Goal: Communication & Community: Answer question/provide support

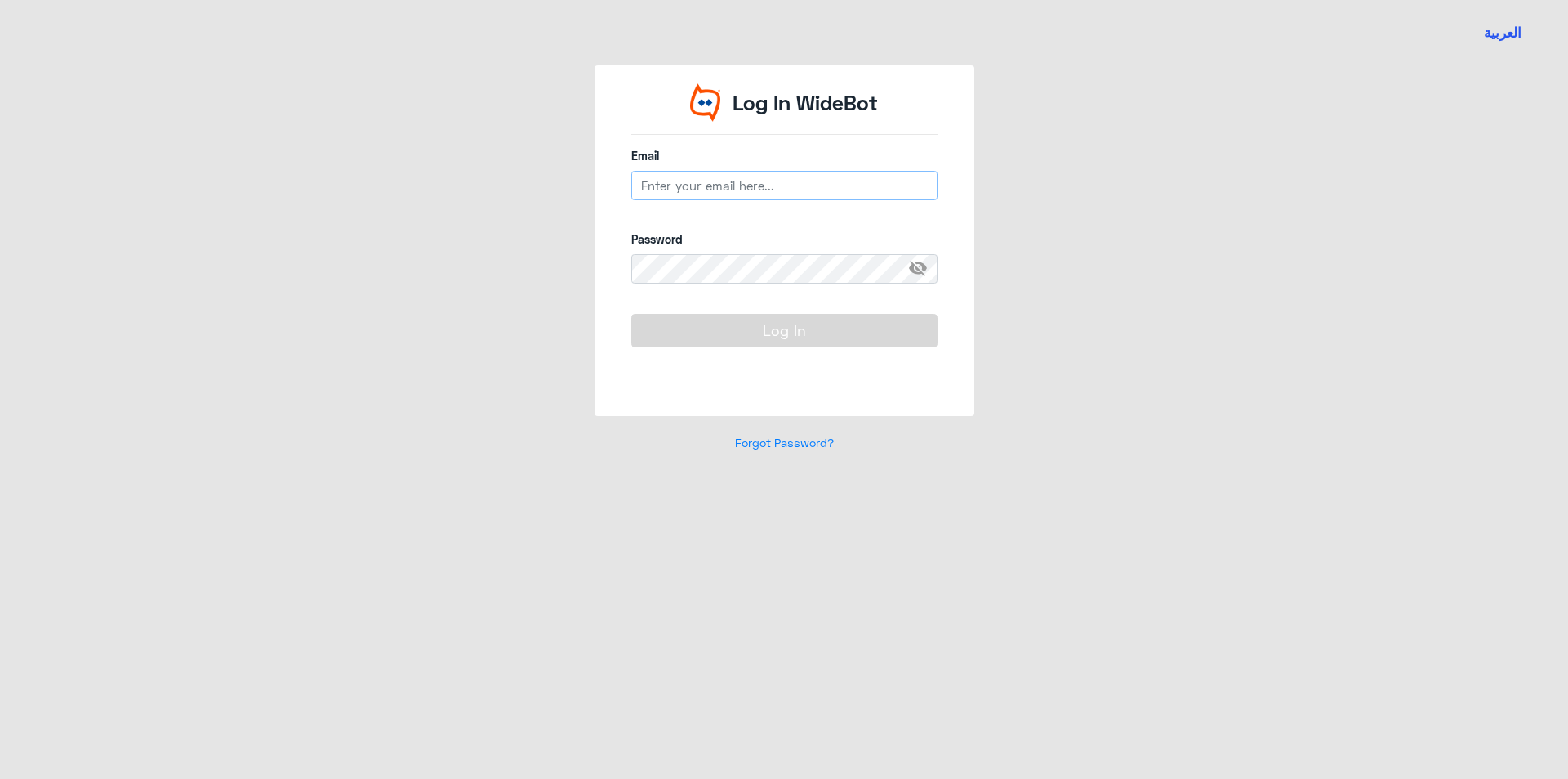
type input "[EMAIL_ADDRESS][DOMAIN_NAME]"
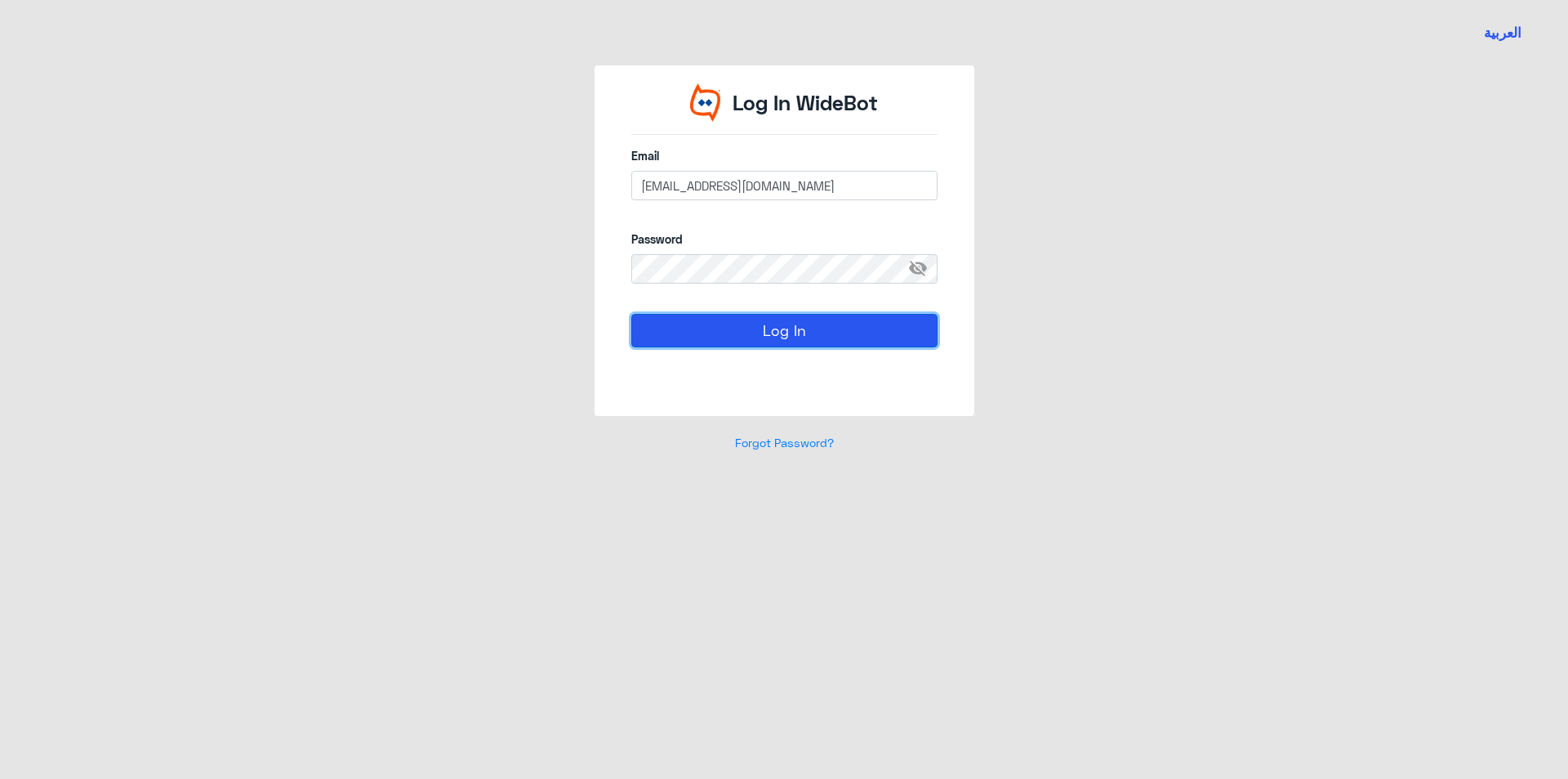
click at [833, 319] on button "Log In" at bounding box center [785, 329] width 306 height 33
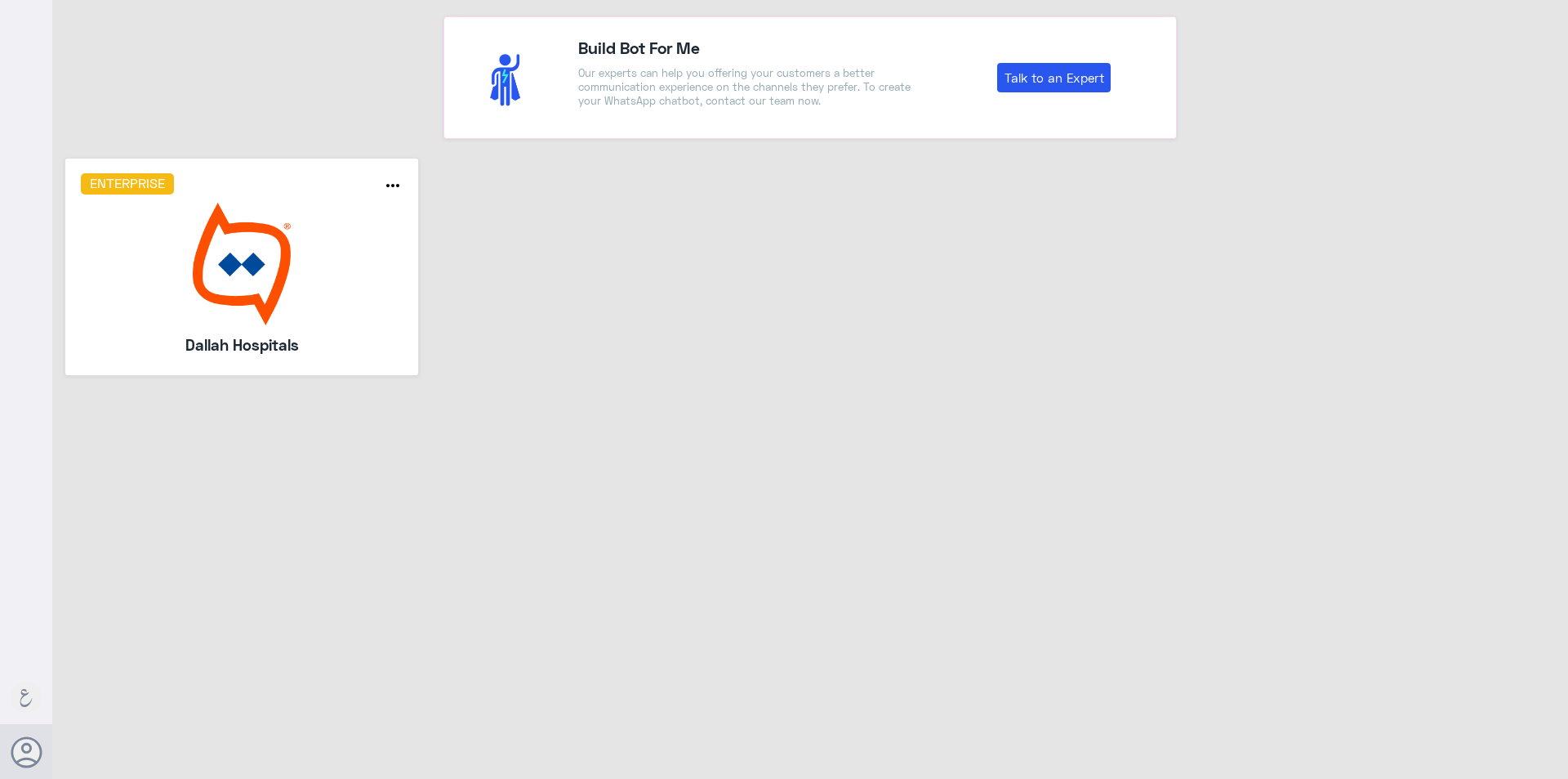
click at [282, 230] on img at bounding box center [242, 264] width 323 height 123
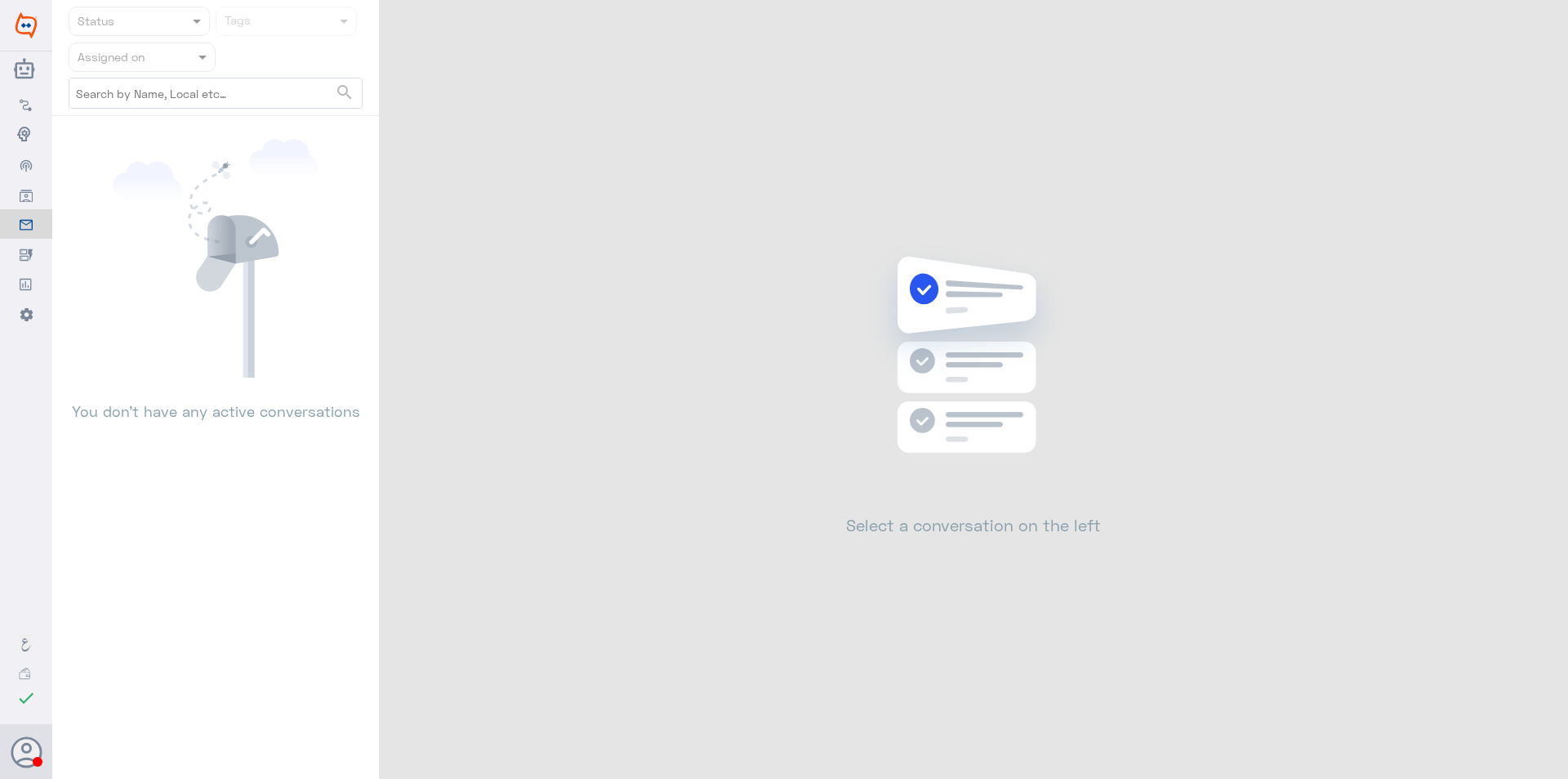
click at [170, 61] on div at bounding box center [141, 56] width 145 height 19
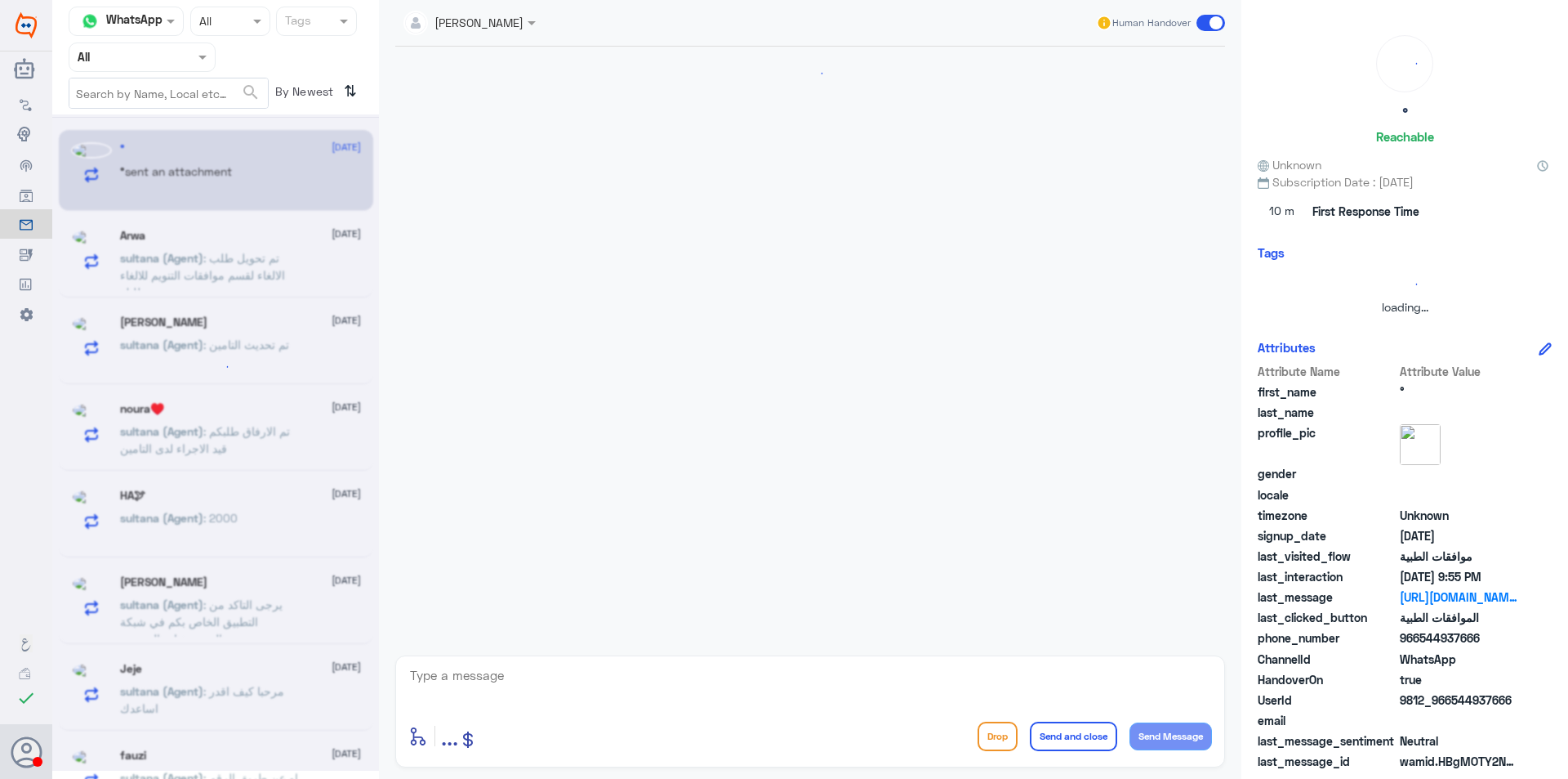
click at [197, 43] on div "Agent Filter All" at bounding box center [141, 57] width 147 height 29
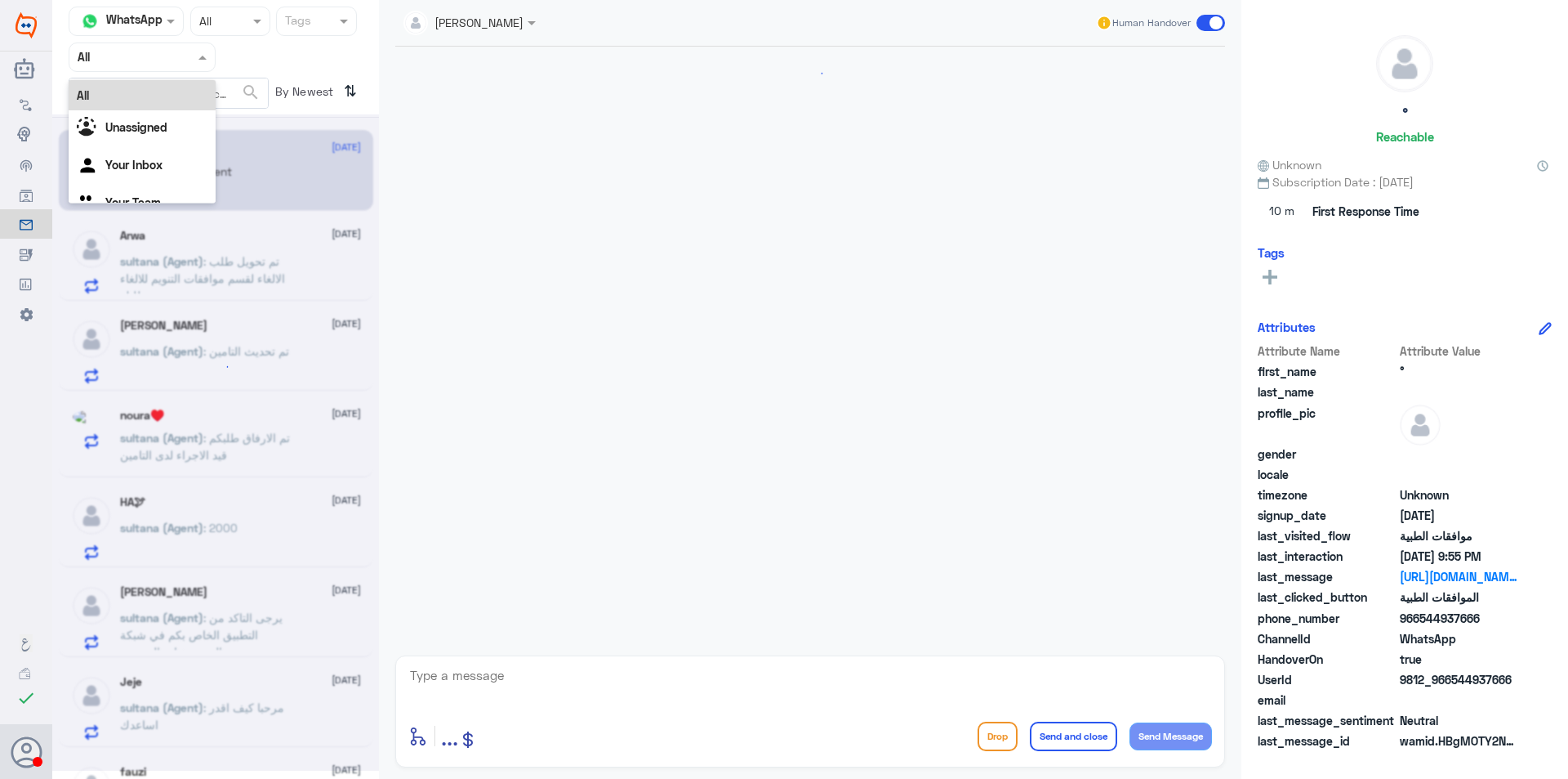
scroll to position [1465, 0]
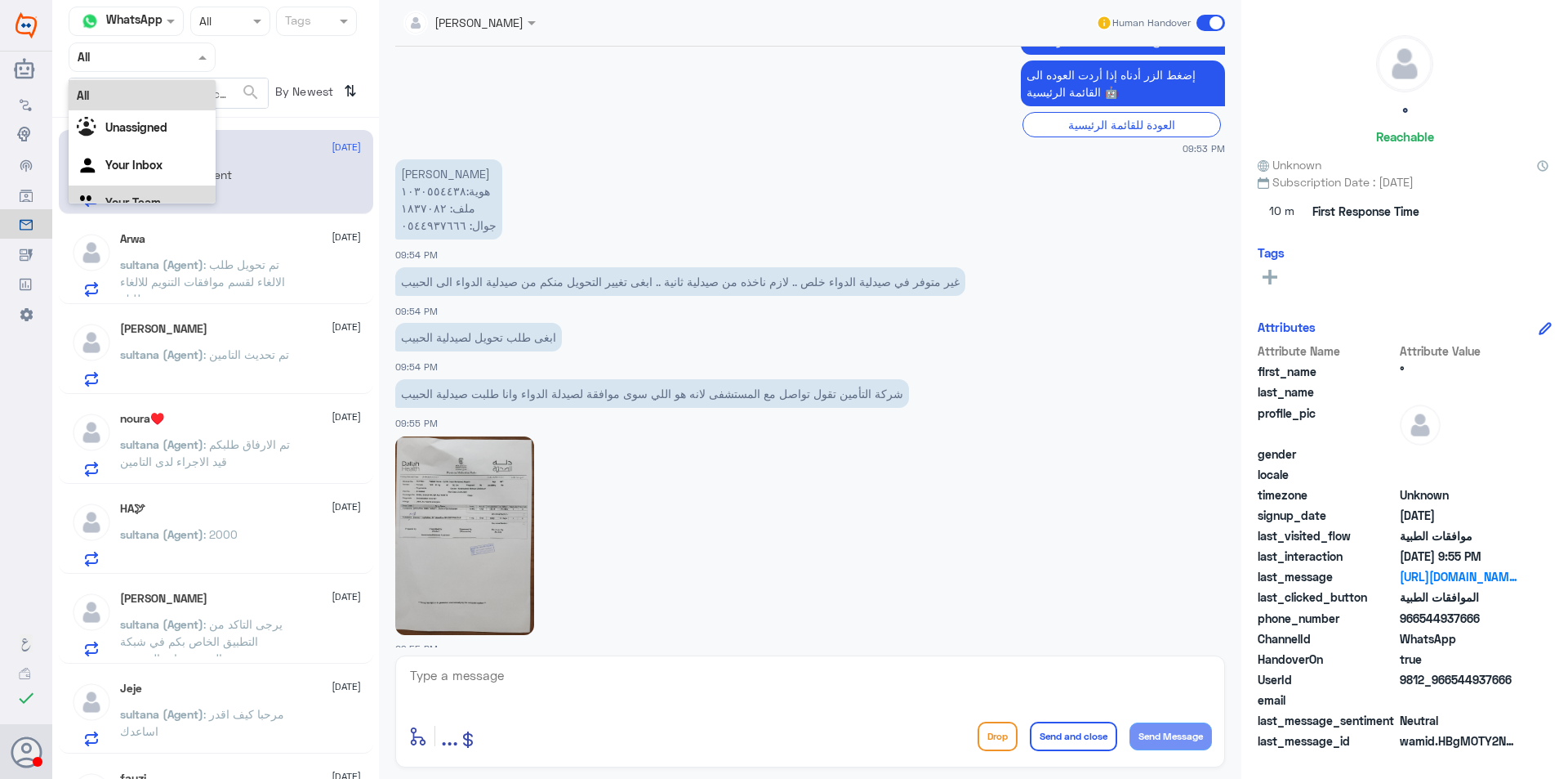
click at [174, 197] on div "Your Team" at bounding box center [141, 204] width 147 height 37
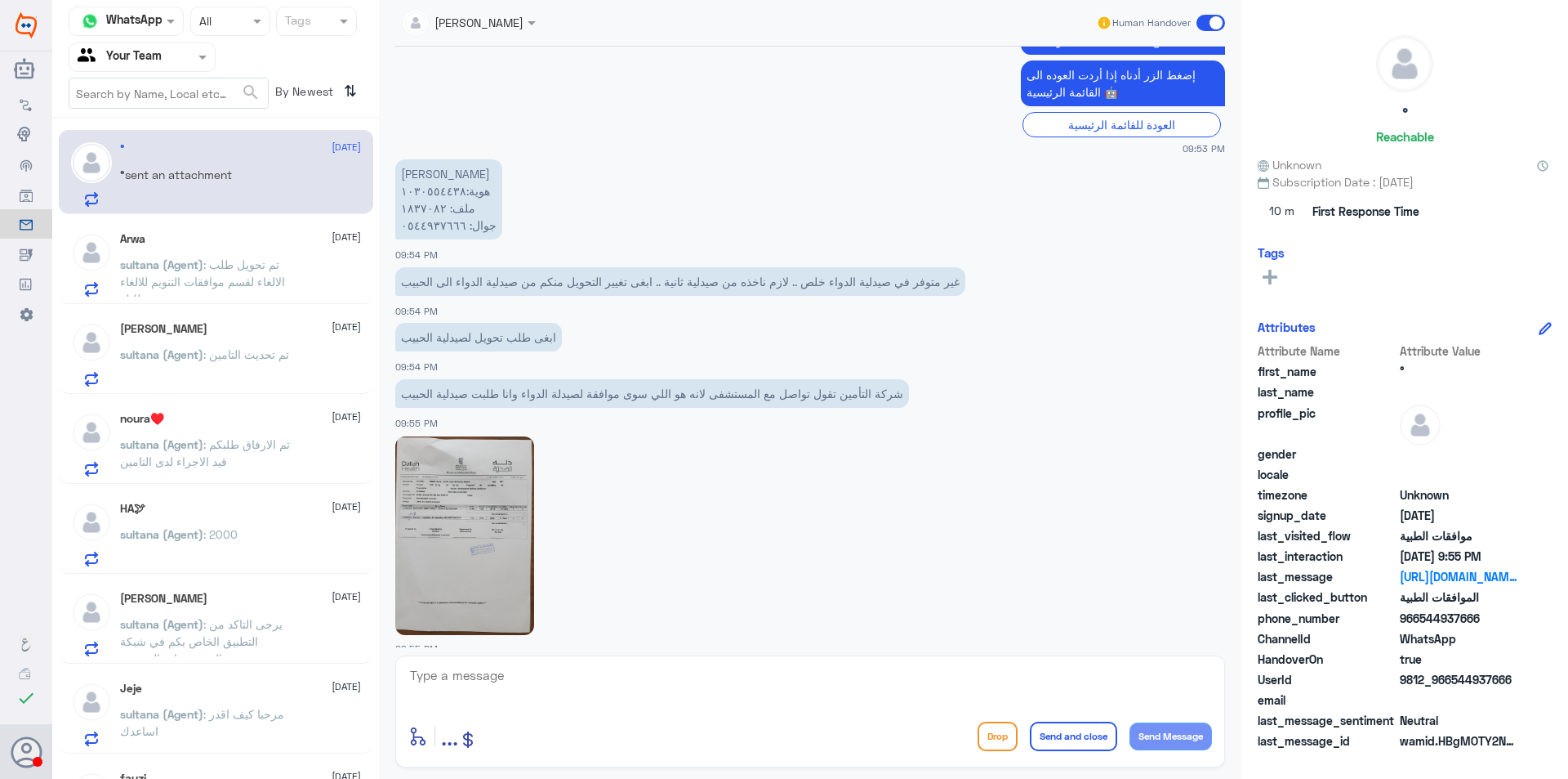
click at [428, 190] on p "زرعة سعد القرني هوية:١٠٣٠٥٥٤٤٣٨ ملف: ١٨٣٧٠٨٢ جوال: ٠٥٤٤٩٣٧٦٦٦" at bounding box center [449, 199] width 107 height 80
copy p "١٨٣٧٠٨٢"
click at [206, 272] on p "sultana (Agent) : تم تحويل طلب الالغاء لقسم موافقات التنويم للالغاء حسب طلبك" at bounding box center [212, 276] width 184 height 41
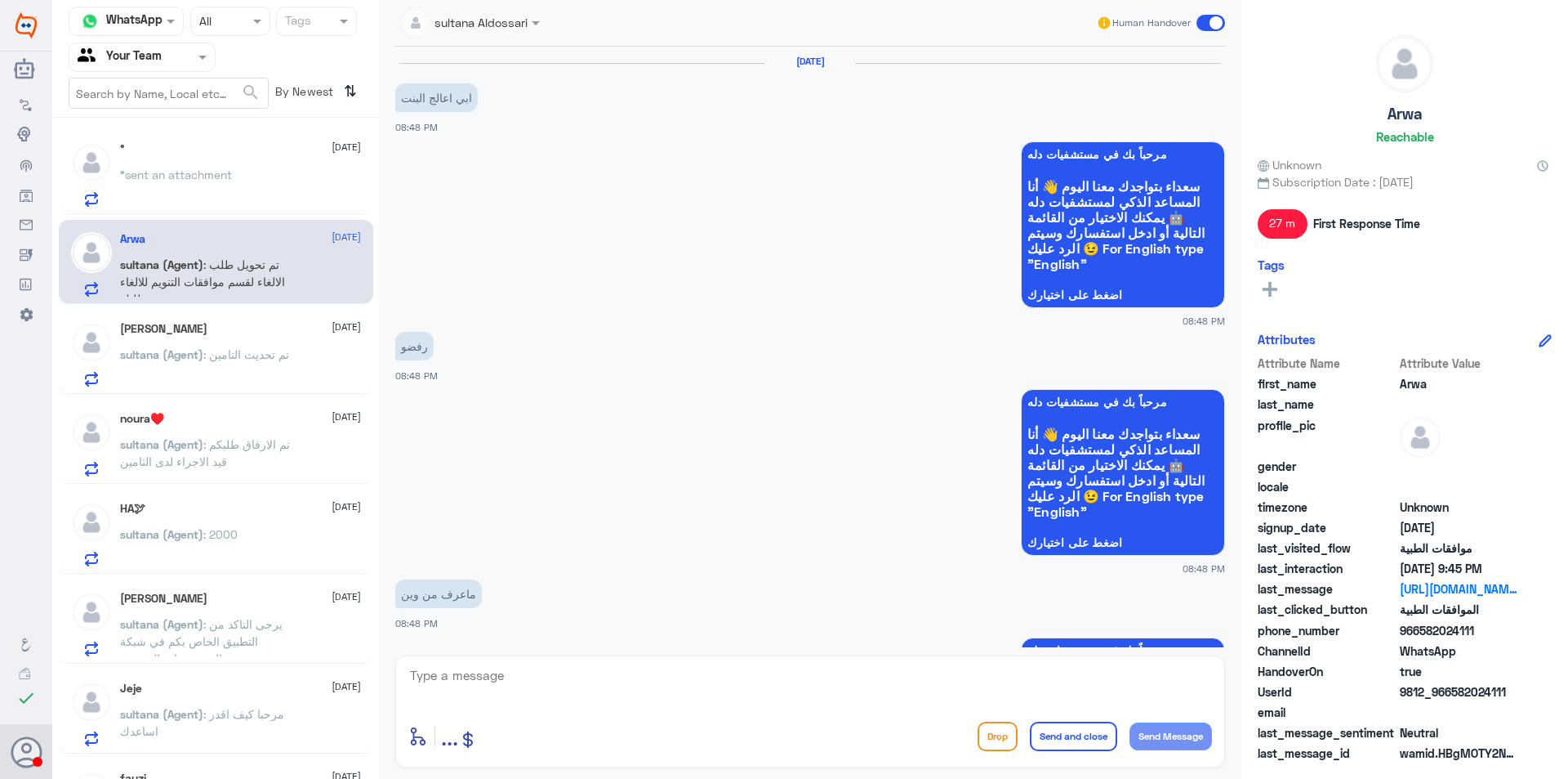
scroll to position [1594, 0]
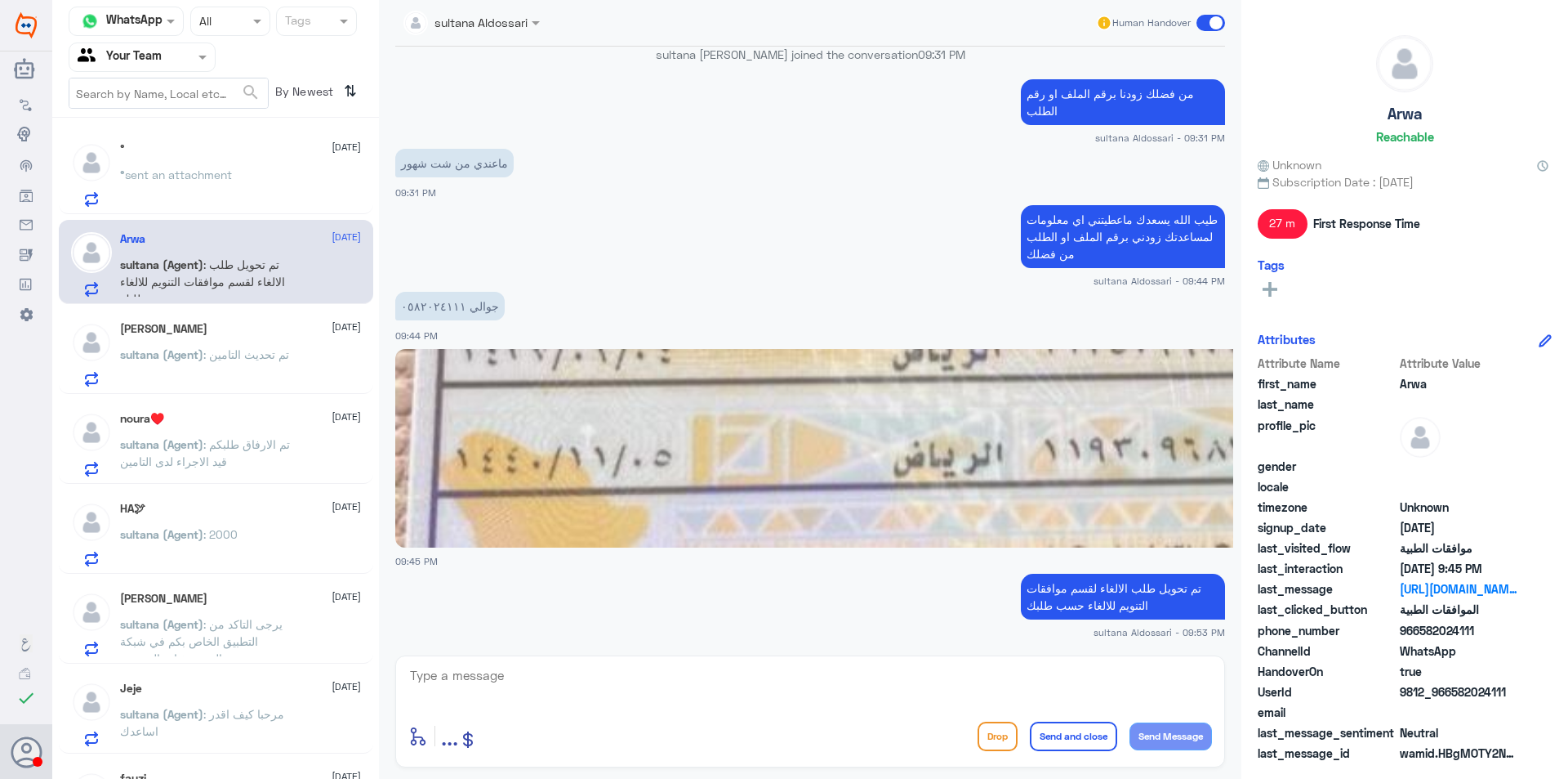
click at [289, 352] on span ": تم تحديث التامين" at bounding box center [247, 354] width 85 height 14
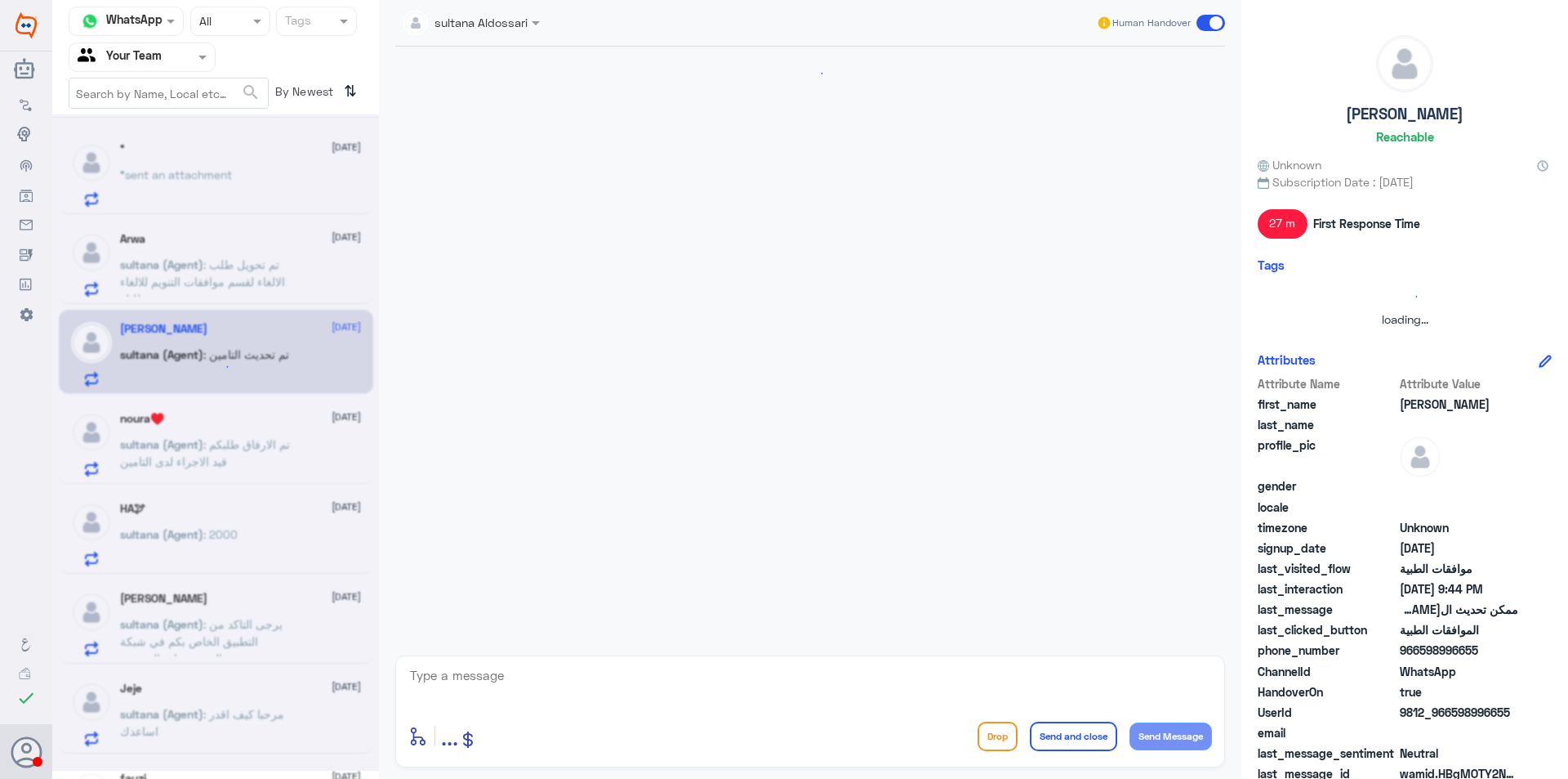
scroll to position [390, 0]
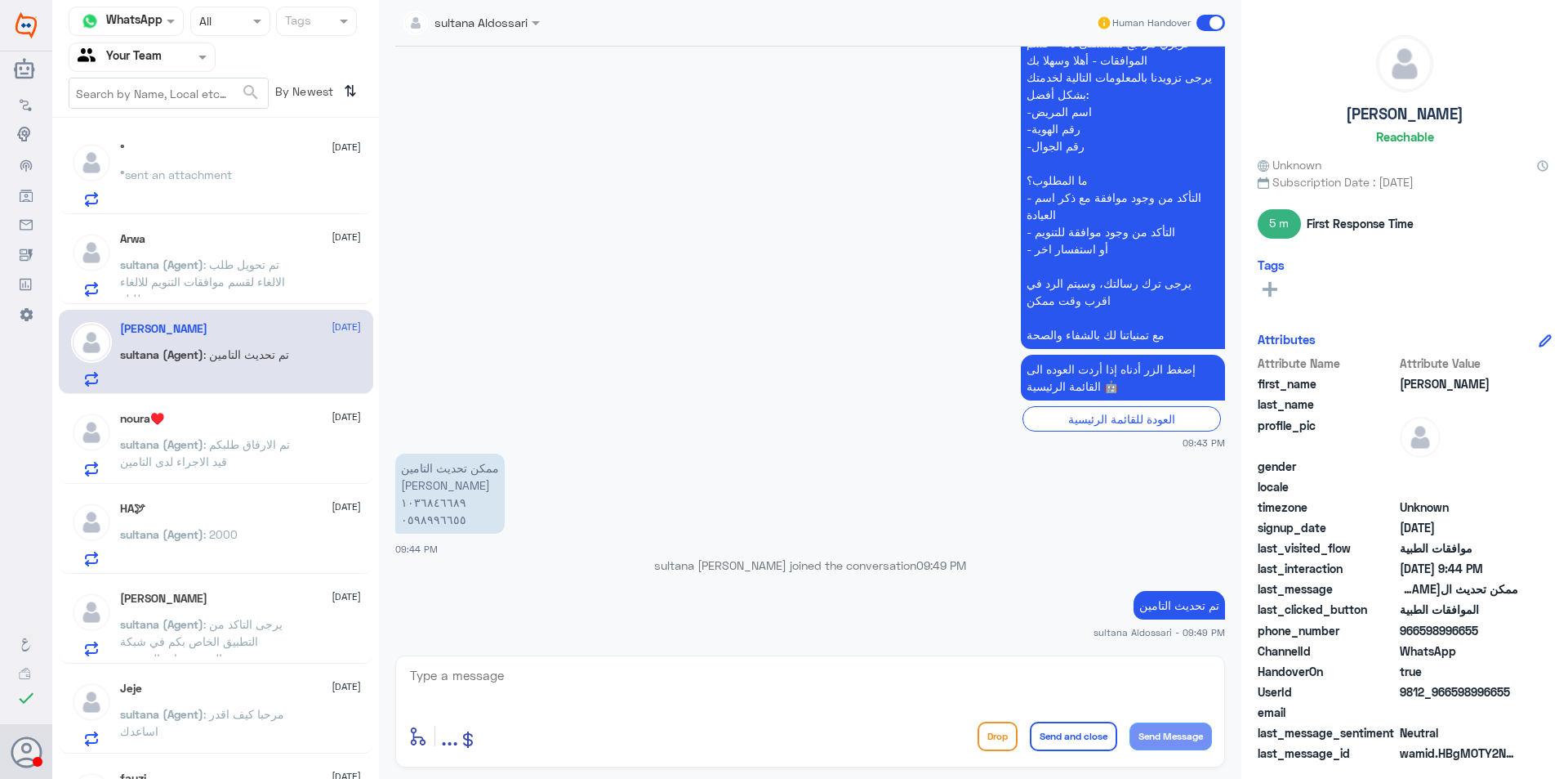
click at [259, 436] on p "sultana (Agent) : تم الارفاق طلبكم قيد الاجراء لدى التامين" at bounding box center [212, 456] width 184 height 41
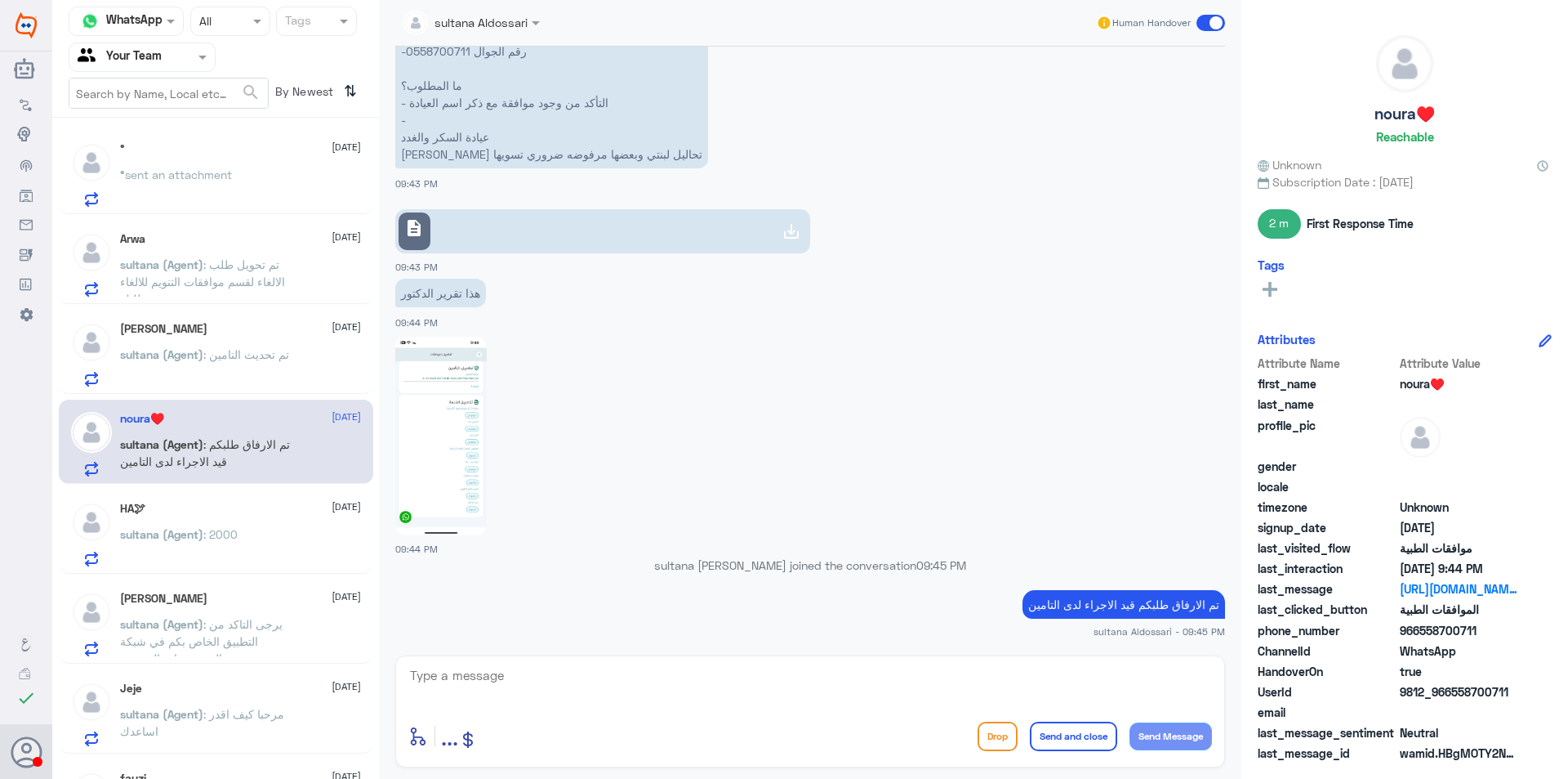
scroll to position [1408, 0]
click at [277, 534] on div "sultana (Agent) : 2000" at bounding box center [240, 548] width 241 height 37
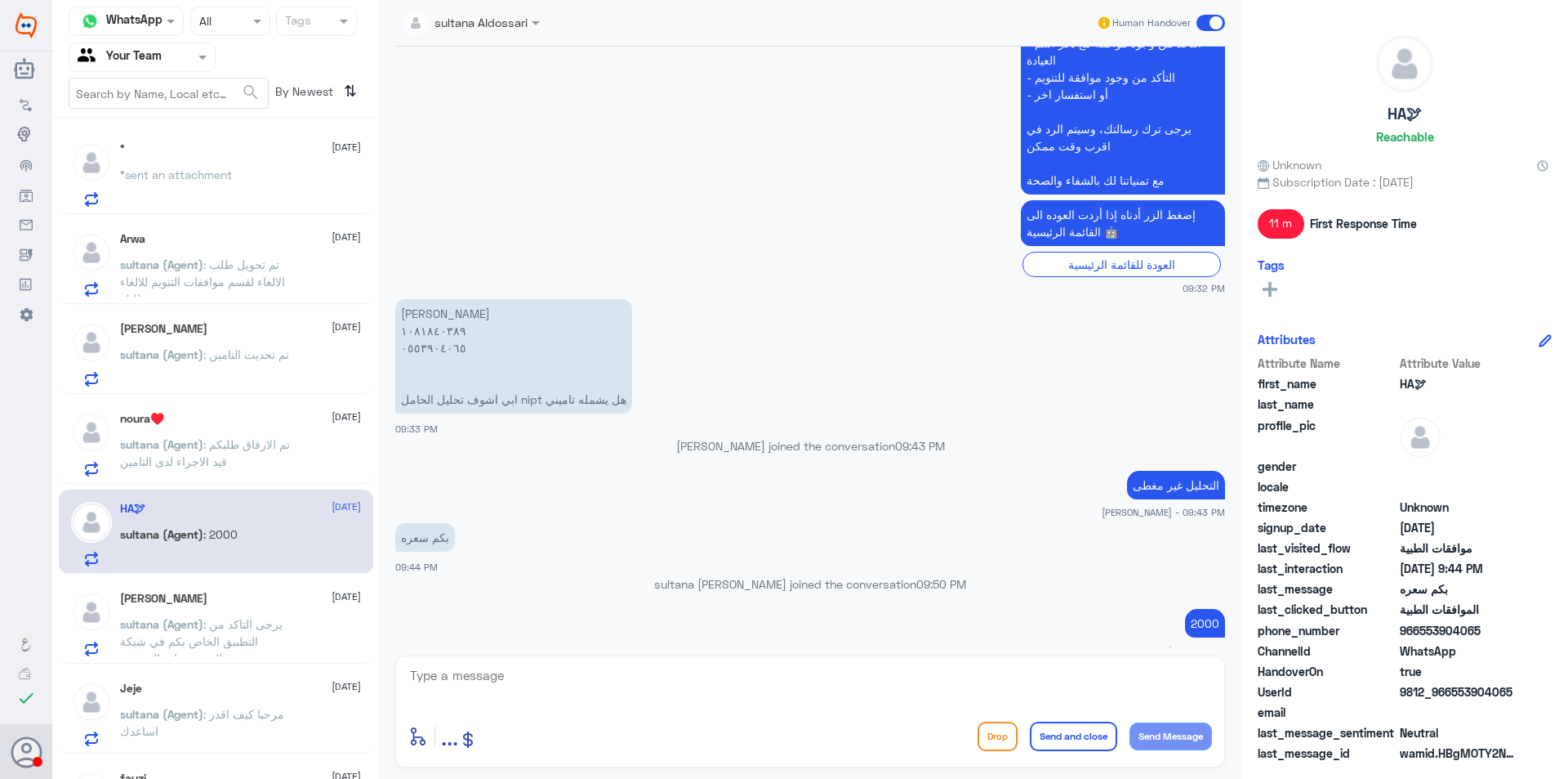
scroll to position [1059, 0]
click at [166, 644] on span ": يرجى التاكد من التطبيق الخاص بكم في شبكة المستشفيات المعتمده" at bounding box center [201, 641] width 163 height 48
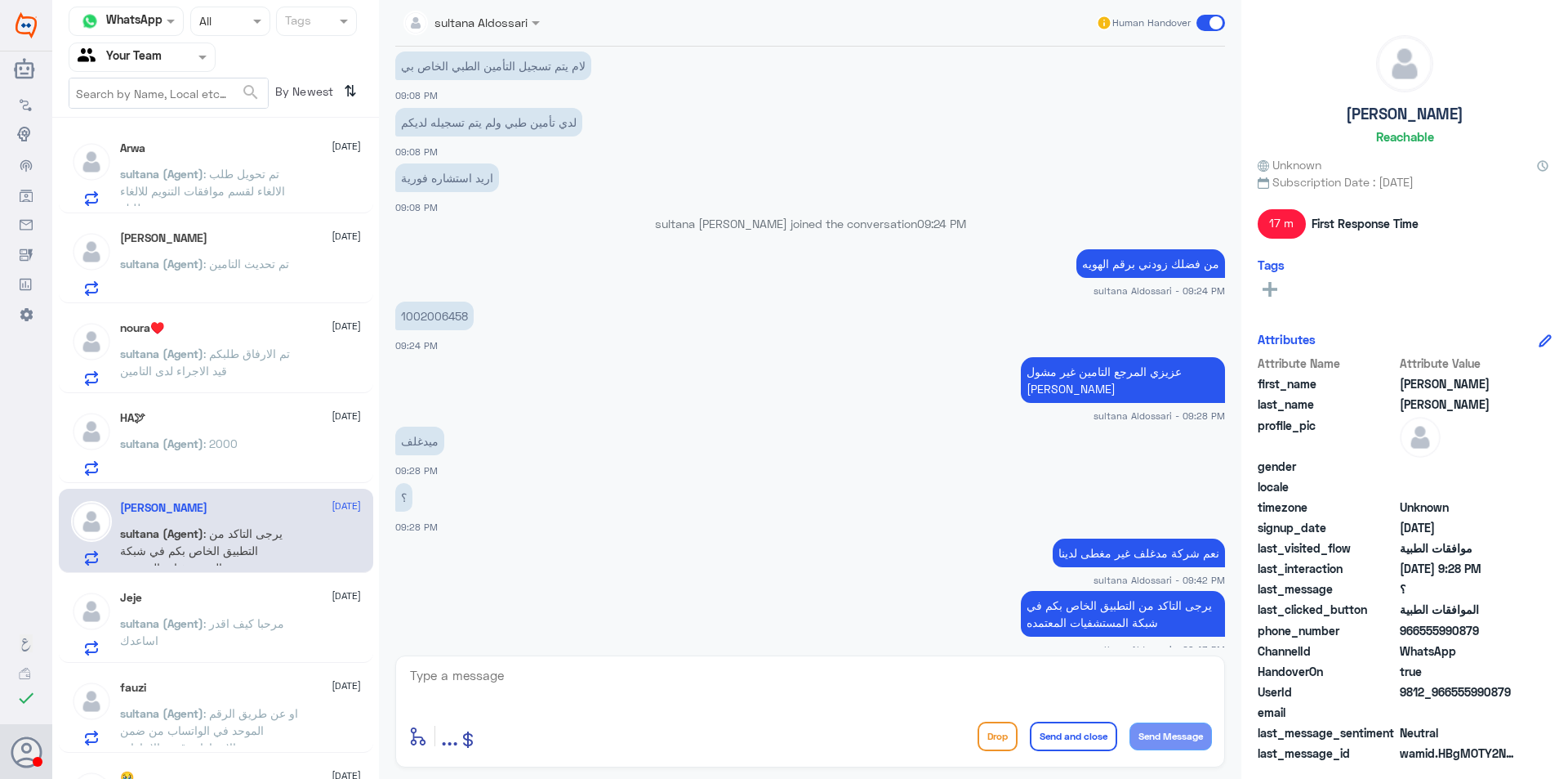
scroll to position [409, 0]
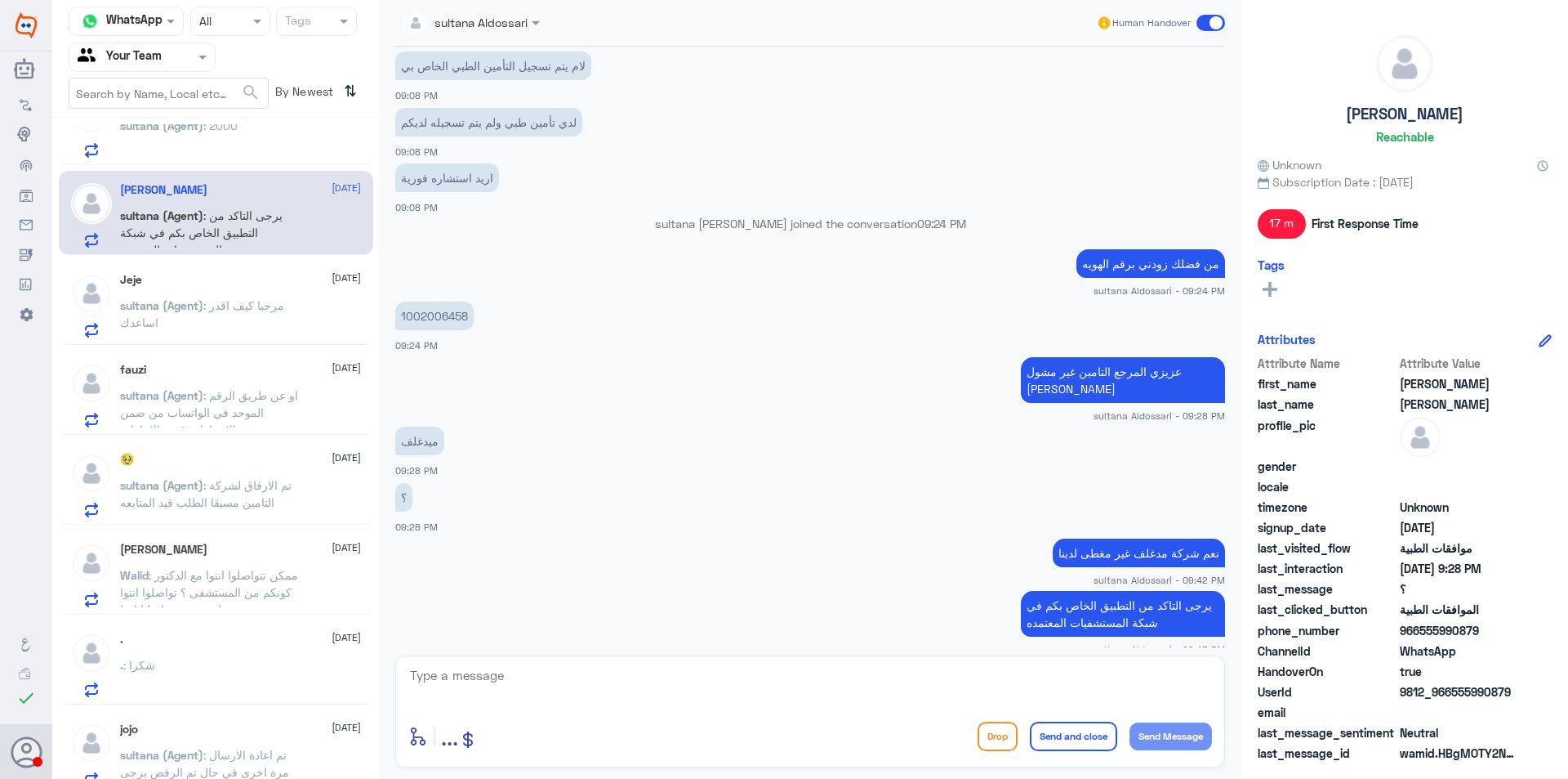
click at [295, 307] on p "sultana (Agent) : مرحبا كيف اقدر اساعدك" at bounding box center [212, 317] width 184 height 41
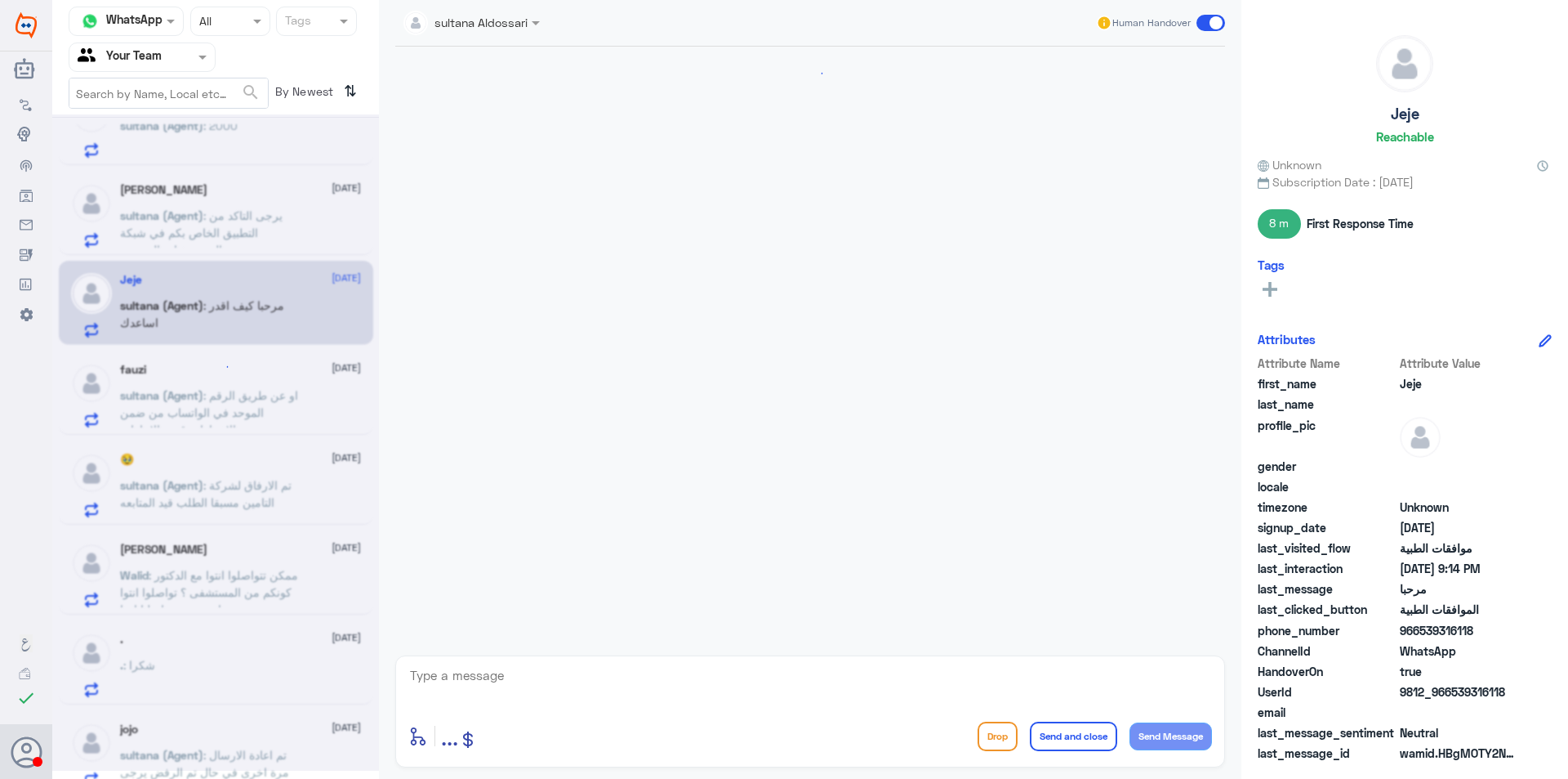
scroll to position [283, 0]
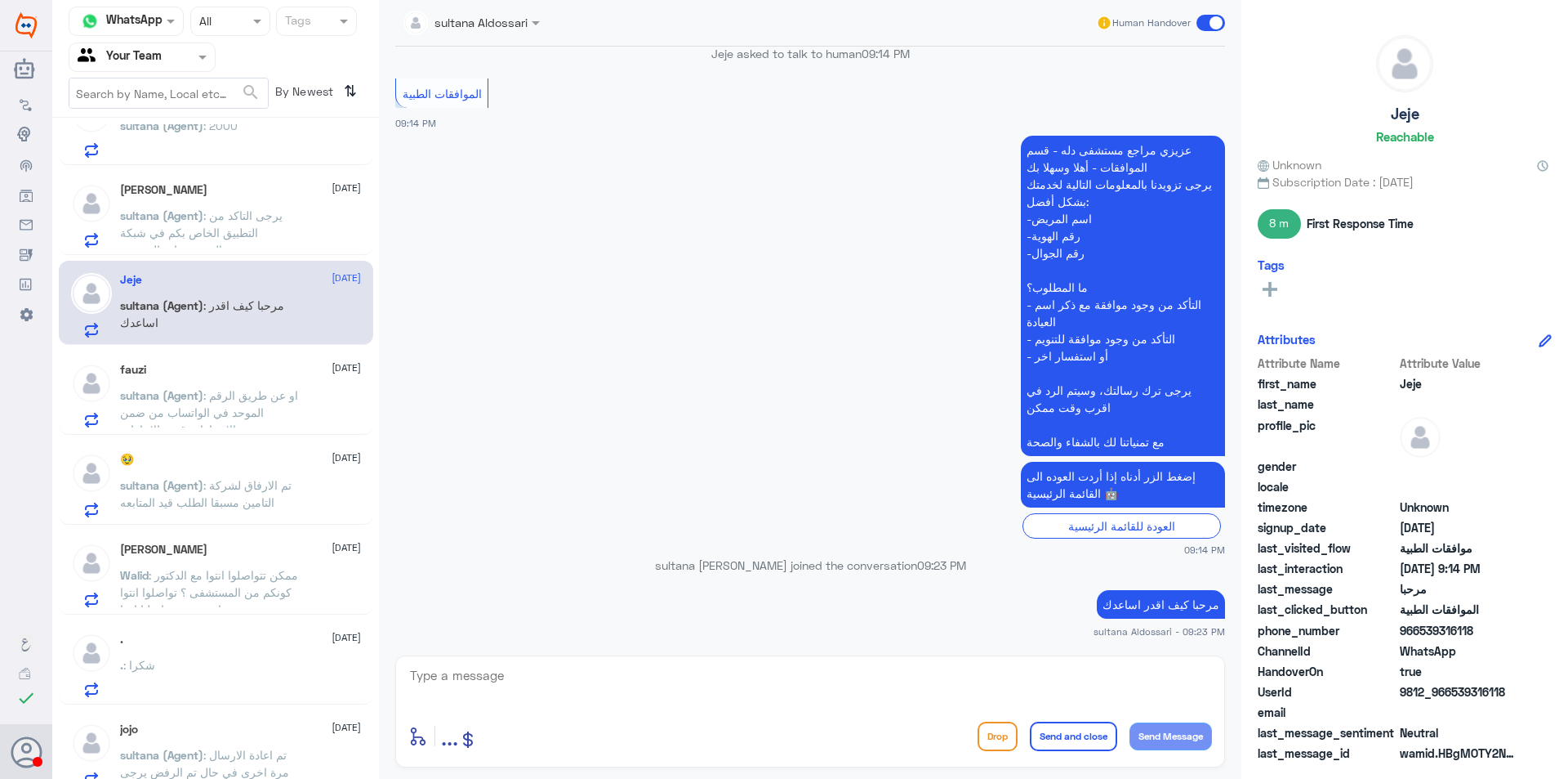
click at [213, 183] on div "محمد بن عبدالعزيز 24 September" at bounding box center [240, 191] width 241 height 14
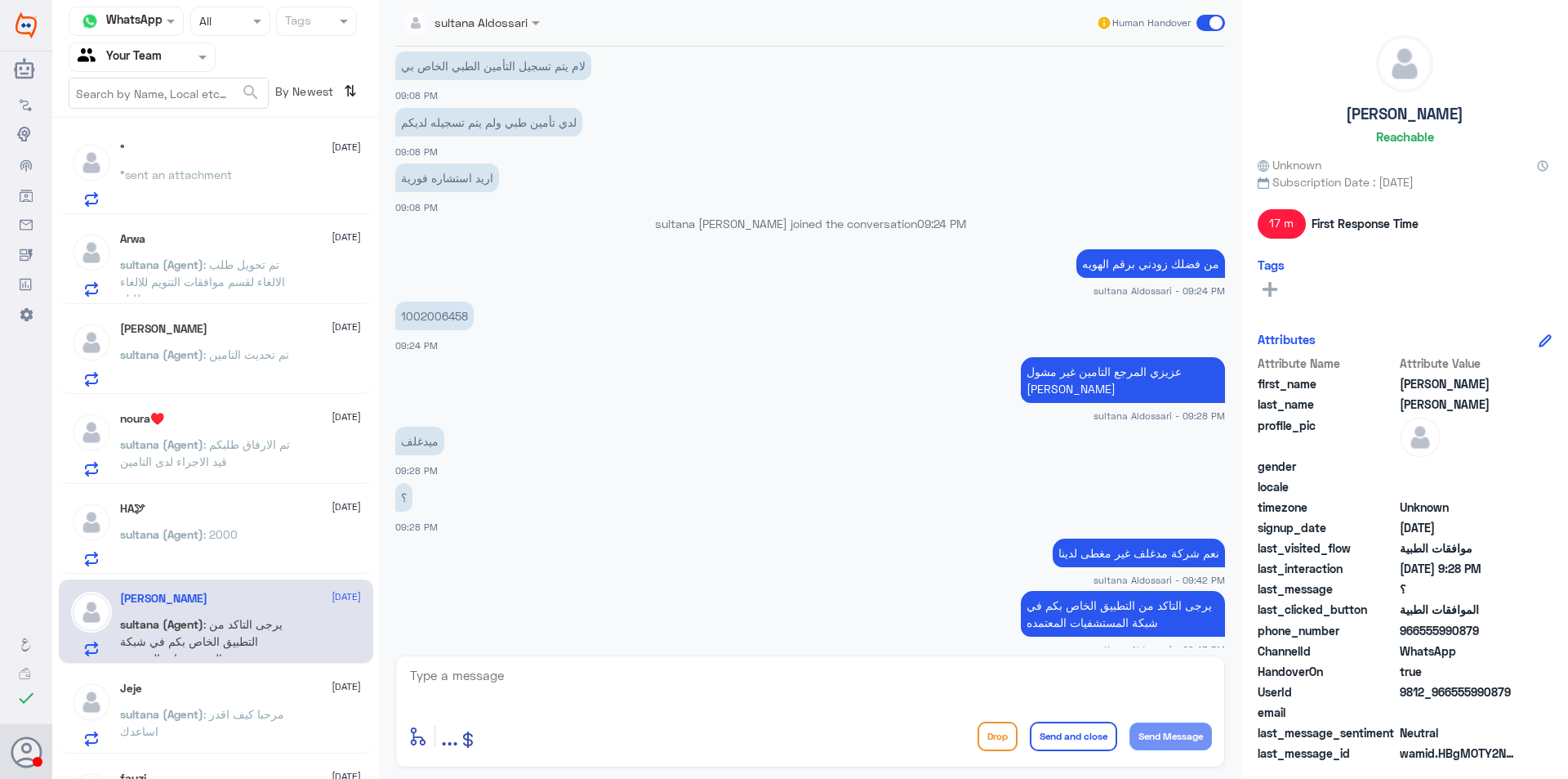
click at [254, 185] on div "° sent an attachment" at bounding box center [240, 188] width 241 height 37
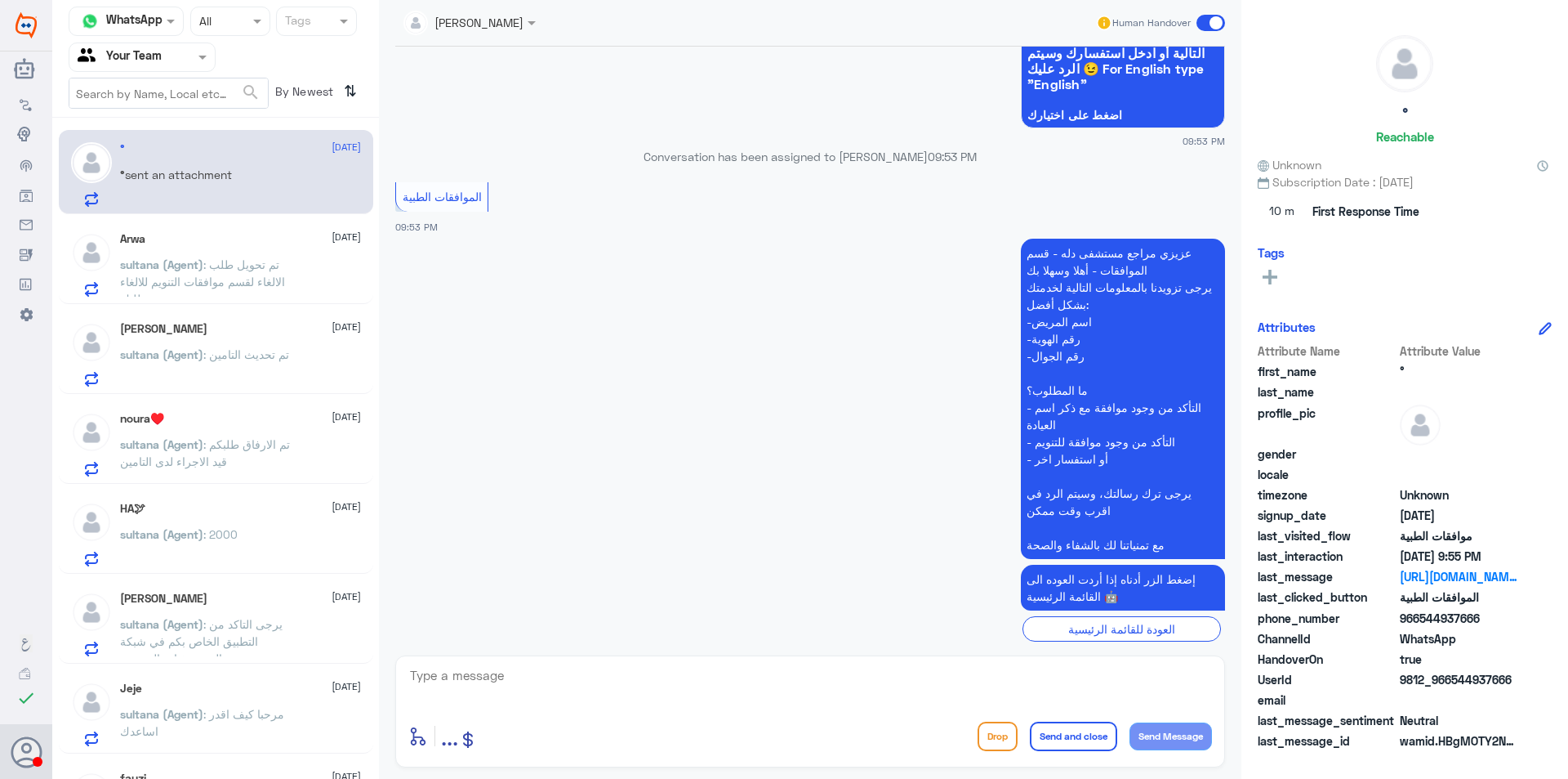
scroll to position [1220, 0]
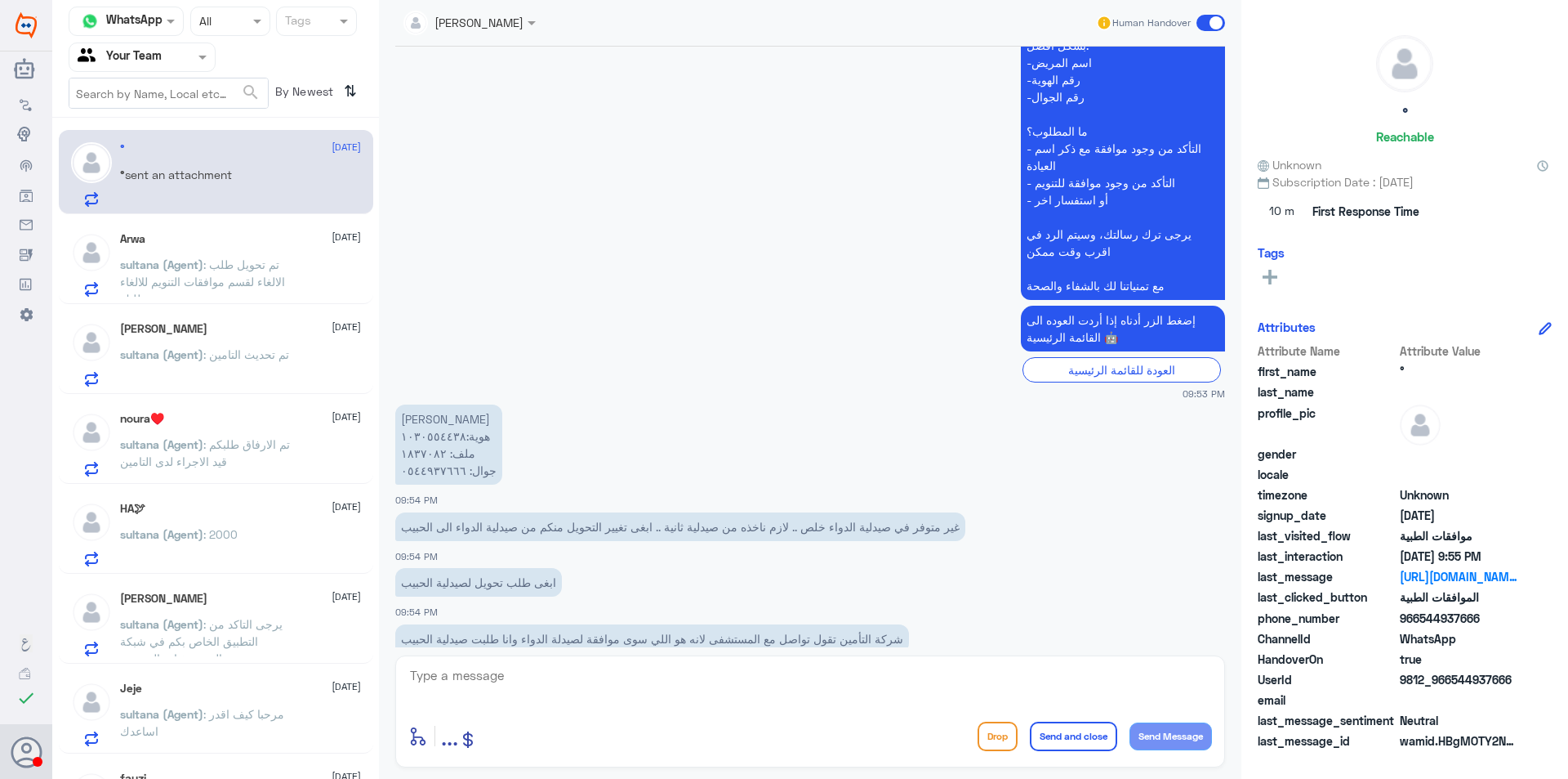
drag, startPoint x: 1487, startPoint y: 620, endPoint x: 1418, endPoint y: 615, distance: 69.2
click at [1418, 615] on span "966544937666" at bounding box center [1459, 618] width 118 height 17
copy span "544937666"
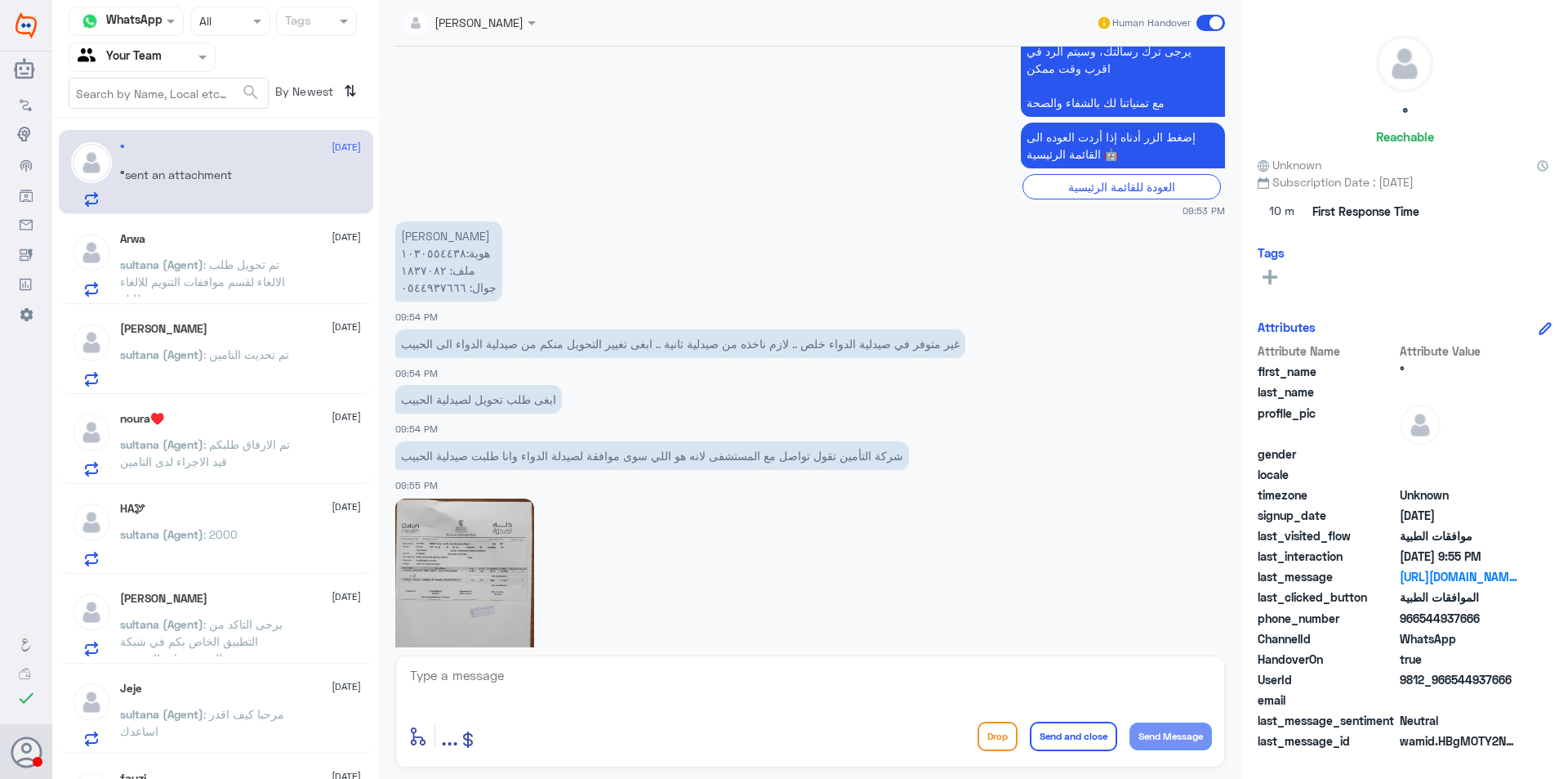
scroll to position [1465, 0]
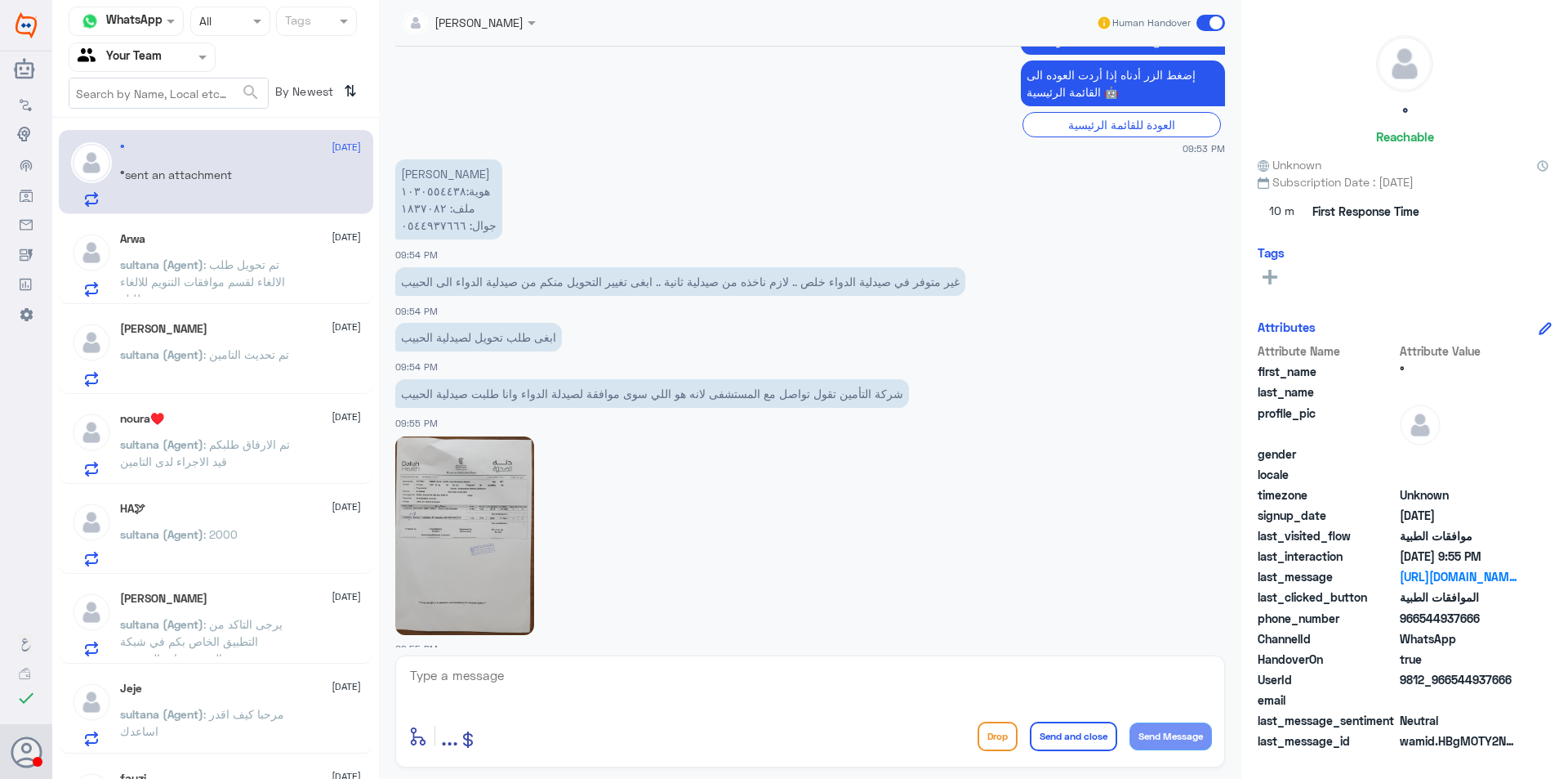
click at [644, 676] on textarea at bounding box center [810, 684] width 804 height 40
type textarea "f"
type textarea "عزيزي المراجع كما تم إفادتك مسبقاً تم اعادة طلب التحويل والتوضيح للتأمين بأن ال…"
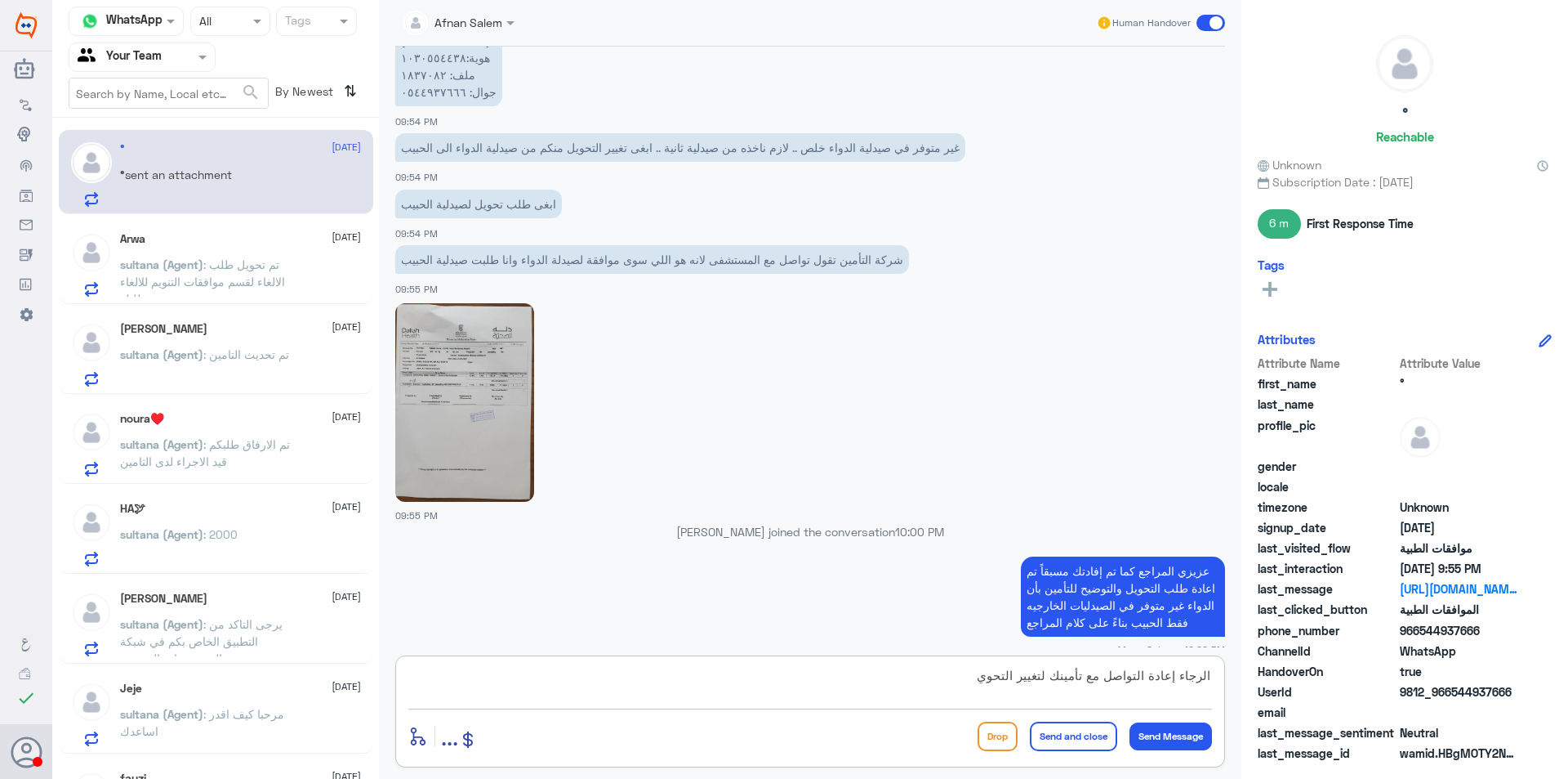
type textarea "الرجاء إعادة التواصل مع تأمينك لتغيير التحويل"
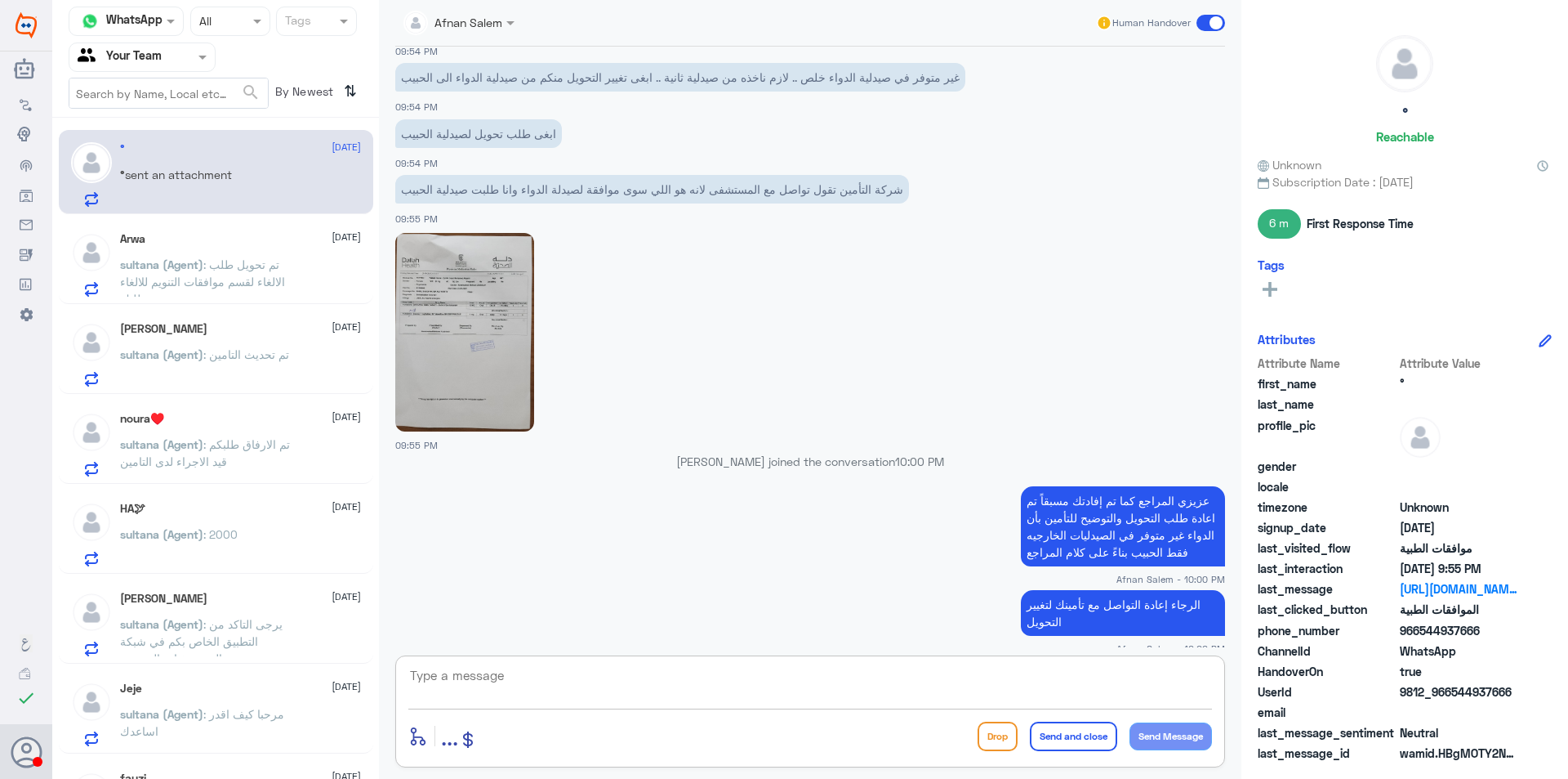
type textarea "ا"
click at [707, 671] on textarea at bounding box center [810, 684] width 804 height 40
type textarea "م"
type textarea "وتم إعادة طلب التحويل للمره الثالثه الان"
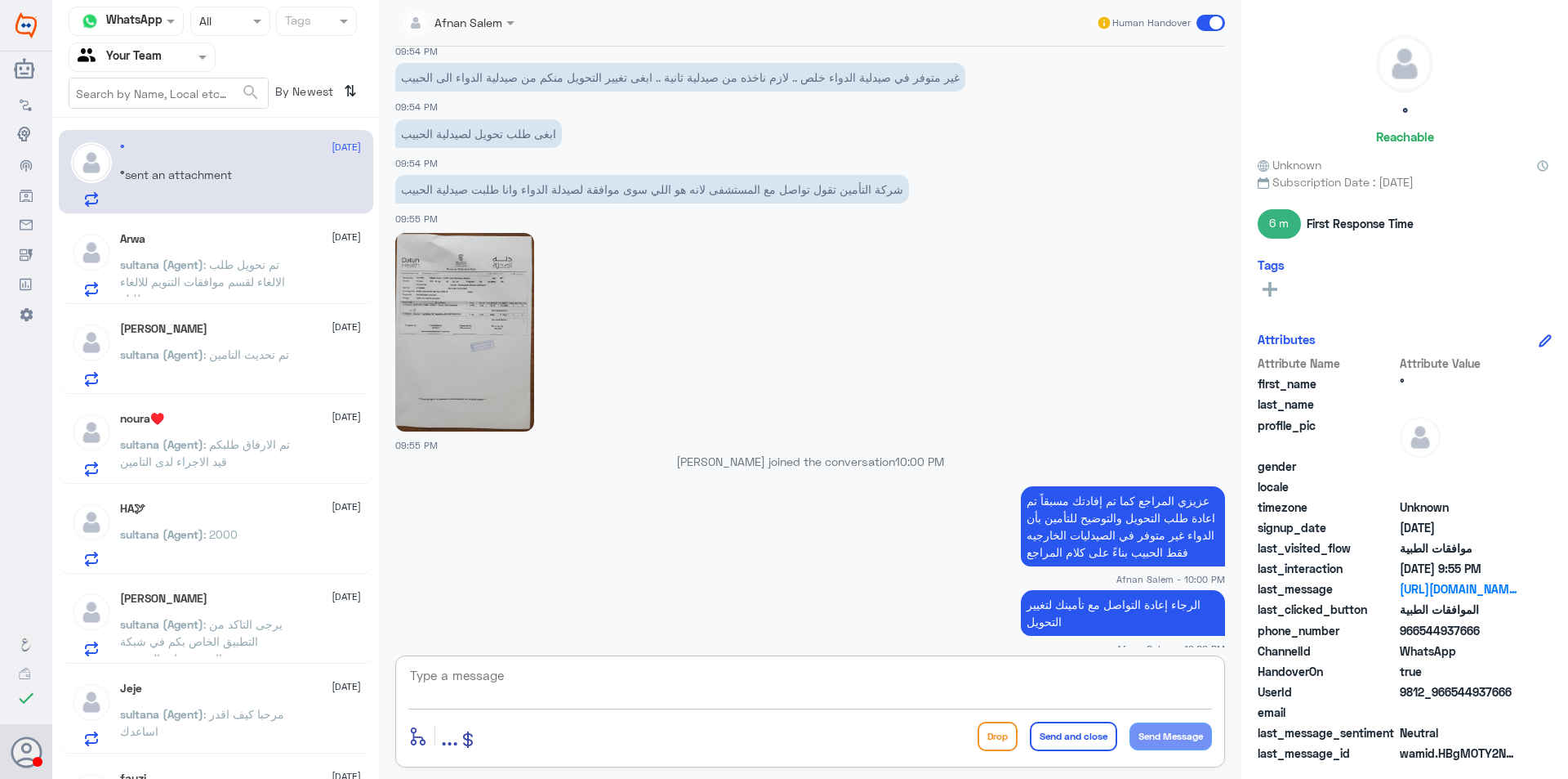
scroll to position [1747, 0]
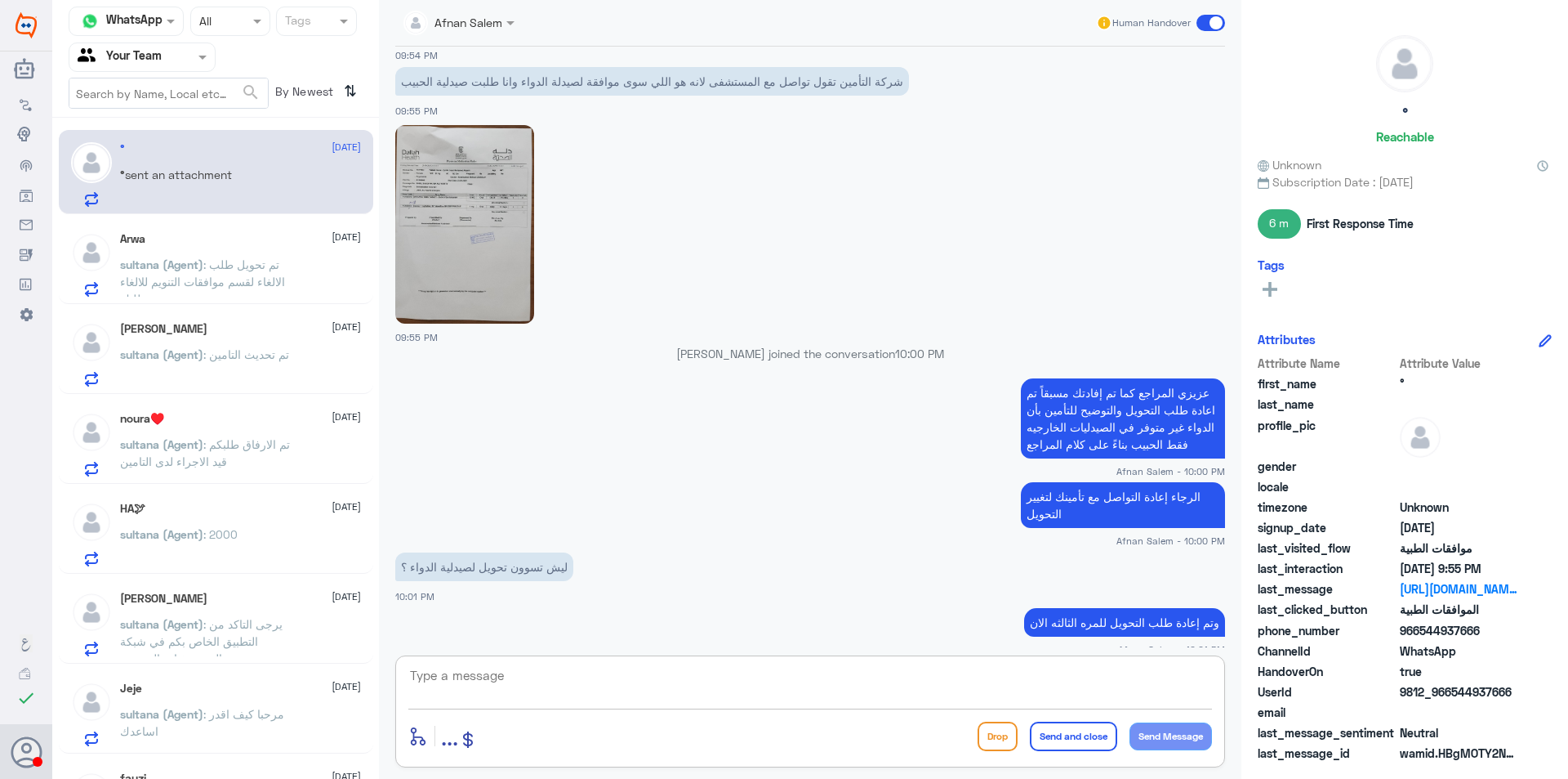
type textarea "م"
type textarea "ت"
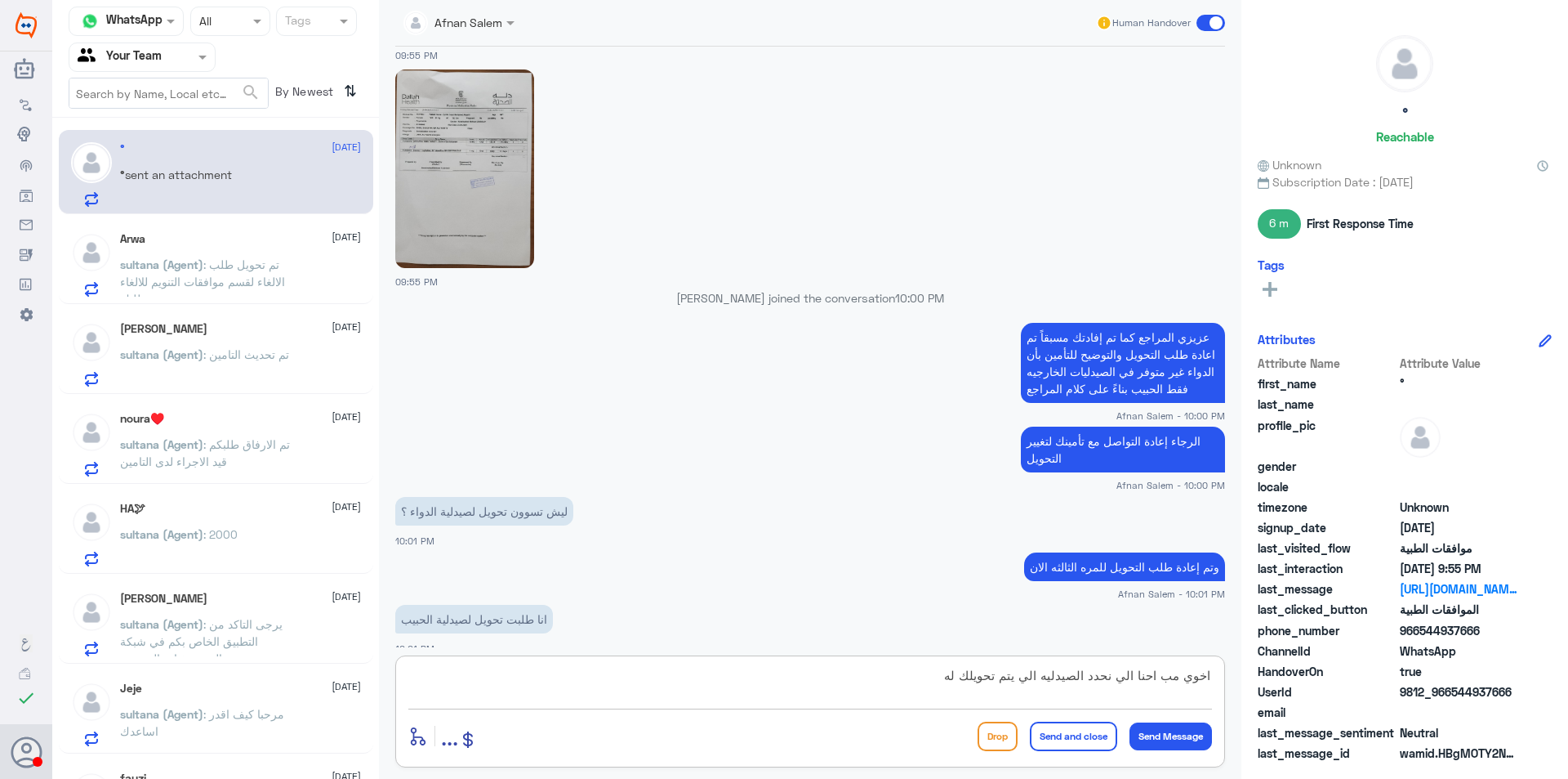
type textarea "اخوي مب احنا الي نحدد الصيدليه الي يتم تحويلك لها"
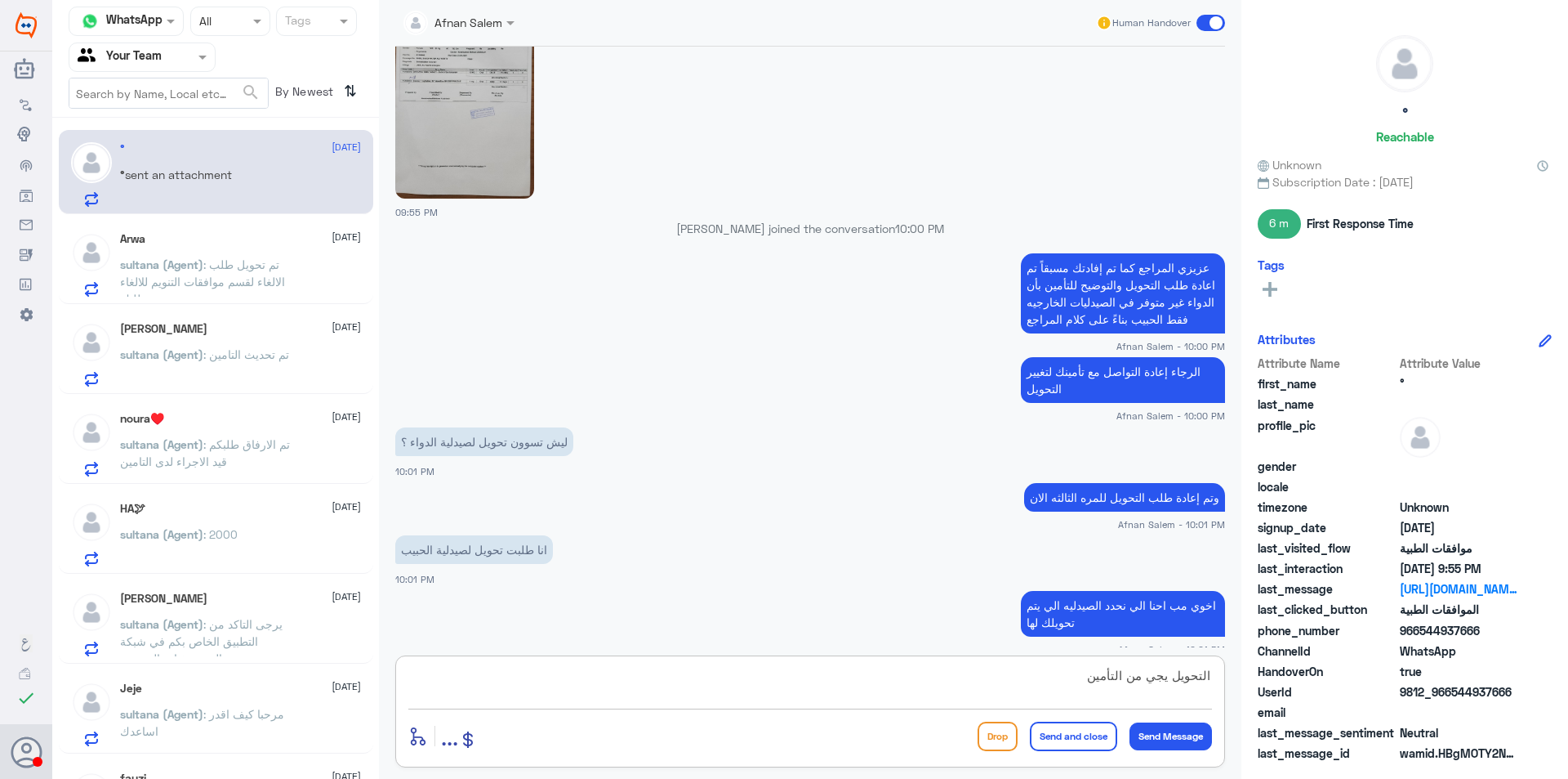
type textarea "التحويل يجي من التأمين"
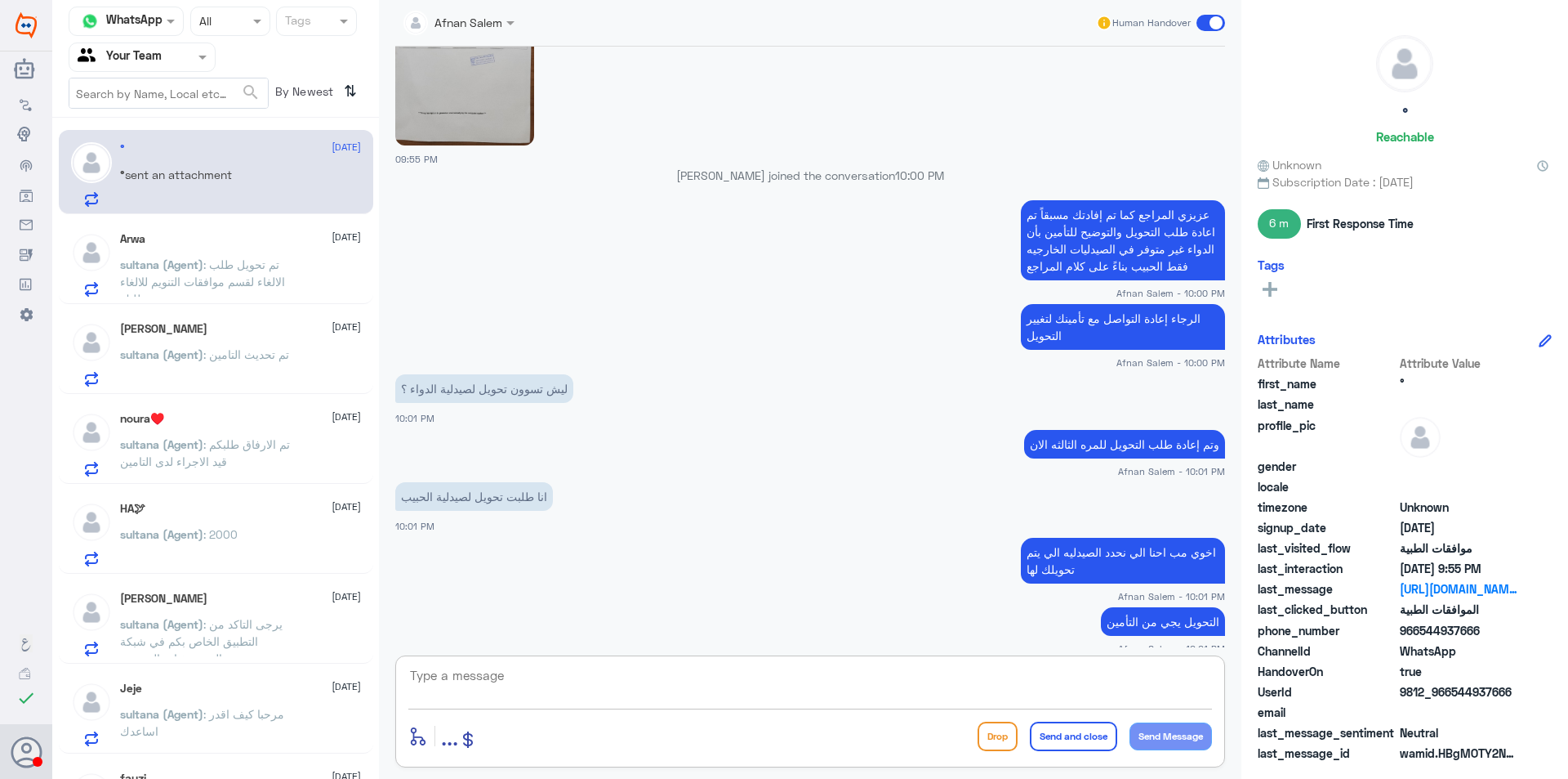
scroll to position [1980, 0]
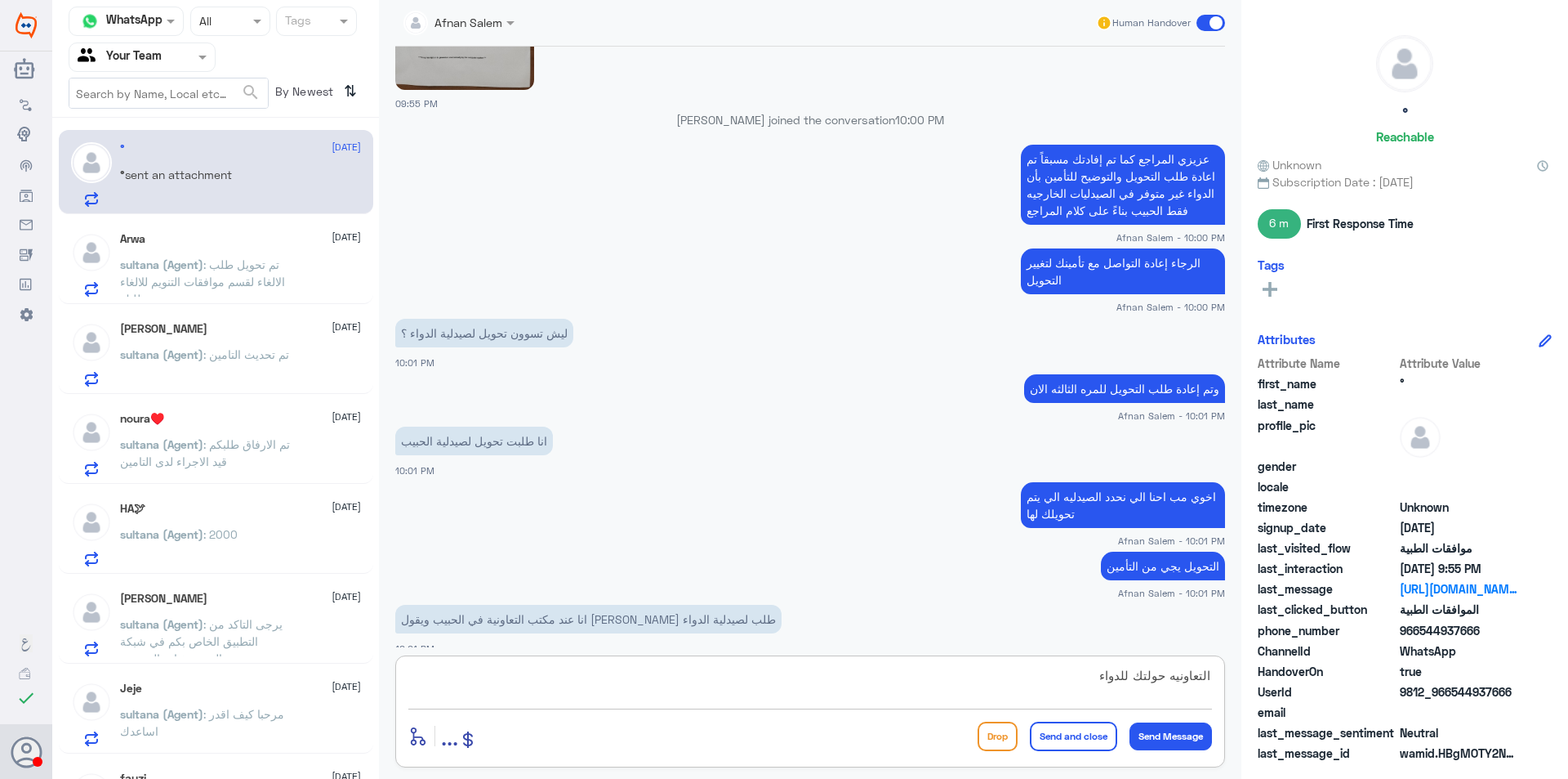
type textarea "التعاونيه حولتك للدواء"
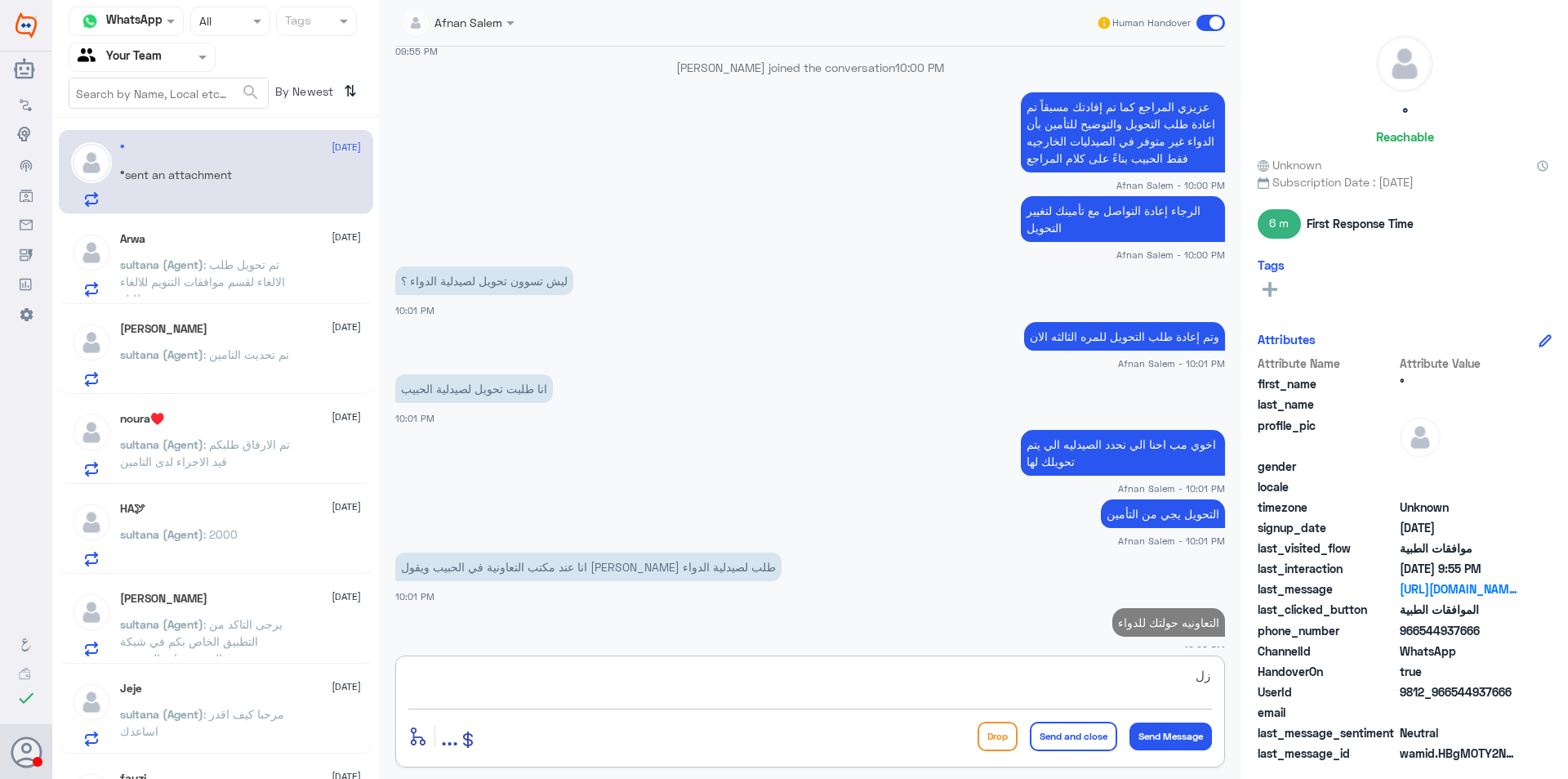
type textarea "ز"
type textarea "وليس مستشفى دله"
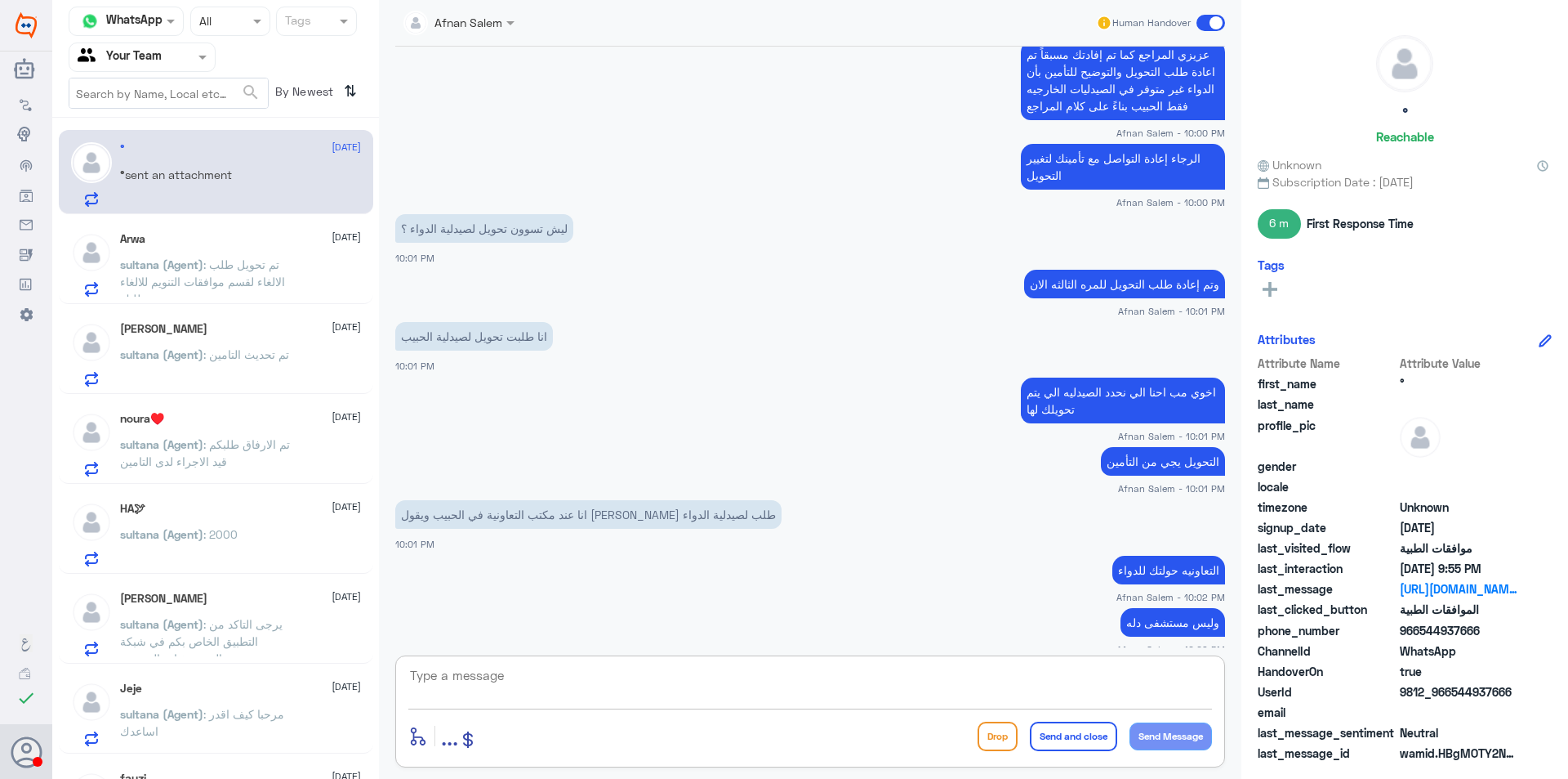
type textarea "ا"
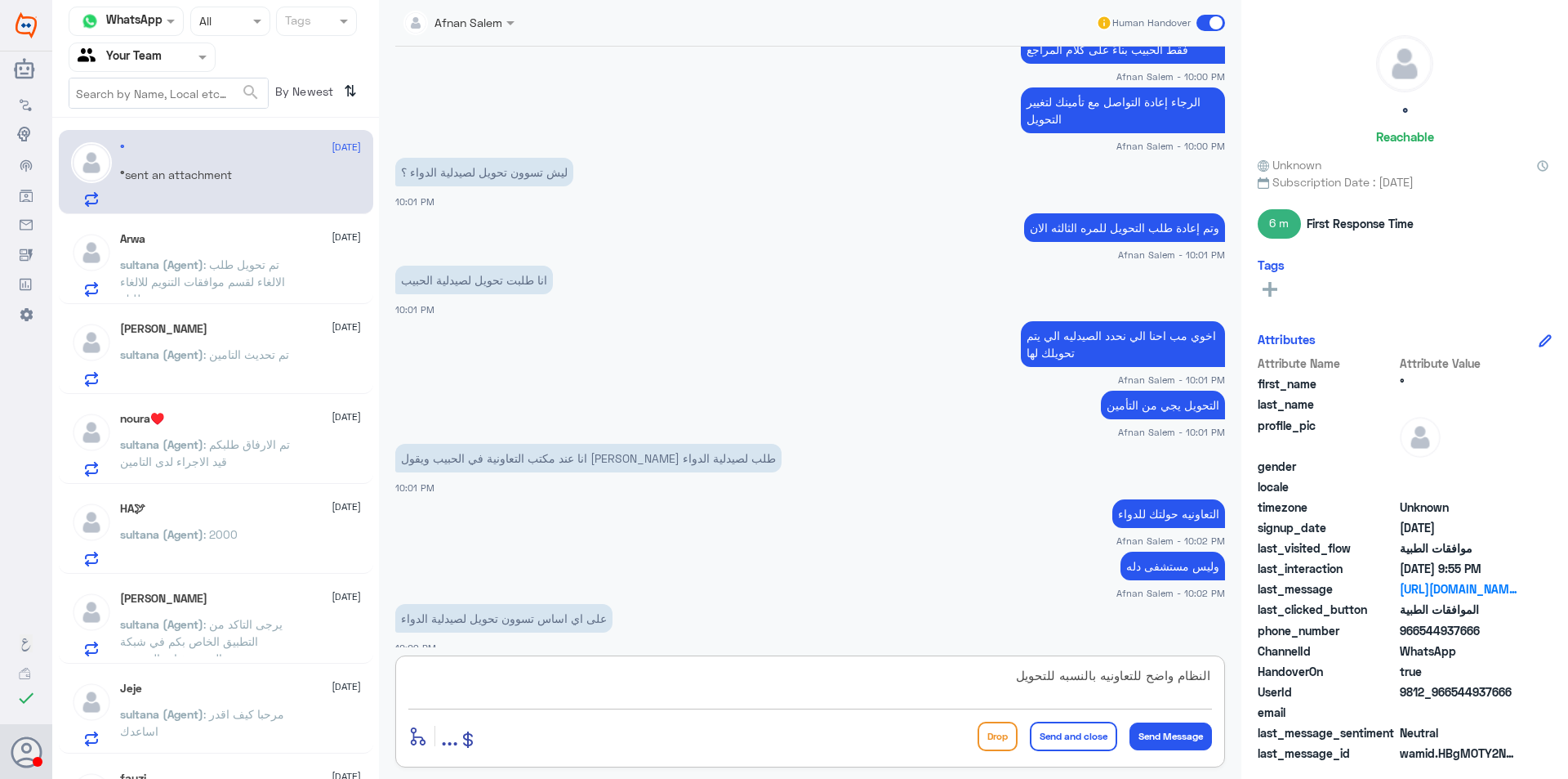
type textarea "النظام واضح للتعاونيه بالنسبه للتحويل"
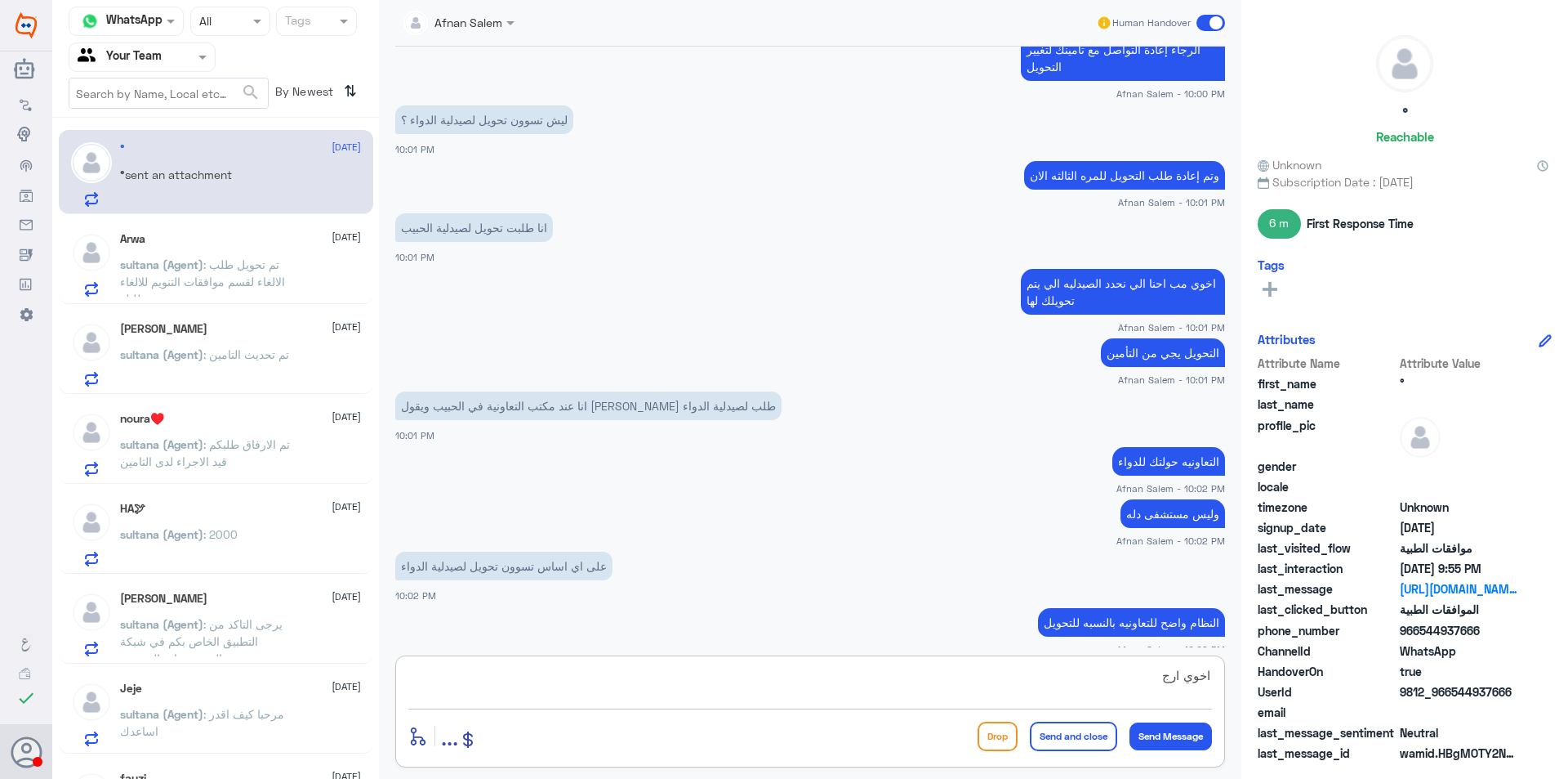
scroll to position [2249, 0]
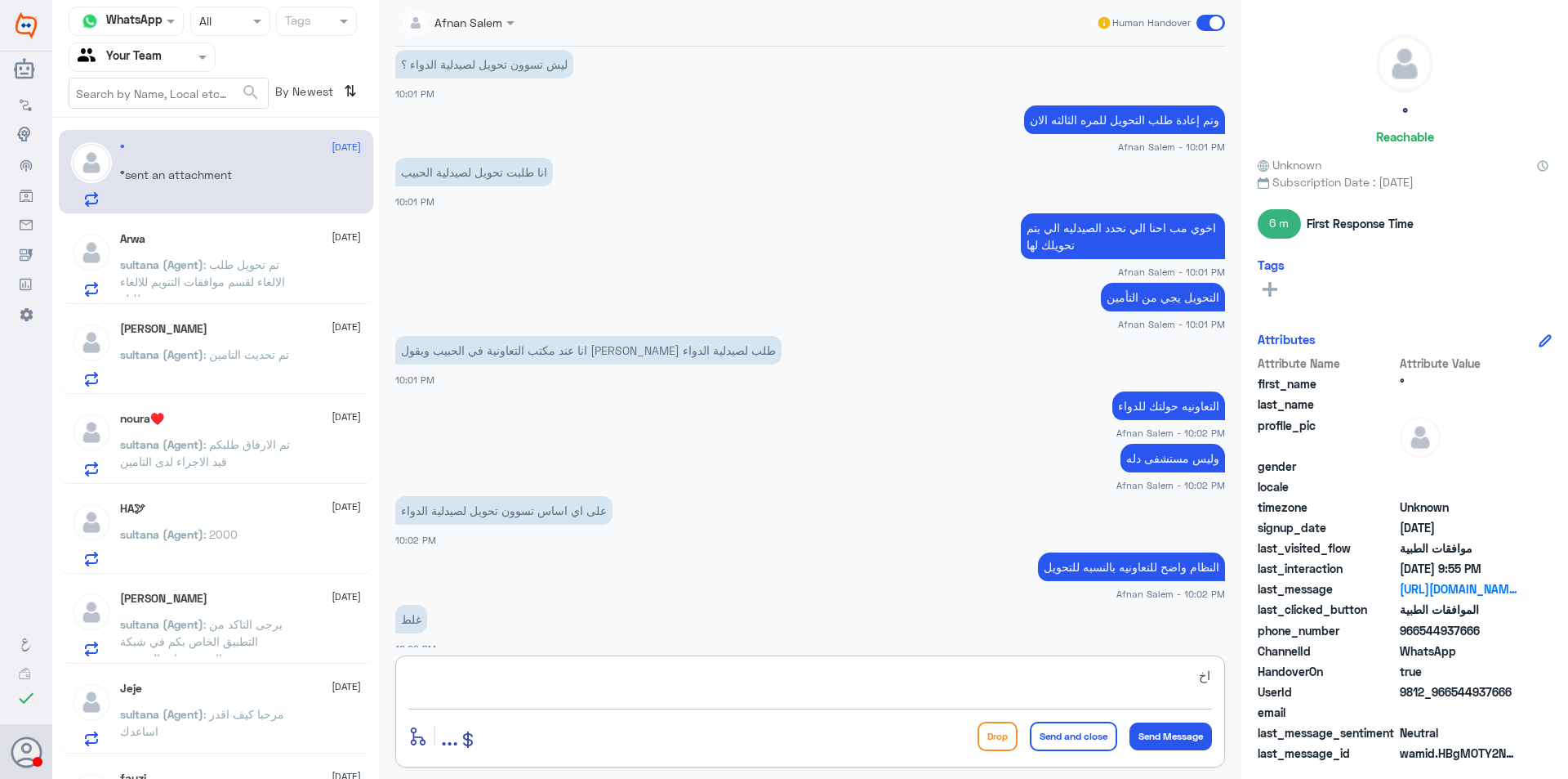
type textarea "ا"
type textarea "كما تم توضيحه لك مسبقاً التحويل للصيدليه تم عن طريق التعاونيه"
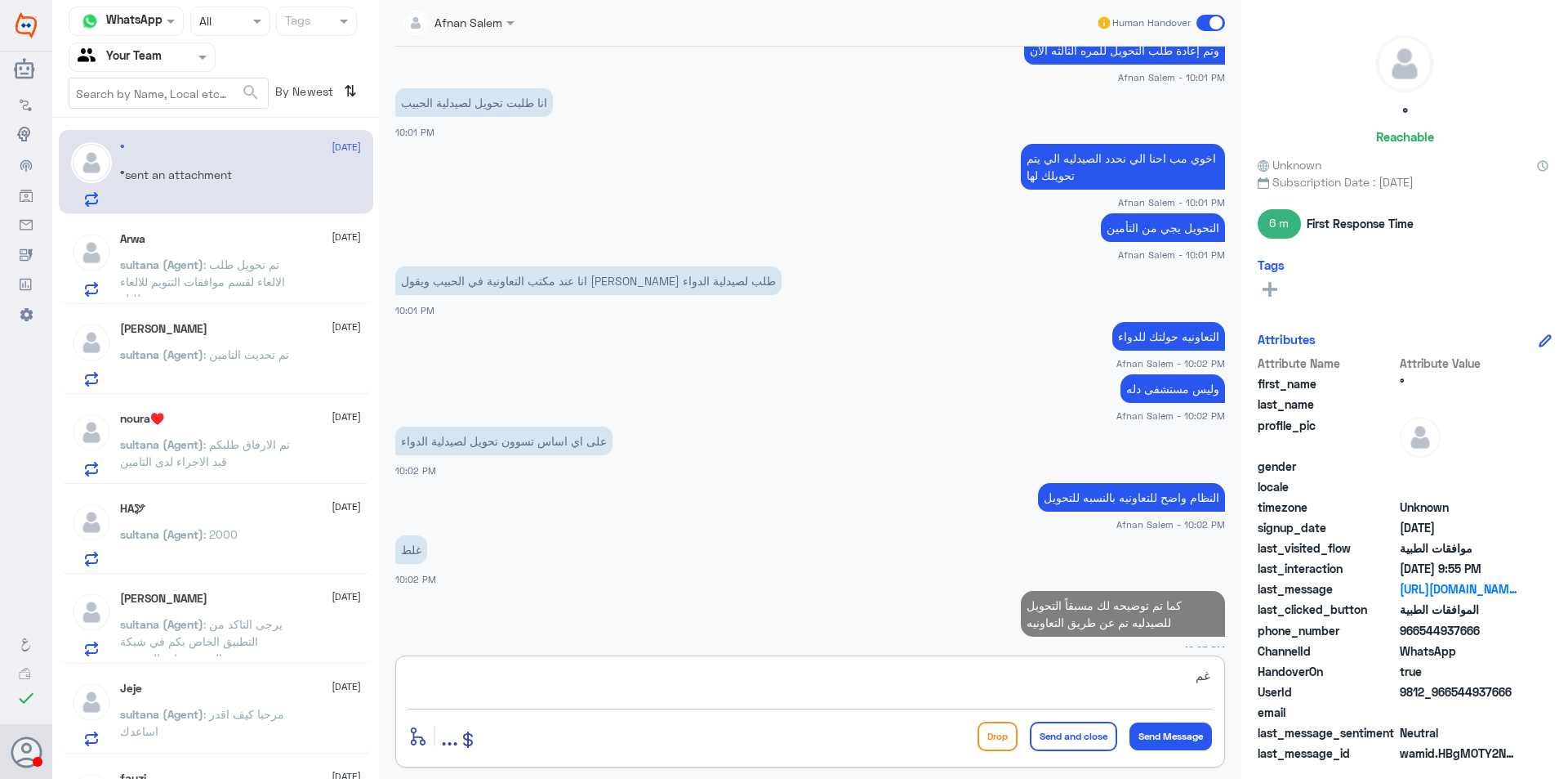
type textarea "غ"
type textarea "بإمكانك التواصل مع خدمة العملاء عندهم"
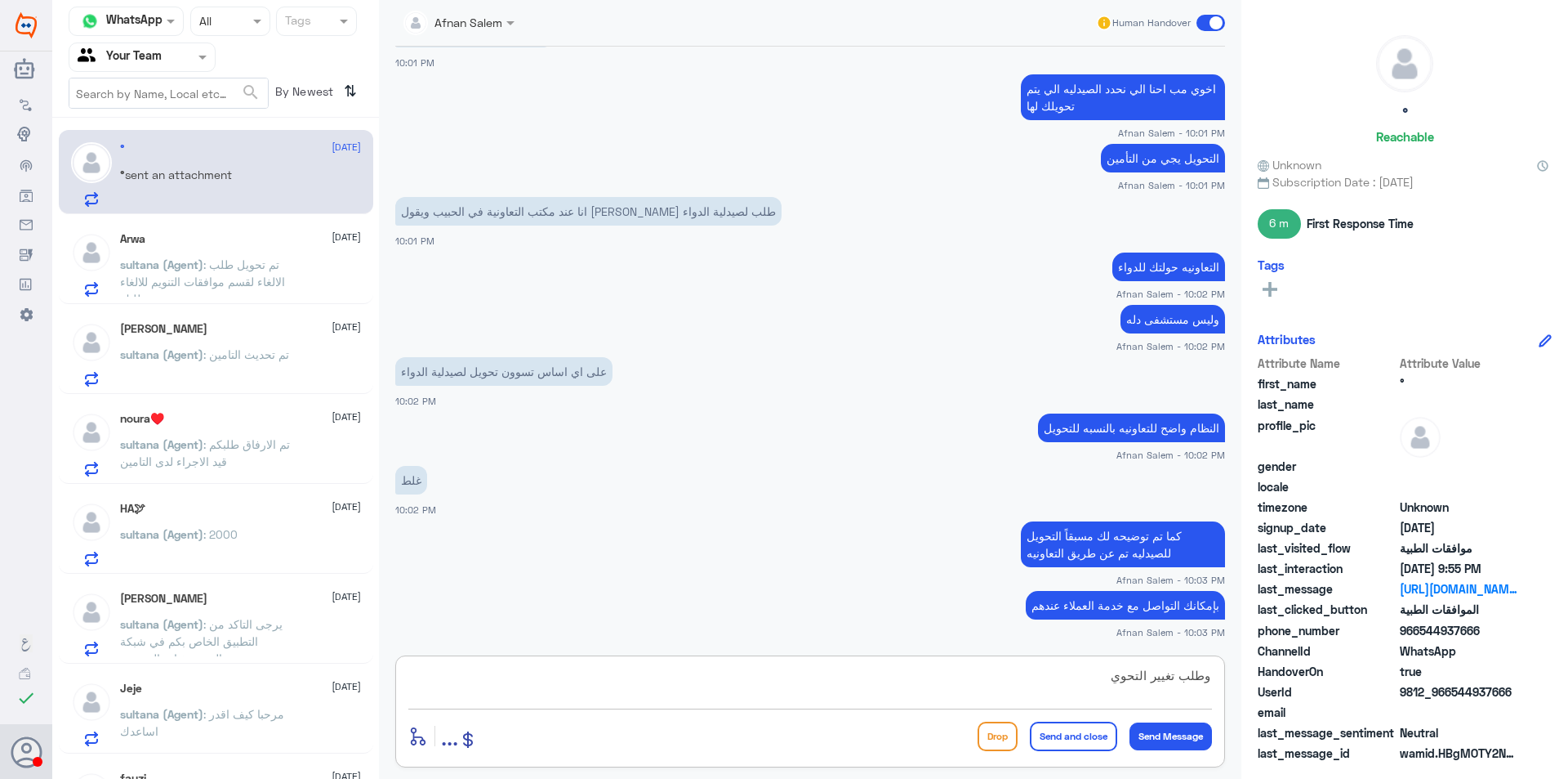
type textarea "وطلب تغيير التحويل"
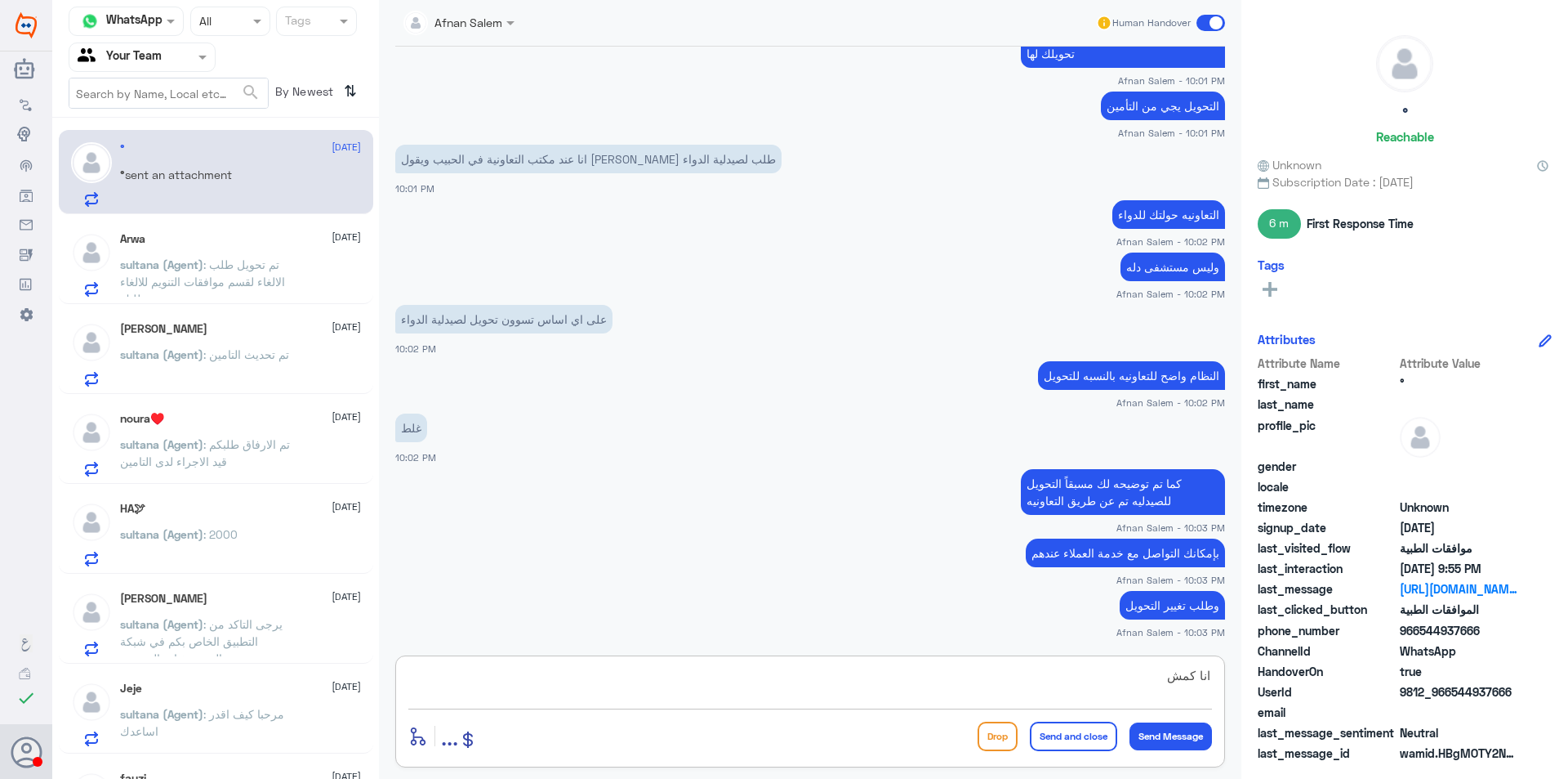
scroll to position [2496, 0]
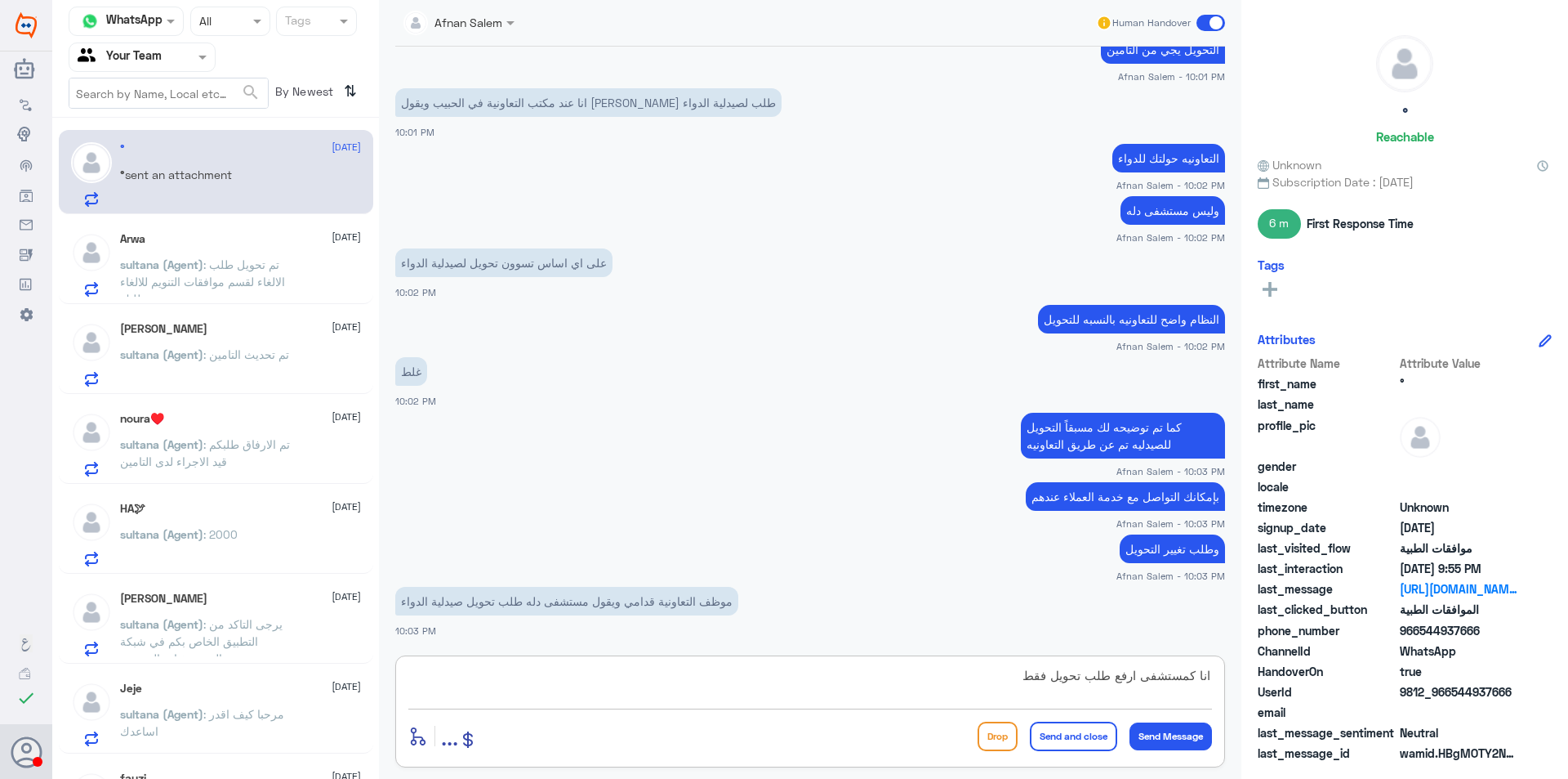
type textarea "انا كمستشفى ارفع طلب تحويل فقط"
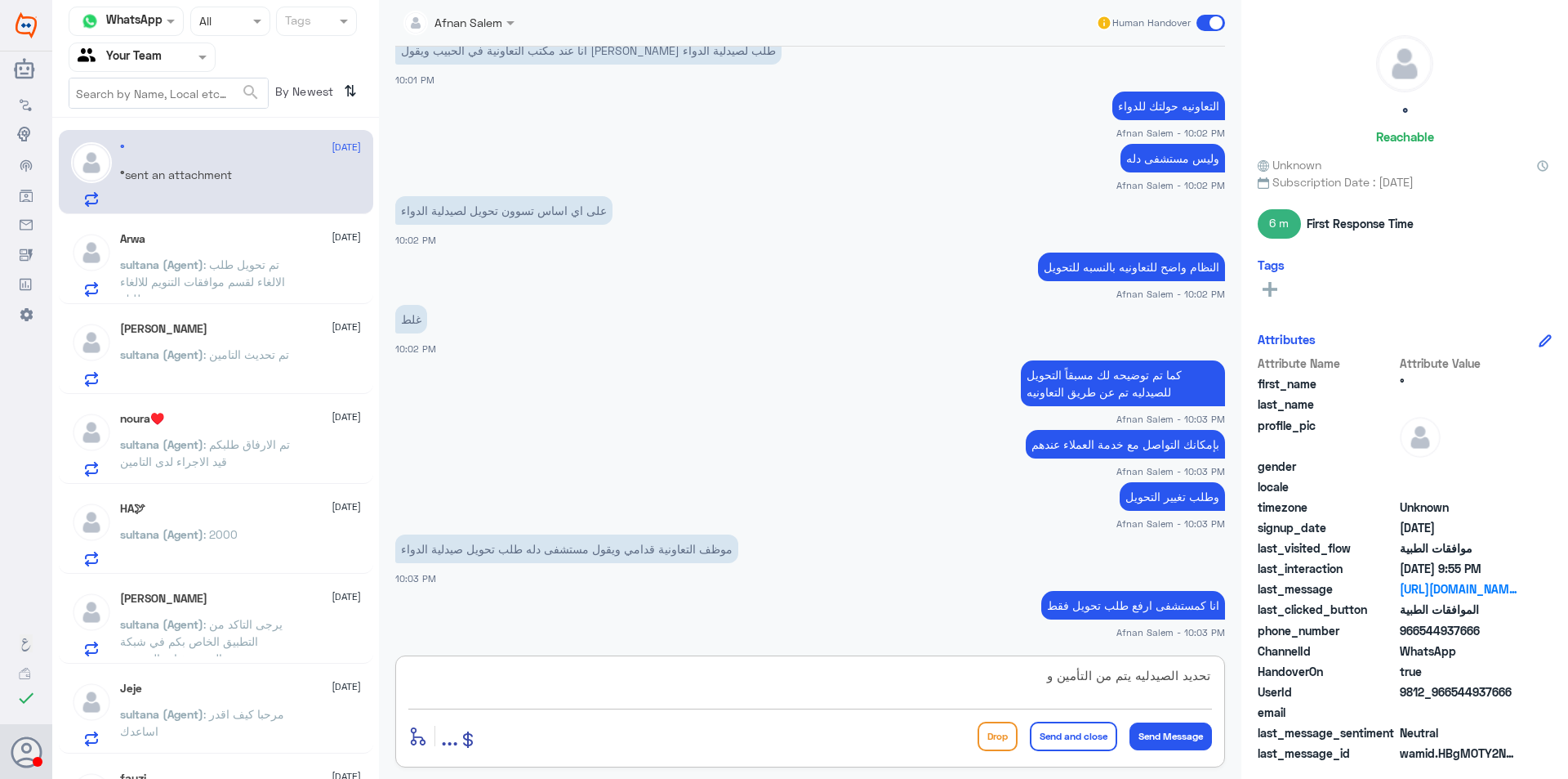
type textarea "تحديد الصيدليه يتم من التأمين"
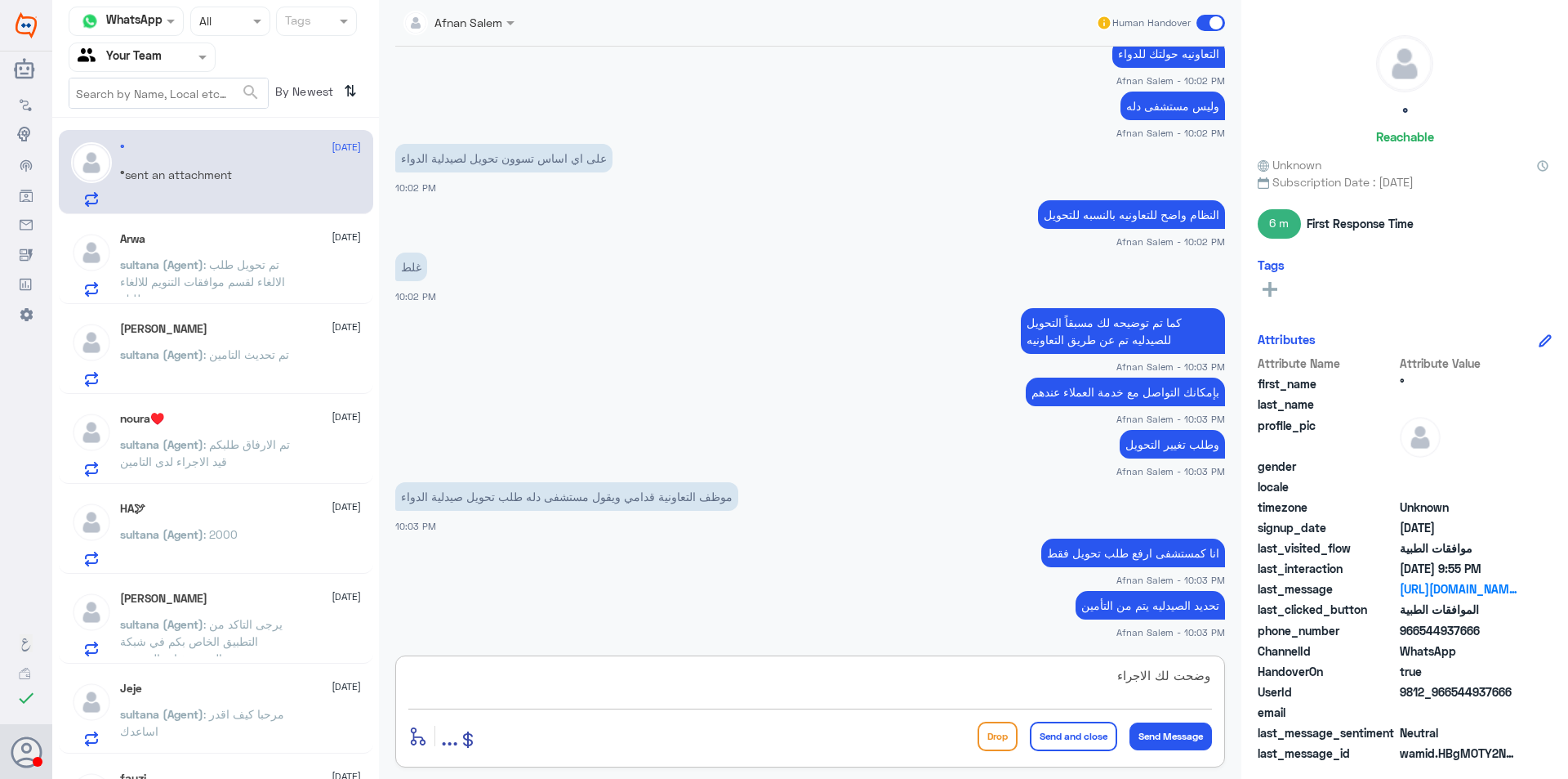
type textarea "وضحت لك الاجراء"
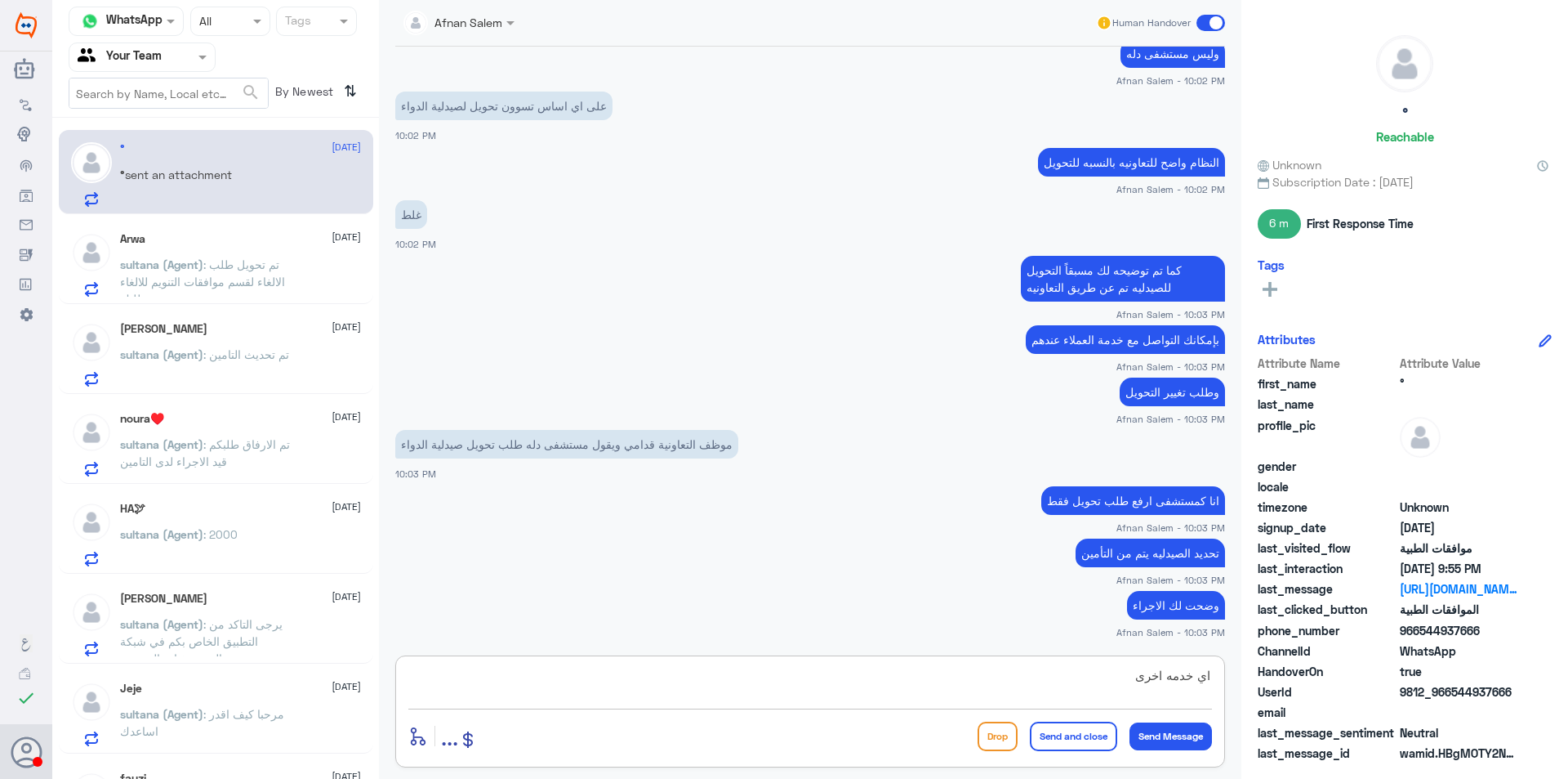
type textarea "اي خدمه اخرى"
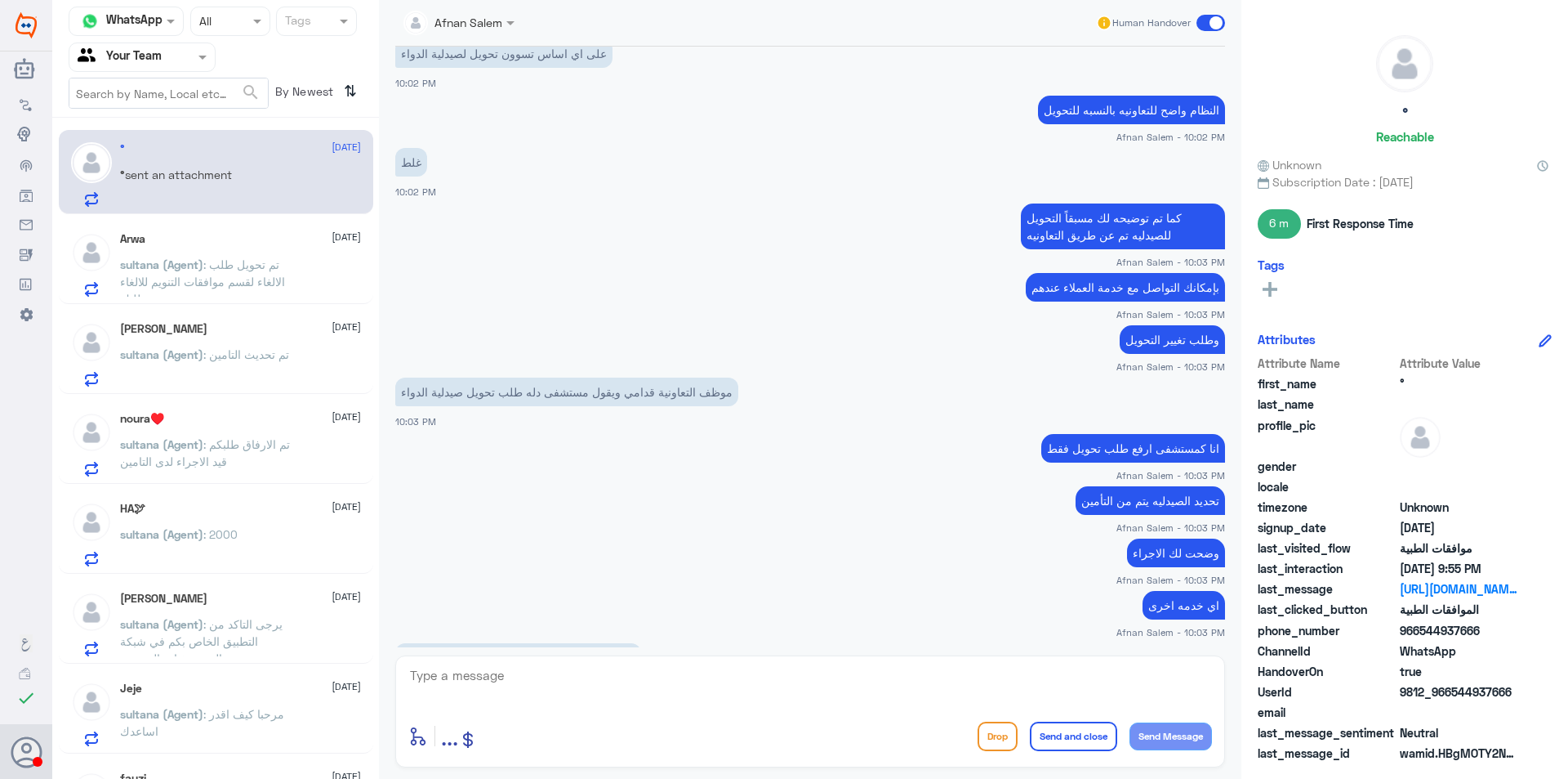
scroll to position [2763, 0]
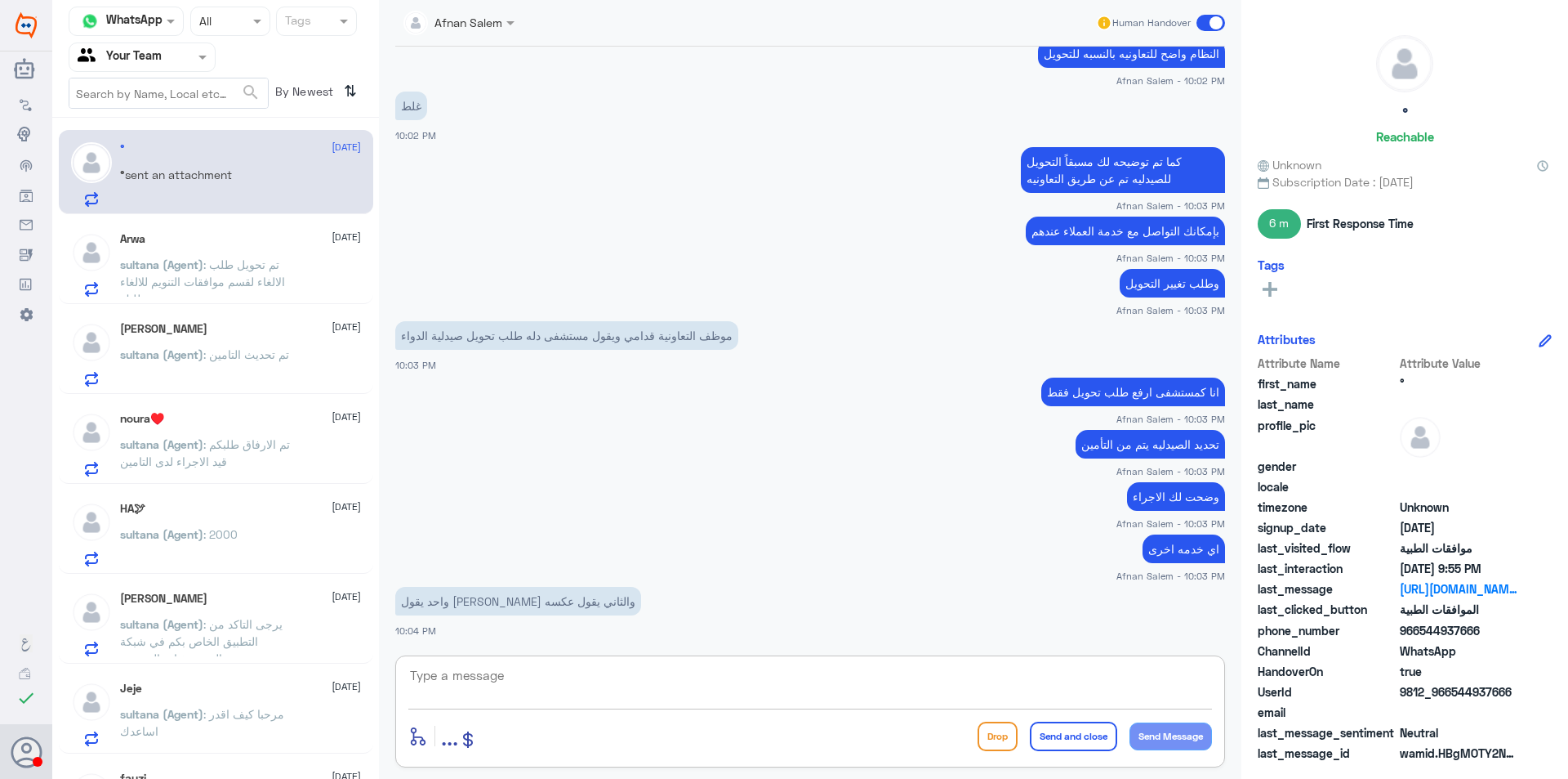
click at [639, 677] on textarea at bounding box center [810, 684] width 804 height 40
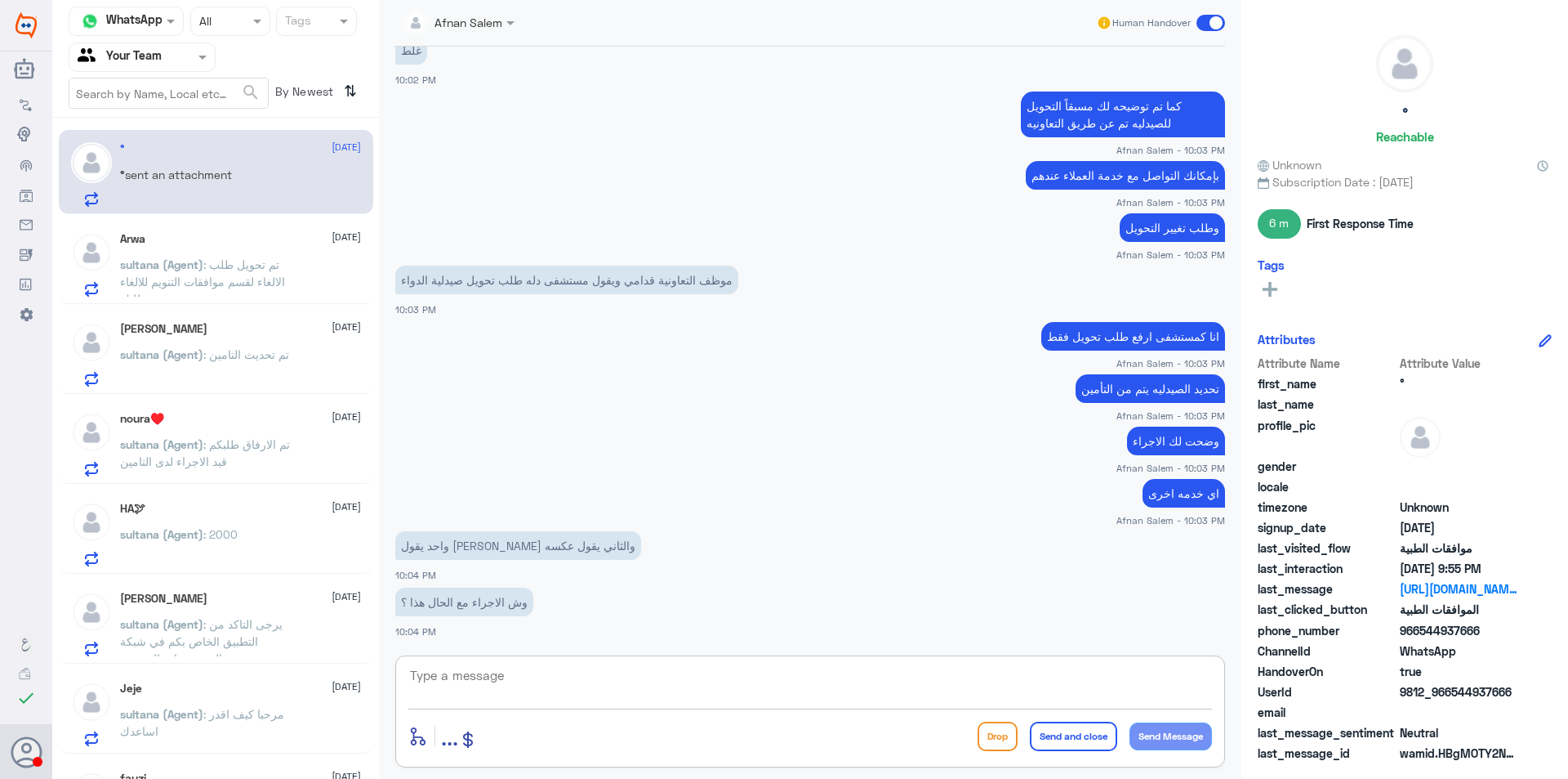
click at [662, 685] on textarea at bounding box center [810, 684] width 804 height 40
type textarea "r"
type textarea "ا"
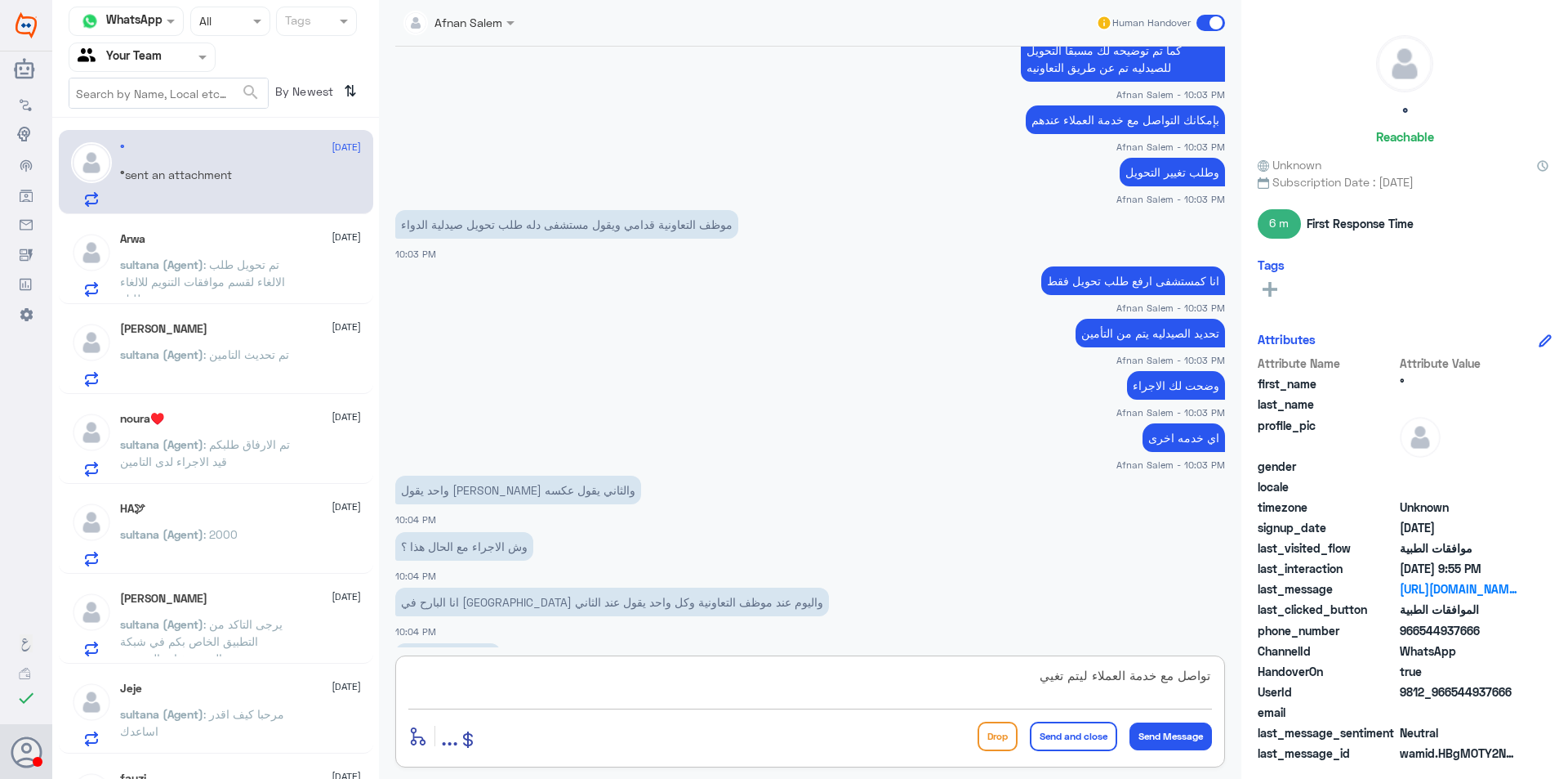
scroll to position [2930, 0]
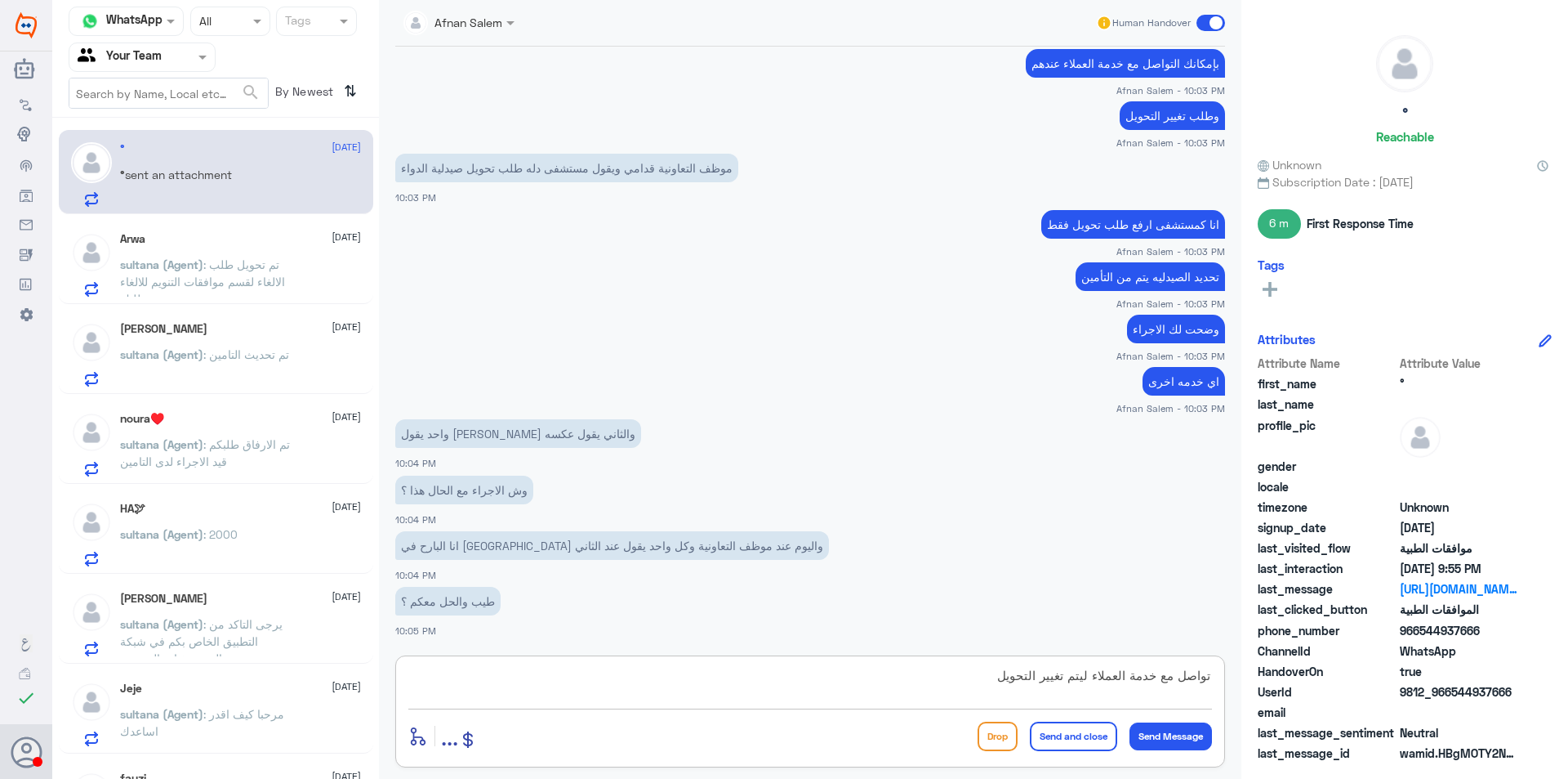
type textarea "تواصل مع خدمة العملاء ليتم تغيير التحويل"
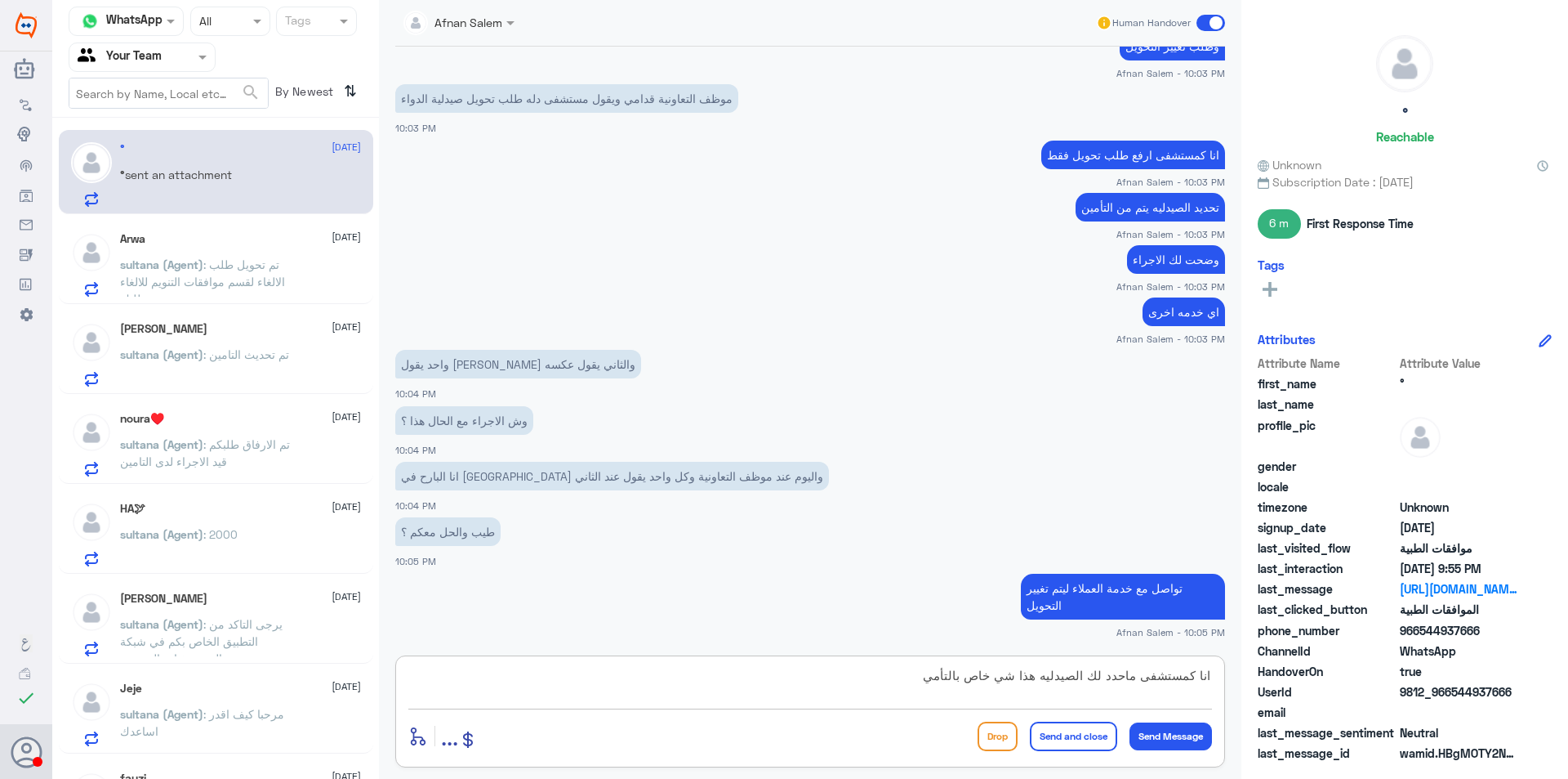
type textarea "انا كمستشفى ماحدد لك الصيدليه هذا شي خاص بالتأمين"
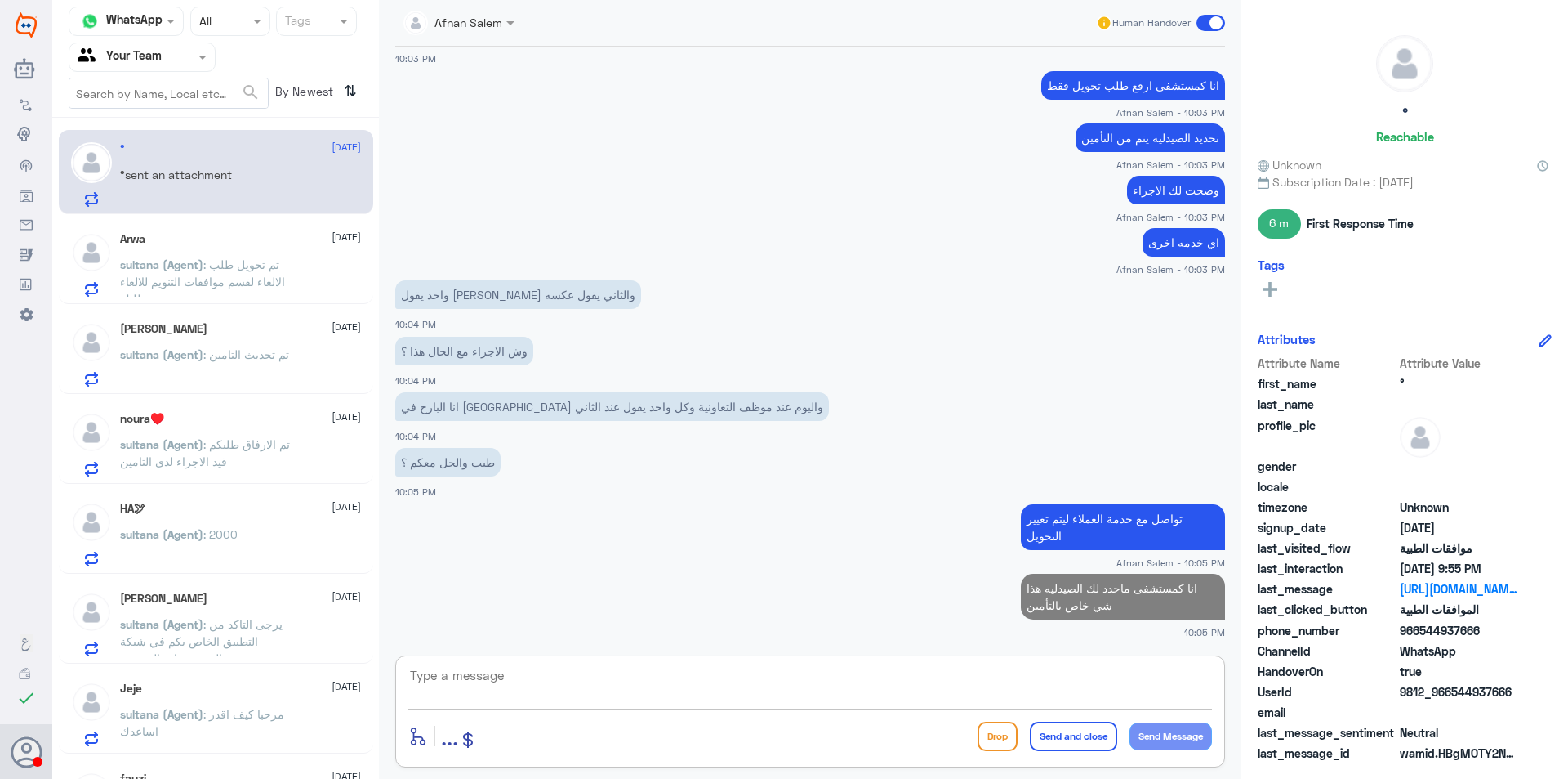
type textarea "و"
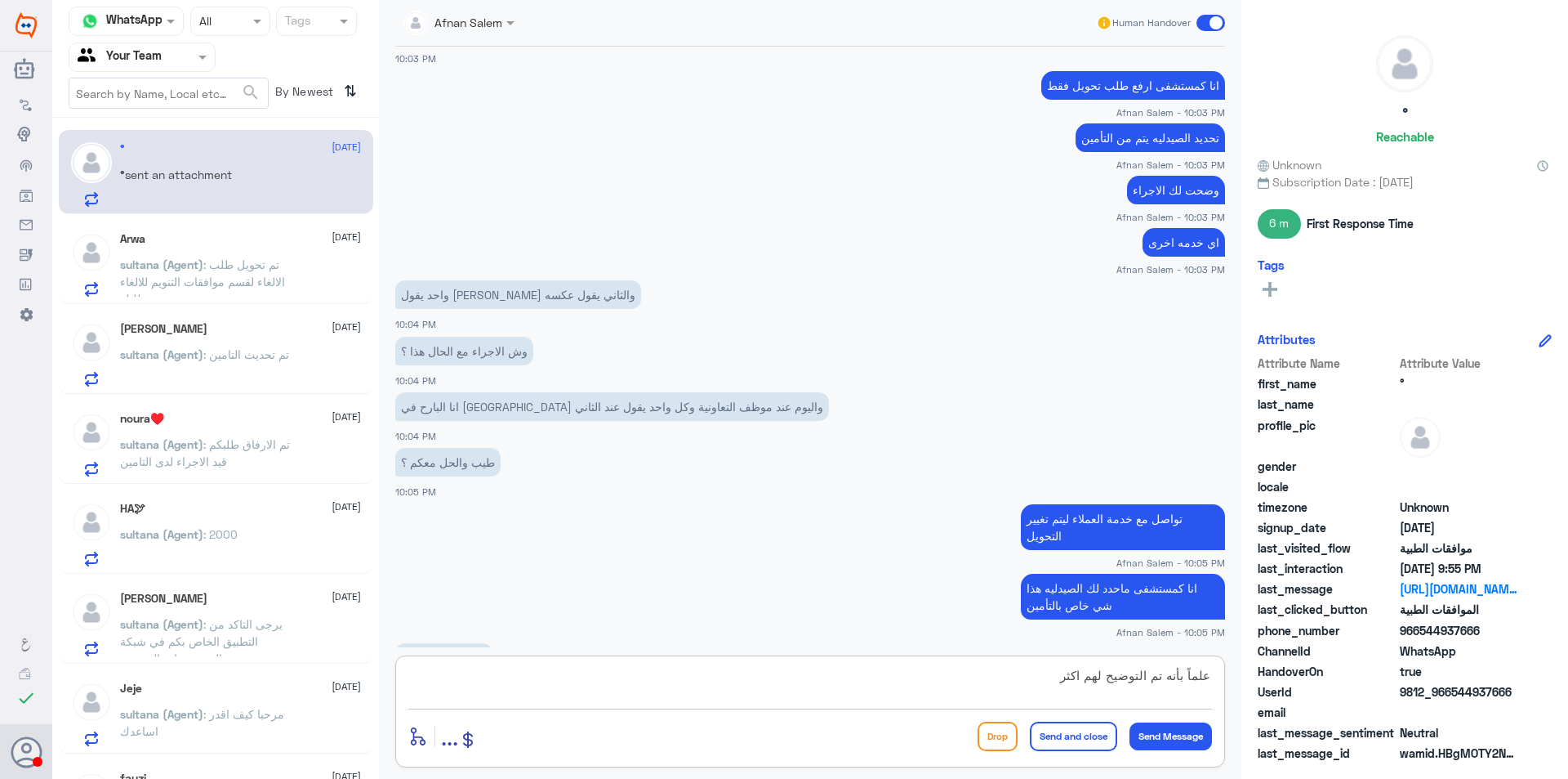
scroll to position [3124, 0]
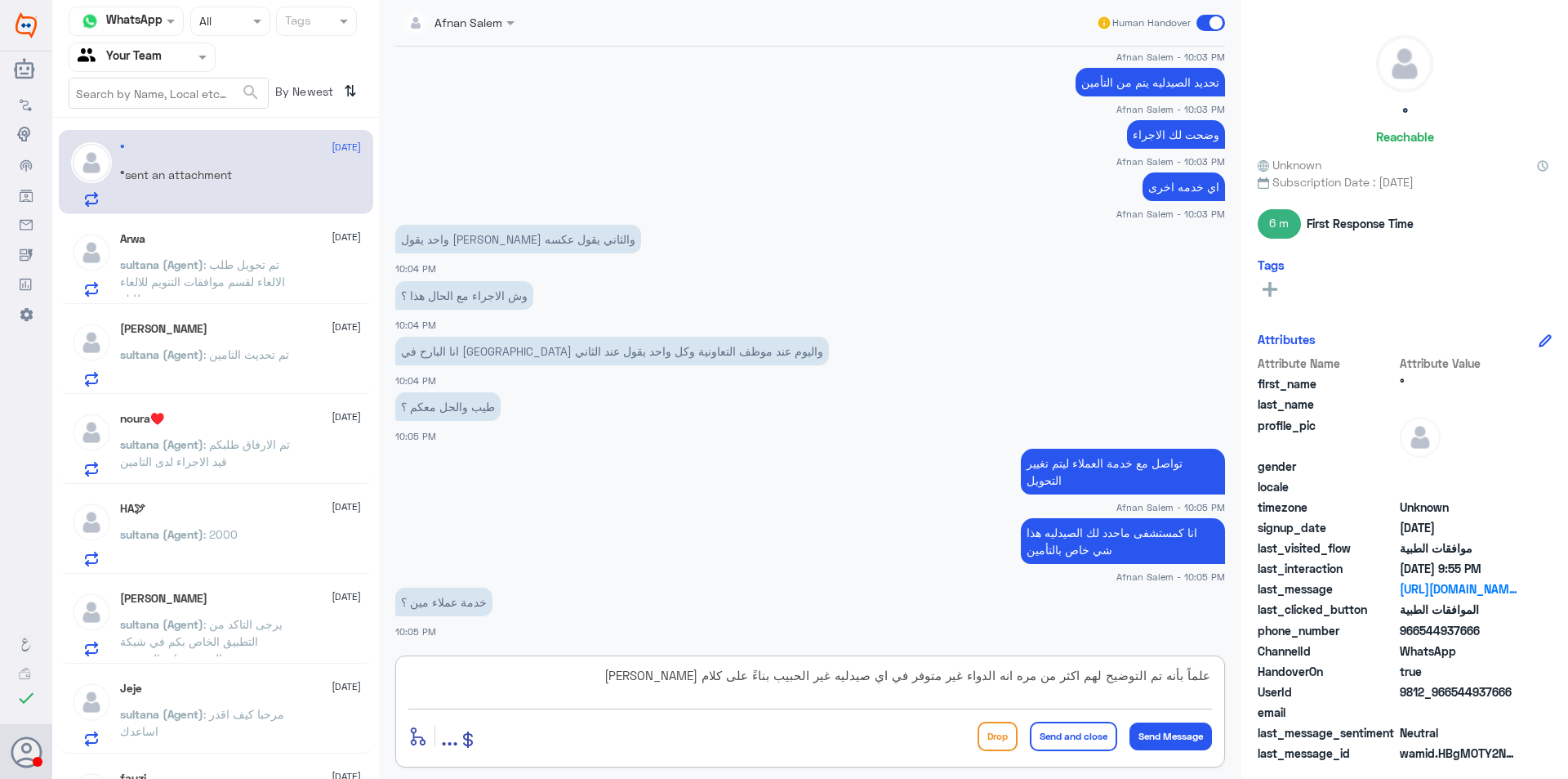
type textarea "علماً بأنه تم التوضيح لهم اكثر من مره انه الدواء غير متوفر في اي صيدليه غير الح…"
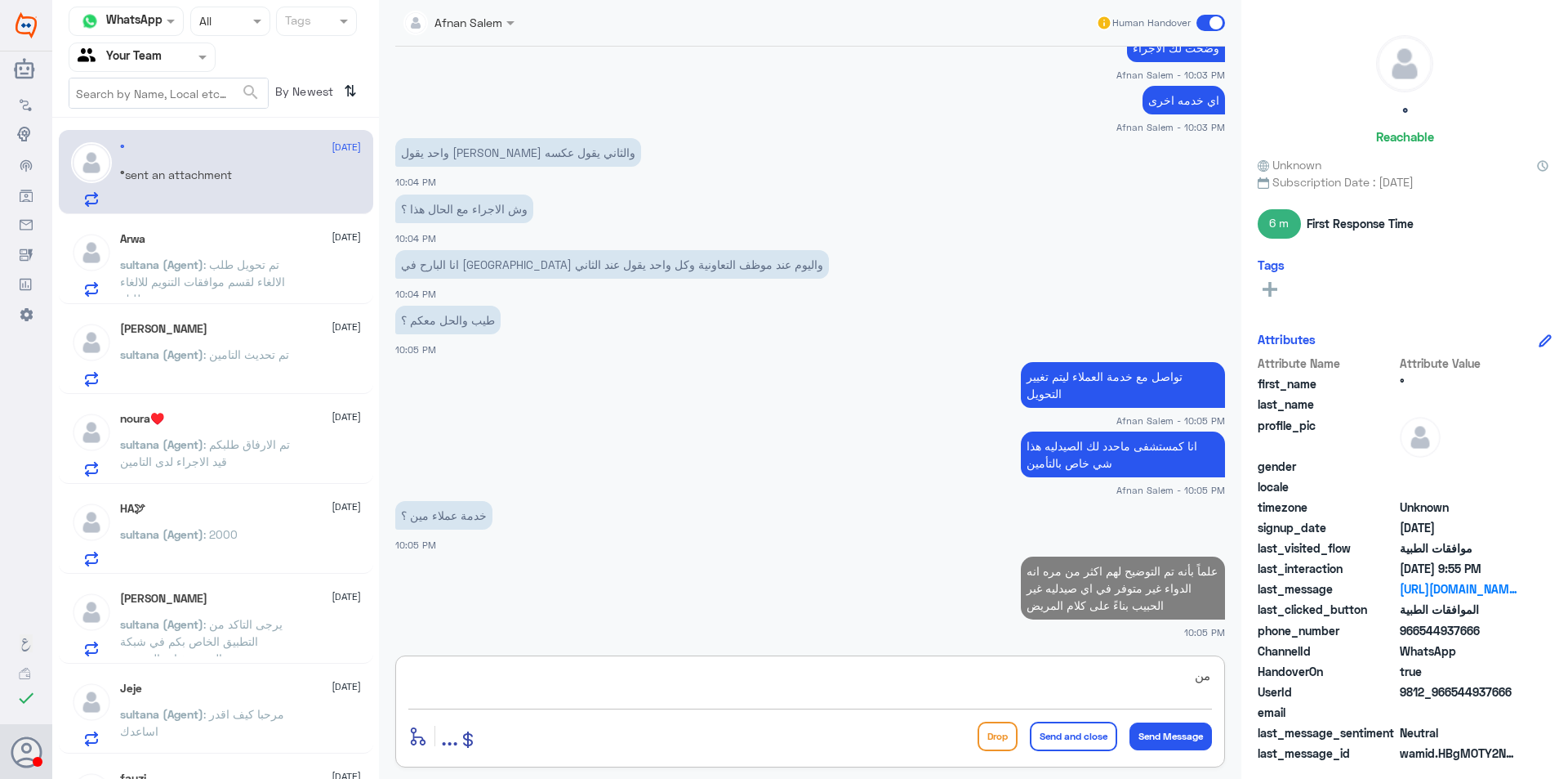
type textarea "م"
type textarea "التعاونيه"
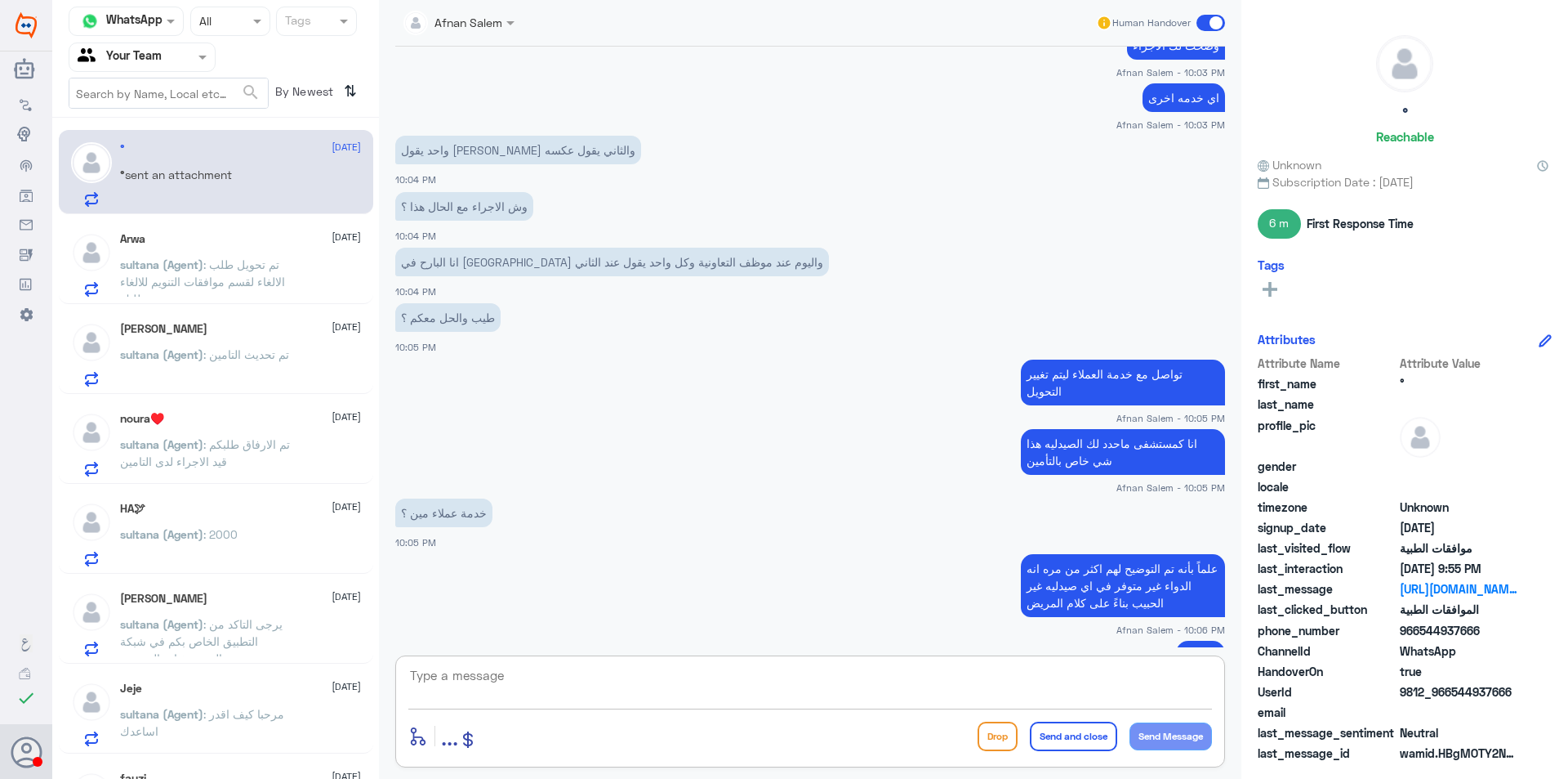
scroll to position [3264, 0]
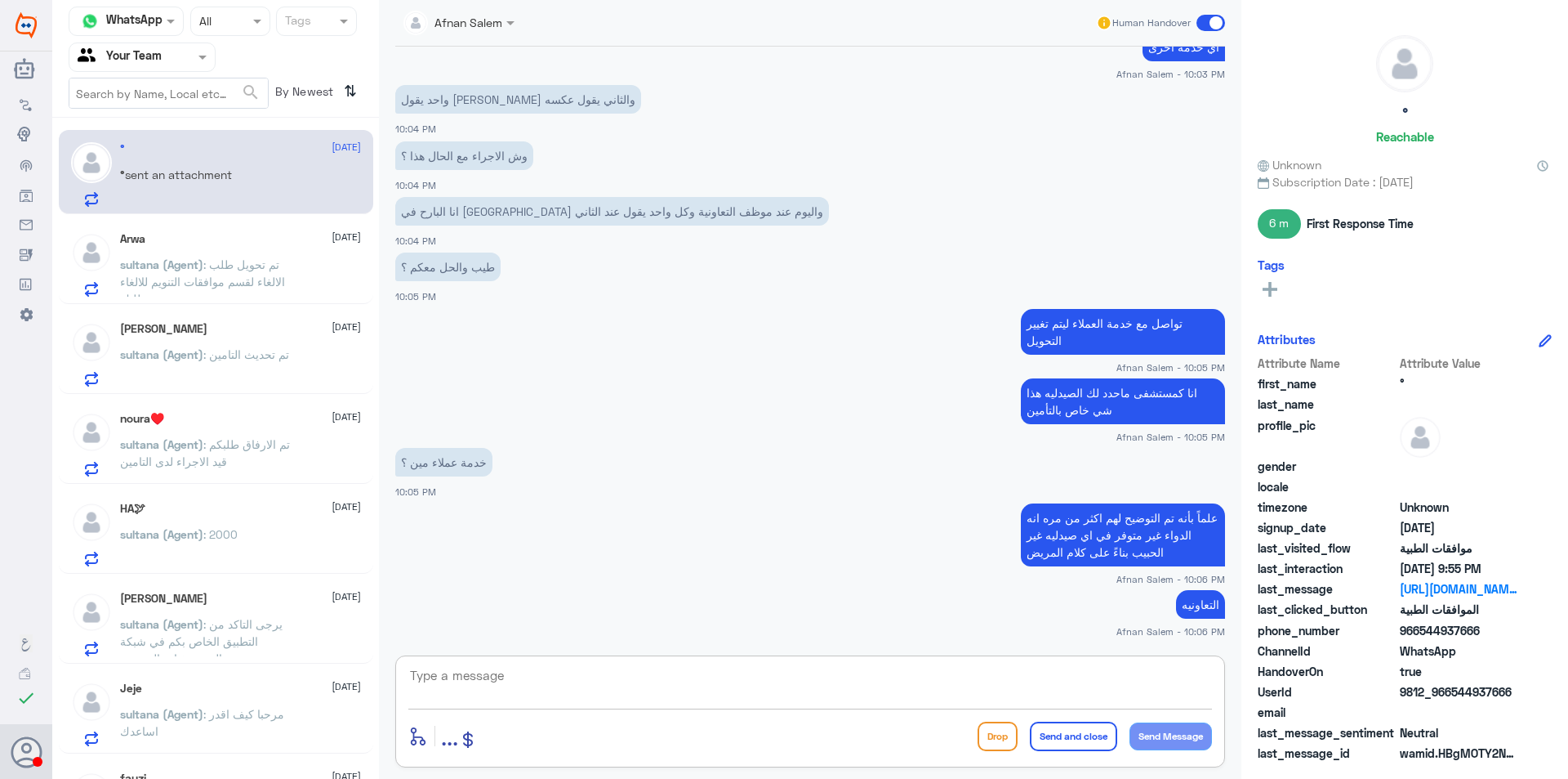
click at [1058, 676] on textarea at bounding box center [810, 684] width 804 height 40
type textarea "h"
type textarea "اي خدمه اخرى عزيزي"
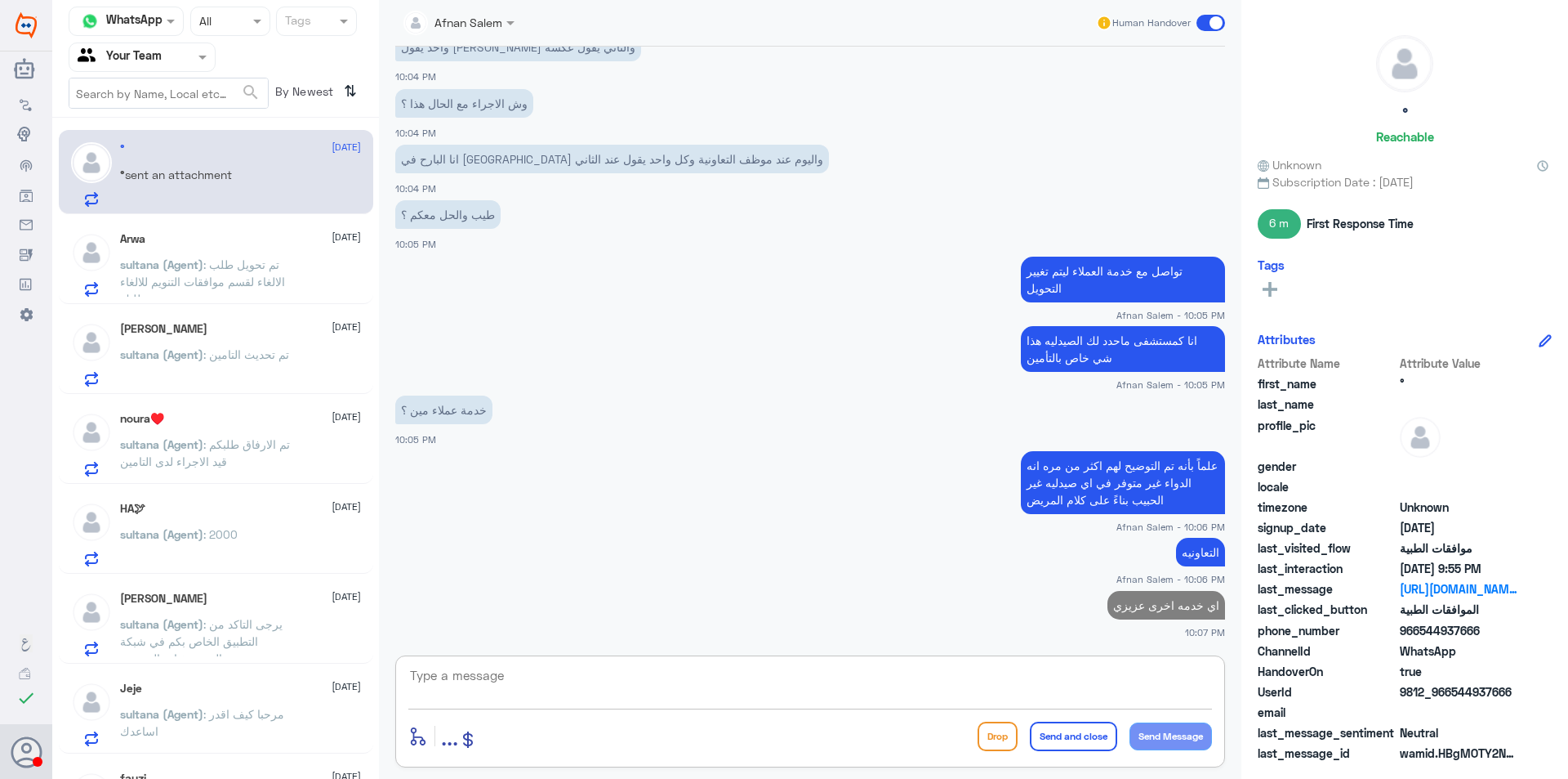
click at [233, 272] on span ": تم تحويل طلب الالغاء لقسم موافقات التنويم للالغاء حسب طلبك" at bounding box center [202, 281] width 165 height 48
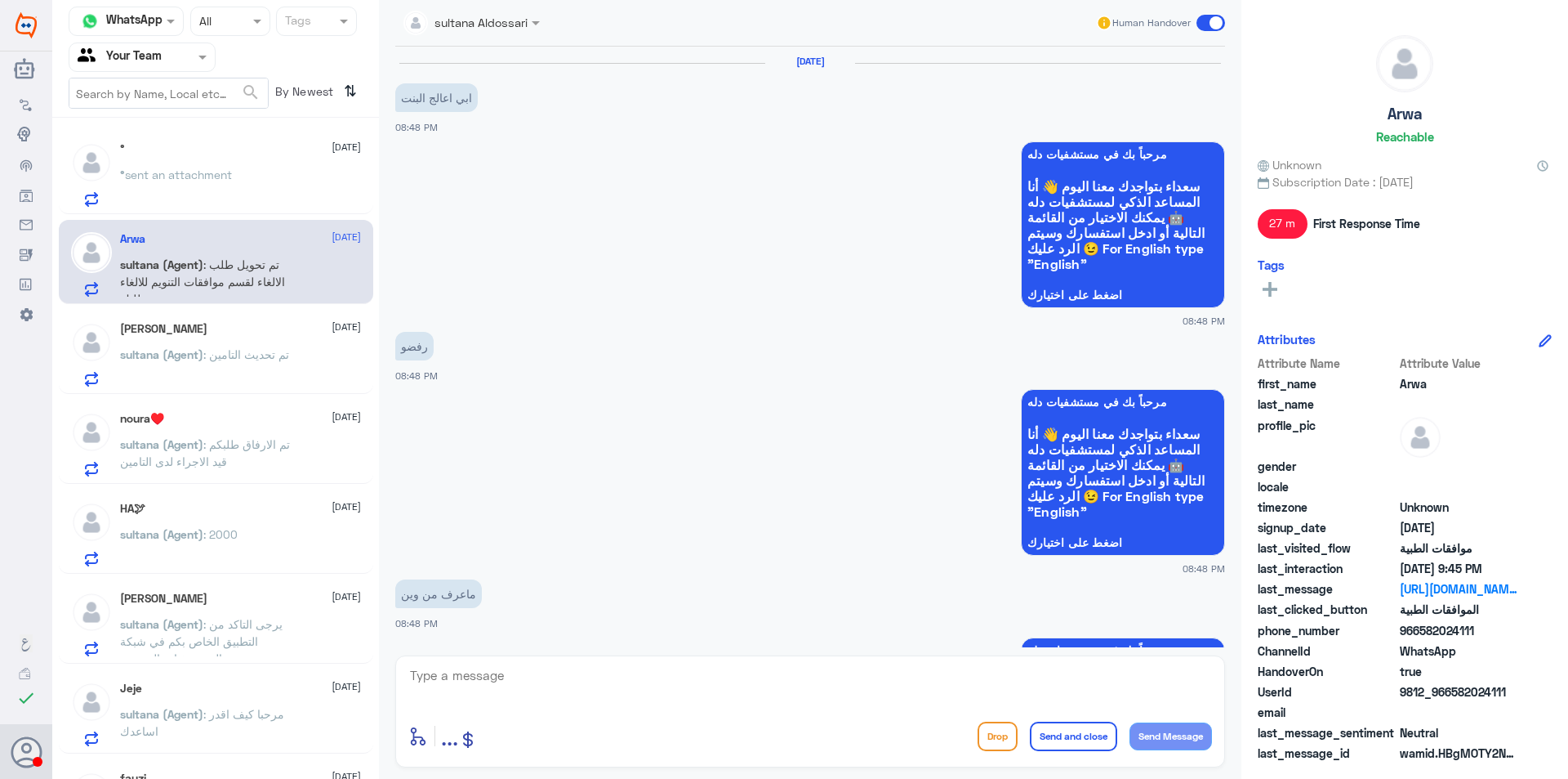
scroll to position [1594, 0]
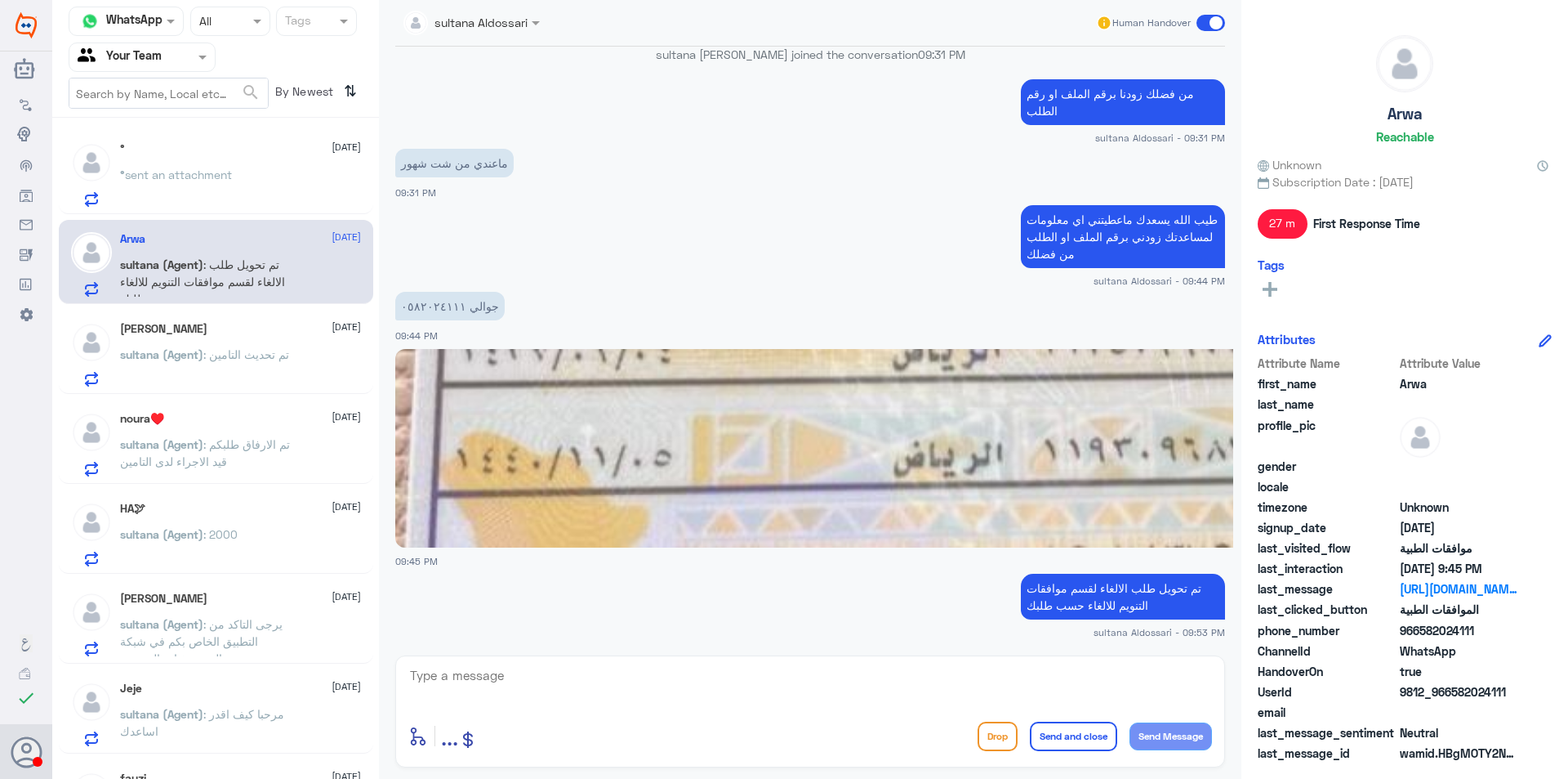
click at [166, 152] on div "° 24 September" at bounding box center [240, 150] width 241 height 14
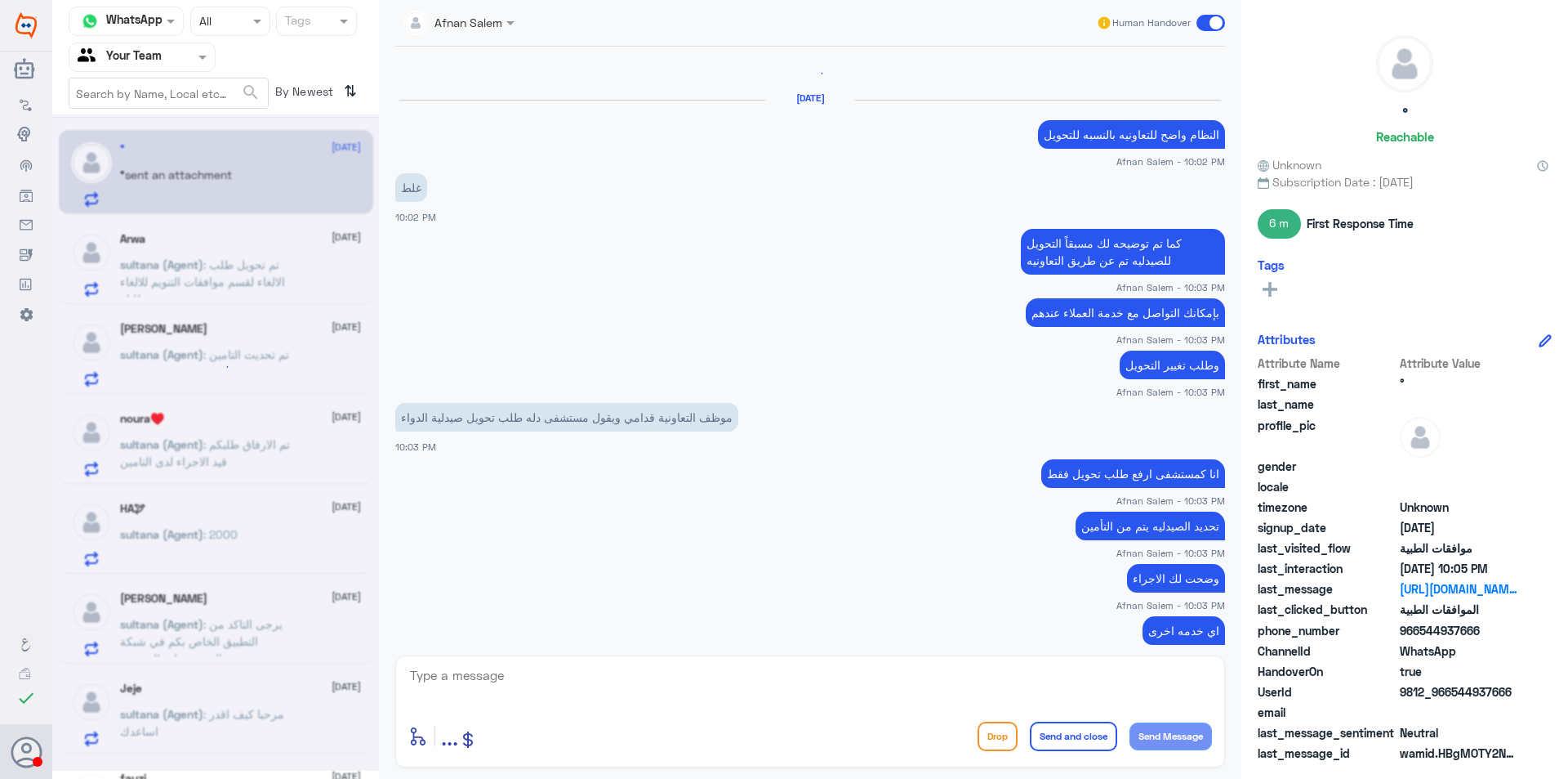
scroll to position [1686, 0]
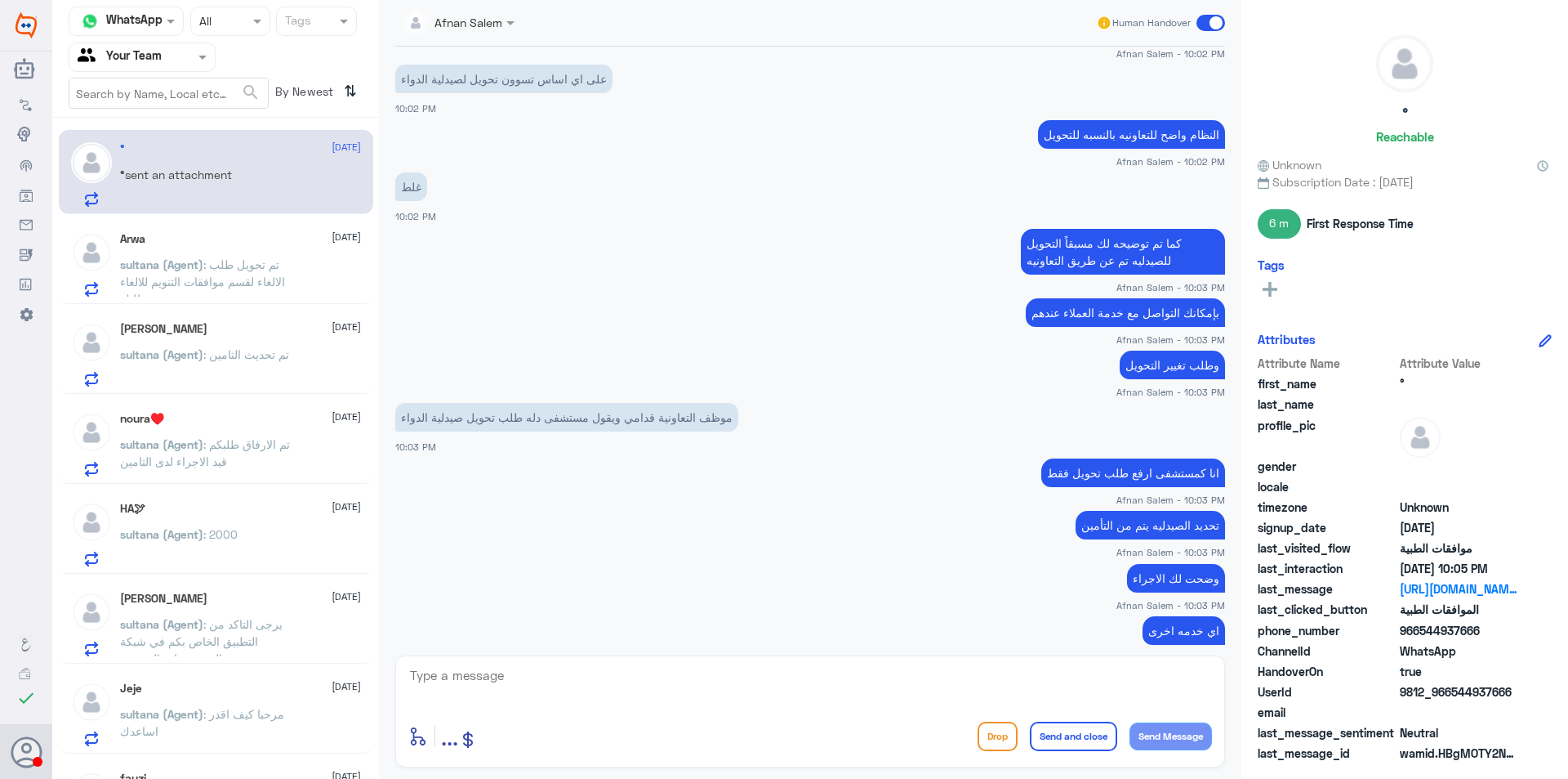
click at [281, 334] on div "[PERSON_NAME] [DATE]" at bounding box center [240, 329] width 241 height 14
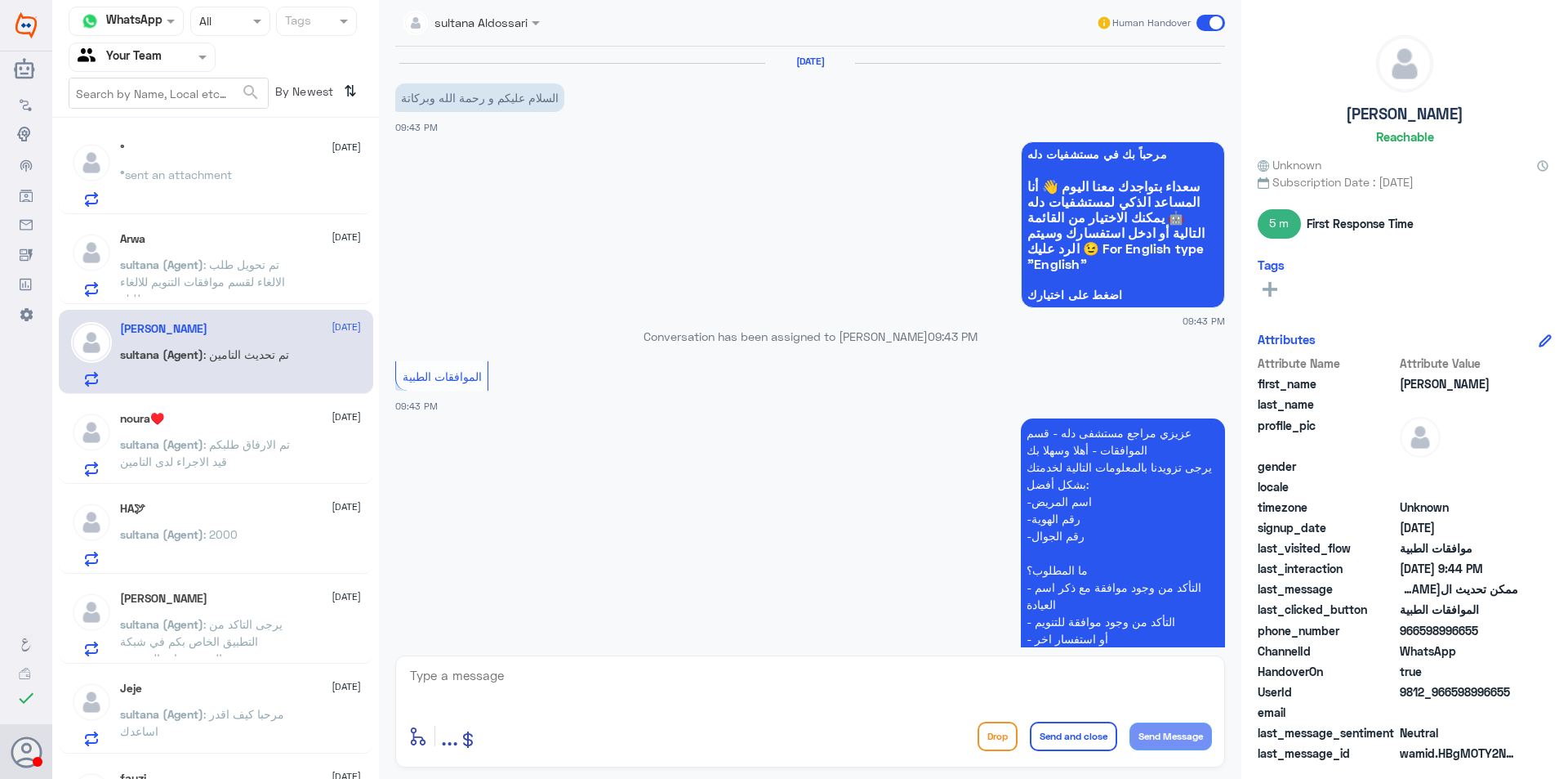
scroll to position [390, 0]
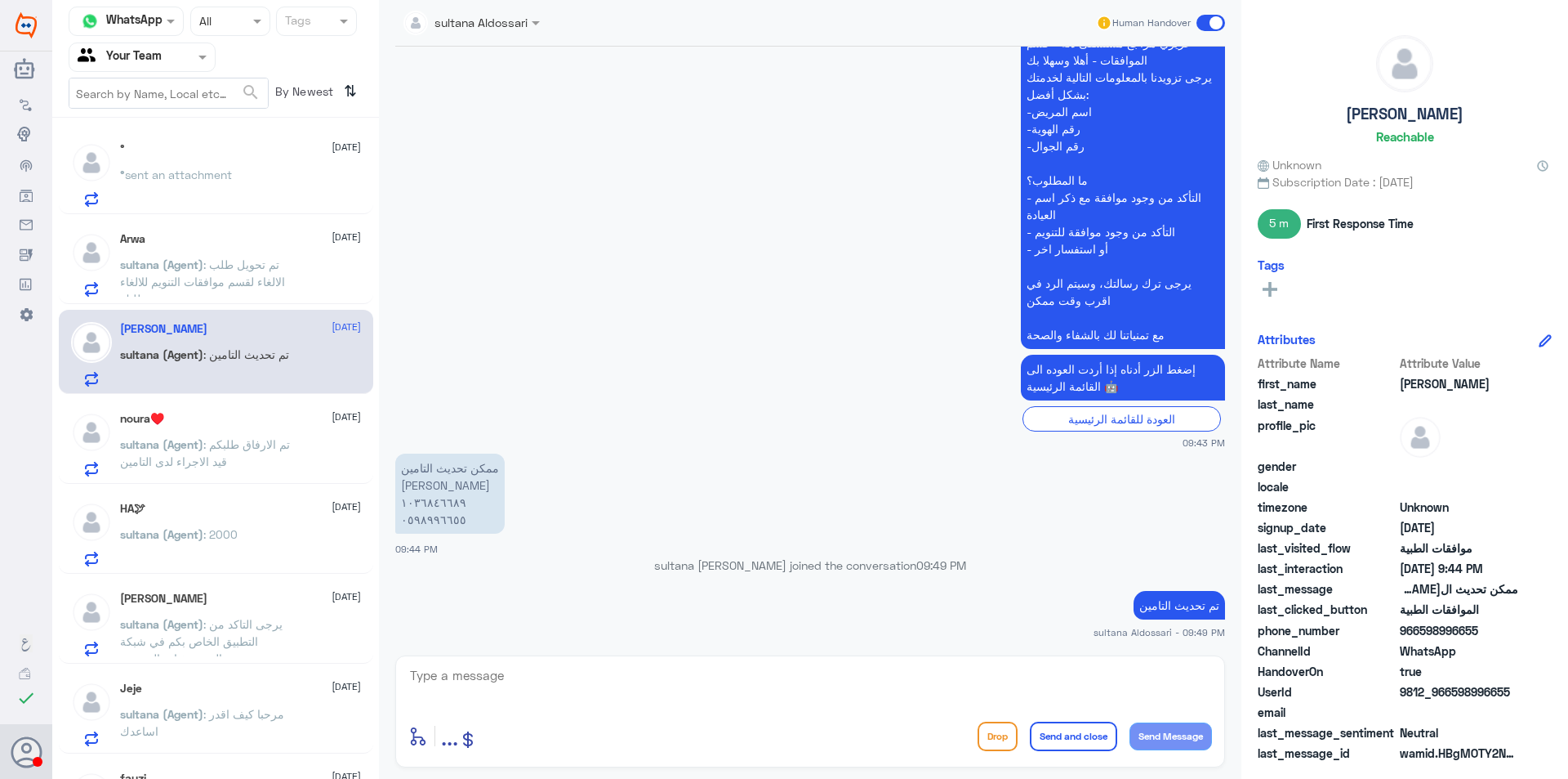
click at [168, 158] on div "° 24 September ° sent an attachment" at bounding box center [240, 174] width 241 height 65
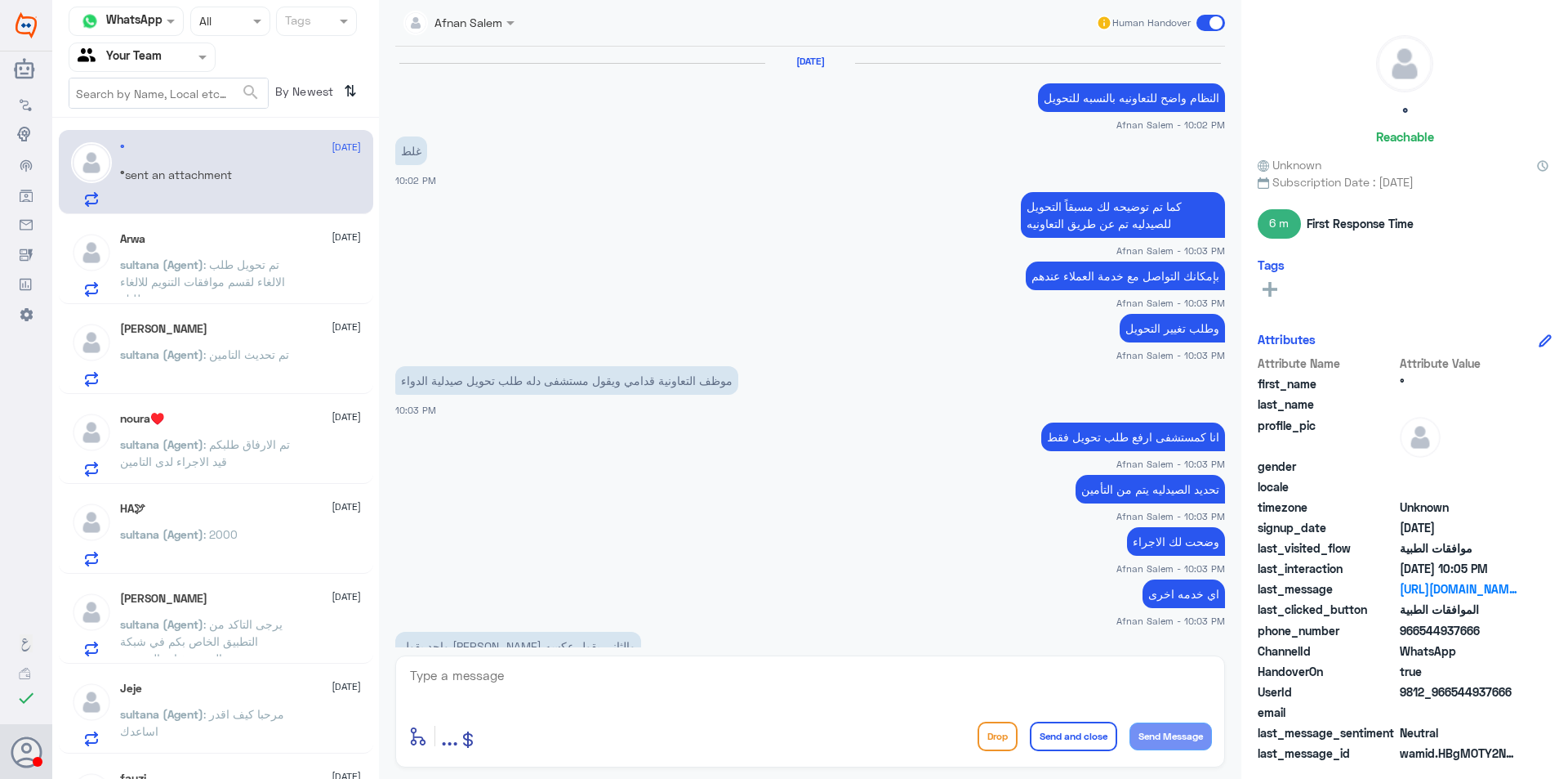
scroll to position [615, 0]
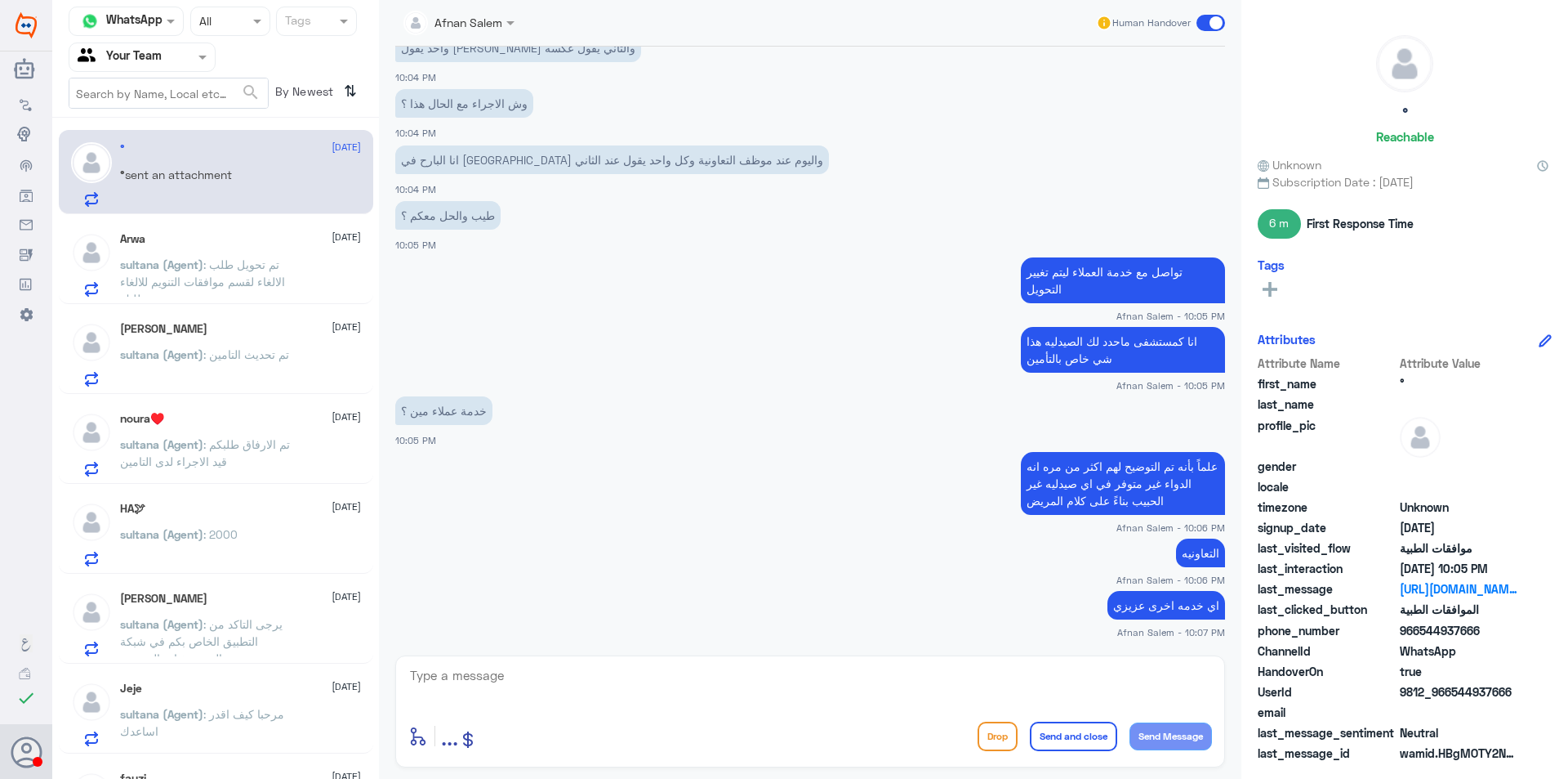
drag, startPoint x: 1482, startPoint y: 632, endPoint x: 1421, endPoint y: 637, distance: 61.2
click at [1421, 637] on span "966544937666" at bounding box center [1459, 630] width 118 height 17
copy span "544937666"
click at [713, 675] on textarea at bounding box center [810, 684] width 804 height 40
type textarea "k"
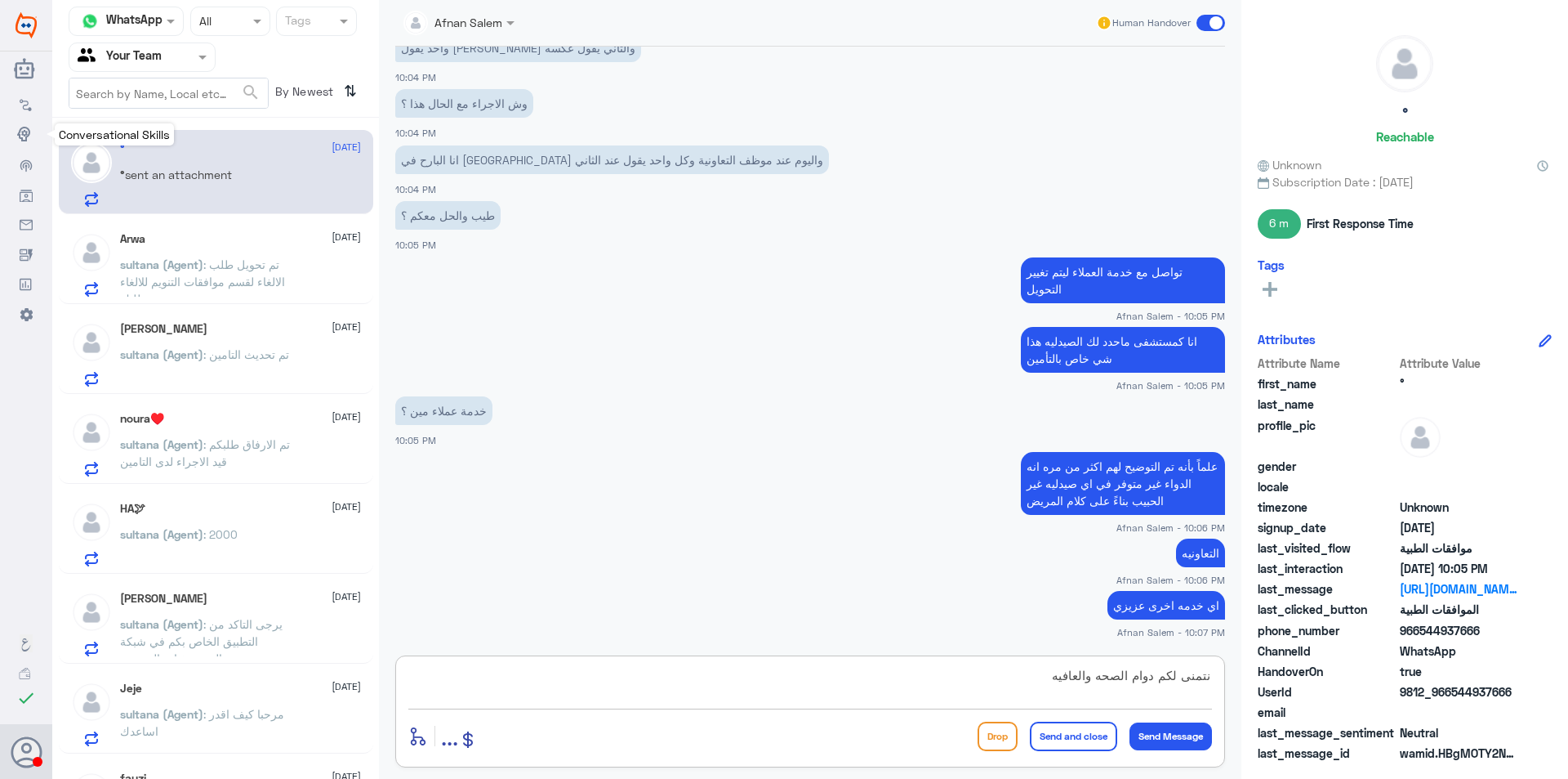
type textarea "نتمنى لكم دوام الصحه والعافيه"
click at [1099, 736] on button "Send and close" at bounding box center [1073, 736] width 87 height 29
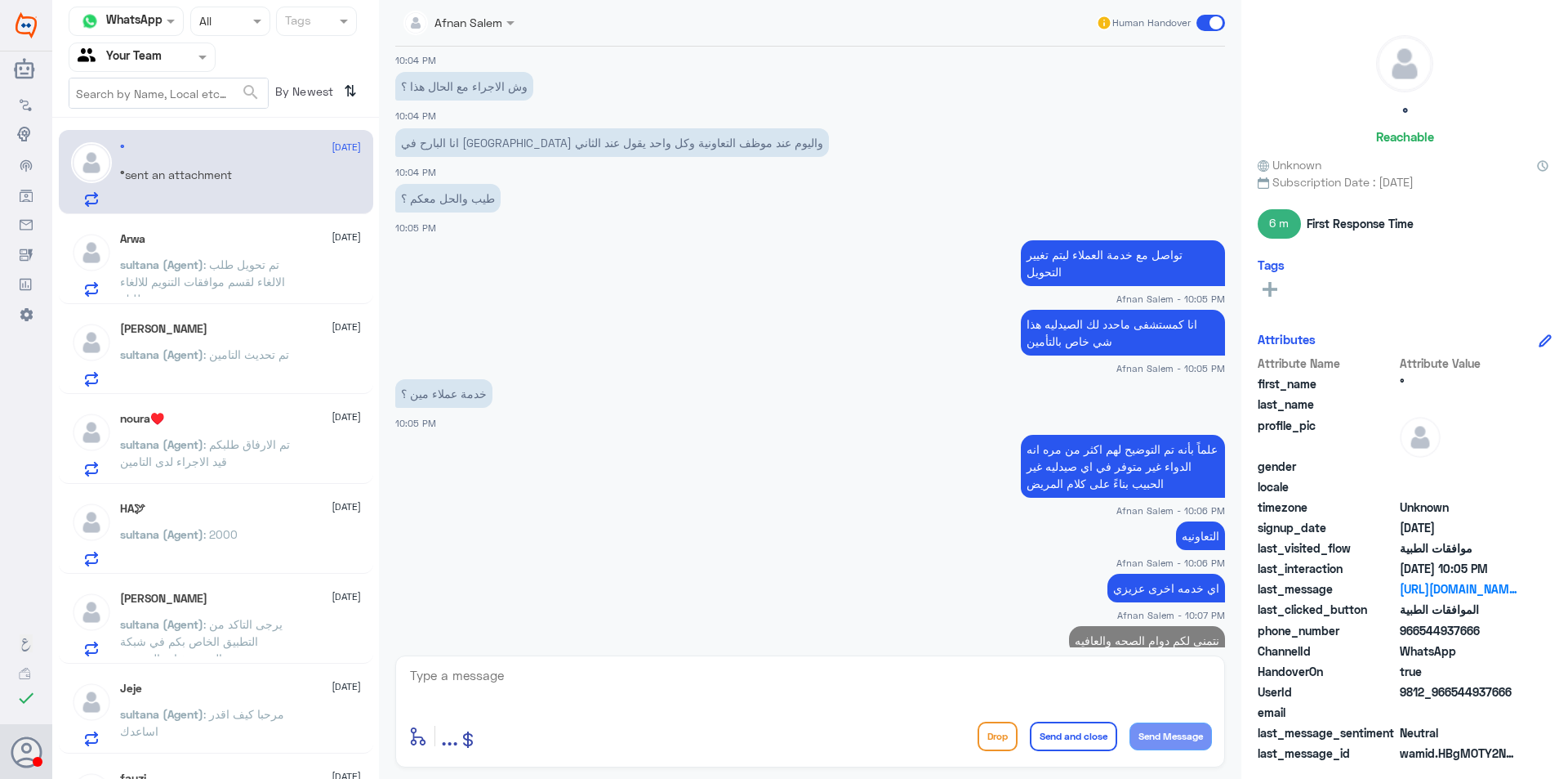
scroll to position [669, 0]
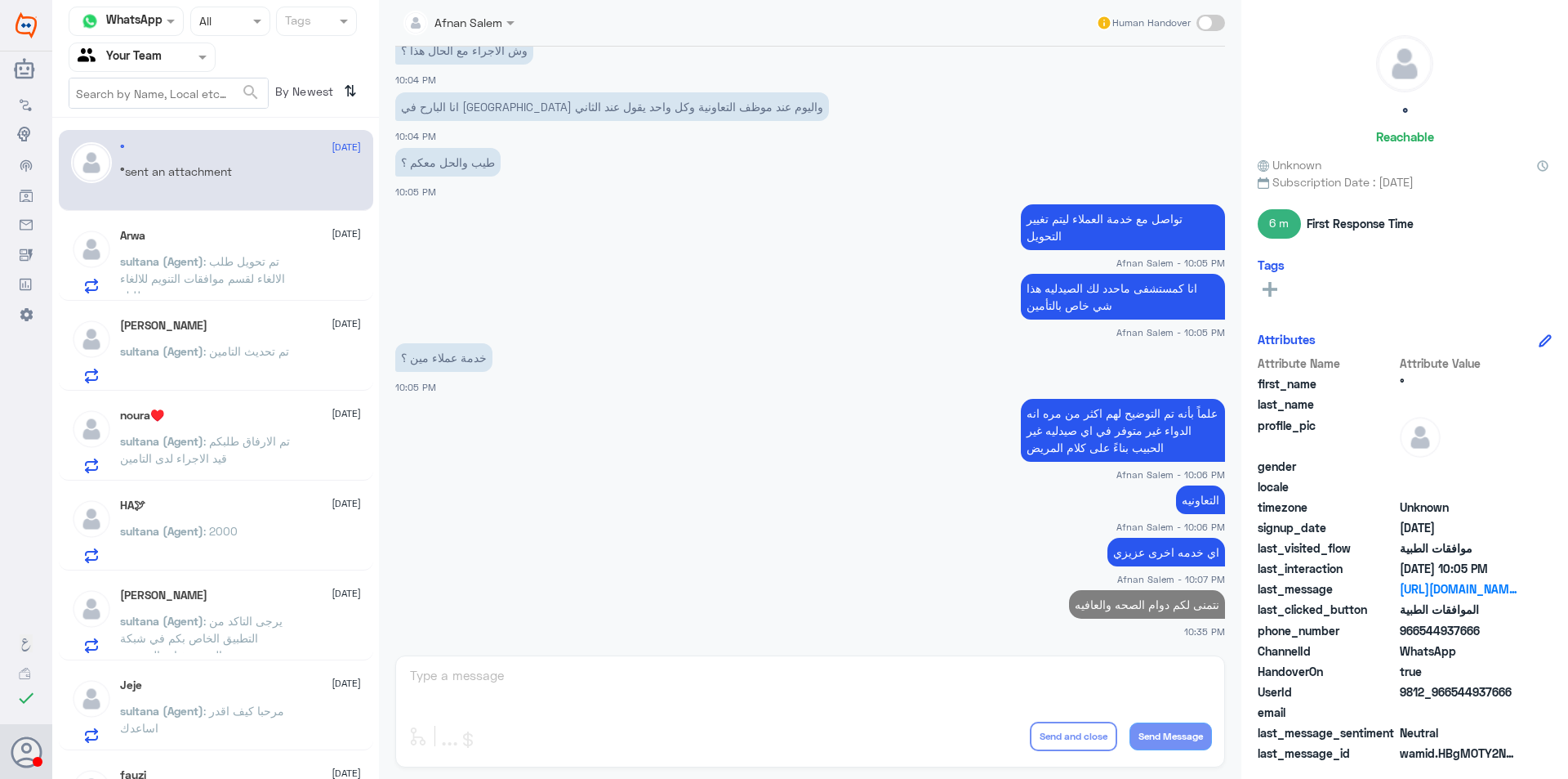
click at [195, 259] on span "sultana (Agent)" at bounding box center [162, 261] width 84 height 14
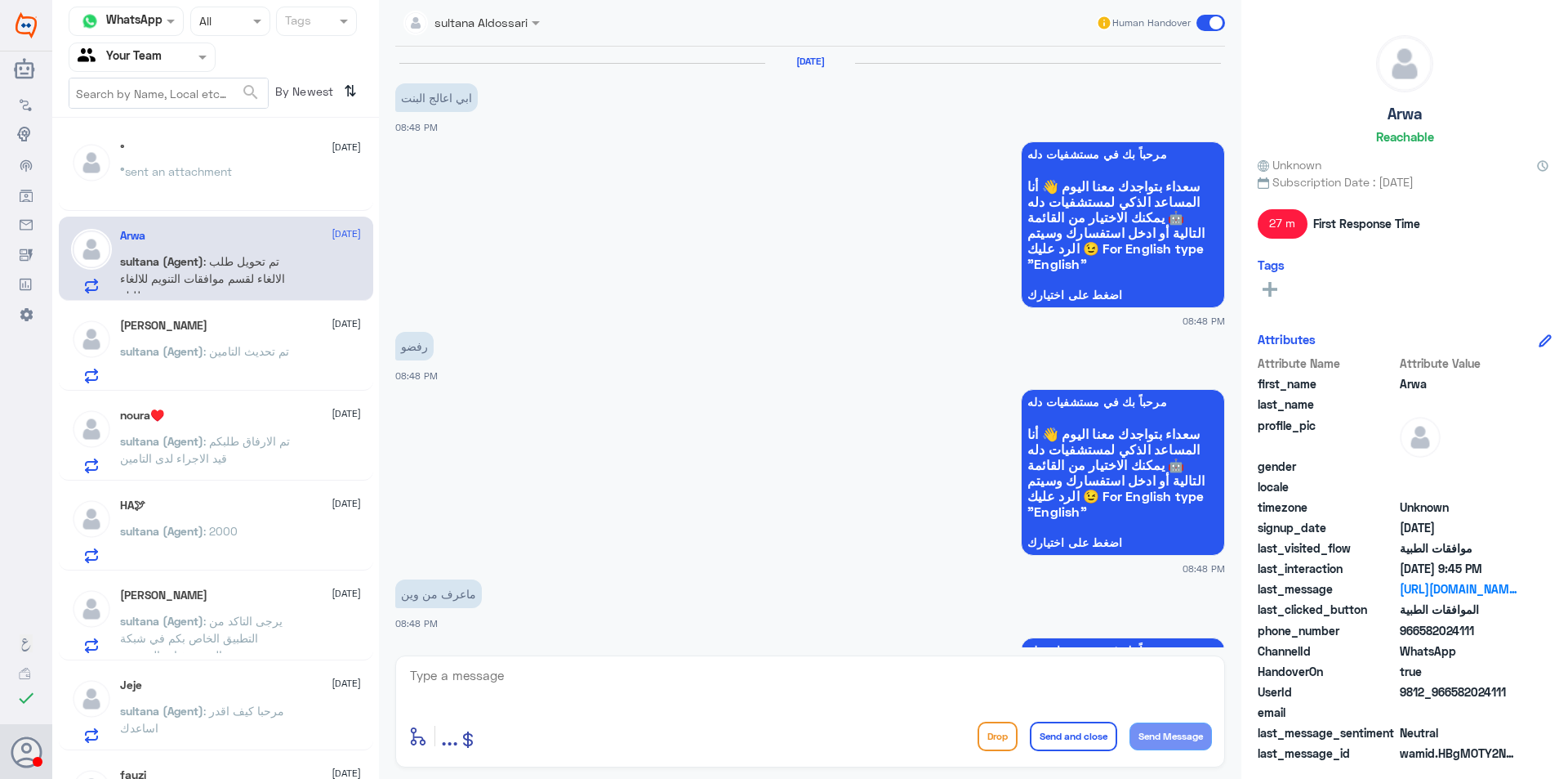
scroll to position [1594, 0]
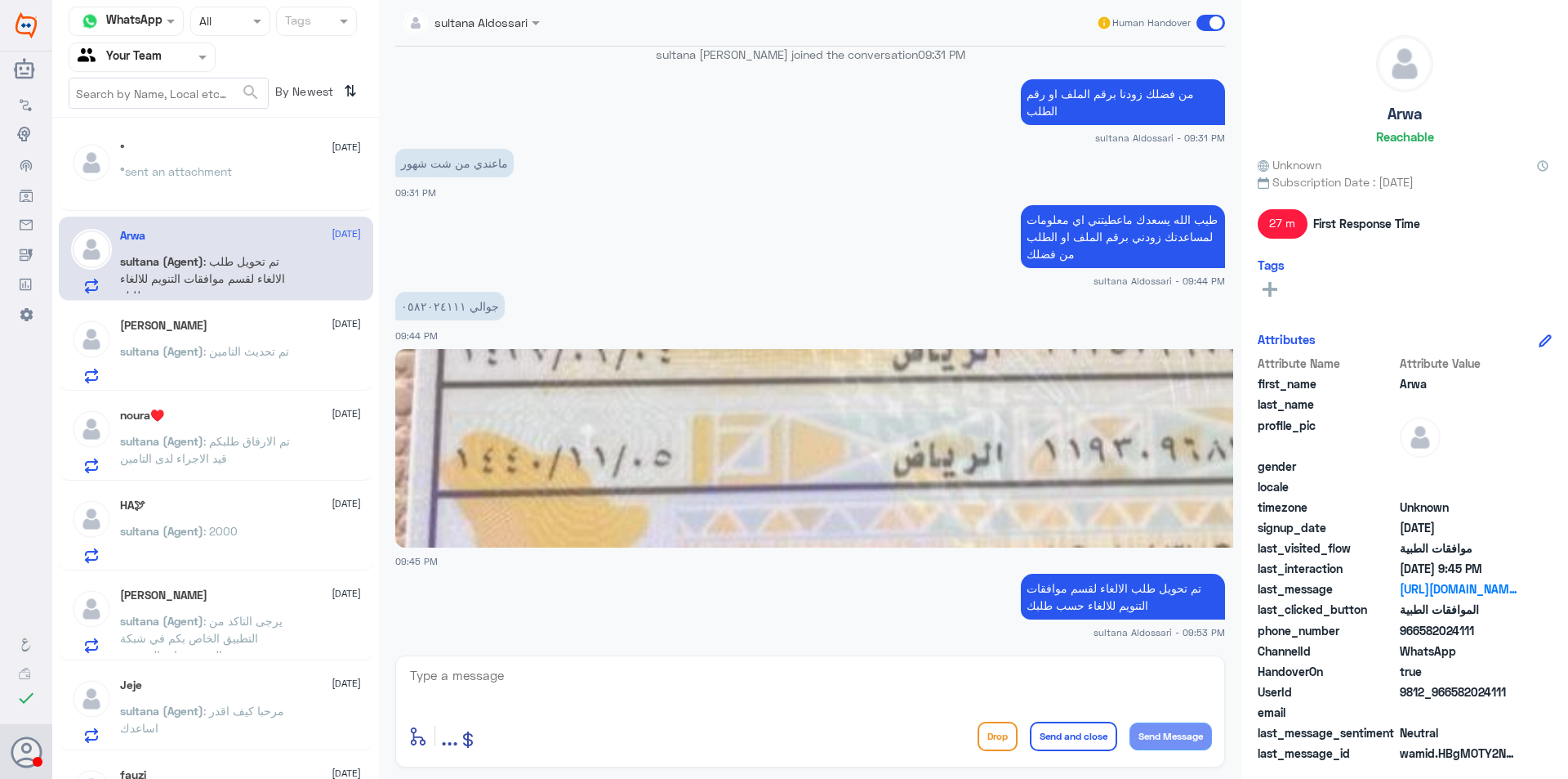
click at [187, 57] on div at bounding box center [141, 56] width 145 height 19
click at [173, 156] on div "Your Inbox" at bounding box center [141, 146] width 147 height 37
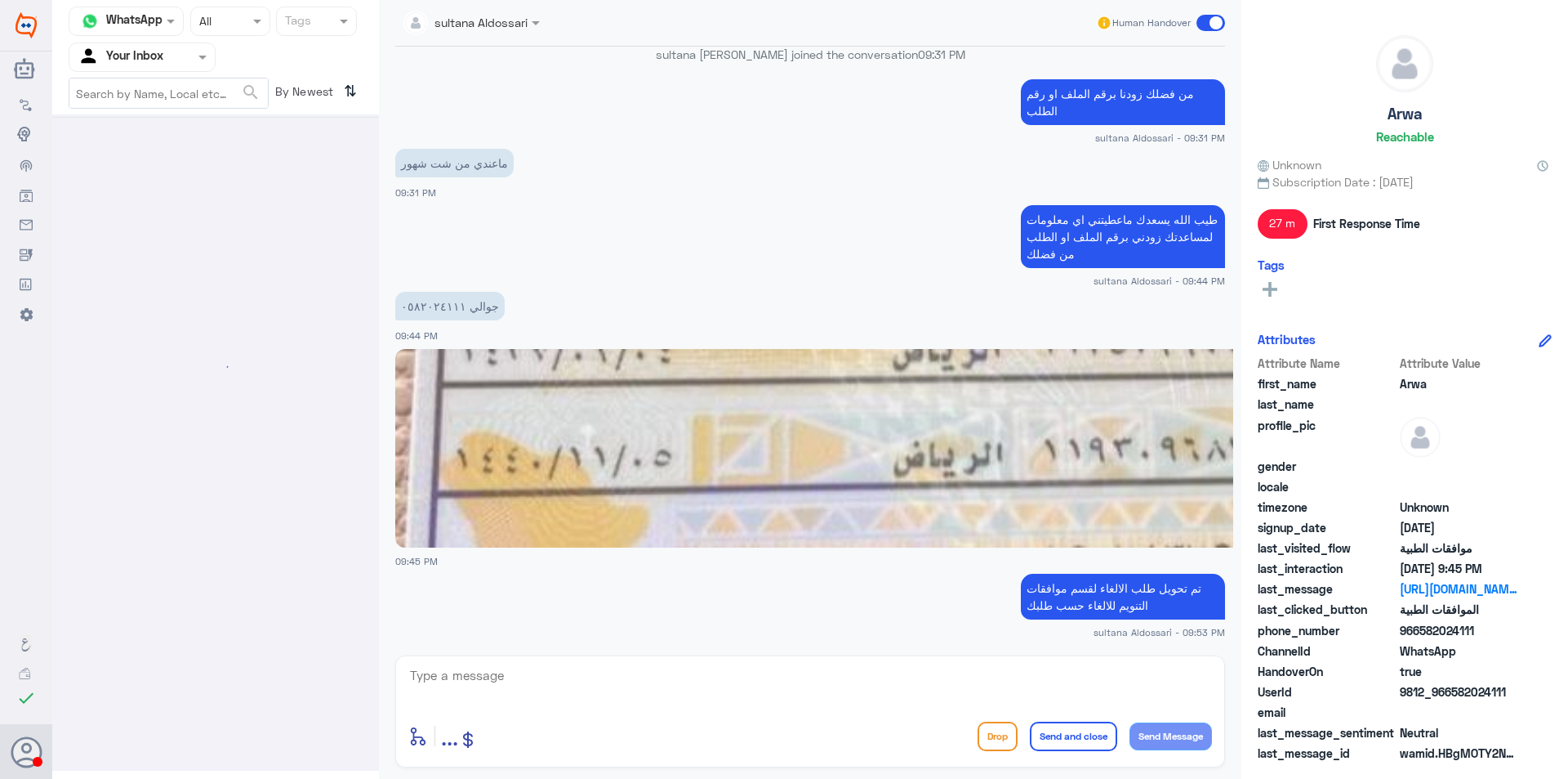
scroll to position [0, 0]
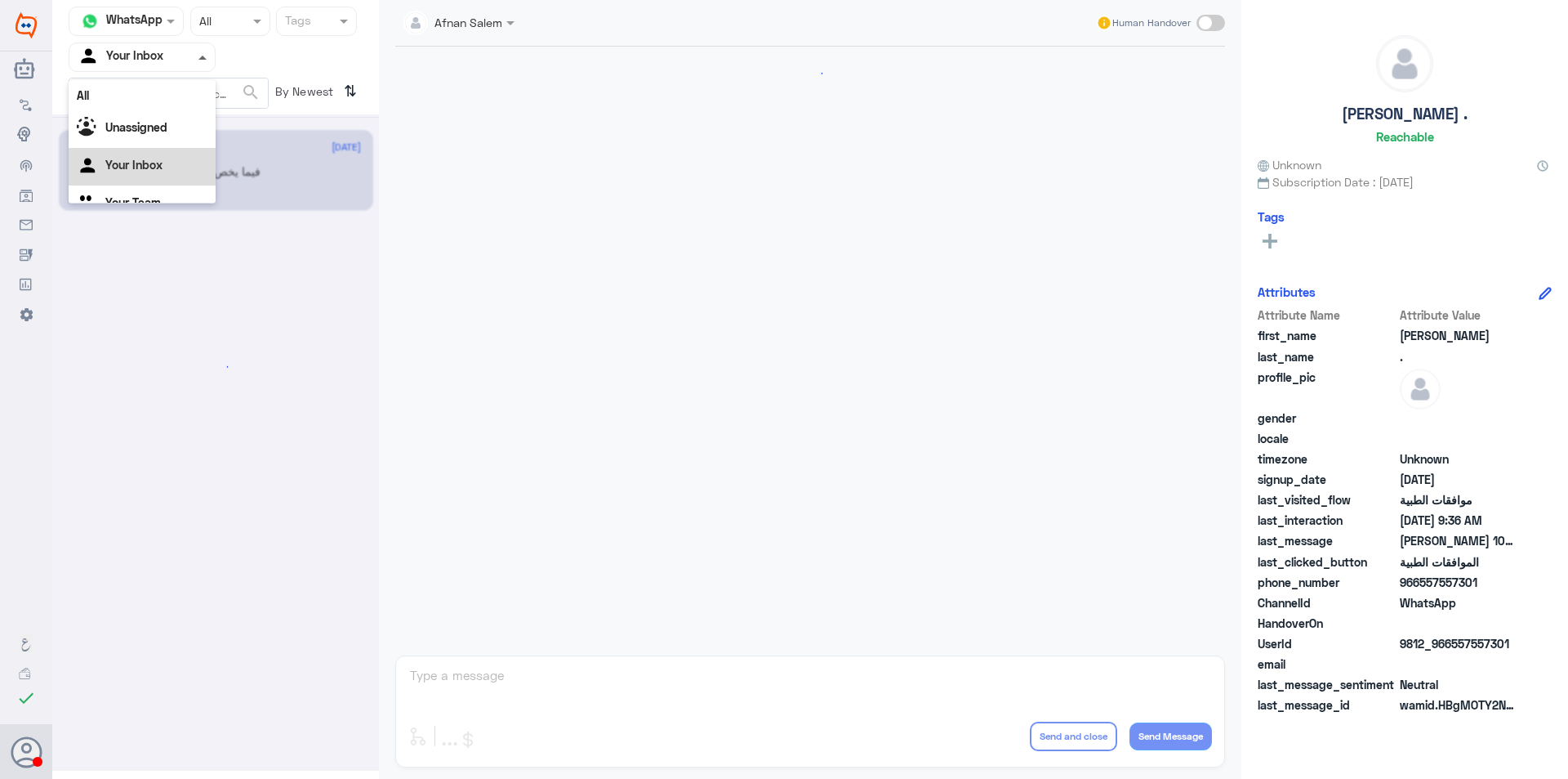
click at [201, 59] on span at bounding box center [202, 57] width 8 height 4
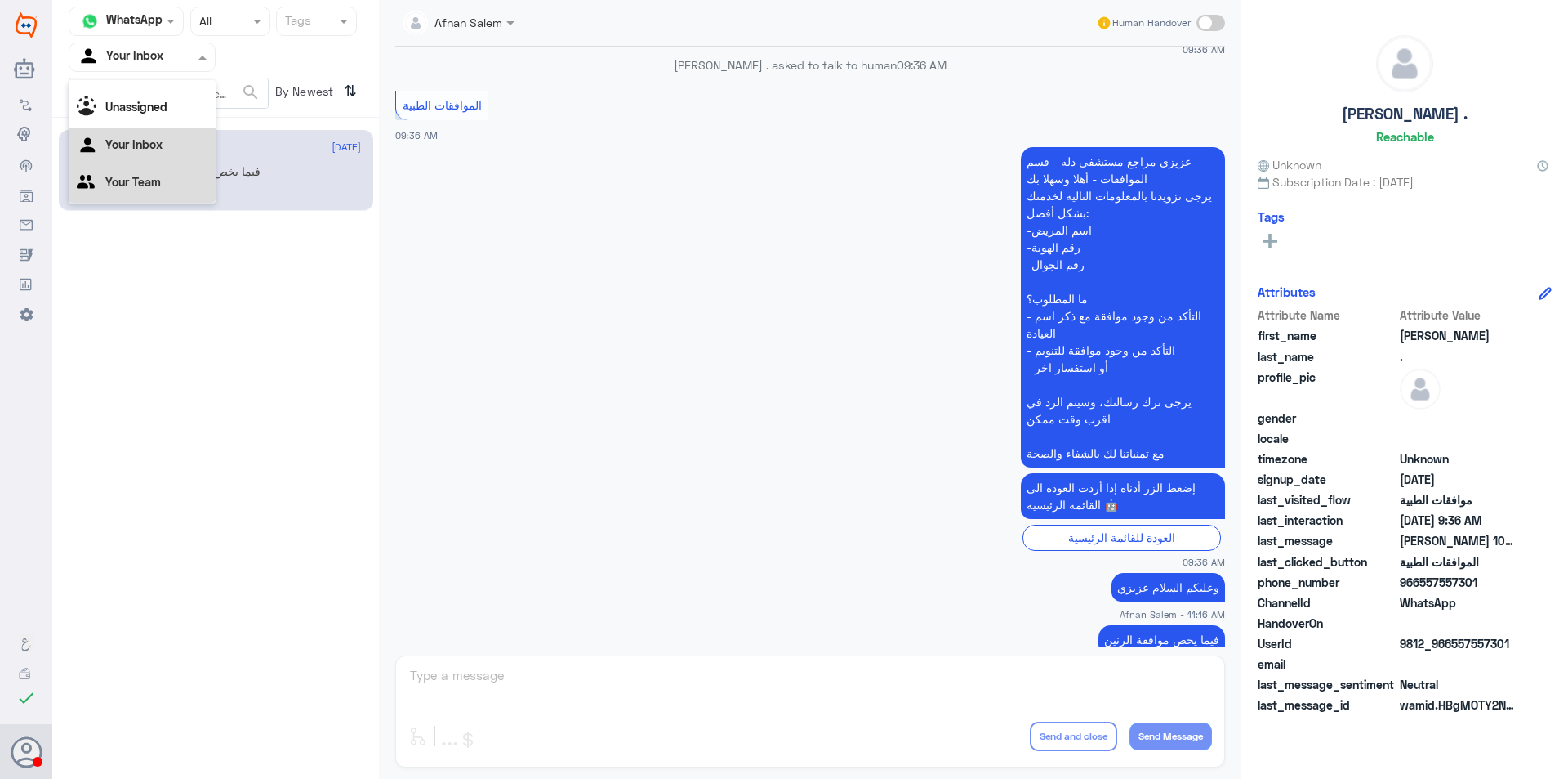
click at [182, 182] on div "Your Team" at bounding box center [141, 183] width 147 height 37
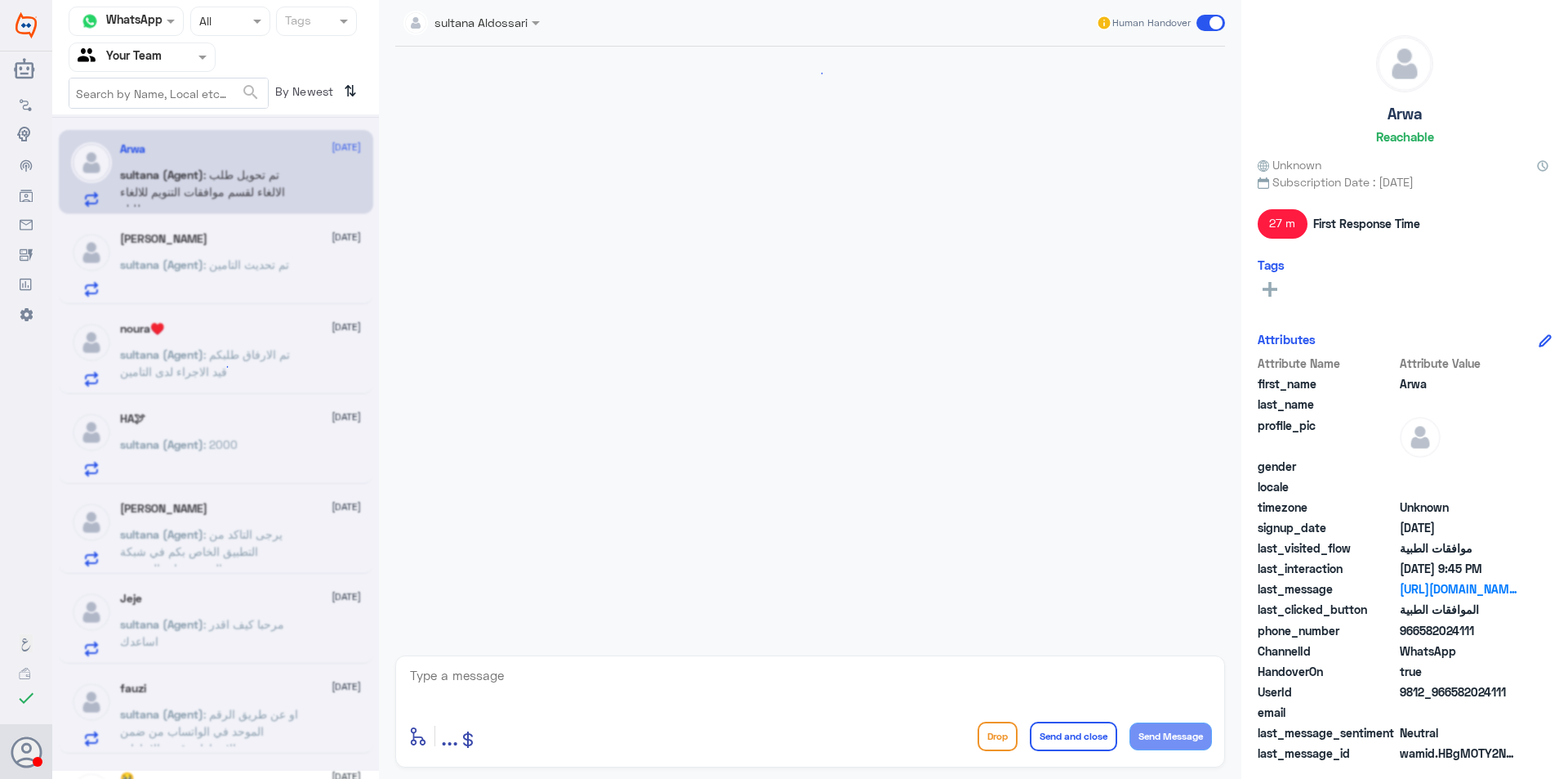
scroll to position [1594, 0]
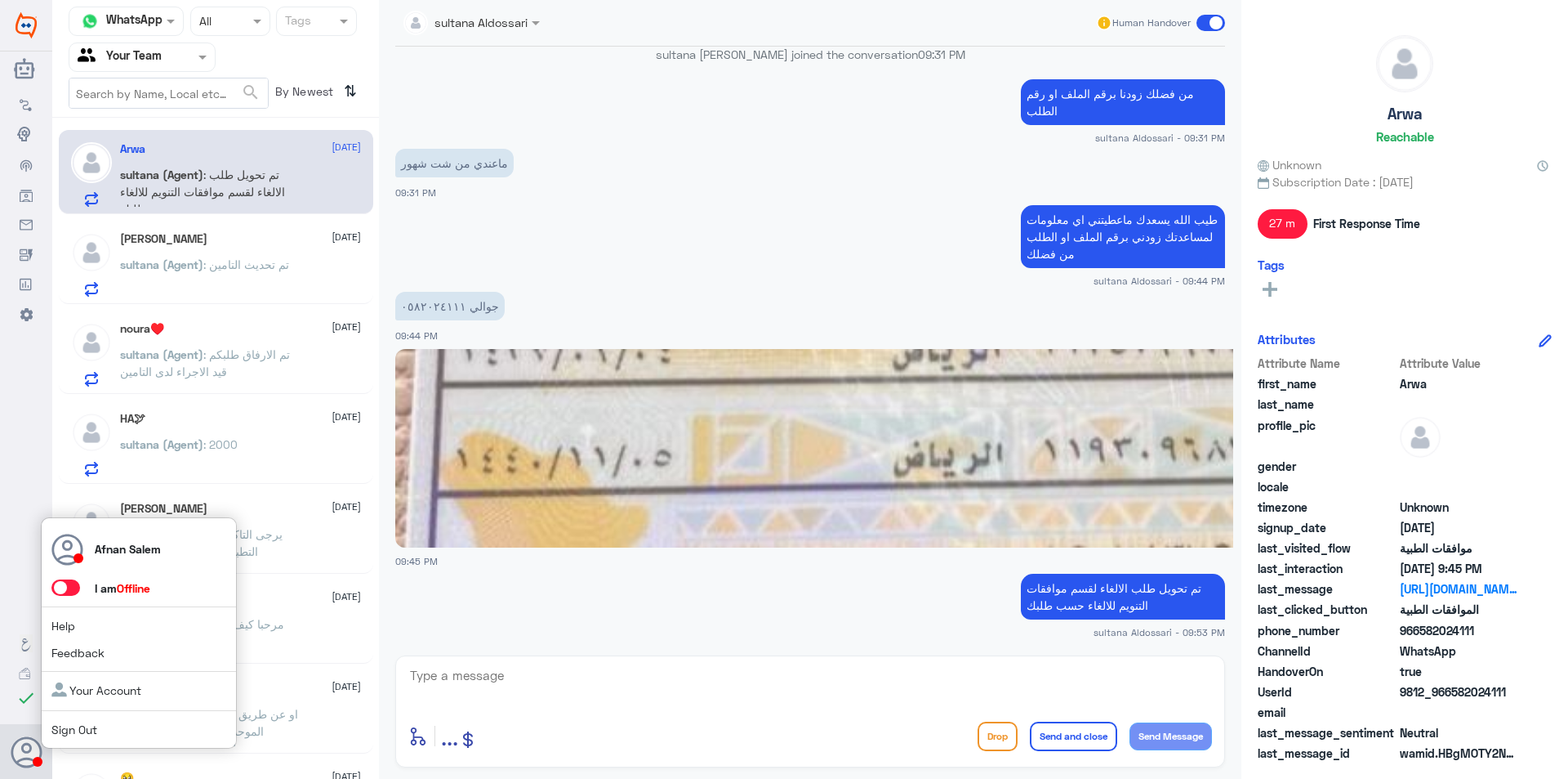
click at [73, 735] on link "Sign Out" at bounding box center [74, 729] width 45 height 14
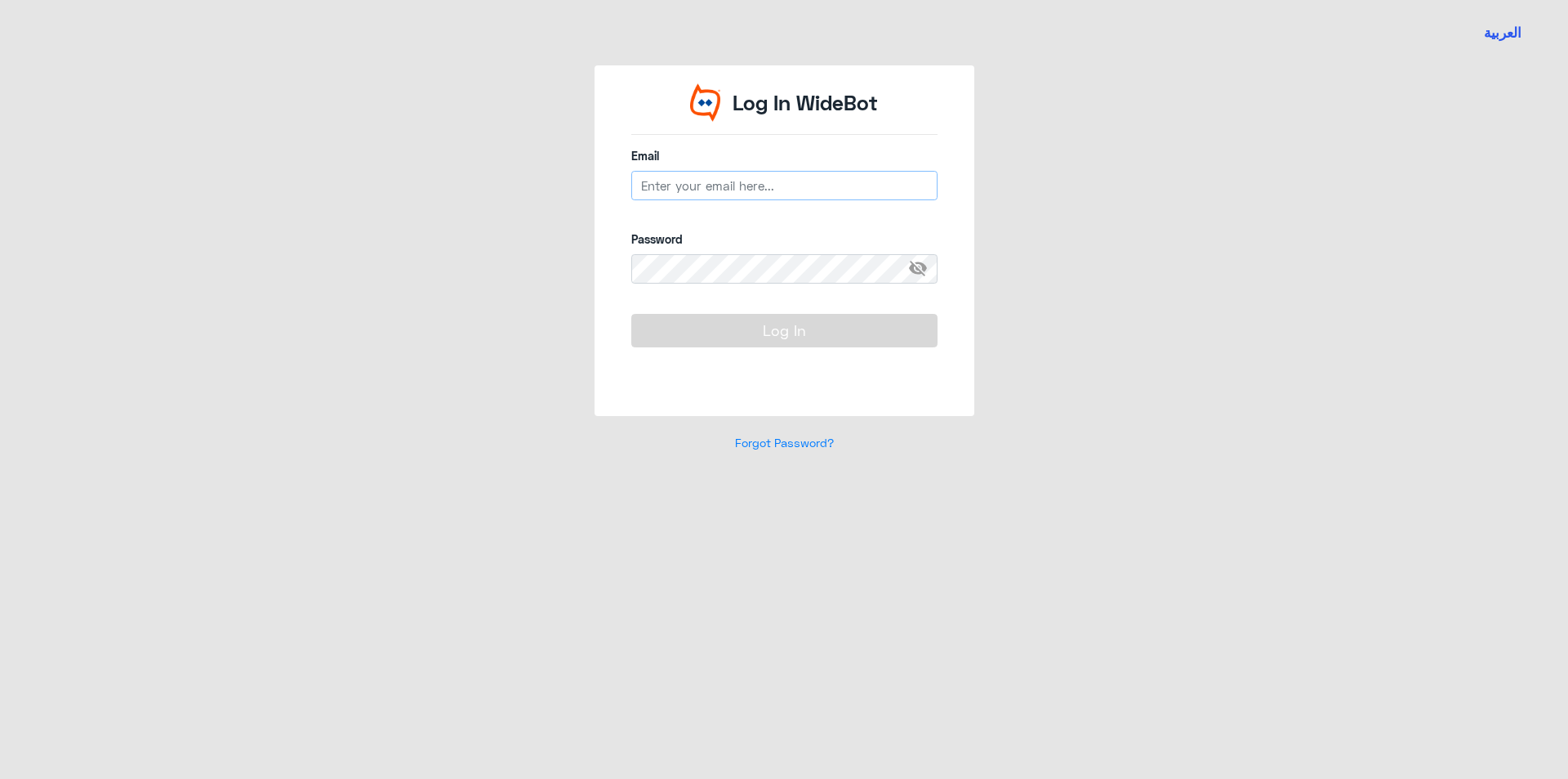
type input "[EMAIL_ADDRESS][DOMAIN_NAME]"
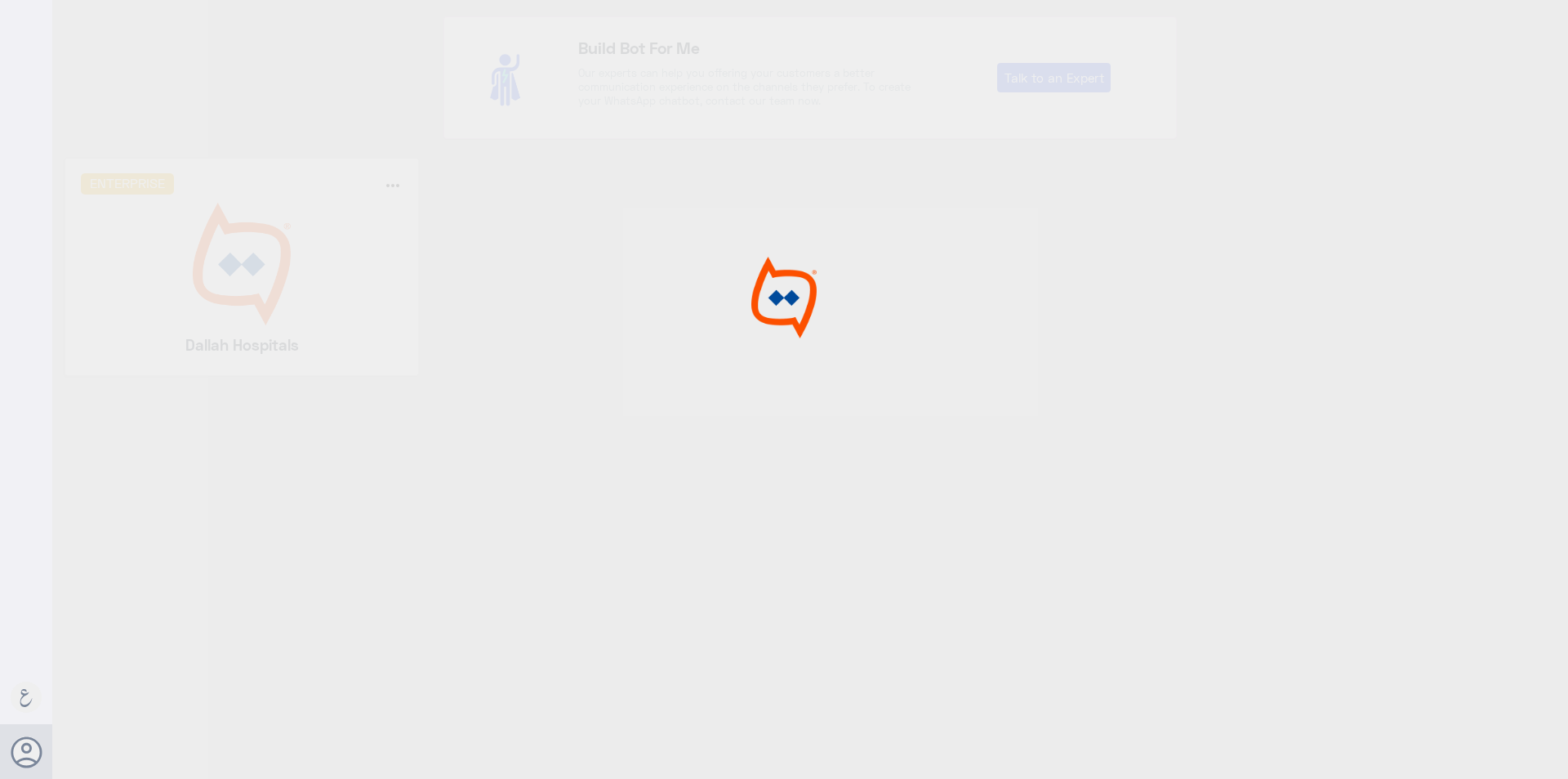
click at [292, 266] on div at bounding box center [784, 392] width 1568 height 783
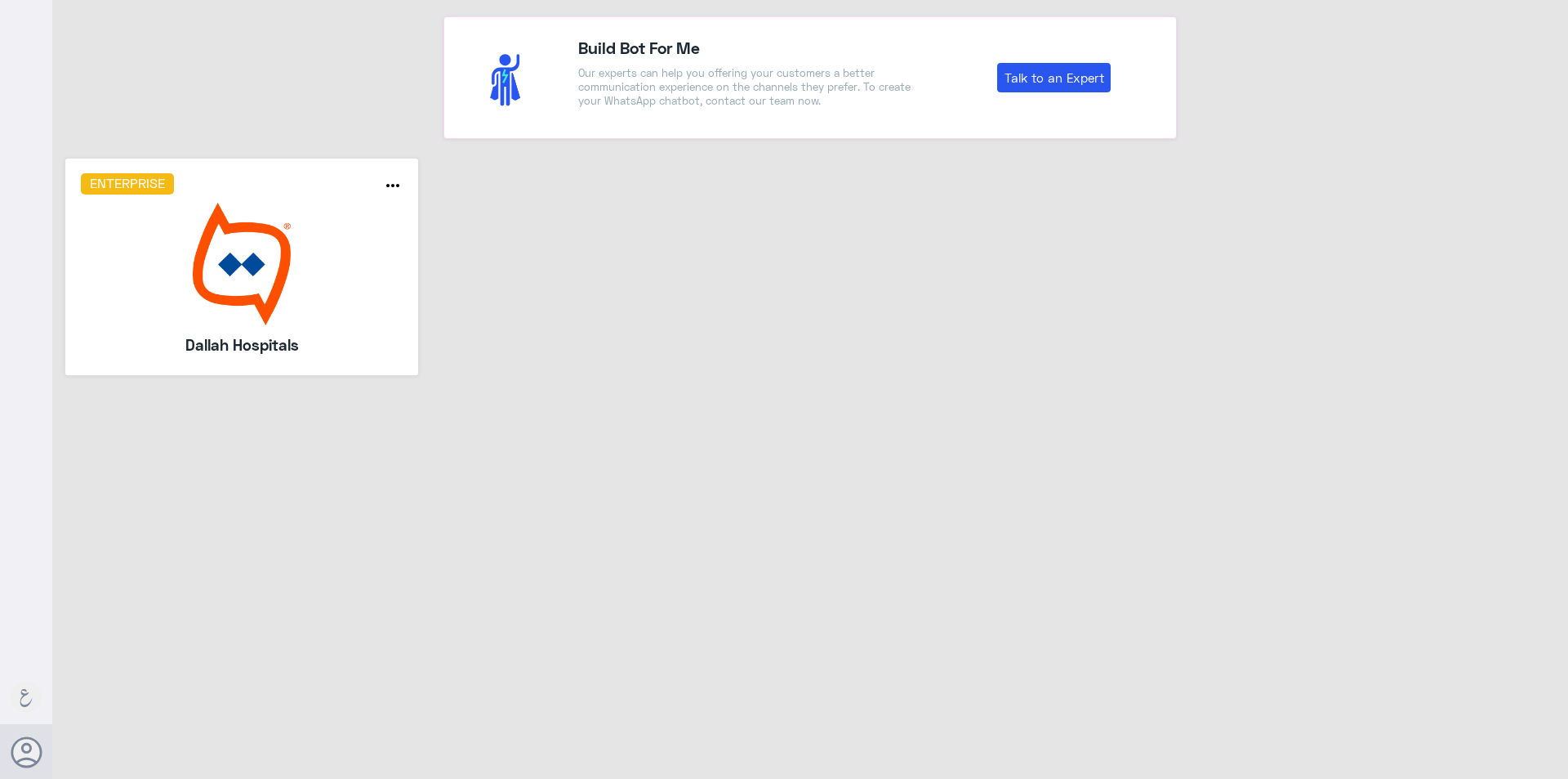
click at [185, 237] on img at bounding box center [242, 264] width 323 height 123
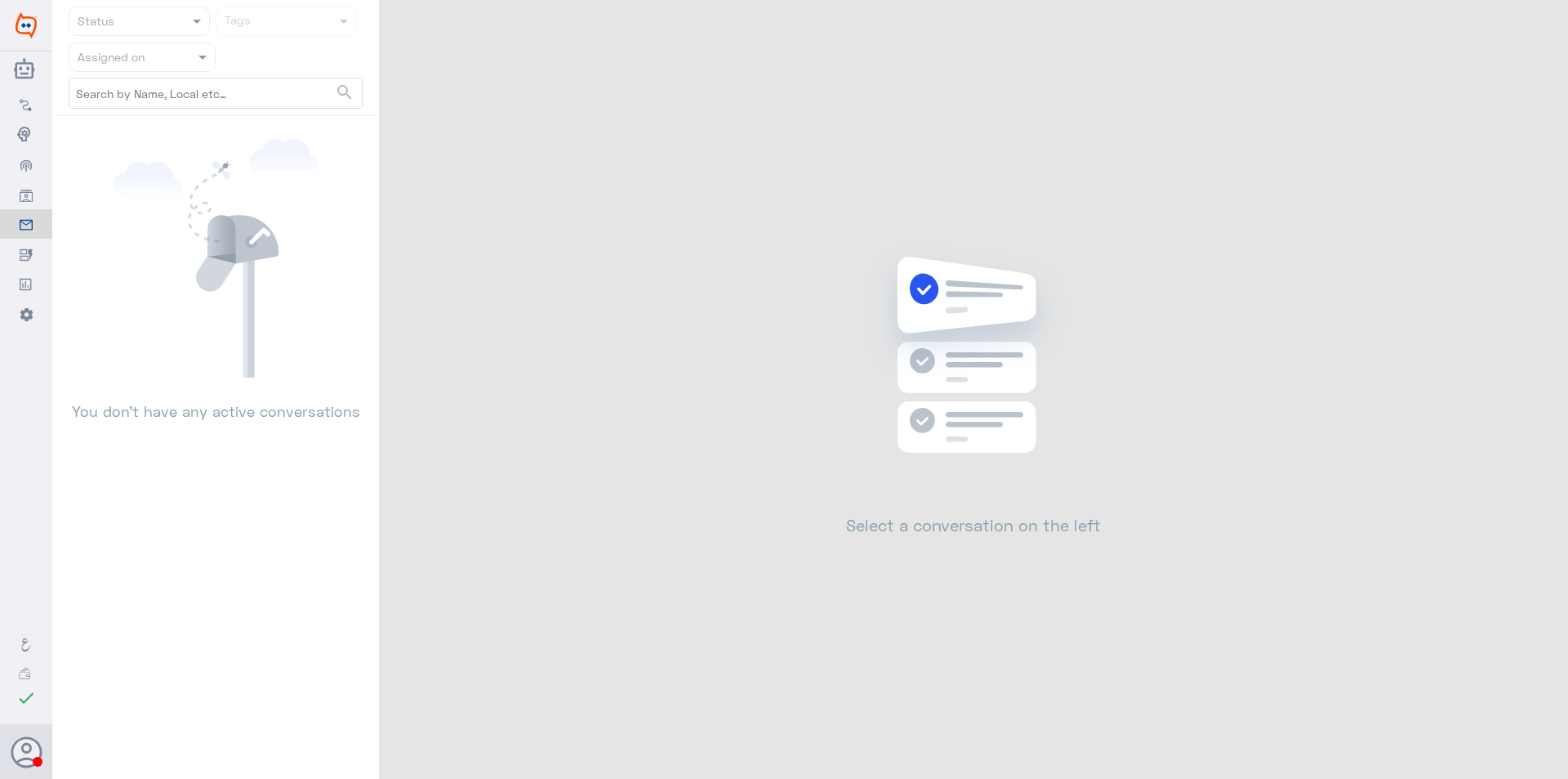
click at [171, 60] on div at bounding box center [141, 56] width 145 height 19
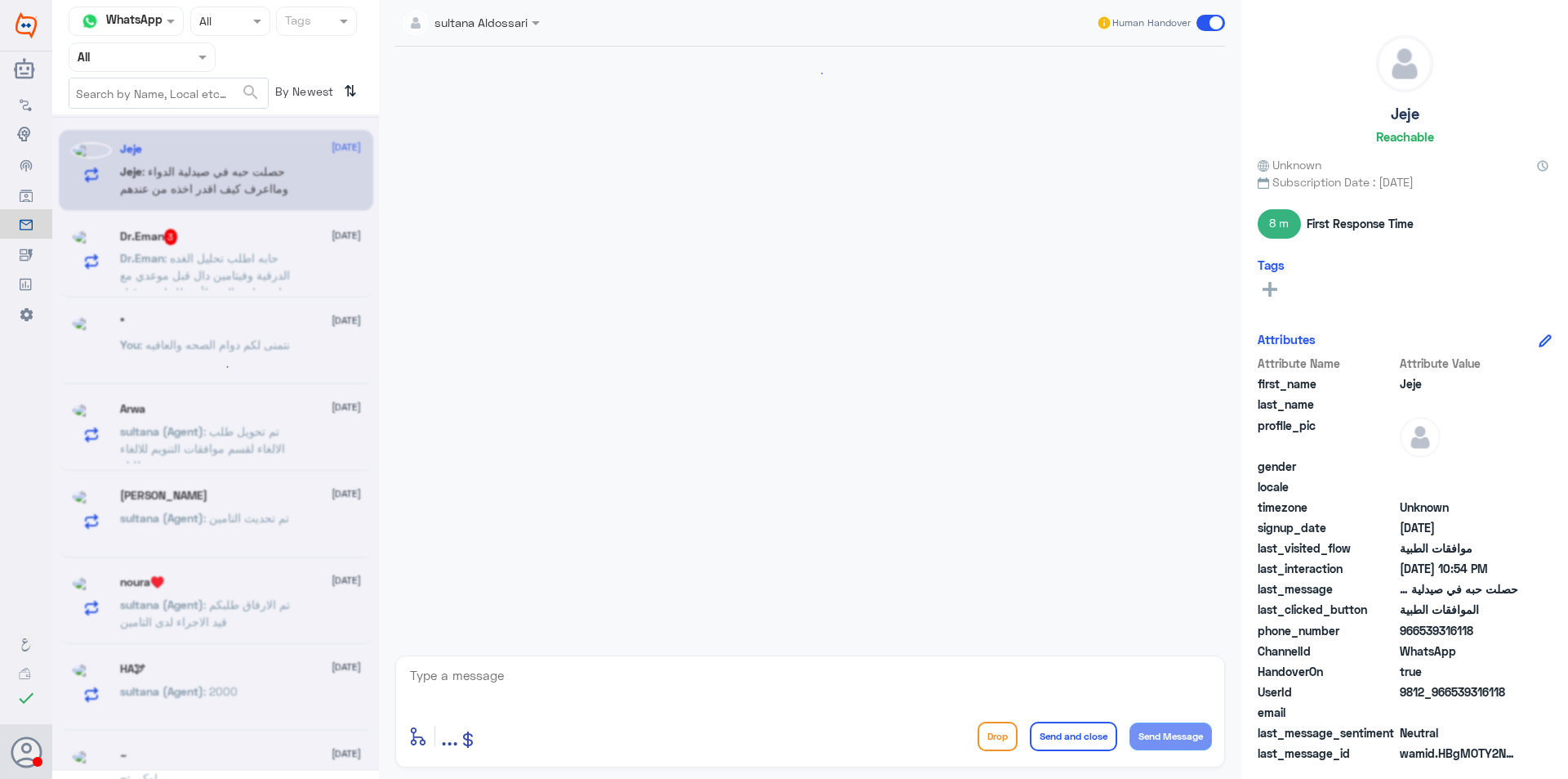
click at [144, 60] on input "text" at bounding box center [122, 56] width 90 height 19
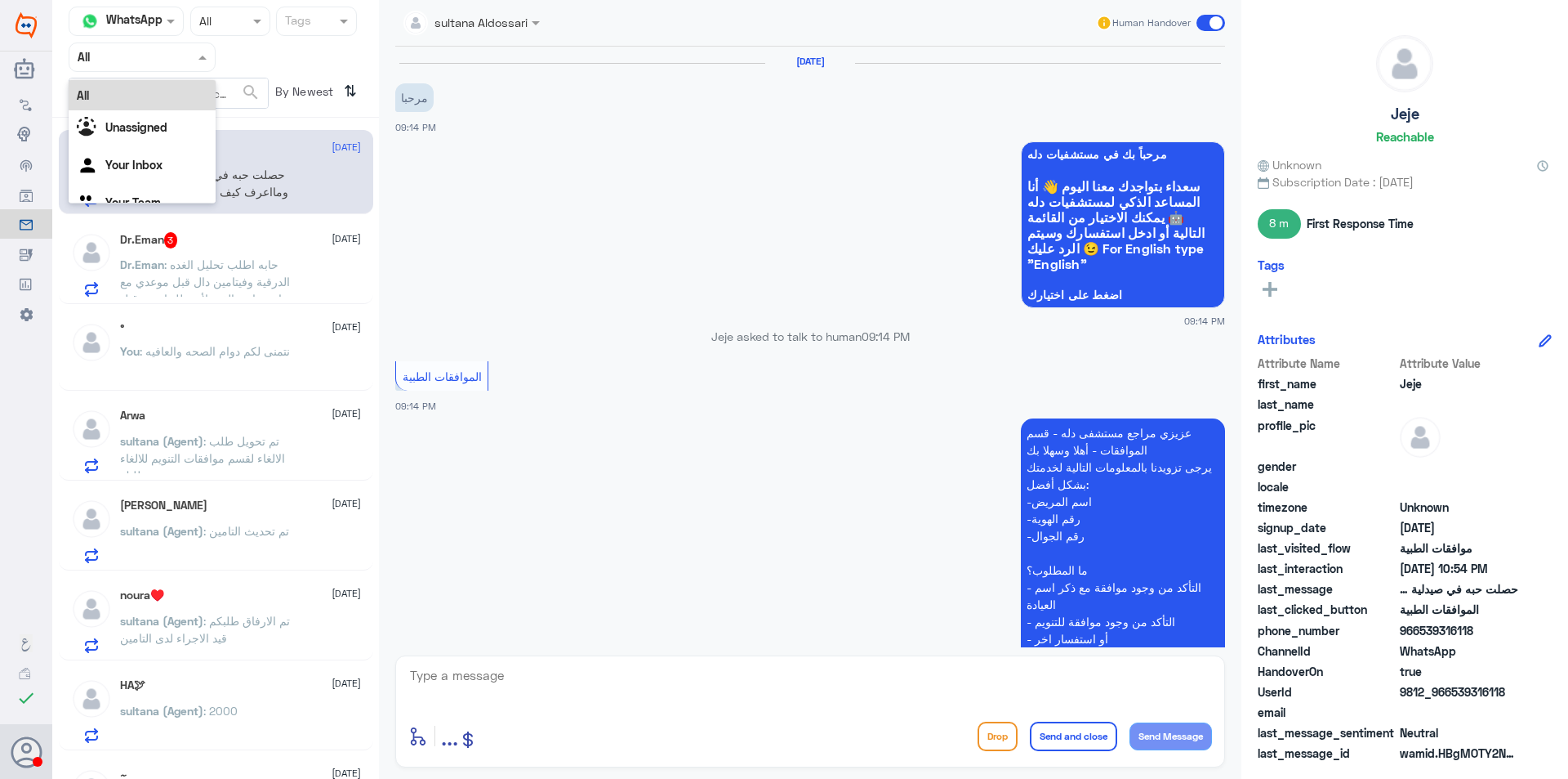
scroll to position [394, 0]
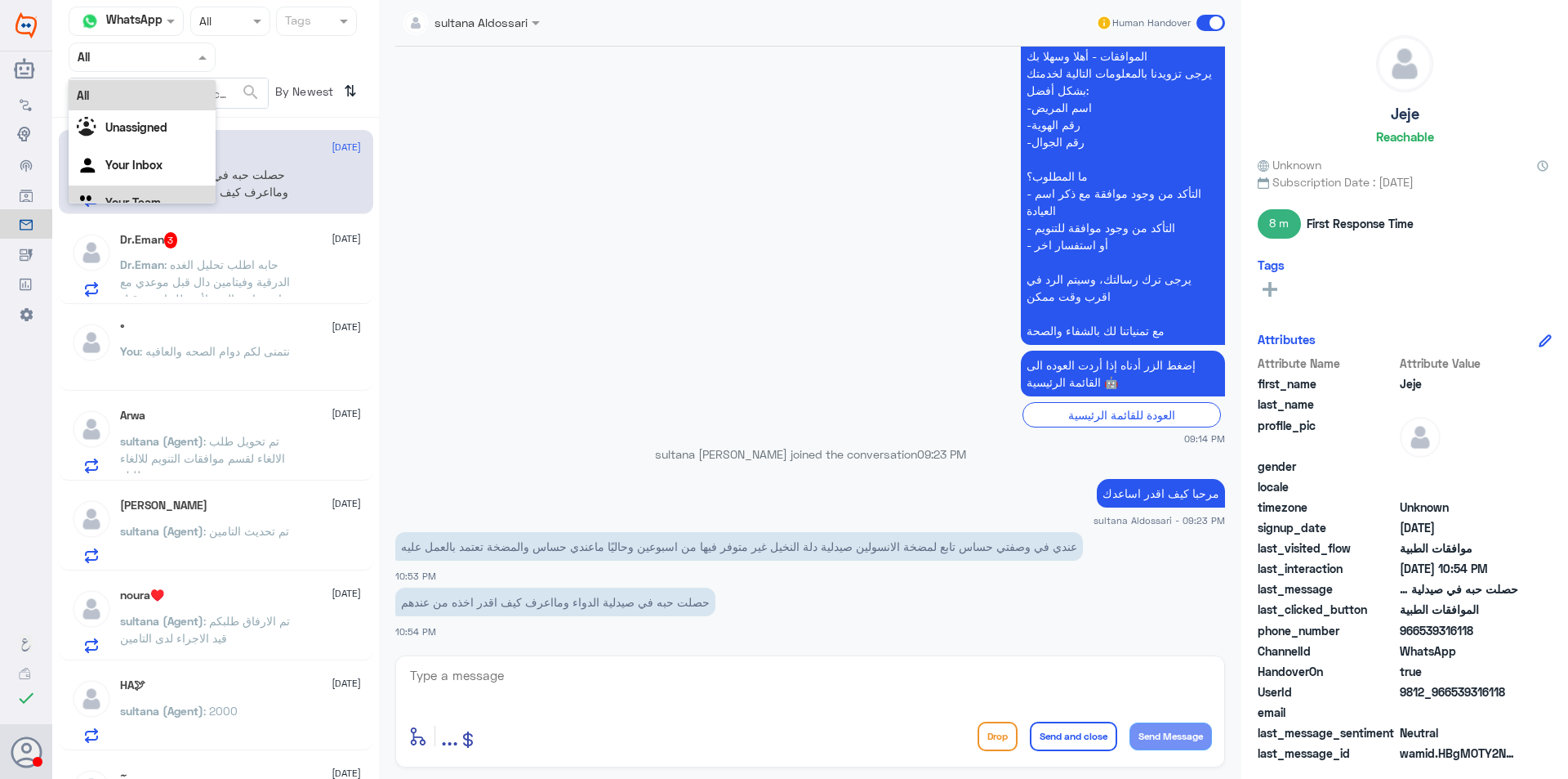
click at [159, 197] on Team "Your Team" at bounding box center [133, 202] width 55 height 14
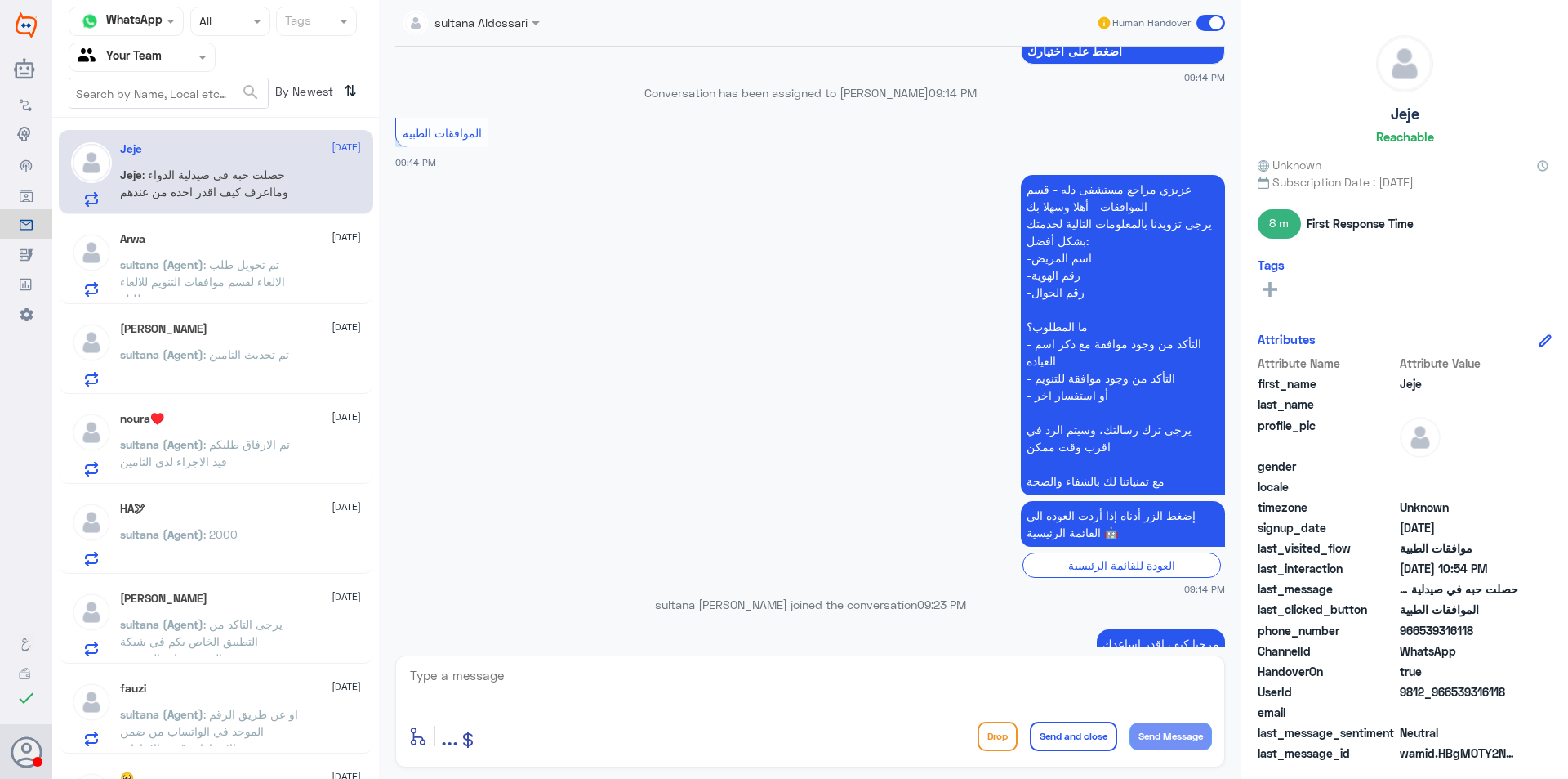
scroll to position [245, 0]
click at [288, 273] on p "sultana (Agent) : تم تحويل طلب الالغاء لقسم موافقات التنويم للالغاء حسب طلبك" at bounding box center [212, 276] width 184 height 41
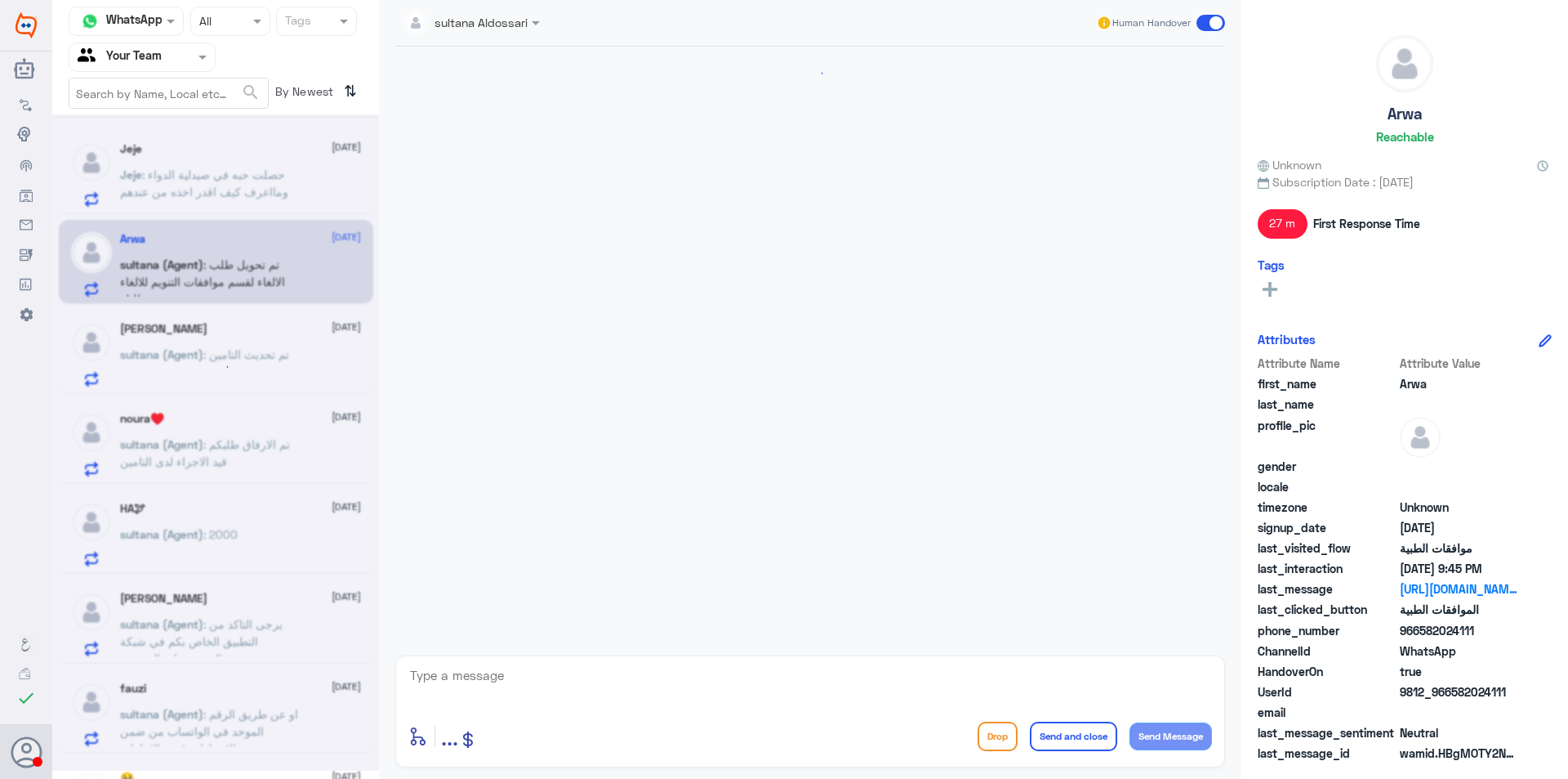
scroll to position [1594, 0]
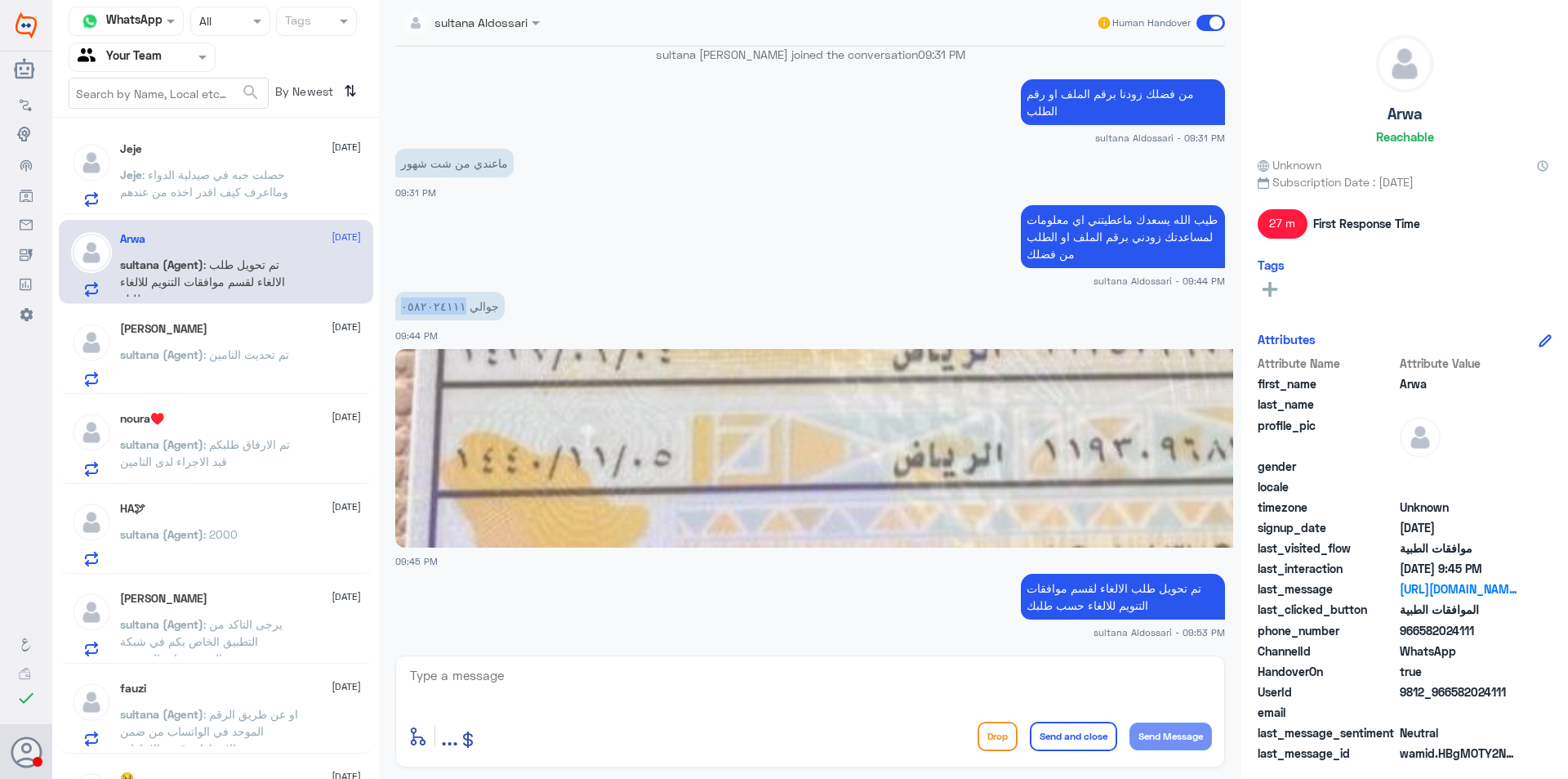
drag, startPoint x: 449, startPoint y: 308, endPoint x: 391, endPoint y: 307, distance: 58.0
click at [391, 307] on div "[DATE] ابي اعالج البنت 08:48 PM مرحباً بك في مستشفيات دله سعداء بتواجدك معنا [D…" at bounding box center [810, 346] width 846 height 601
copy p "٠٥٨٢٠٢٤١١١"
click at [725, 694] on textarea at bounding box center [810, 684] width 804 height 40
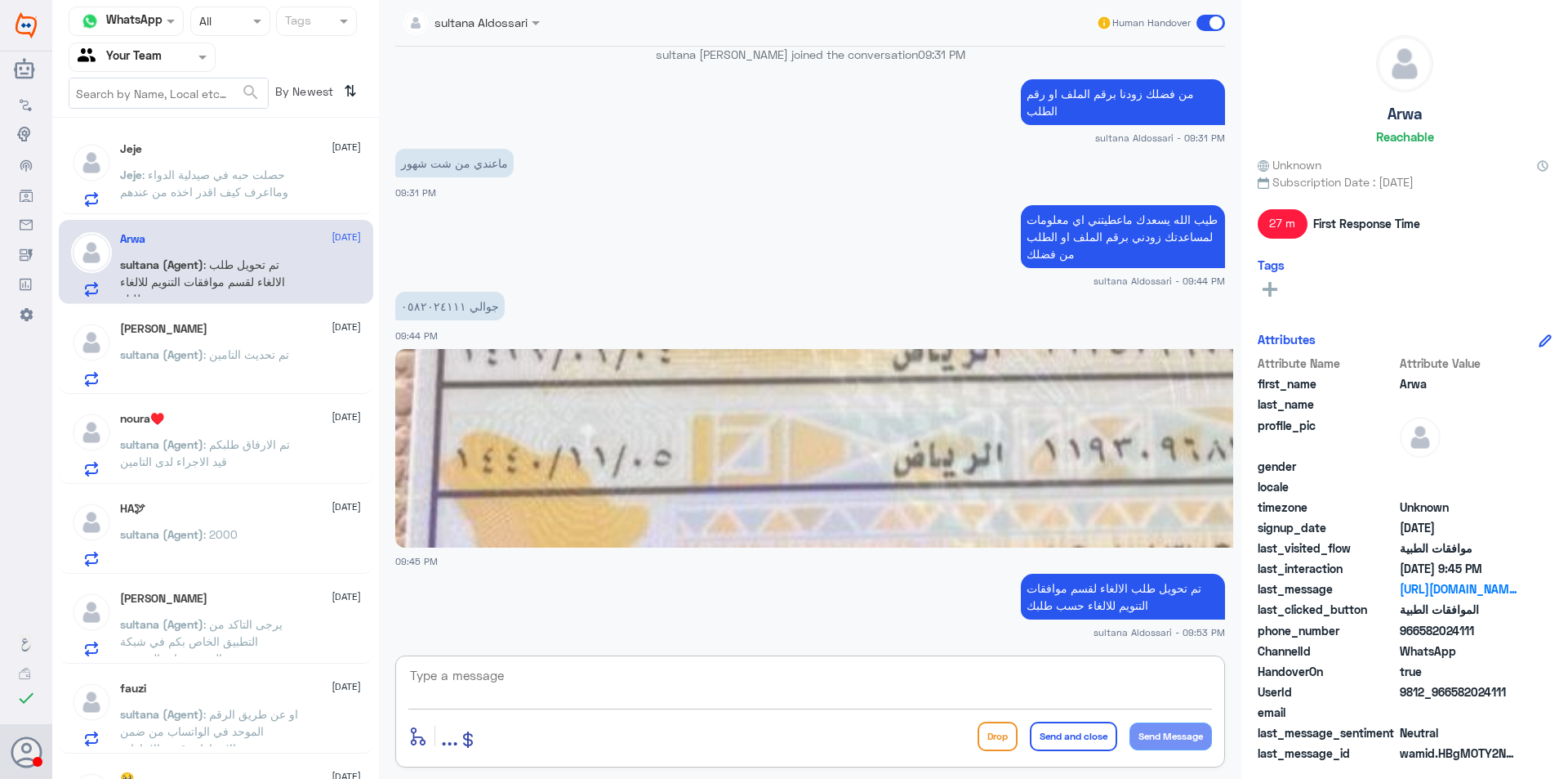
type textarea "g"
click at [1127, 679] on textarea "تم الالغاء ، نتمنى لكم دوام الصحه والعافيه" at bounding box center [810, 684] width 804 height 40
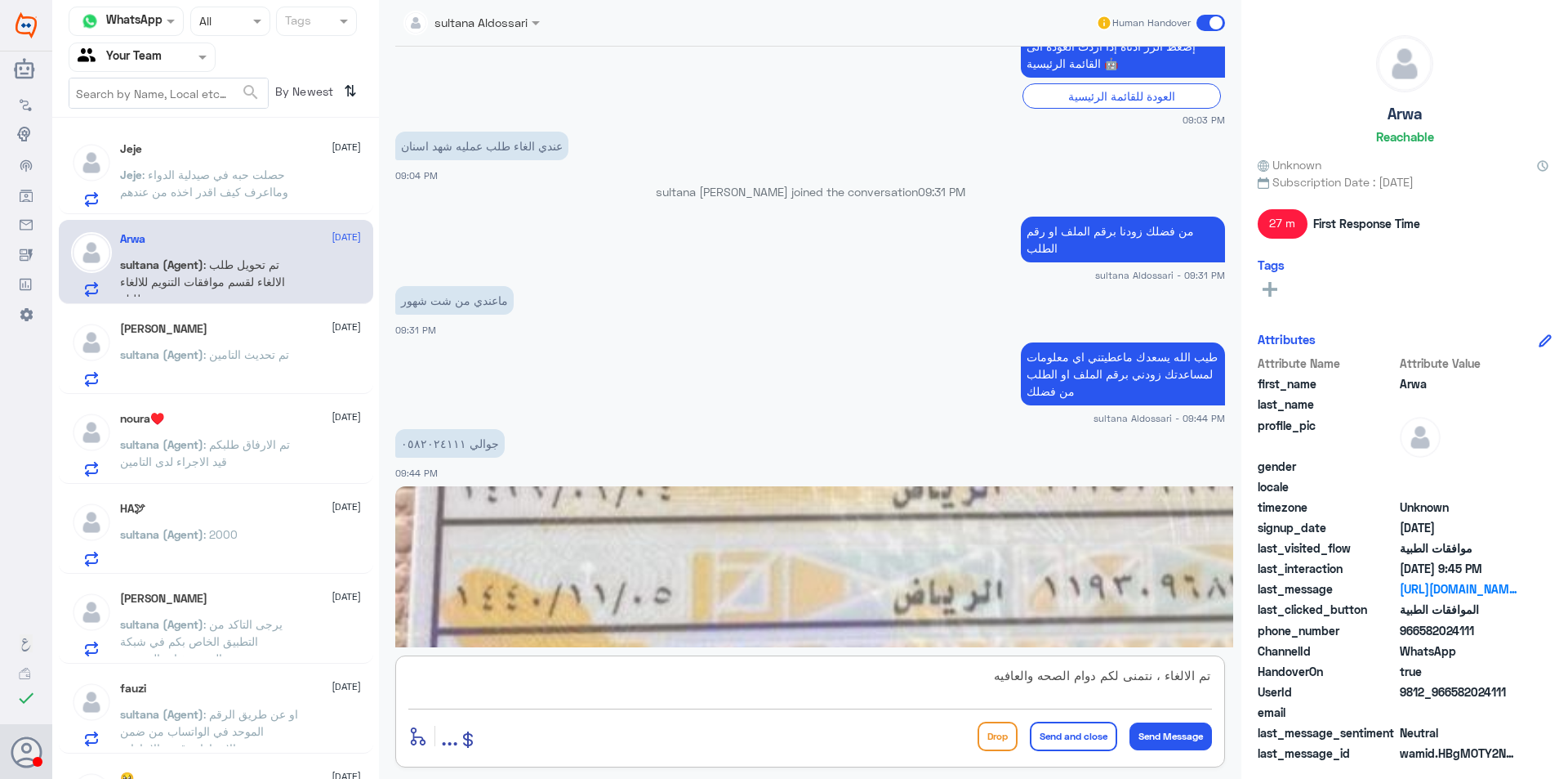
scroll to position [1267, 0]
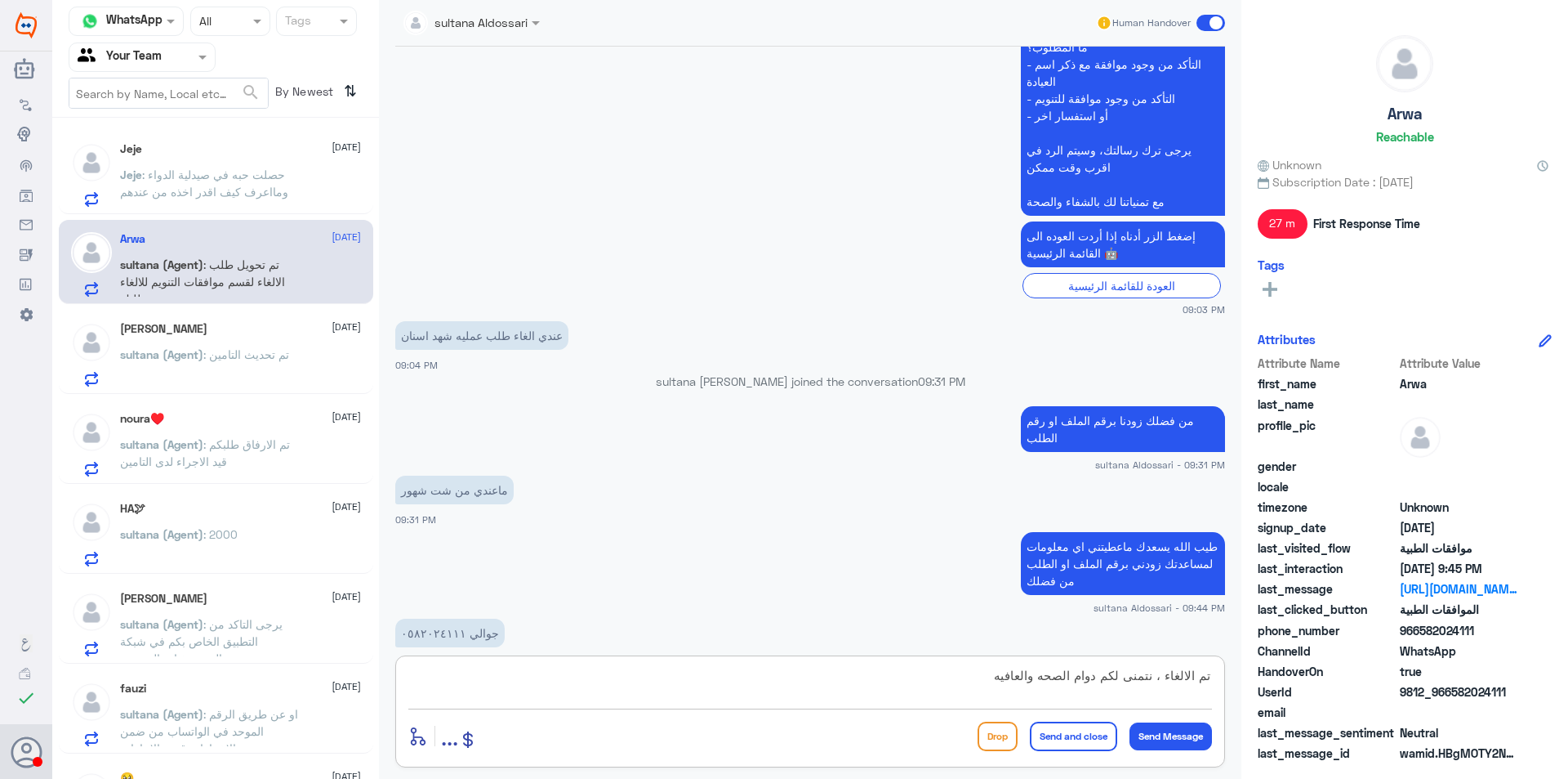
type textarea "تم الالغاء ، نتمنى لكم دوام الصحه والعافيه"
click at [1071, 730] on button "Send and close" at bounding box center [1073, 736] width 87 height 29
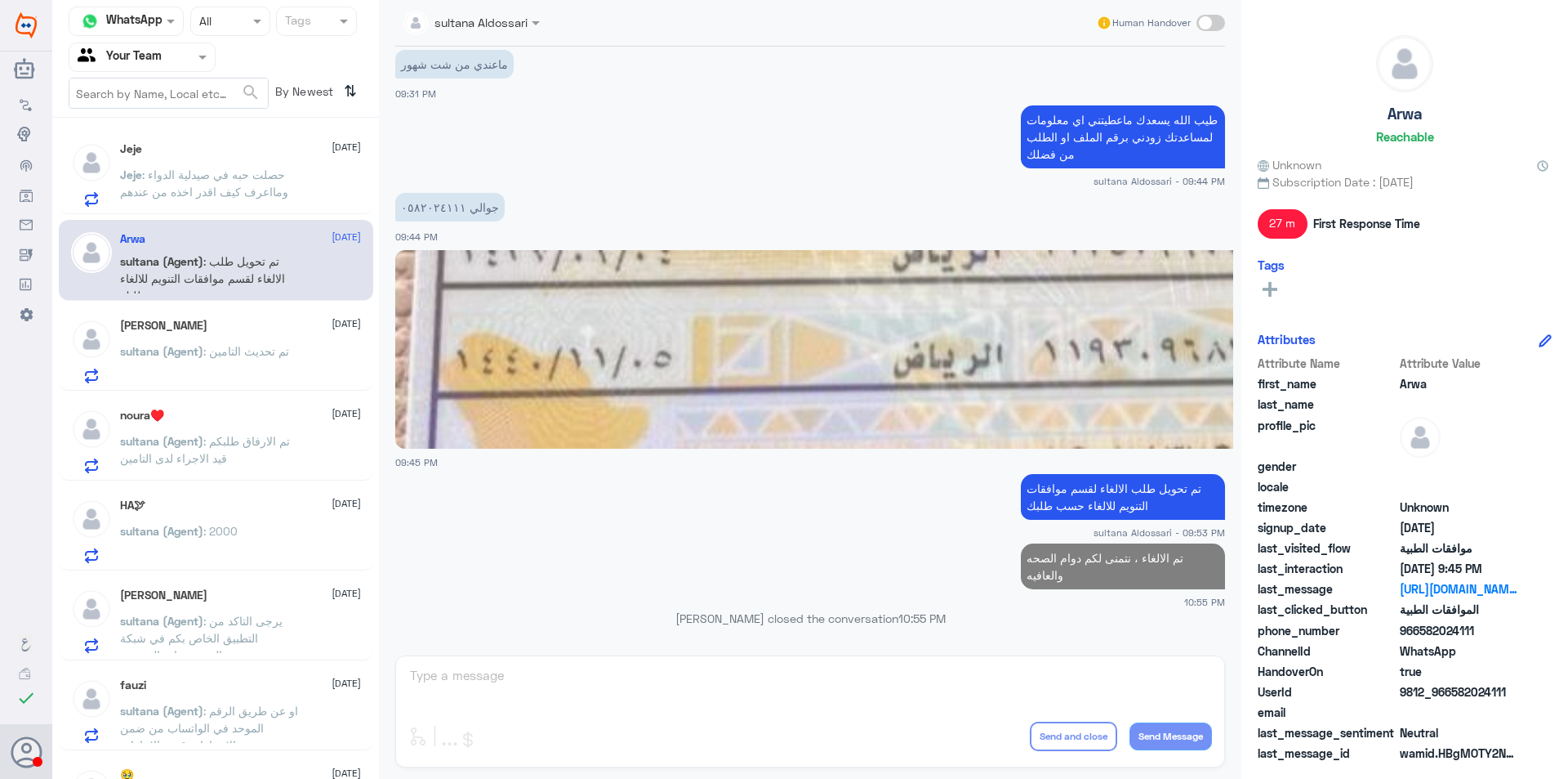
click at [284, 329] on div "[PERSON_NAME] [DATE]" at bounding box center [240, 326] width 241 height 14
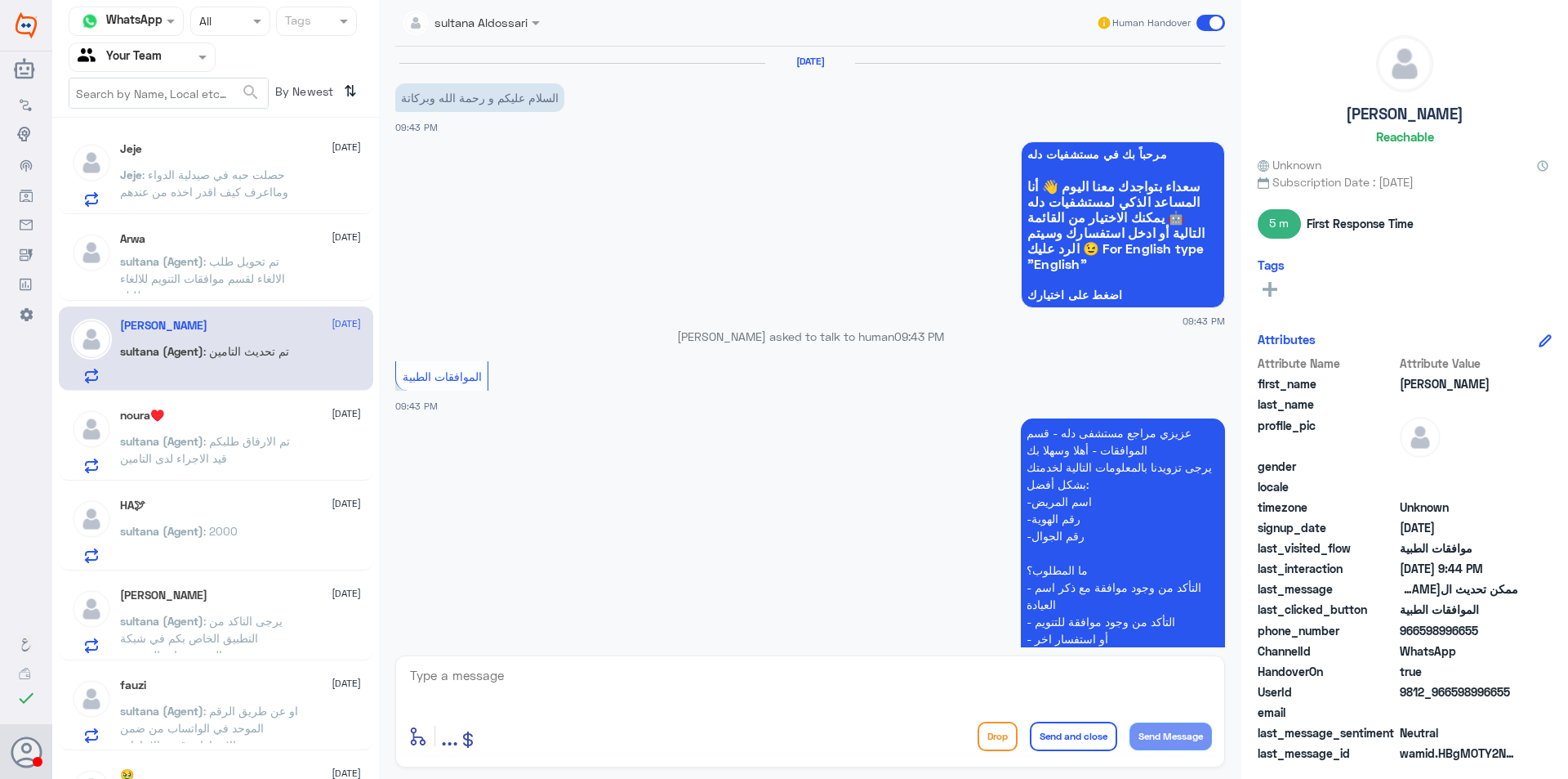
scroll to position [390, 0]
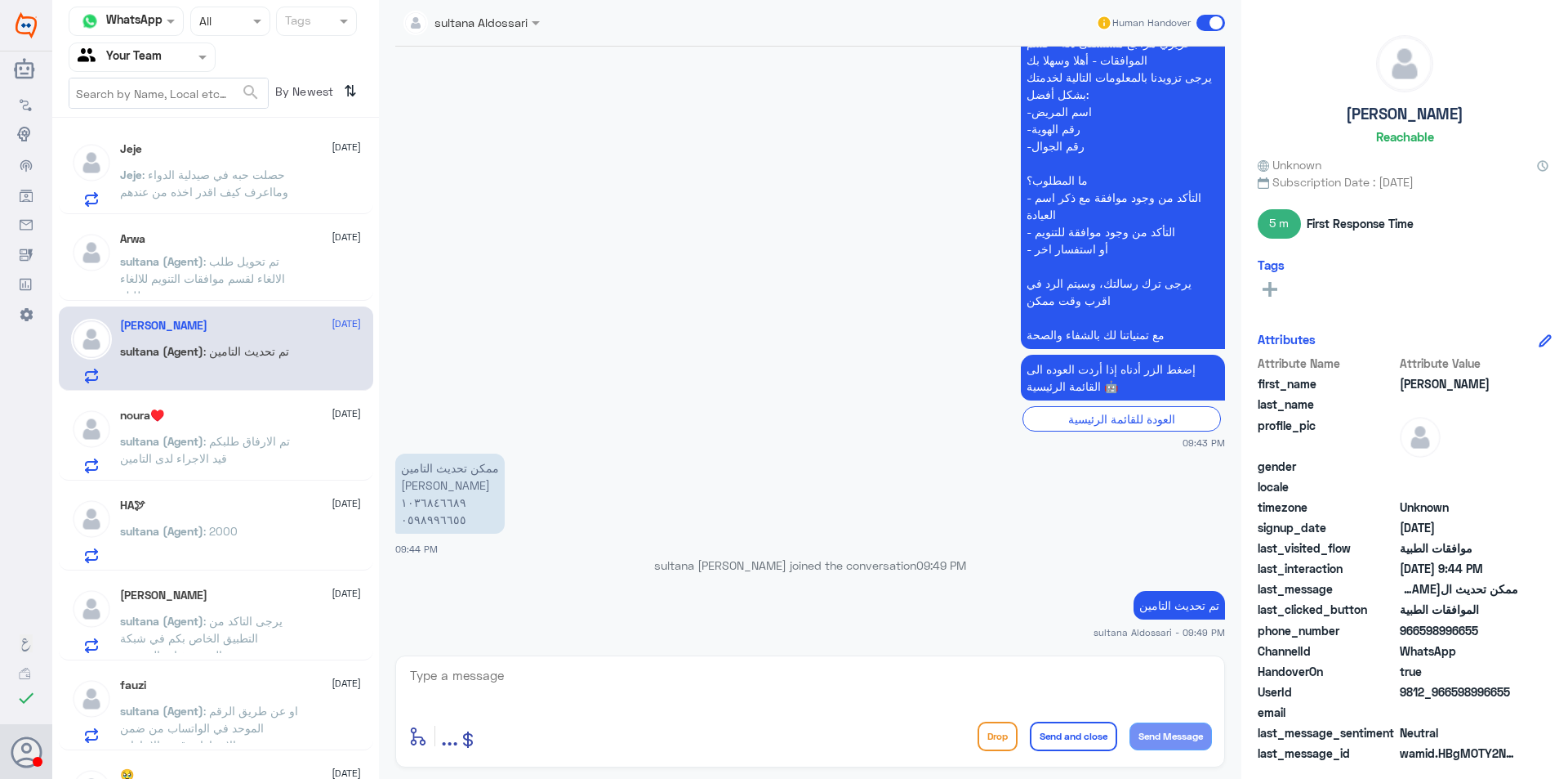
click at [609, 669] on textarea at bounding box center [810, 684] width 804 height 40
paste textarea "تم الالغاء ، نتمنى لكم دوام الصحه والعافيه"
drag, startPoint x: 1153, startPoint y: 675, endPoint x: 1276, endPoint y: 690, distance: 123.9
click at [1276, 690] on div "Channel WhatsApp Status × All Tags Agent Filter Your Team search By Newest ⇅ Je…" at bounding box center [811, 392] width 1516 height 783
type textarea "نتمنى لكم دوام الصحه والعافيه"
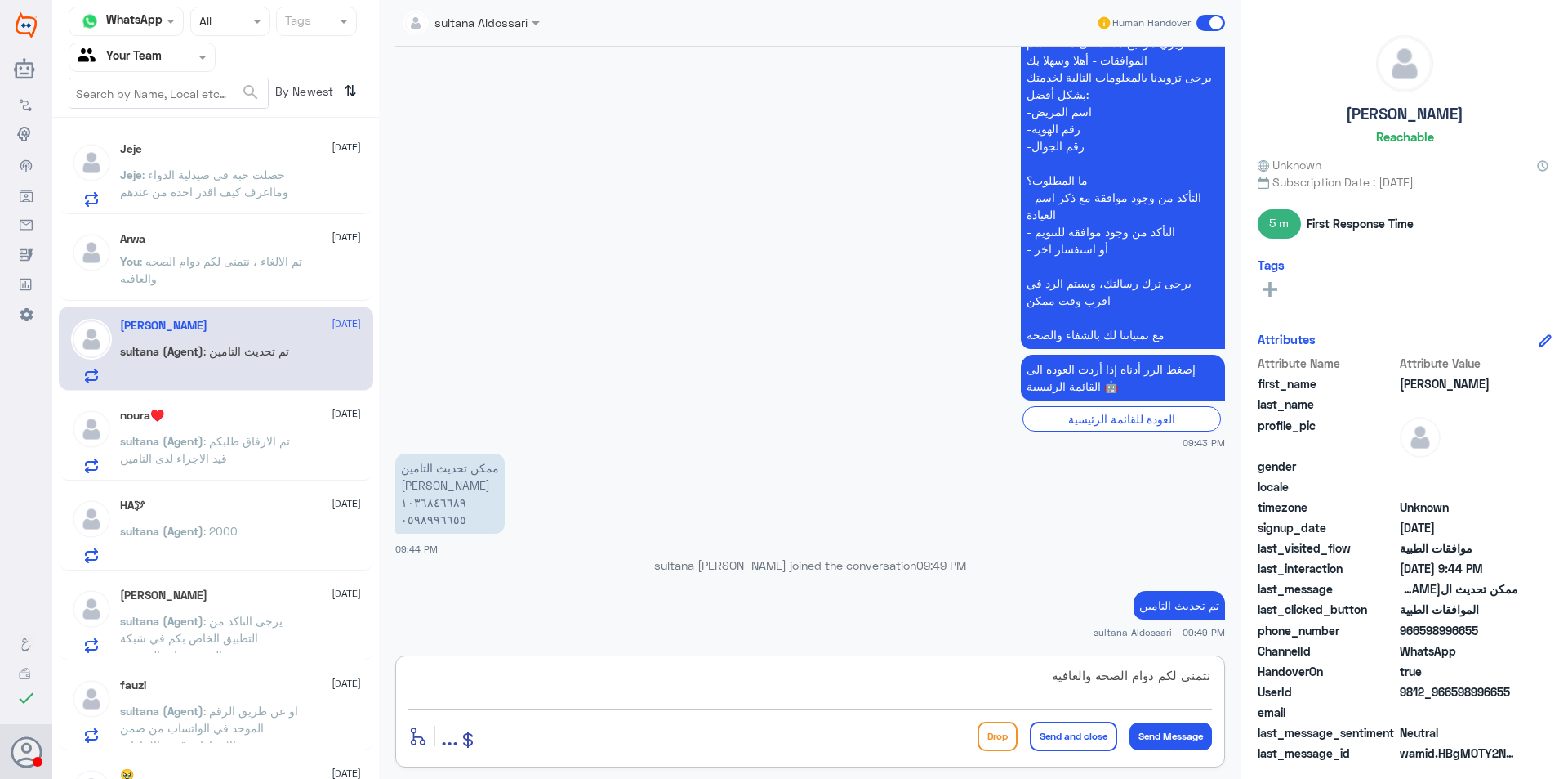
click at [1099, 732] on button "Send and close" at bounding box center [1073, 736] width 87 height 29
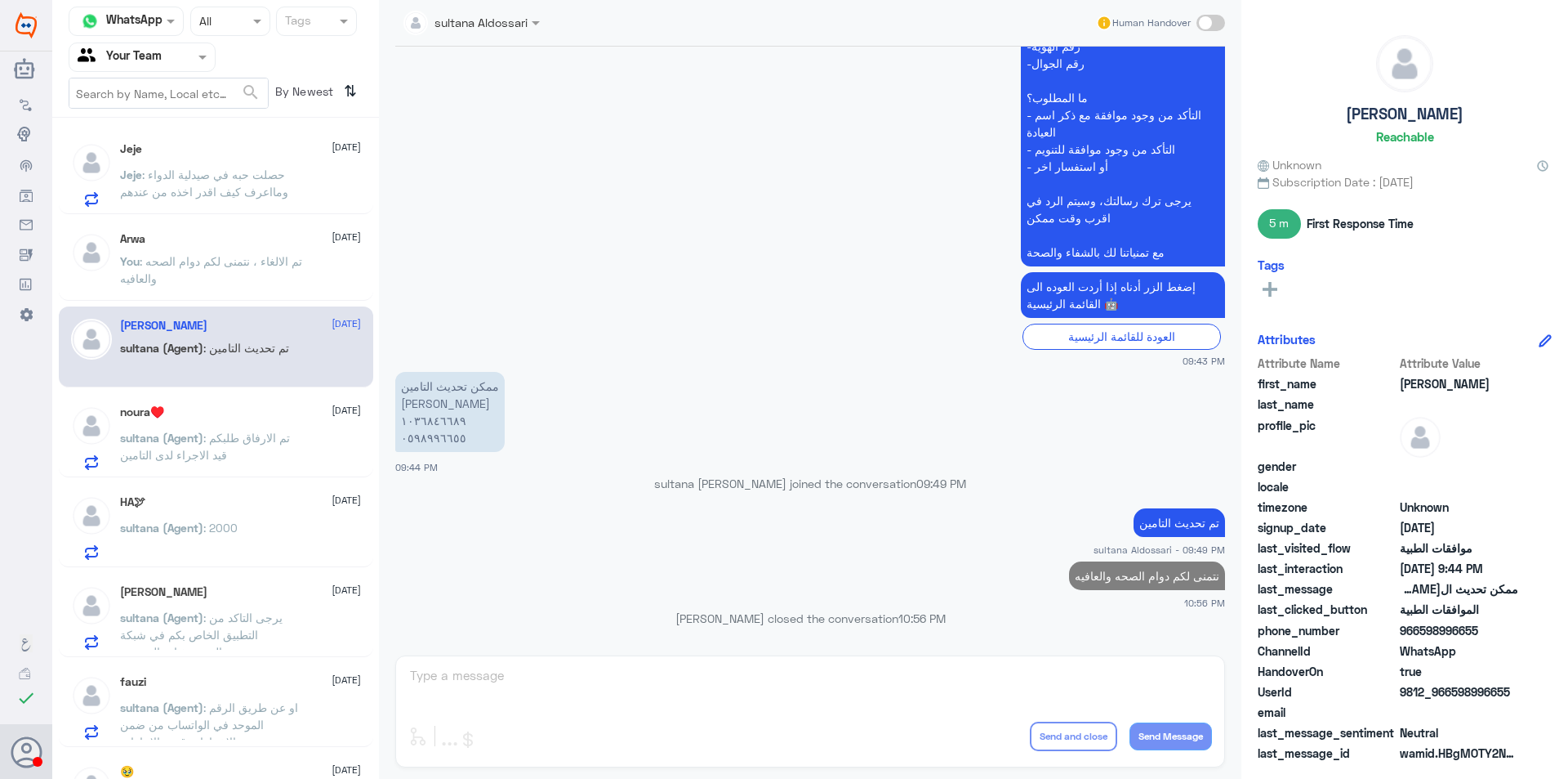
click at [272, 446] on p "sultana (Agent) : تم الارفاق طلبكم قيد الاجراء لدى التامين" at bounding box center [212, 450] width 184 height 41
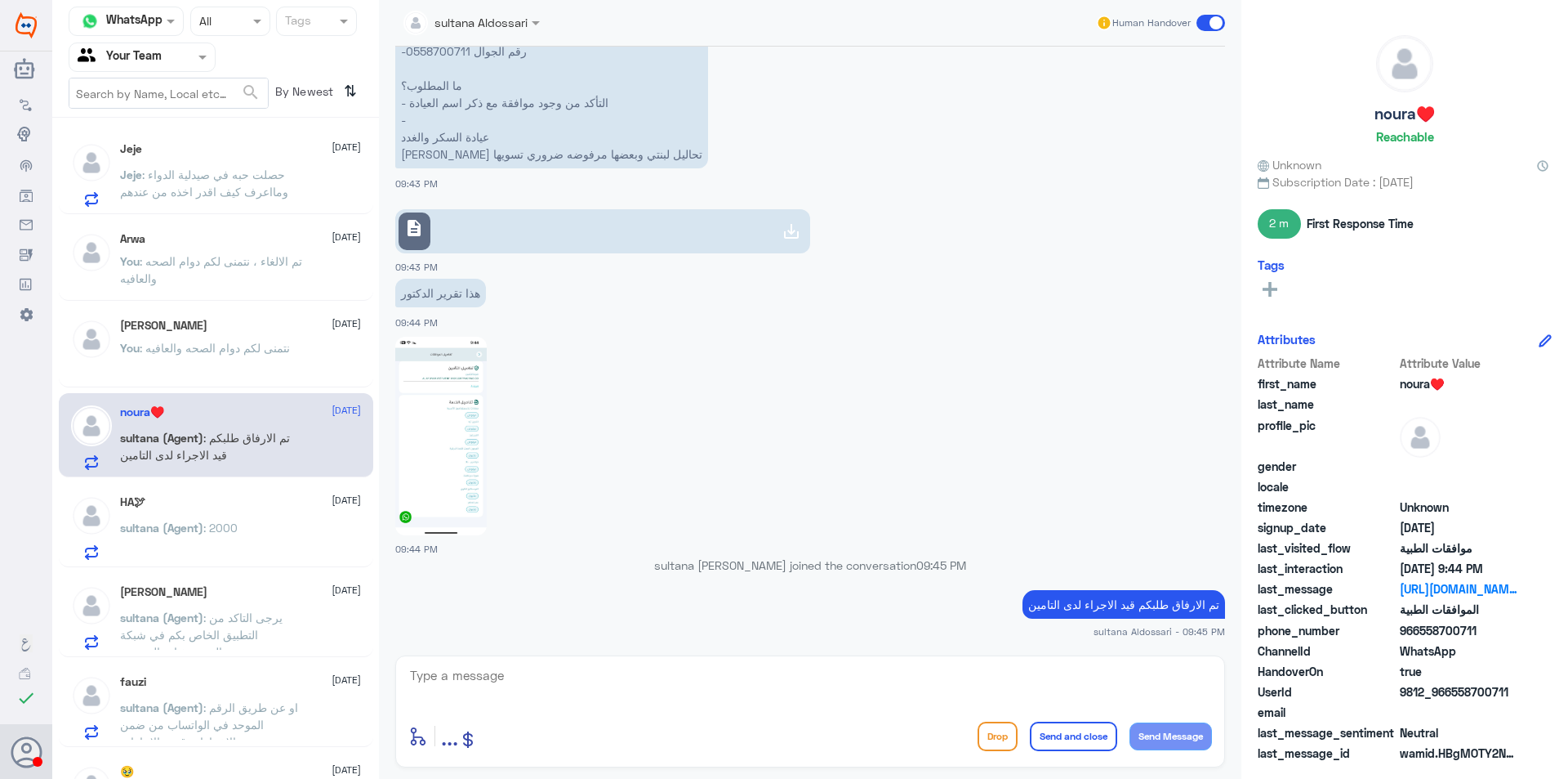
scroll to position [1408, 0]
click at [551, 686] on textarea at bounding box center [810, 684] width 804 height 40
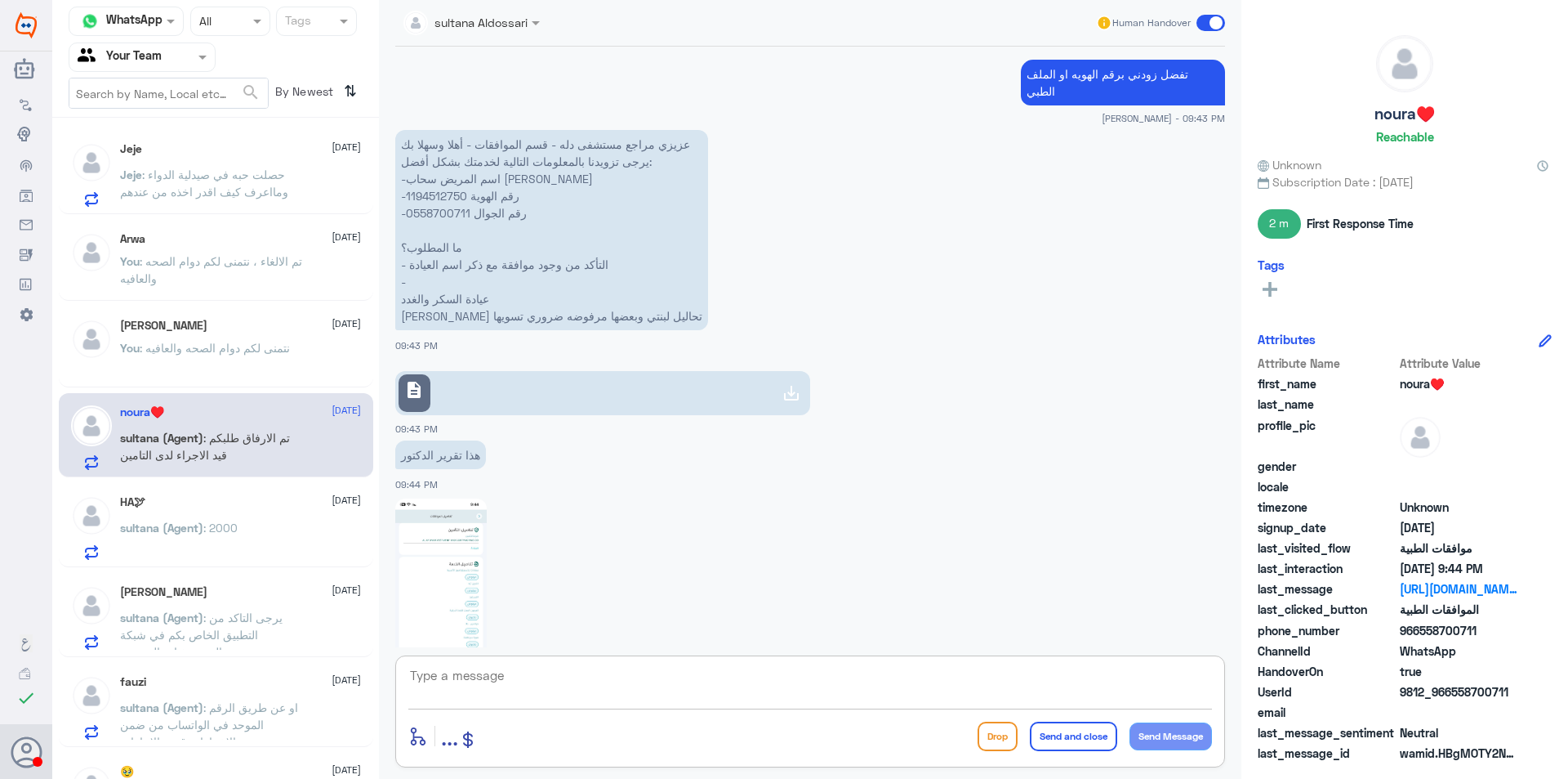
scroll to position [1244, 0]
click at [445, 192] on p "عزيزي مراجع مستشفى دله - قسم الموافقات - أهلا وسهلا بك يرجى تزويدنا بالمعلومات …" at bounding box center [552, 231] width 313 height 200
copy p "0558700711"
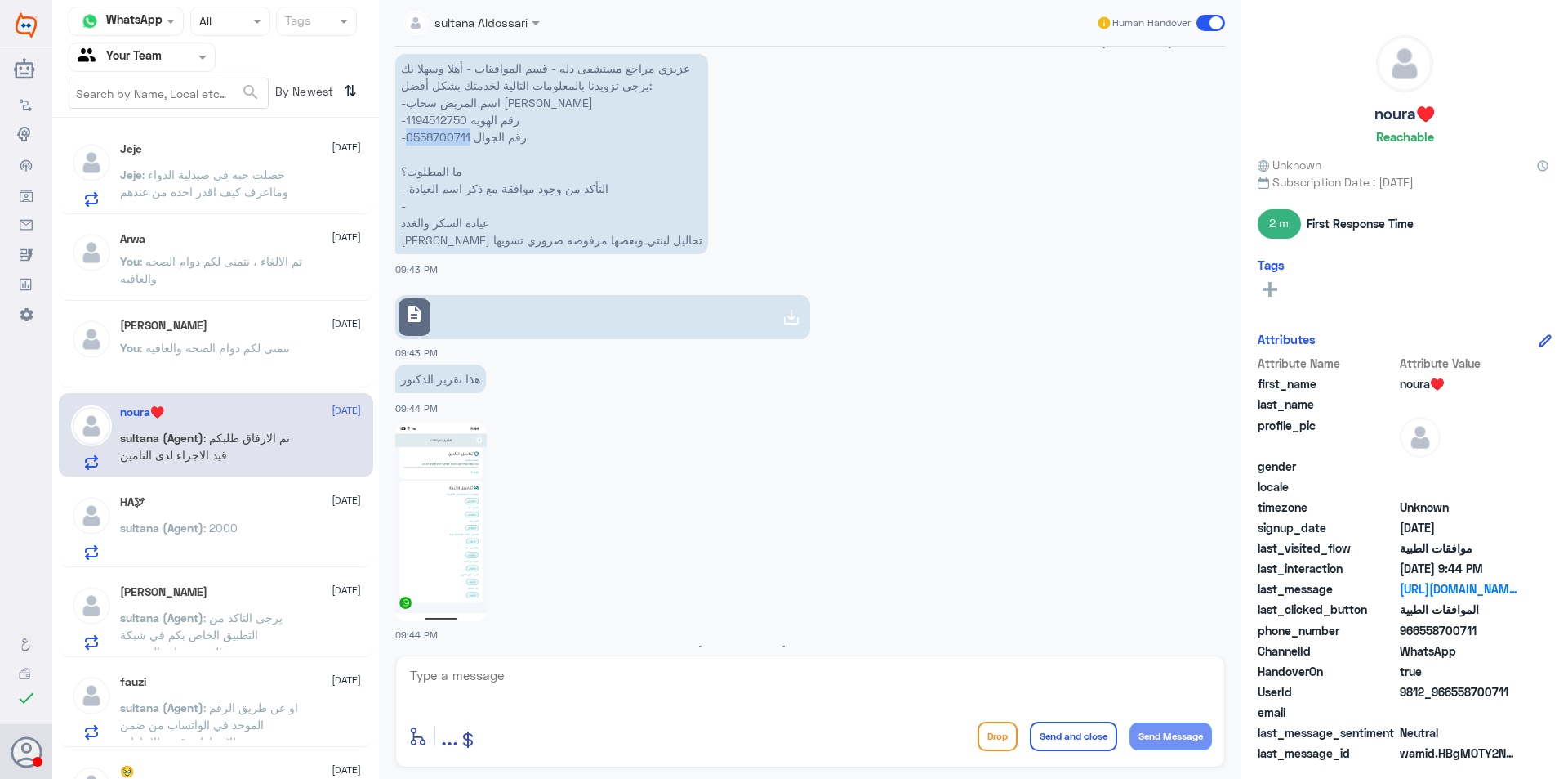
scroll to position [1408, 0]
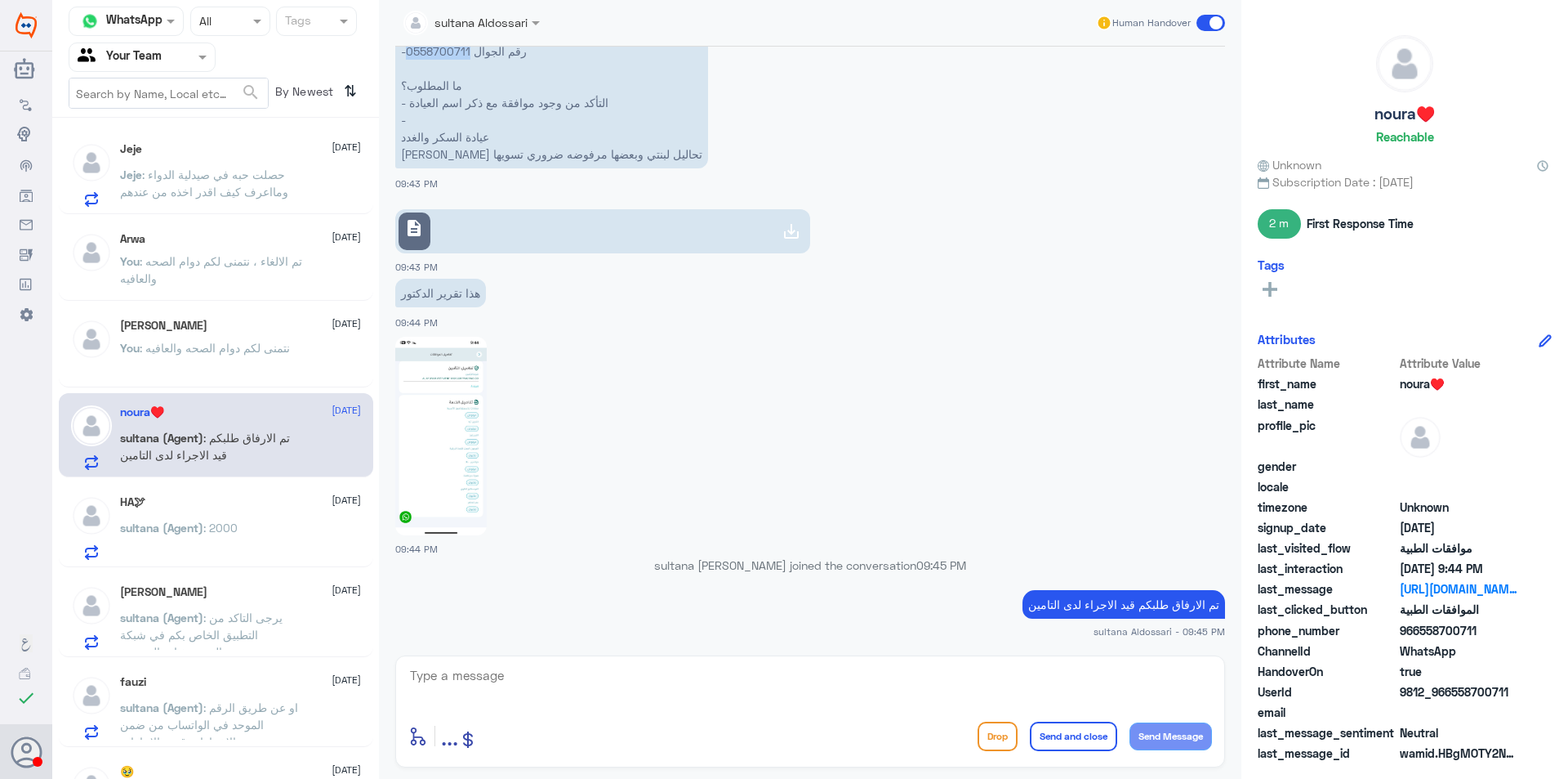
click at [602, 223] on link "description" at bounding box center [602, 231] width 415 height 45
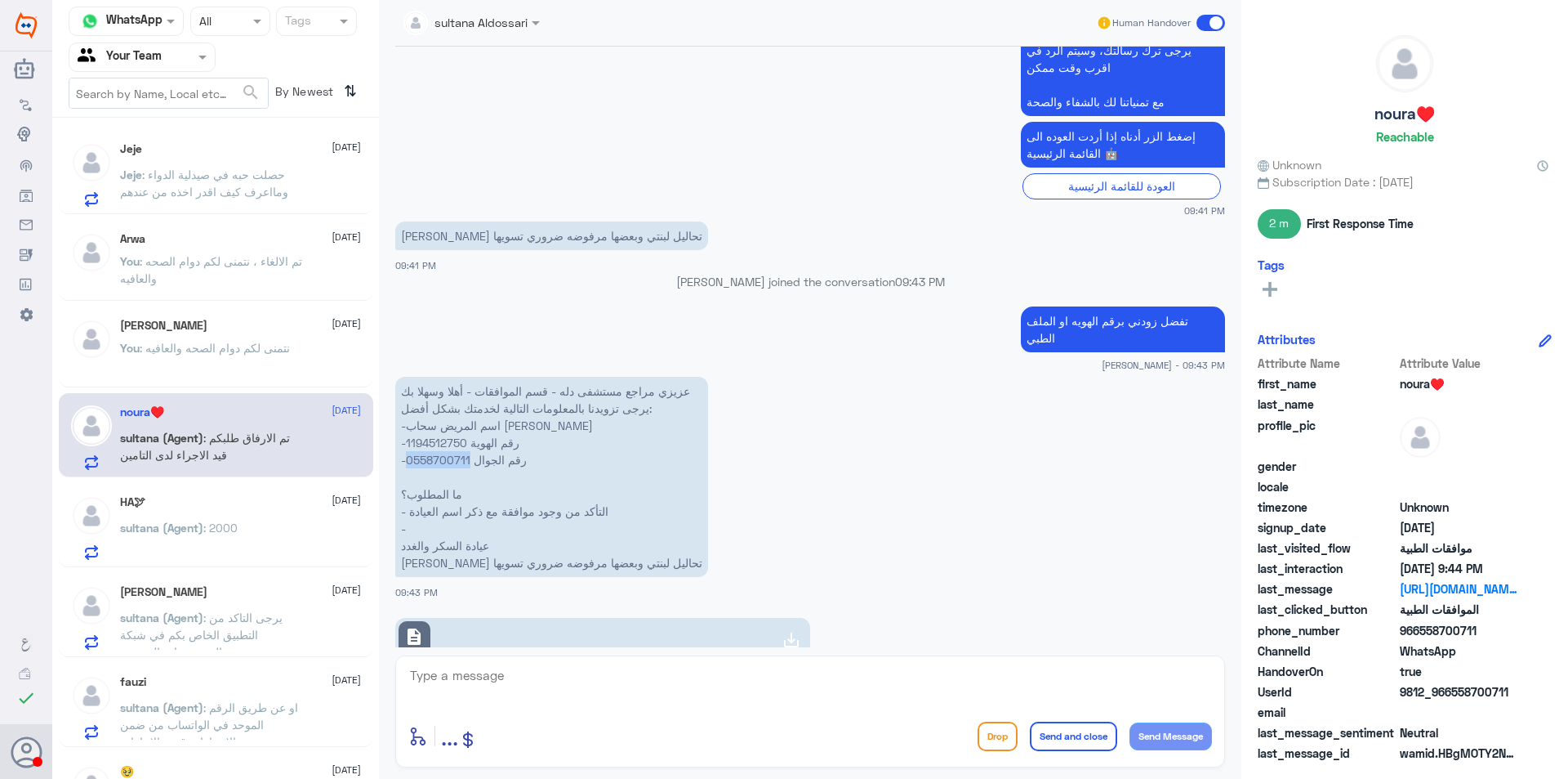
scroll to position [672, 0]
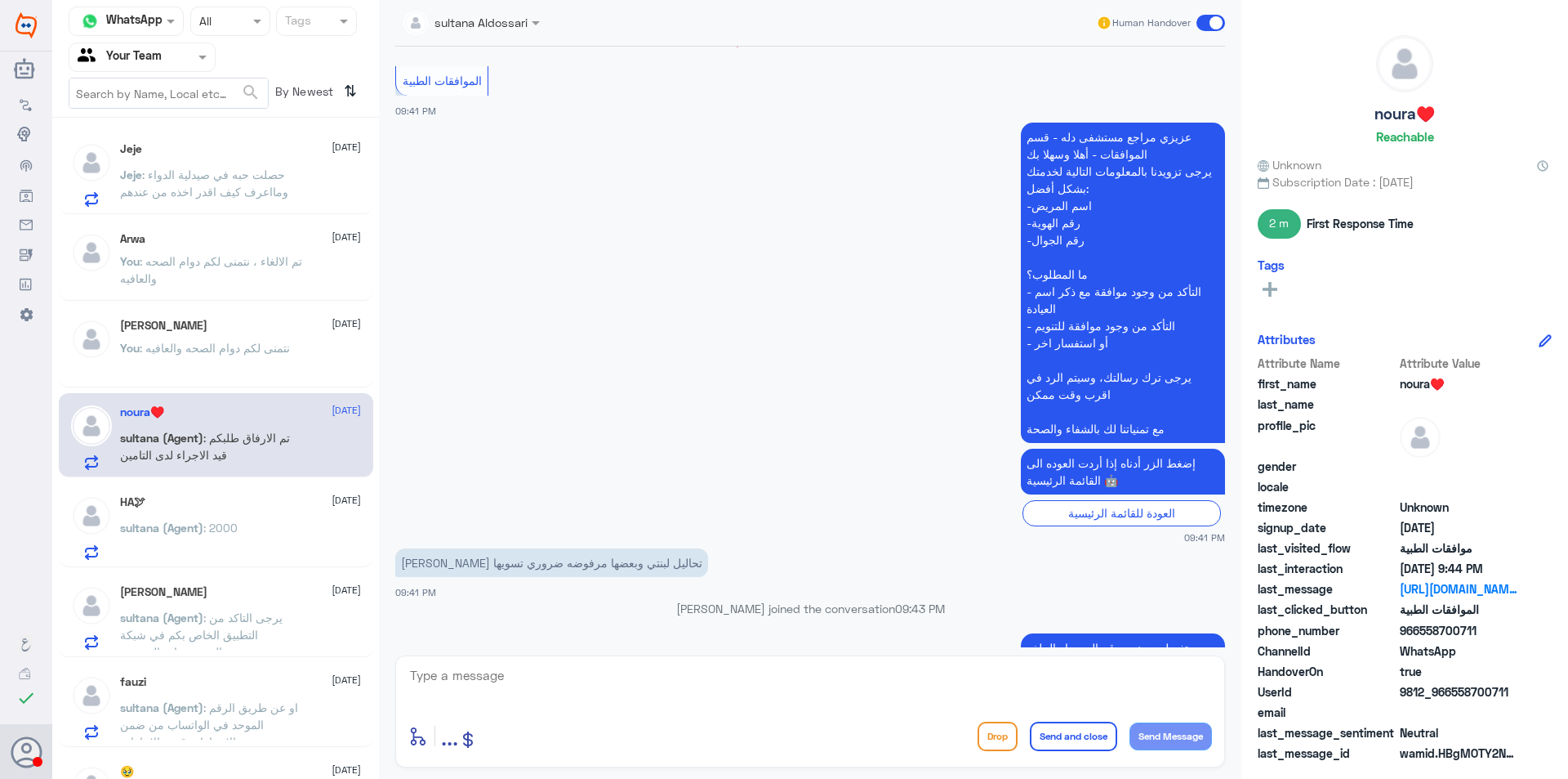
click at [213, 556] on p "sultana (Agent) : 2000" at bounding box center [179, 540] width 117 height 41
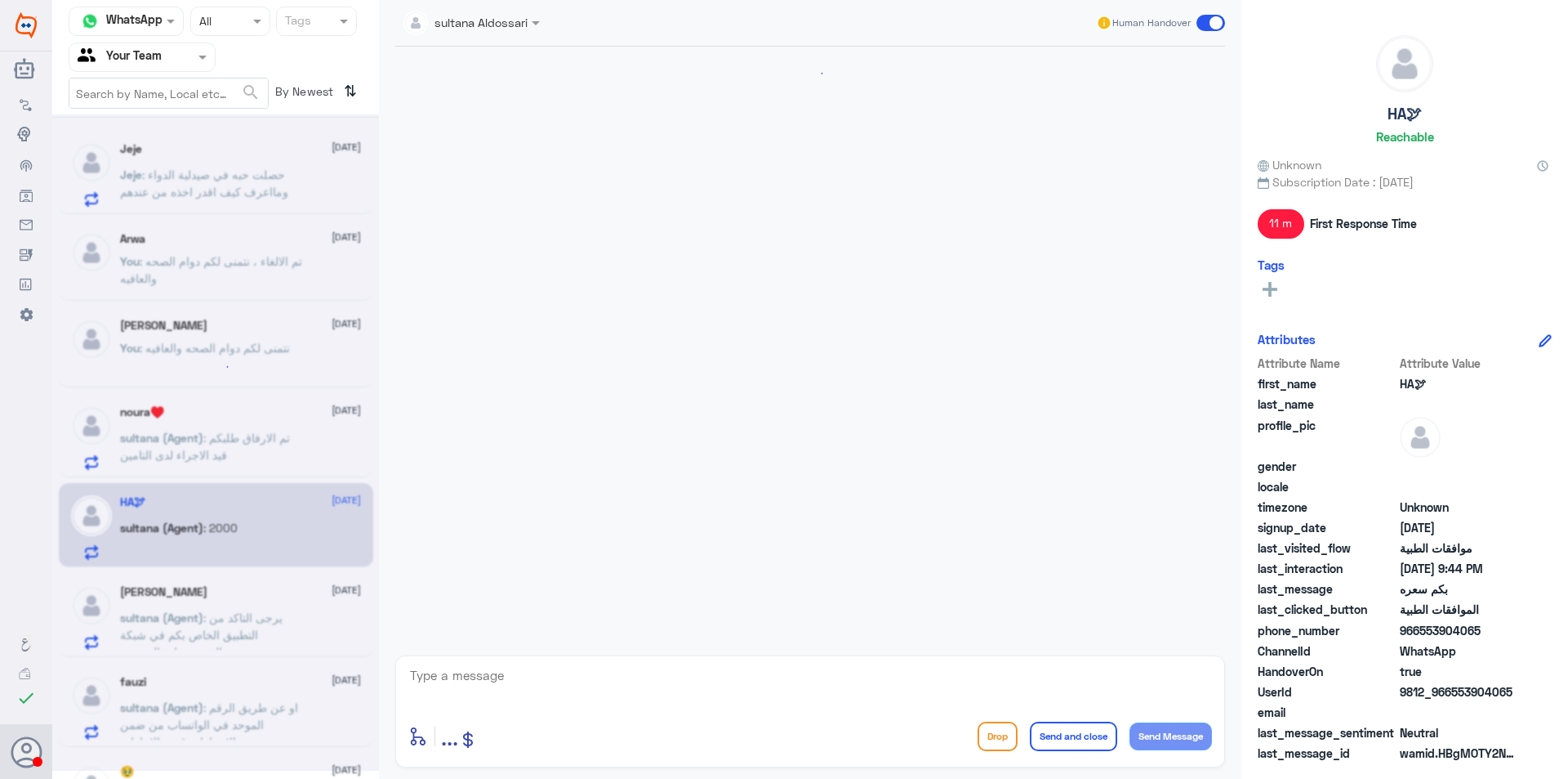
scroll to position [1059, 0]
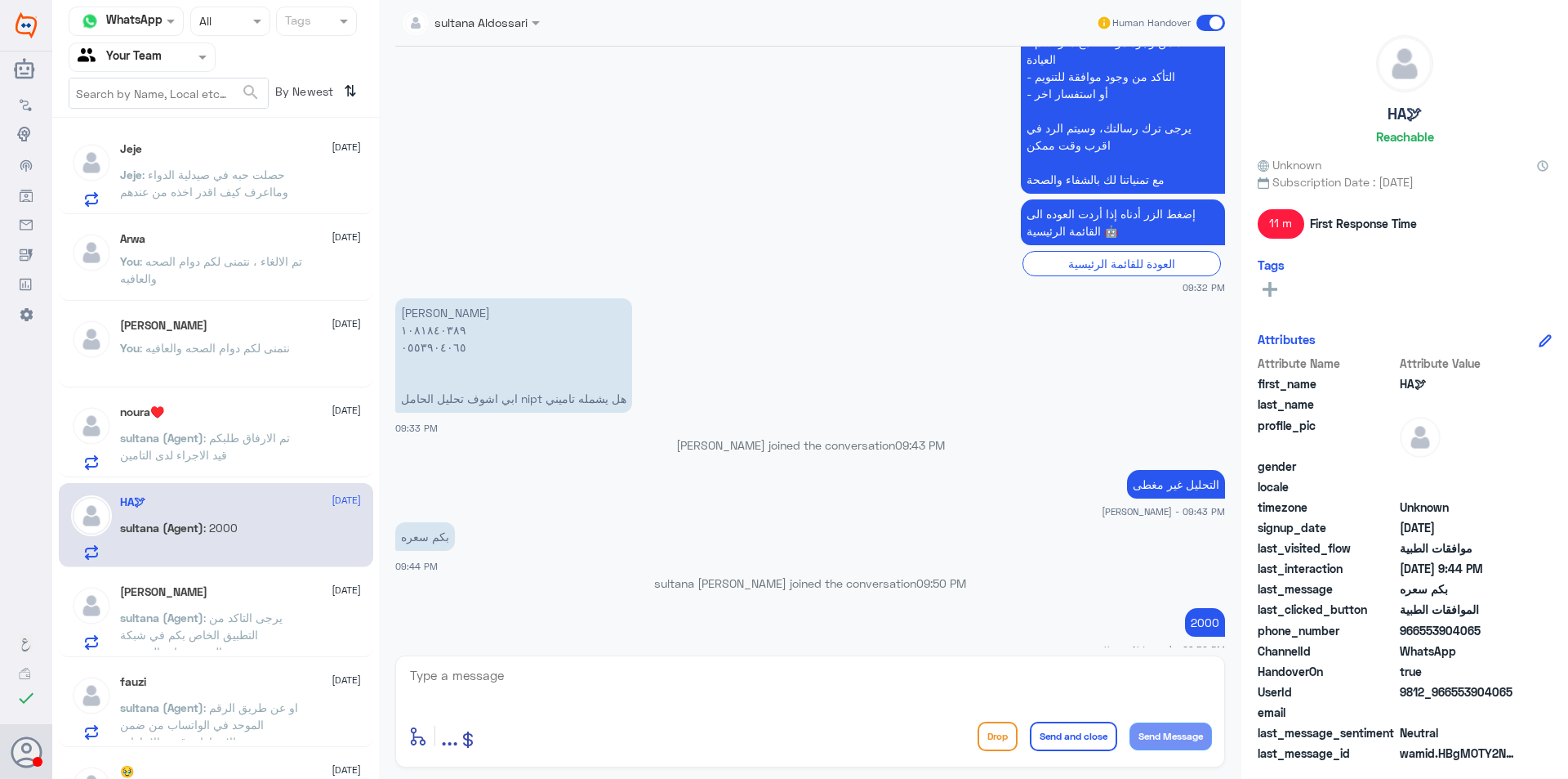
click at [689, 662] on div "enter flow name ... Drop Send and close Send Message" at bounding box center [810, 711] width 830 height 112
click at [683, 678] on textarea at bounding box center [810, 684] width 804 height 40
type textarea "ا"
click at [683, 678] on textarea "نتمنى لكم دوام الصحه والعافيه" at bounding box center [810, 684] width 804 height 40
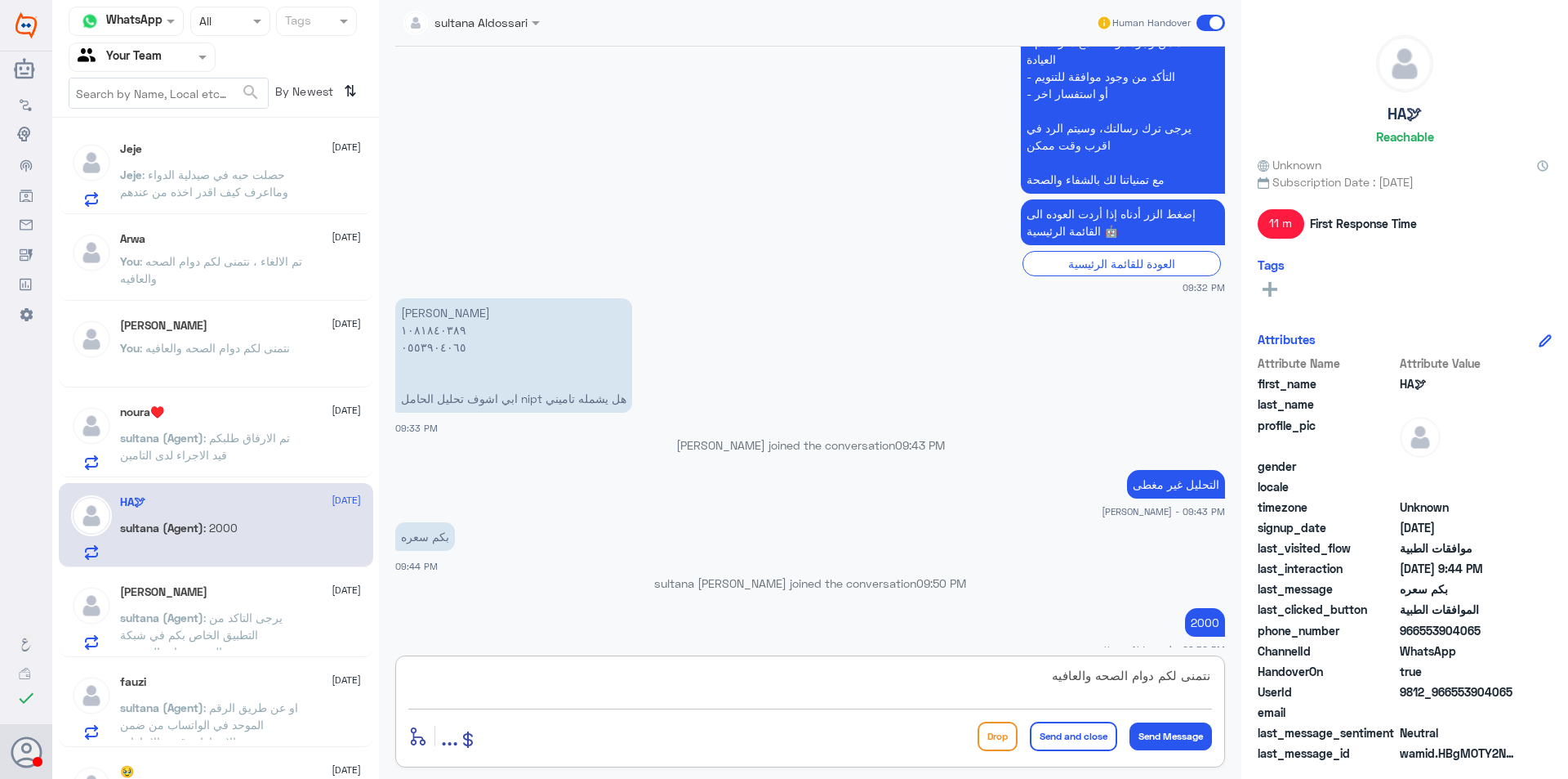
click at [683, 678] on textarea "نتمنى لكم دوام الصحه والعافيه" at bounding box center [810, 684] width 804 height 40
type textarea "نتمنى لكم دوام الصحه والعافيه"
click at [1067, 733] on button "Send and close" at bounding box center [1073, 736] width 87 height 29
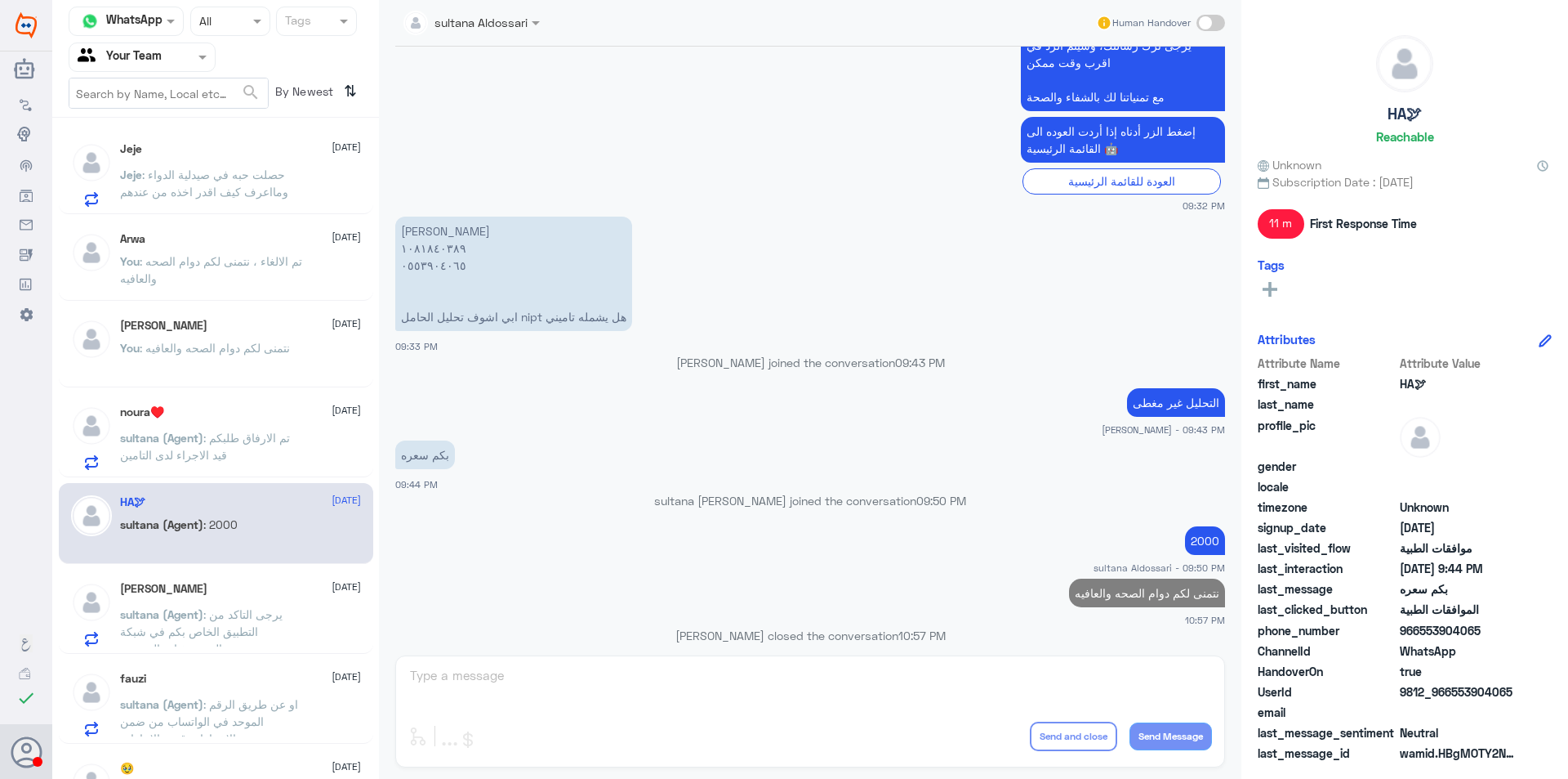
click at [285, 599] on div "[PERSON_NAME] [DATE] sultana (Agent) : يرجى التاكد من التطبيق الخاص بكم في شبكة…" at bounding box center [240, 614] width 241 height 65
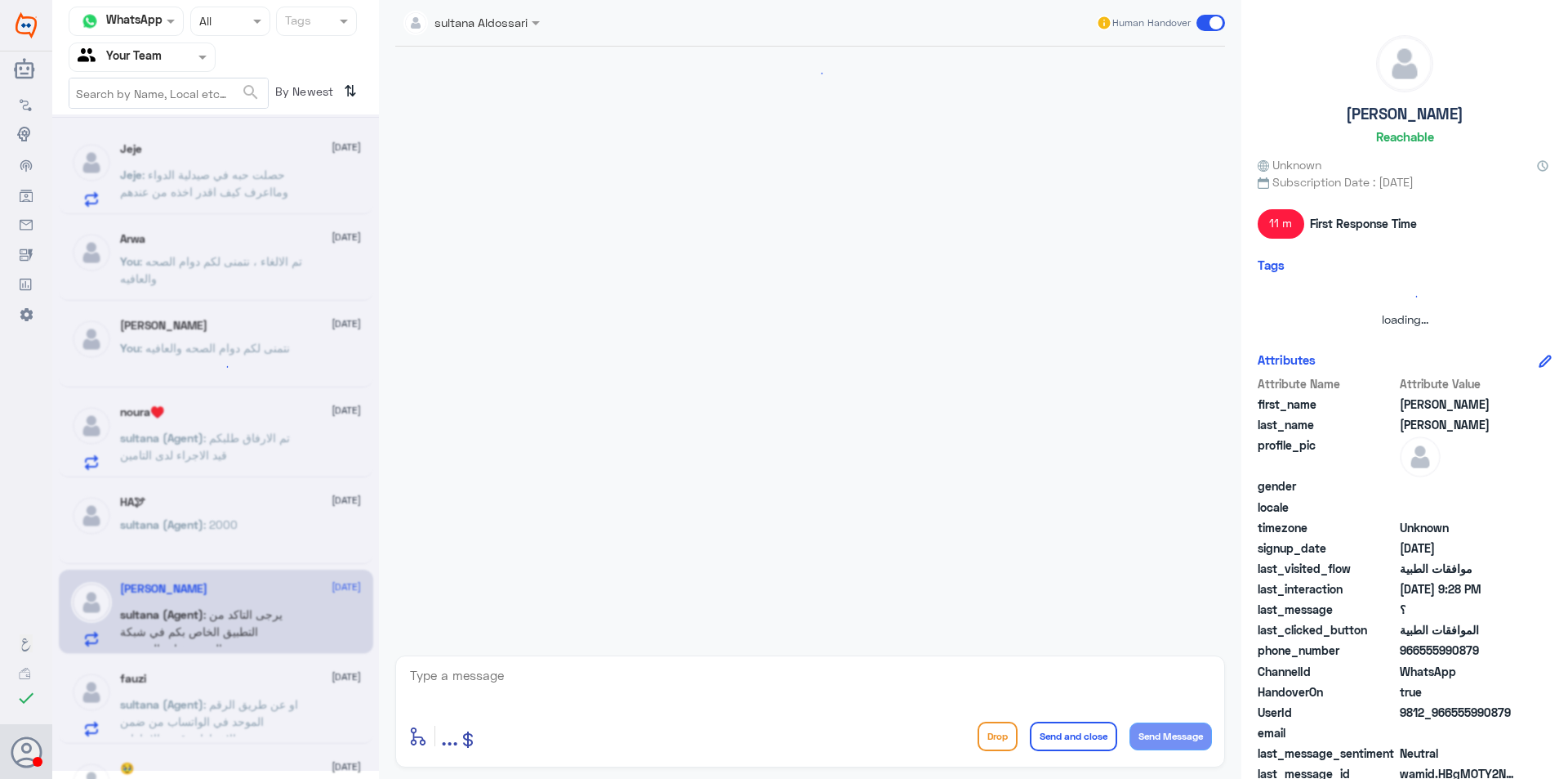
scroll to position [954, 0]
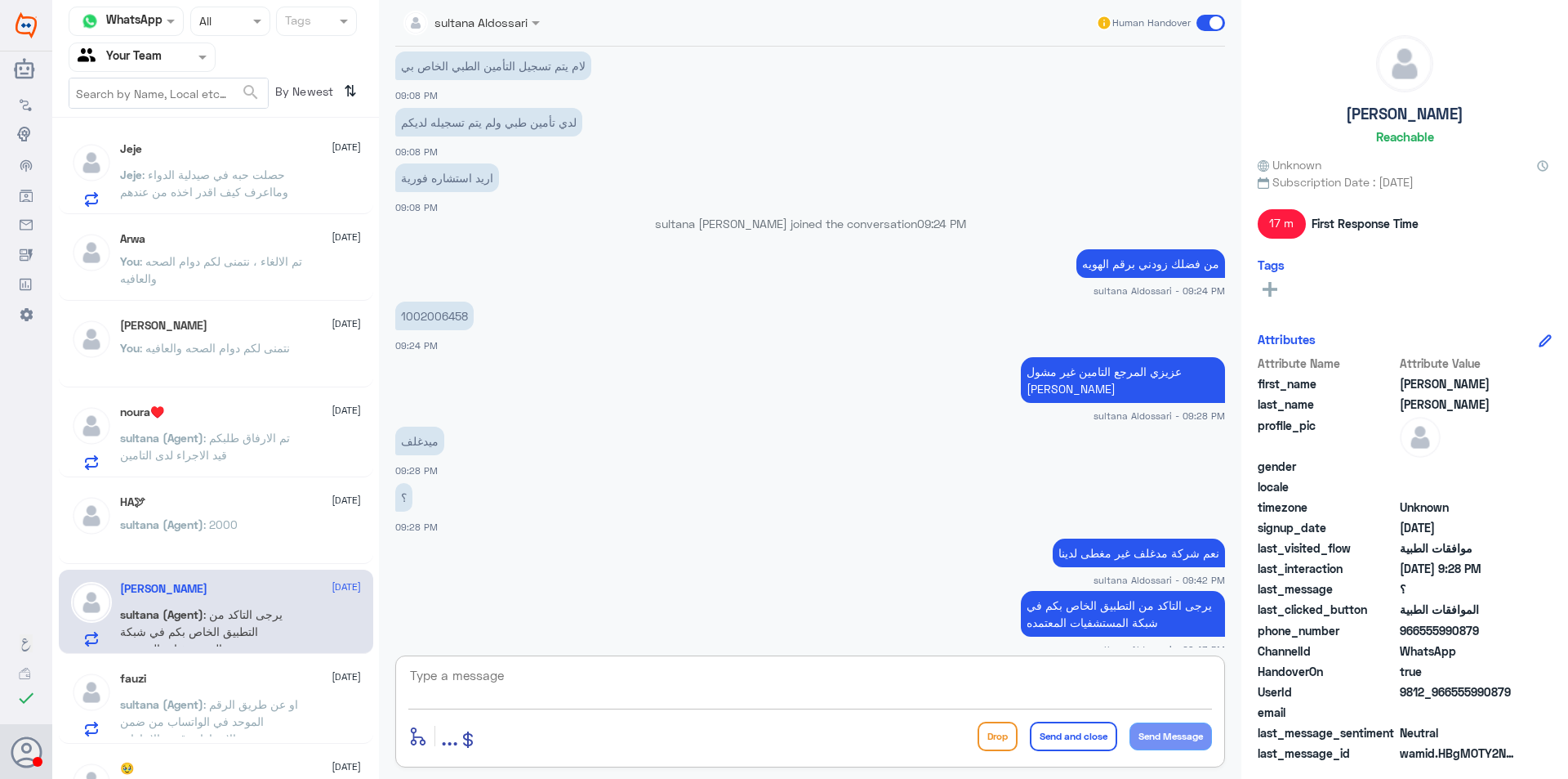
click at [582, 682] on textarea at bounding box center [810, 684] width 804 height 40
paste textarea "نتمنى لكم دوام الصحه والعافيه"
click at [428, 319] on p "1002006458" at bounding box center [434, 316] width 78 height 28
copy p "1002006458"
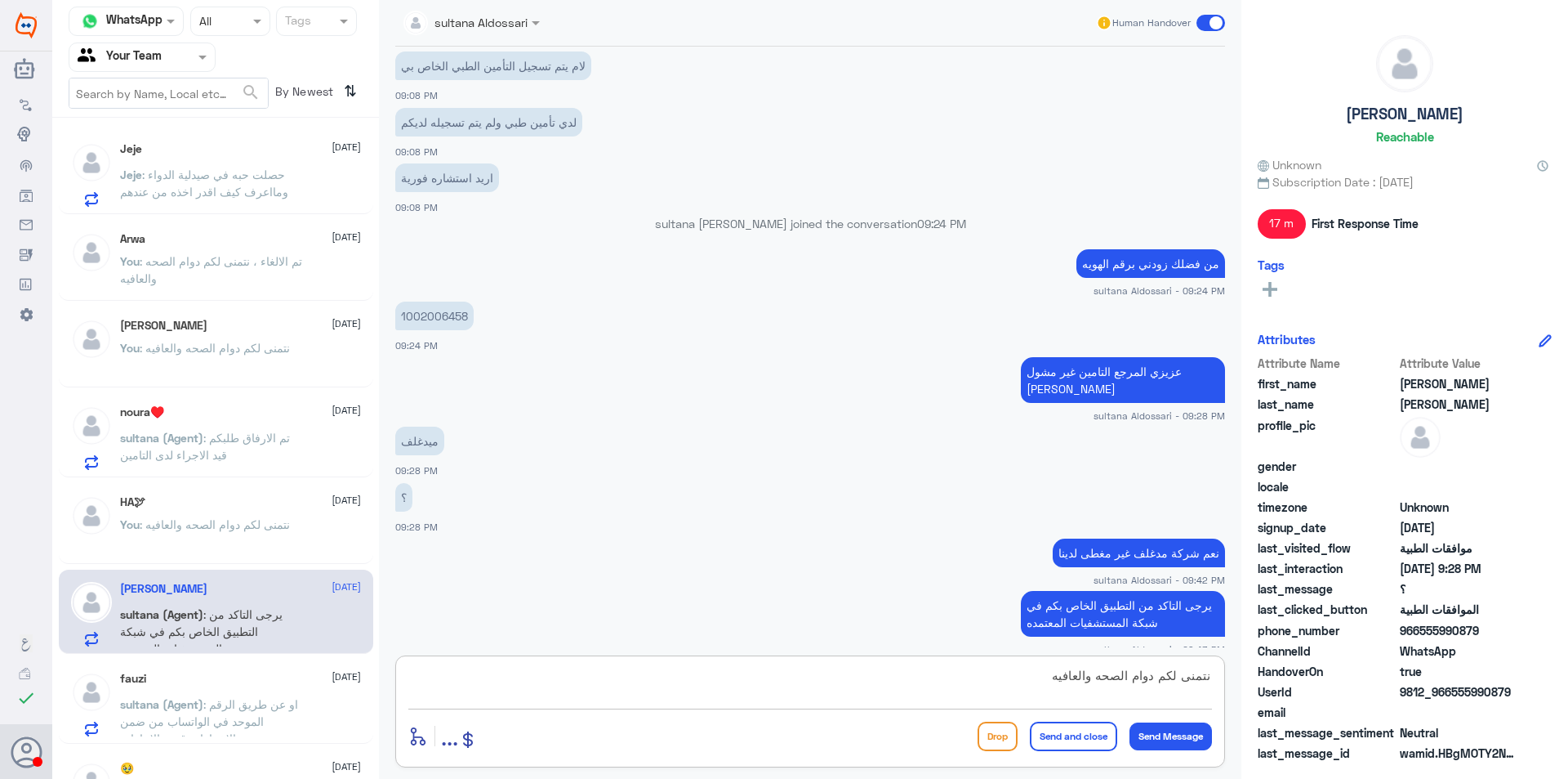
click at [1116, 678] on textarea "نتمنى لكم دوام الصحه والعافيه" at bounding box center [810, 684] width 804 height 40
type textarea "h"
type textarea "المعذره كان في إشكالية في التشييك على أهلية العلاج ، تم التأكد الان مره اخرى ال…"
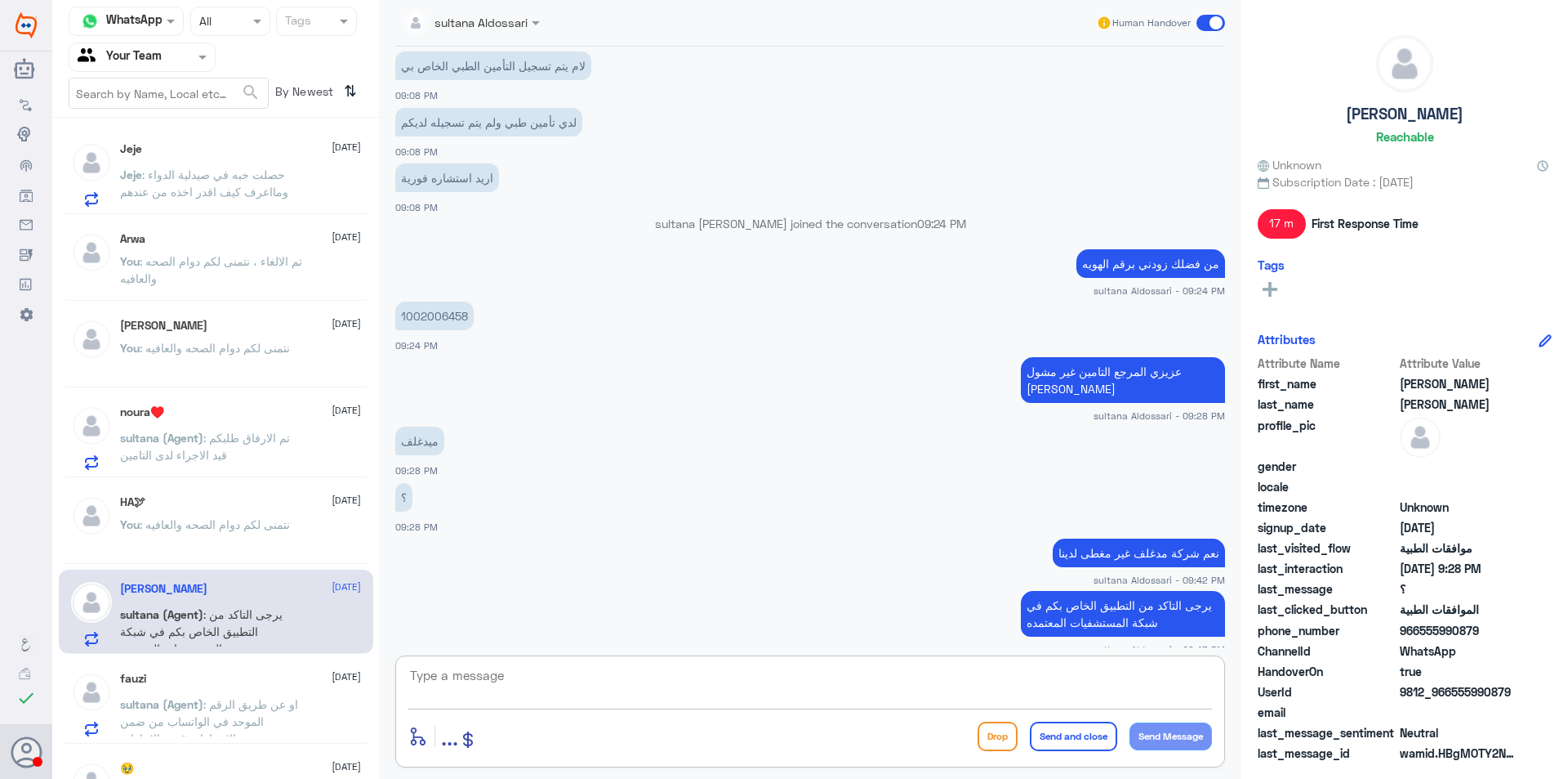
scroll to position [1059, 0]
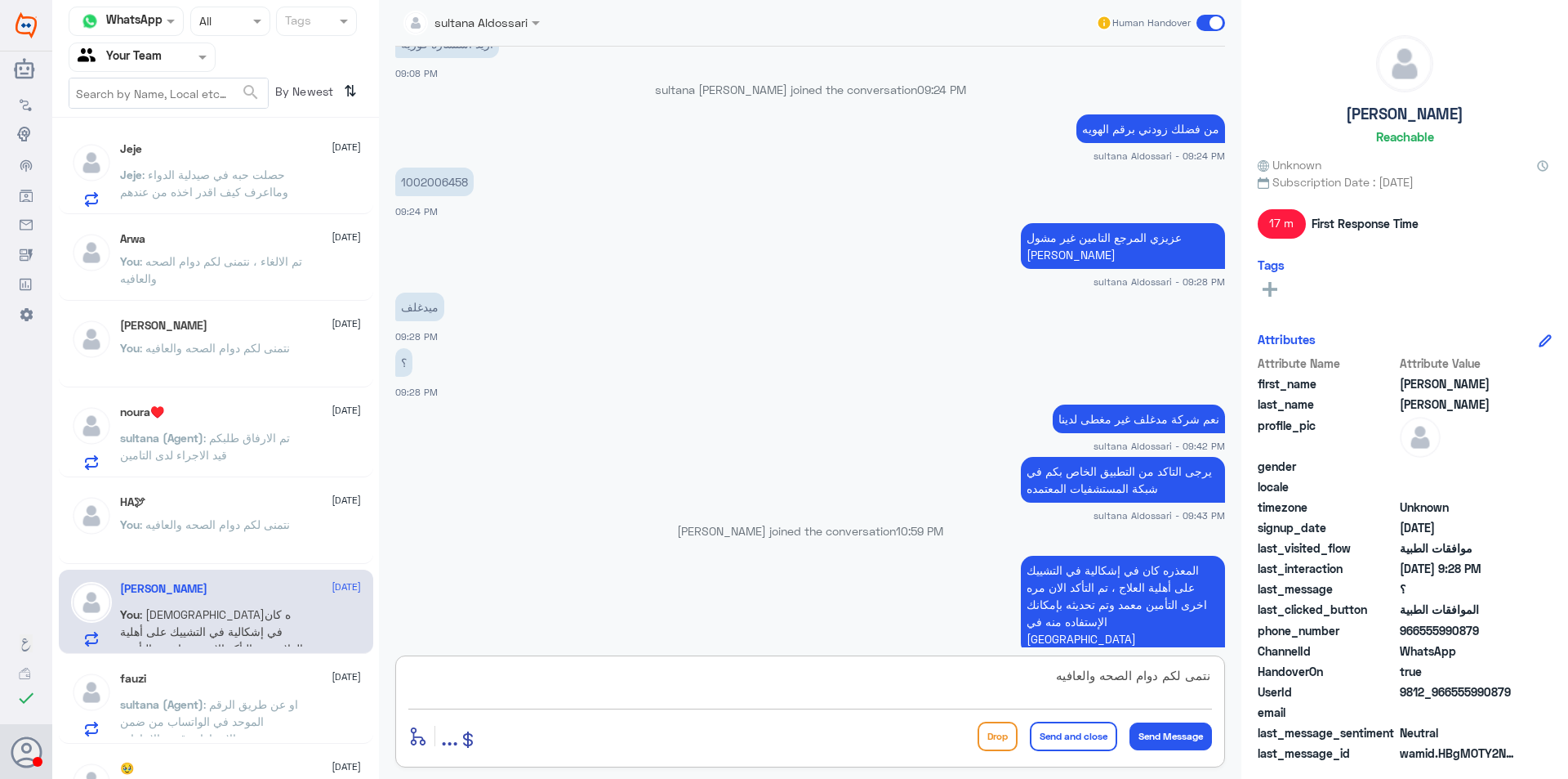
type textarea "نتمى لكم دوام الصحه والعافيه"
click at [1079, 737] on button "Send and close" at bounding box center [1073, 736] width 87 height 29
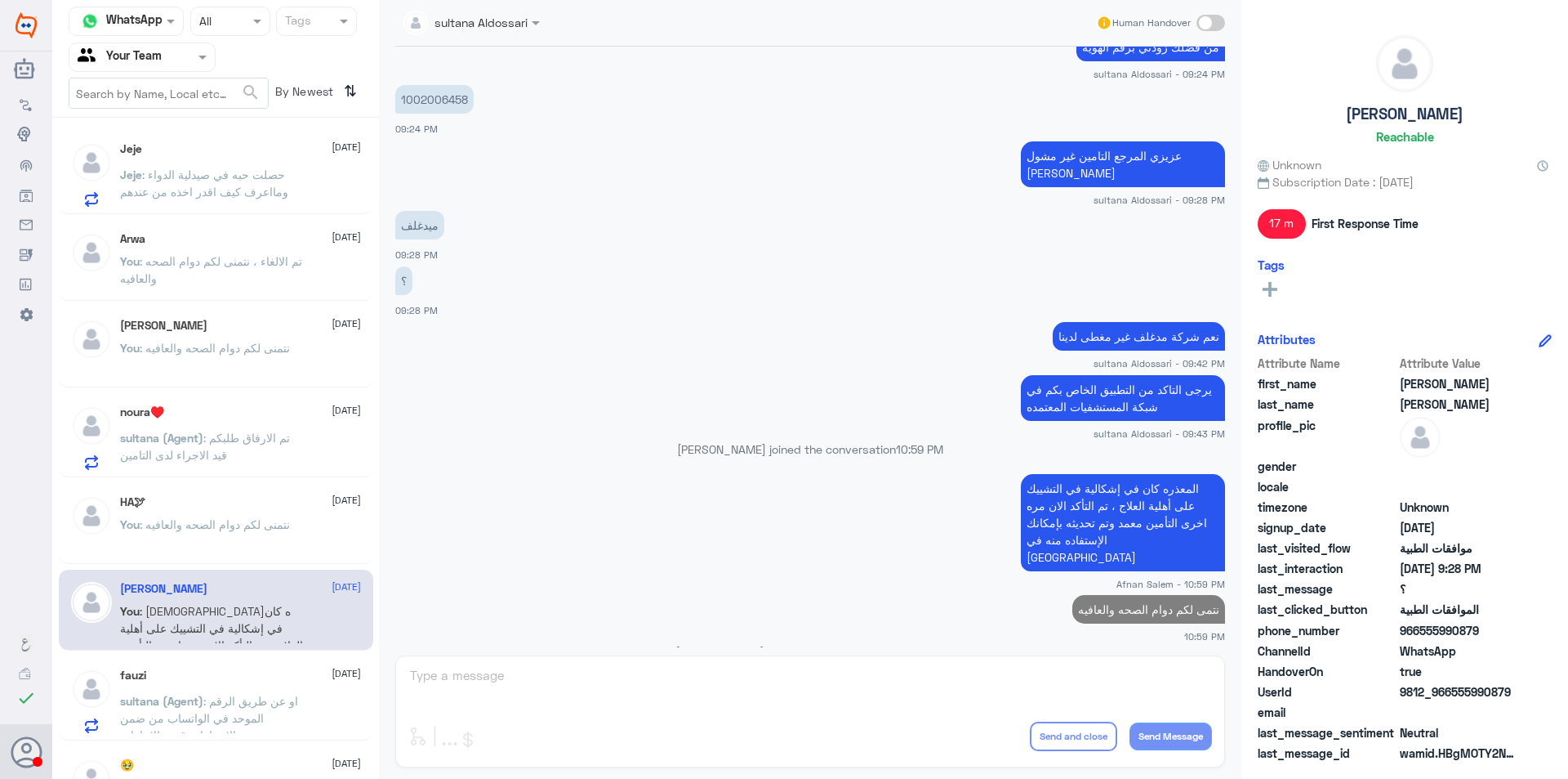
click at [267, 692] on p "sultana (Agent) : او عن طريق الرقم الموحد في الواتساب من ضمن الاختيارات قسم الا…" at bounding box center [212, 712] width 184 height 41
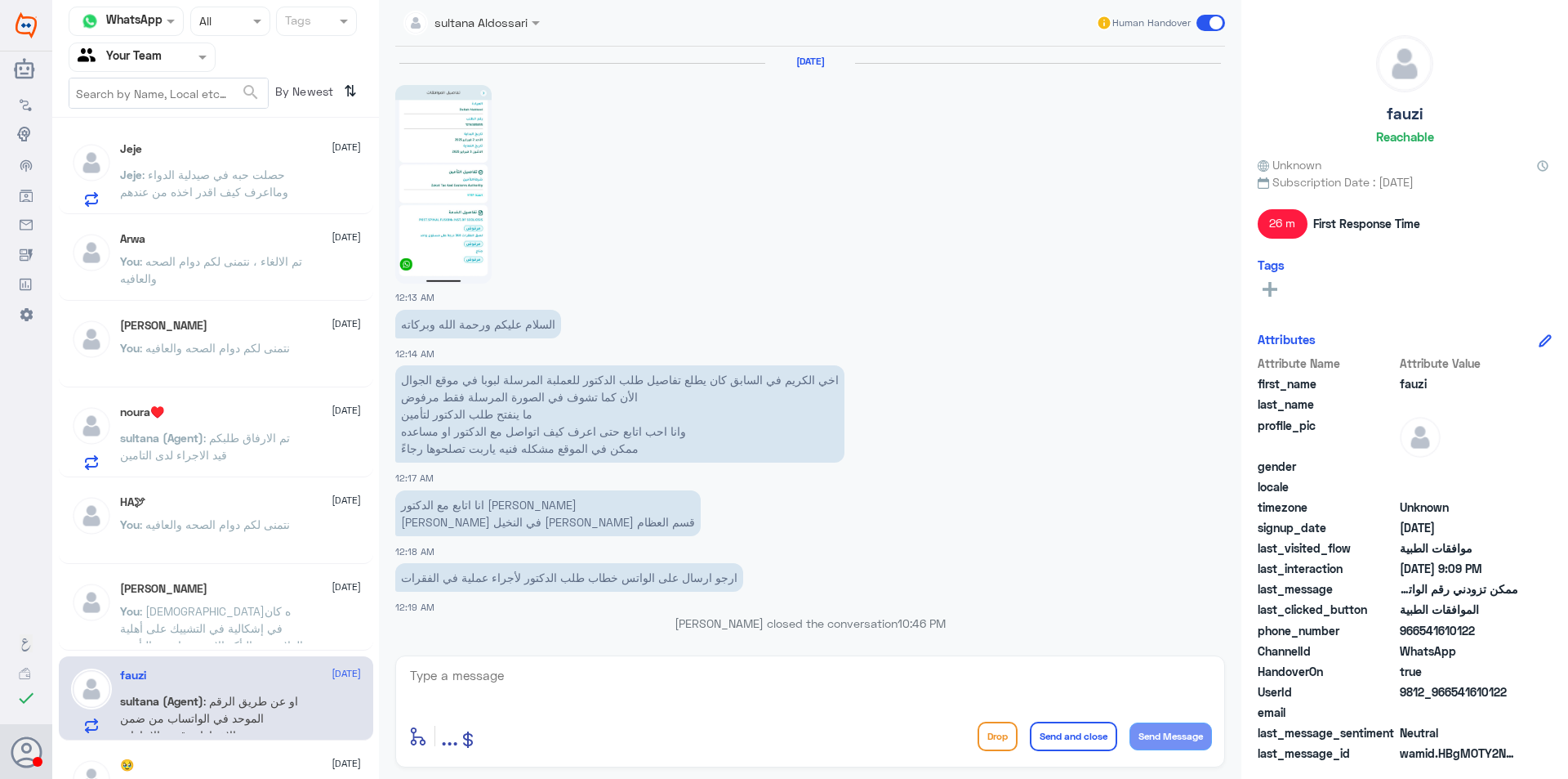
scroll to position [1329, 0]
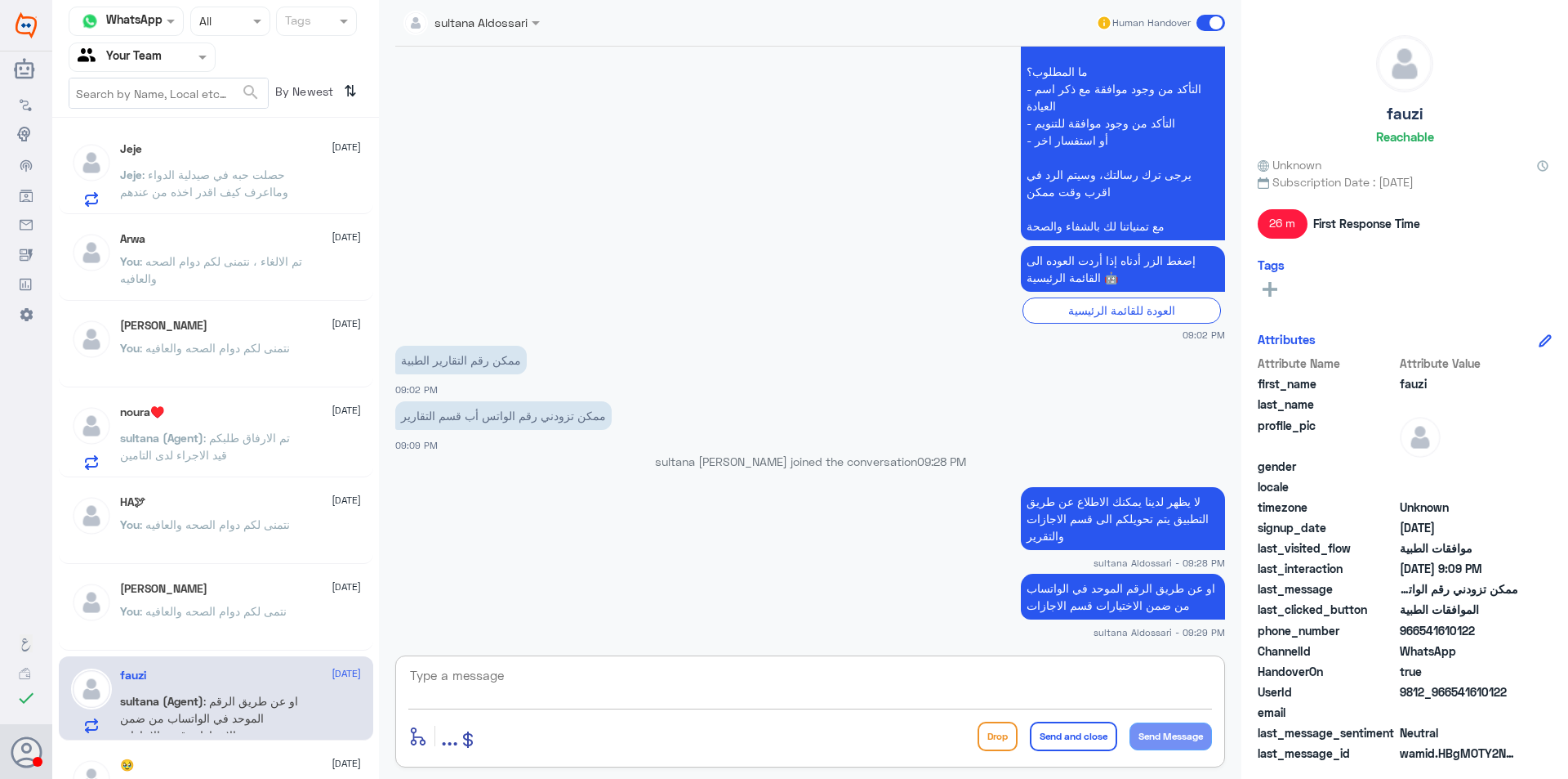
click at [1035, 692] on textarea at bounding box center [810, 684] width 804 height 40
click at [1070, 680] on textarea "نتمنى لكم دوام الصحه والعافيه" at bounding box center [810, 684] width 804 height 40
type textarea "نتمنى لكم دوام الصحه والعافيه"
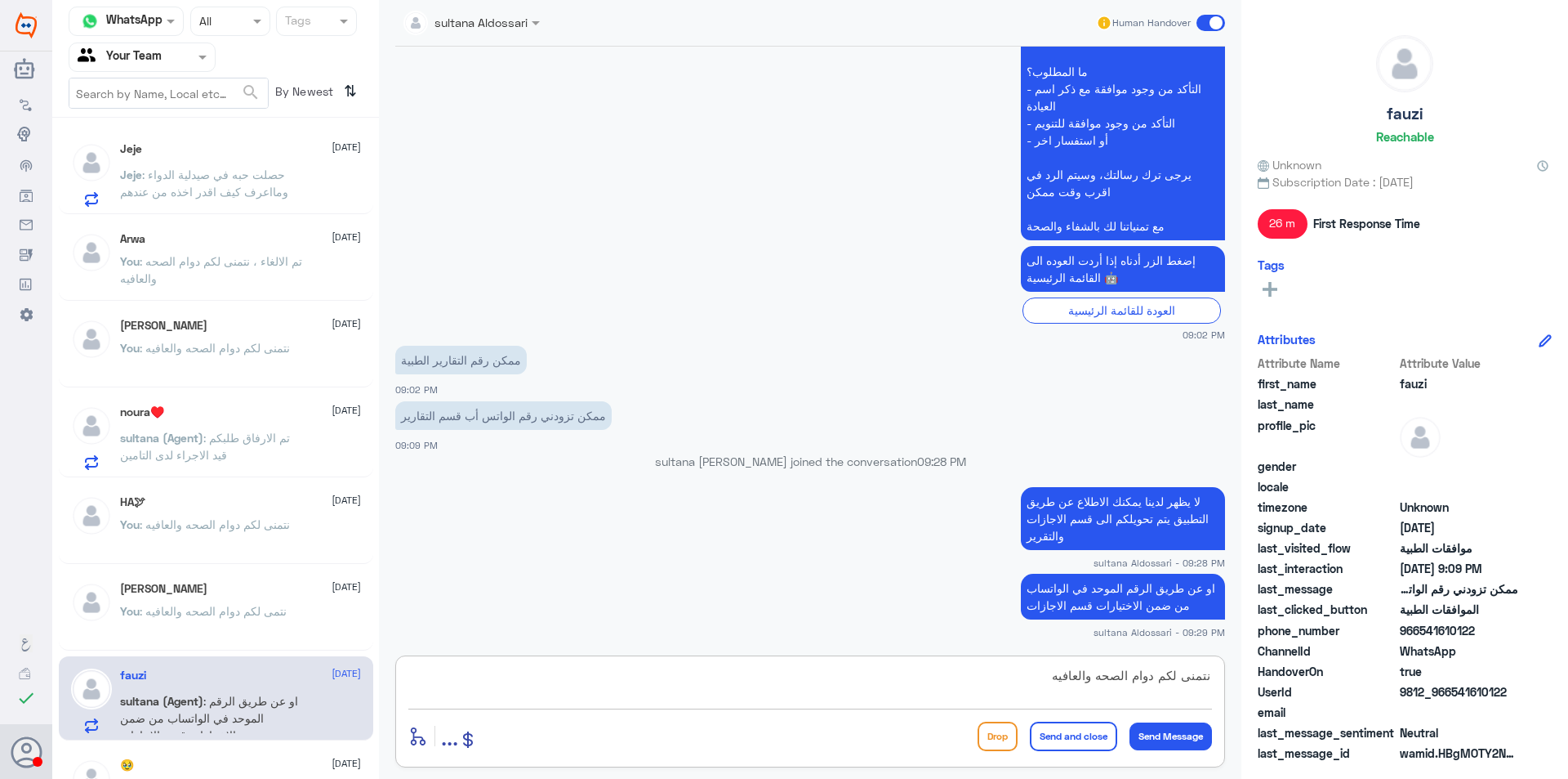
click at [1079, 742] on button "Send and close" at bounding box center [1073, 736] width 87 height 29
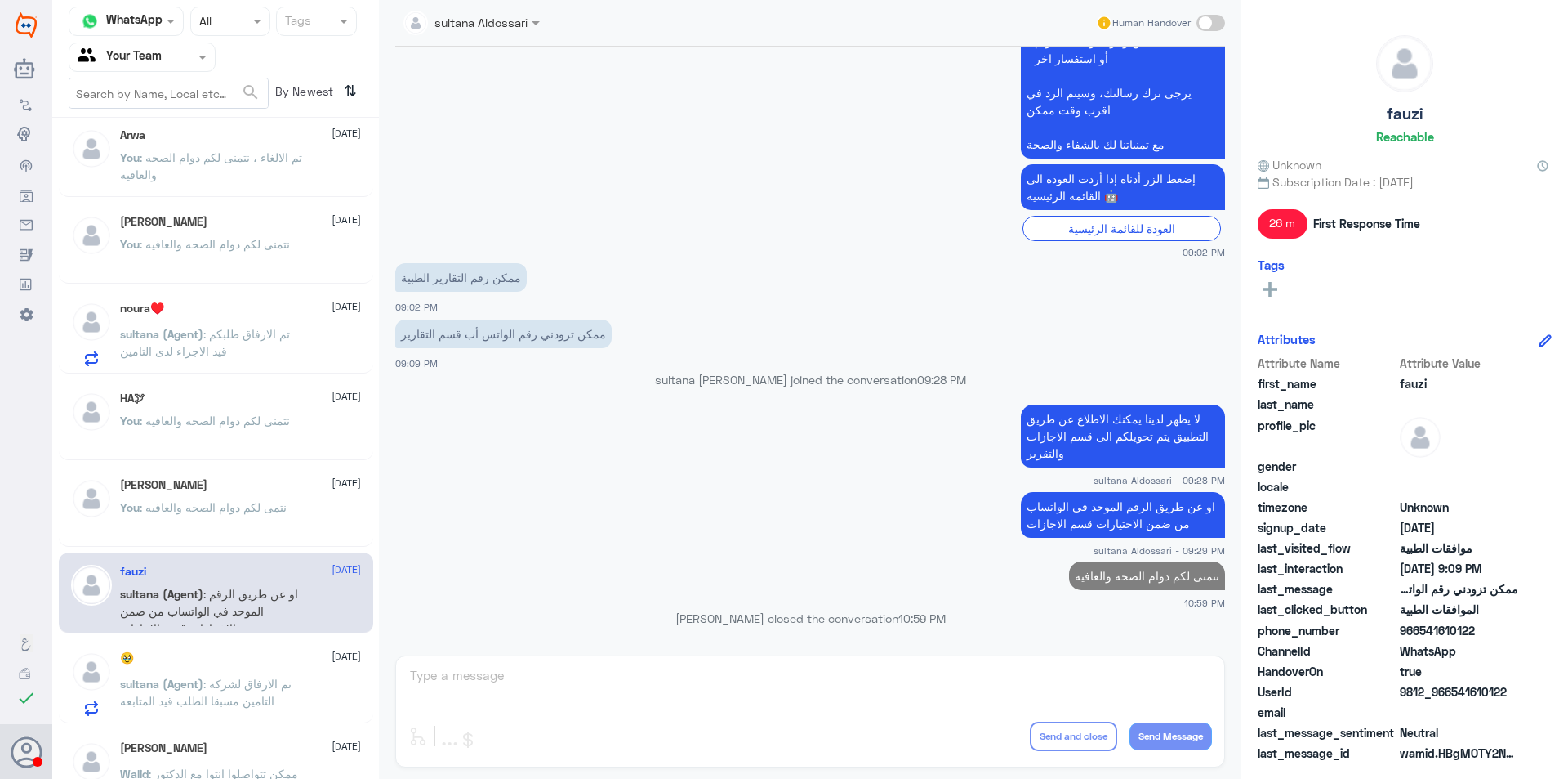
scroll to position [164, 0]
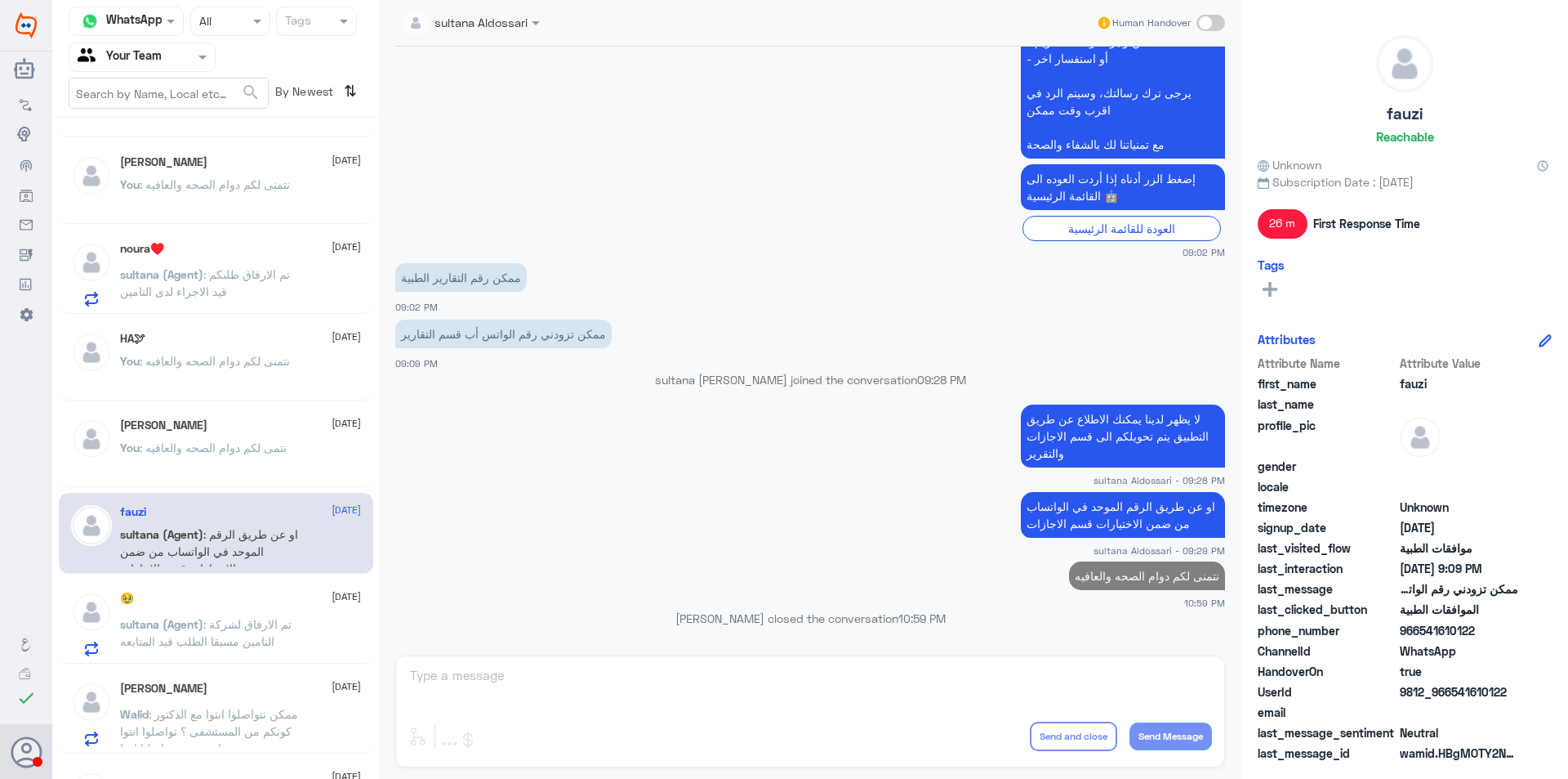
click at [263, 617] on span ": تم الارفاق لشركة التامين مسبقا الطلب قيد المتابعه" at bounding box center [206, 632] width 172 height 31
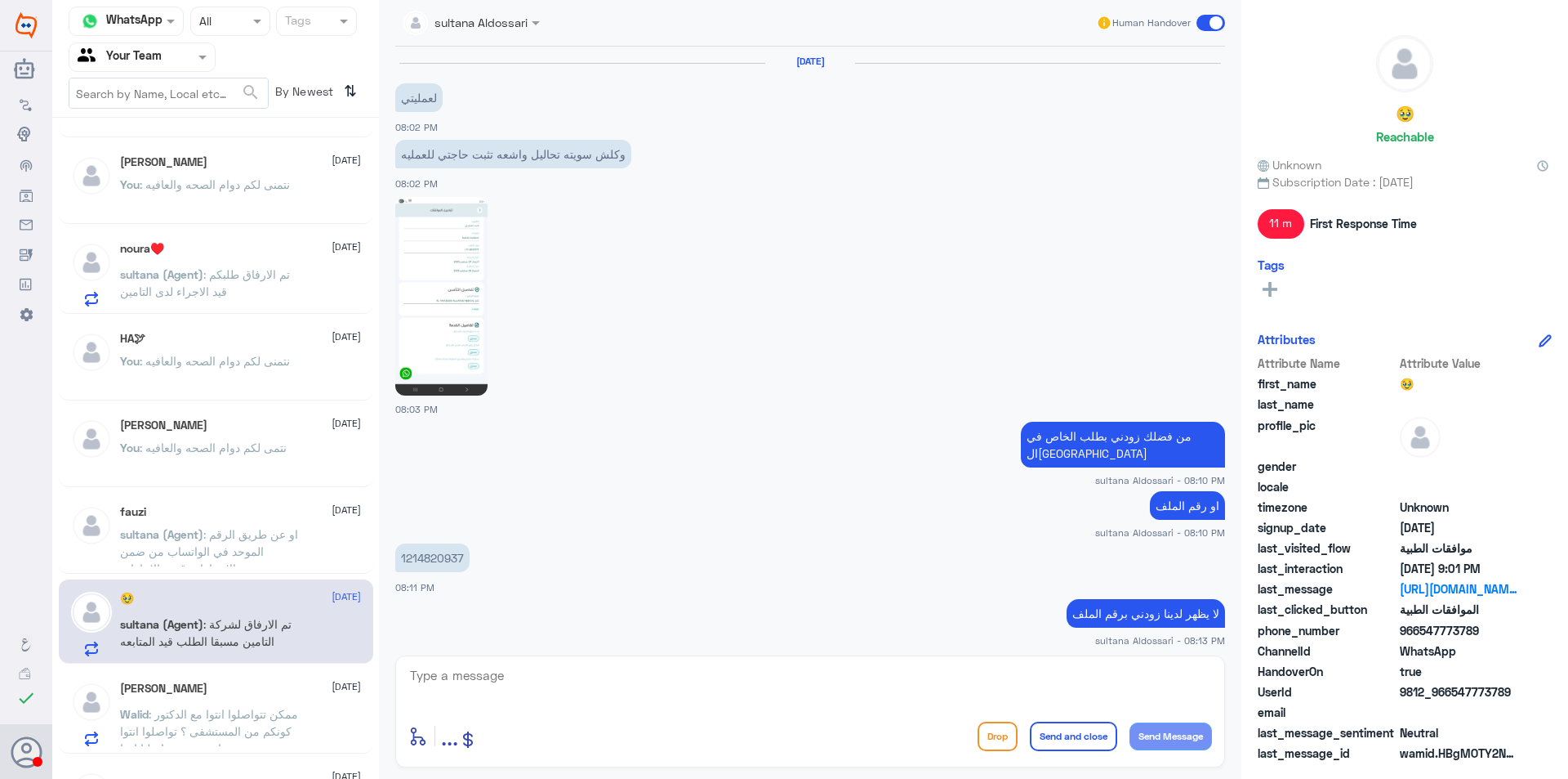
scroll to position [1018, 0]
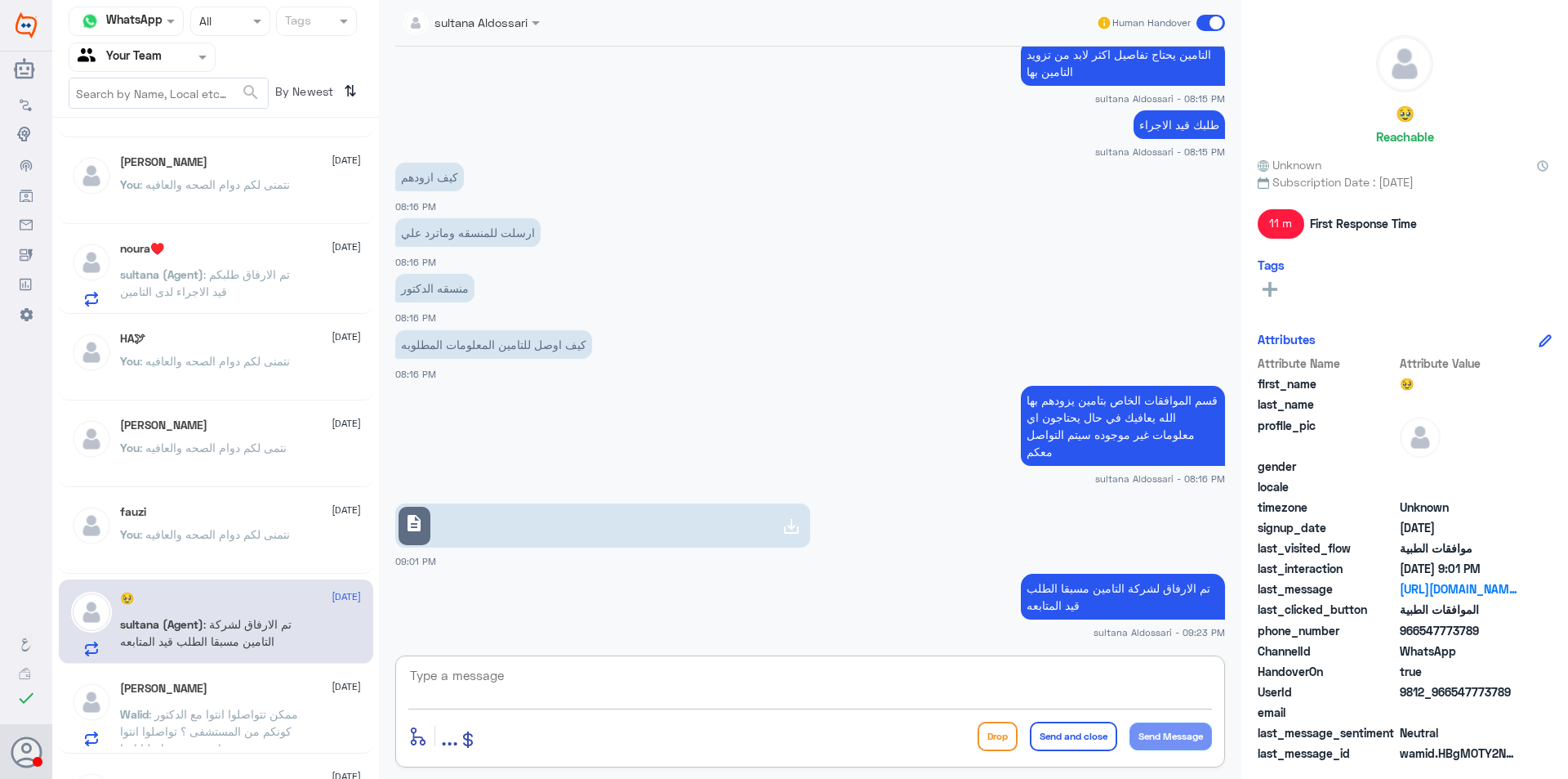
click at [503, 668] on textarea at bounding box center [810, 684] width 804 height 40
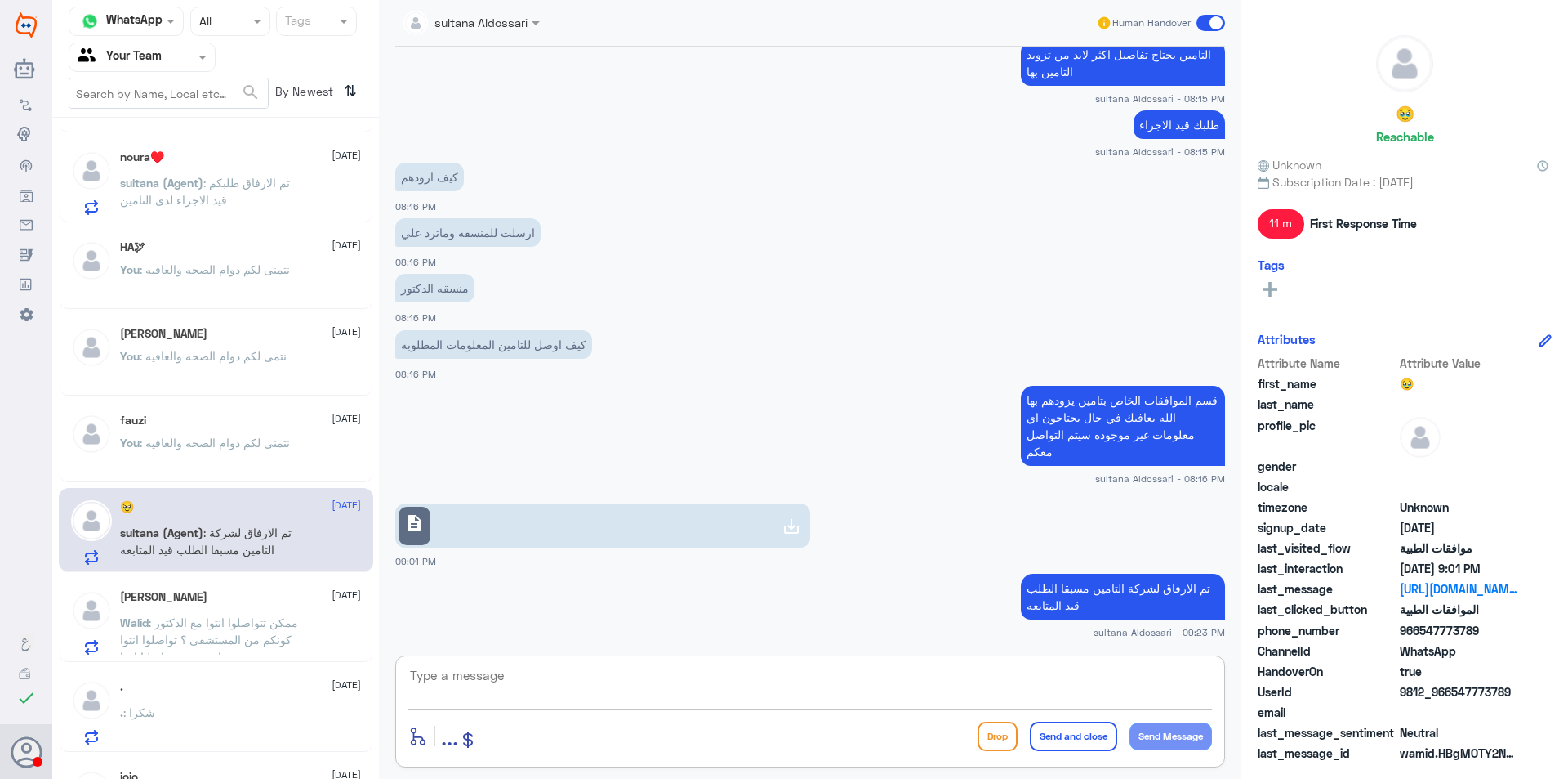
scroll to position [409, 0]
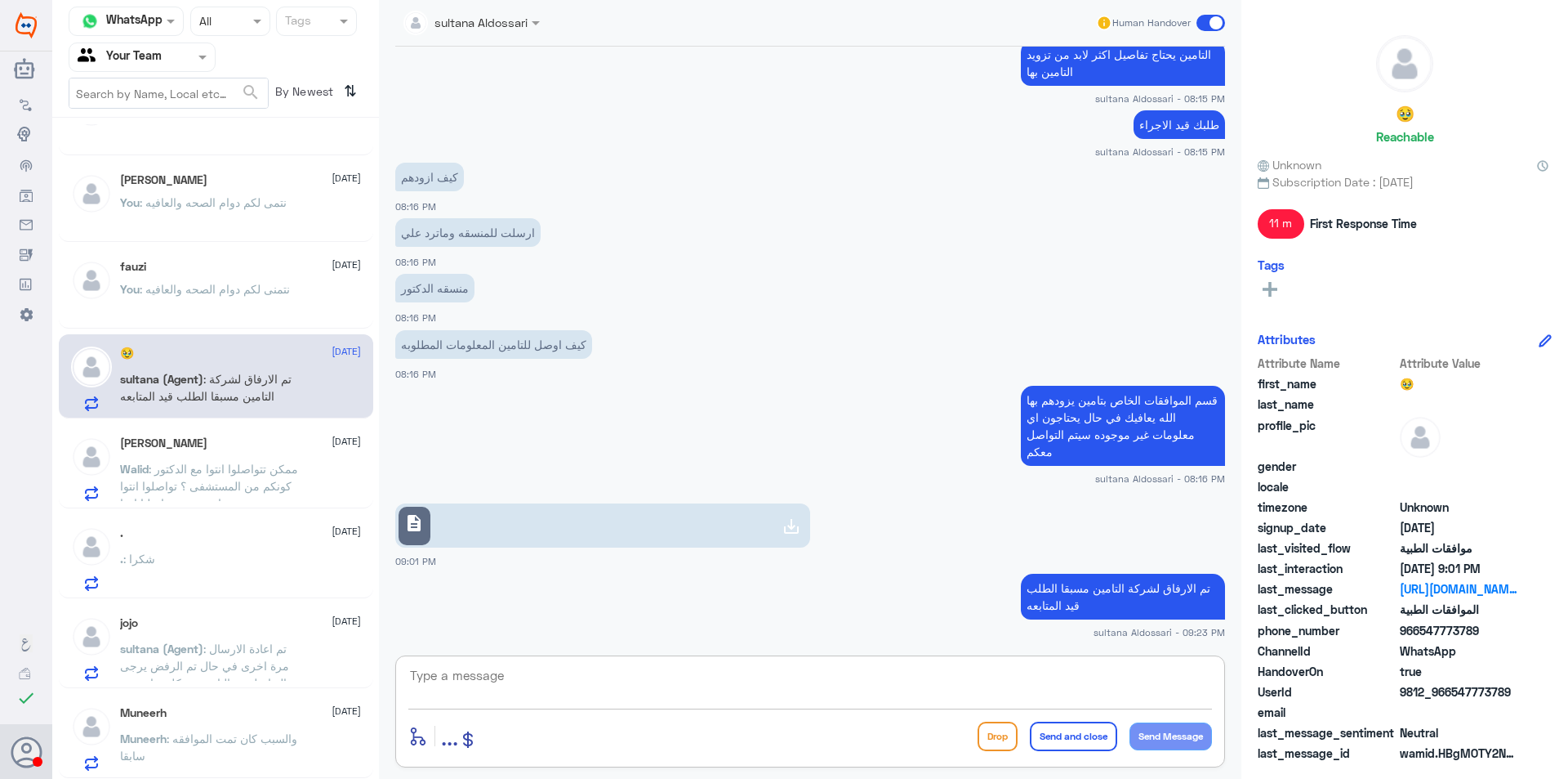
click at [245, 498] on span ": ممكن تتواصلوا انتوا مع الدكتور كونكم من المستشفى ؟ تواصلوا انتوا معه اسرع من …" at bounding box center [209, 486] width 178 height 48
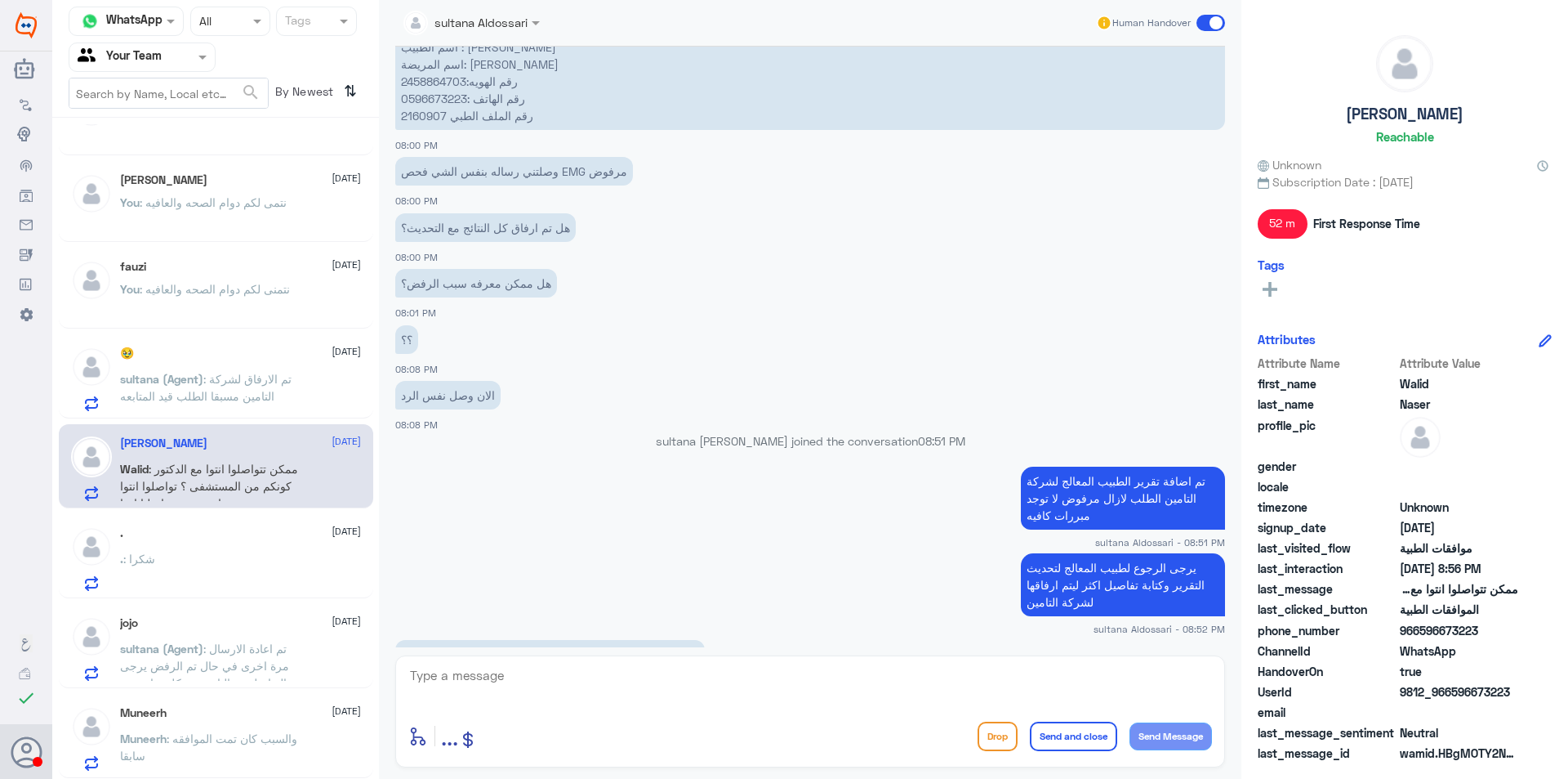
scroll to position [1020, 0]
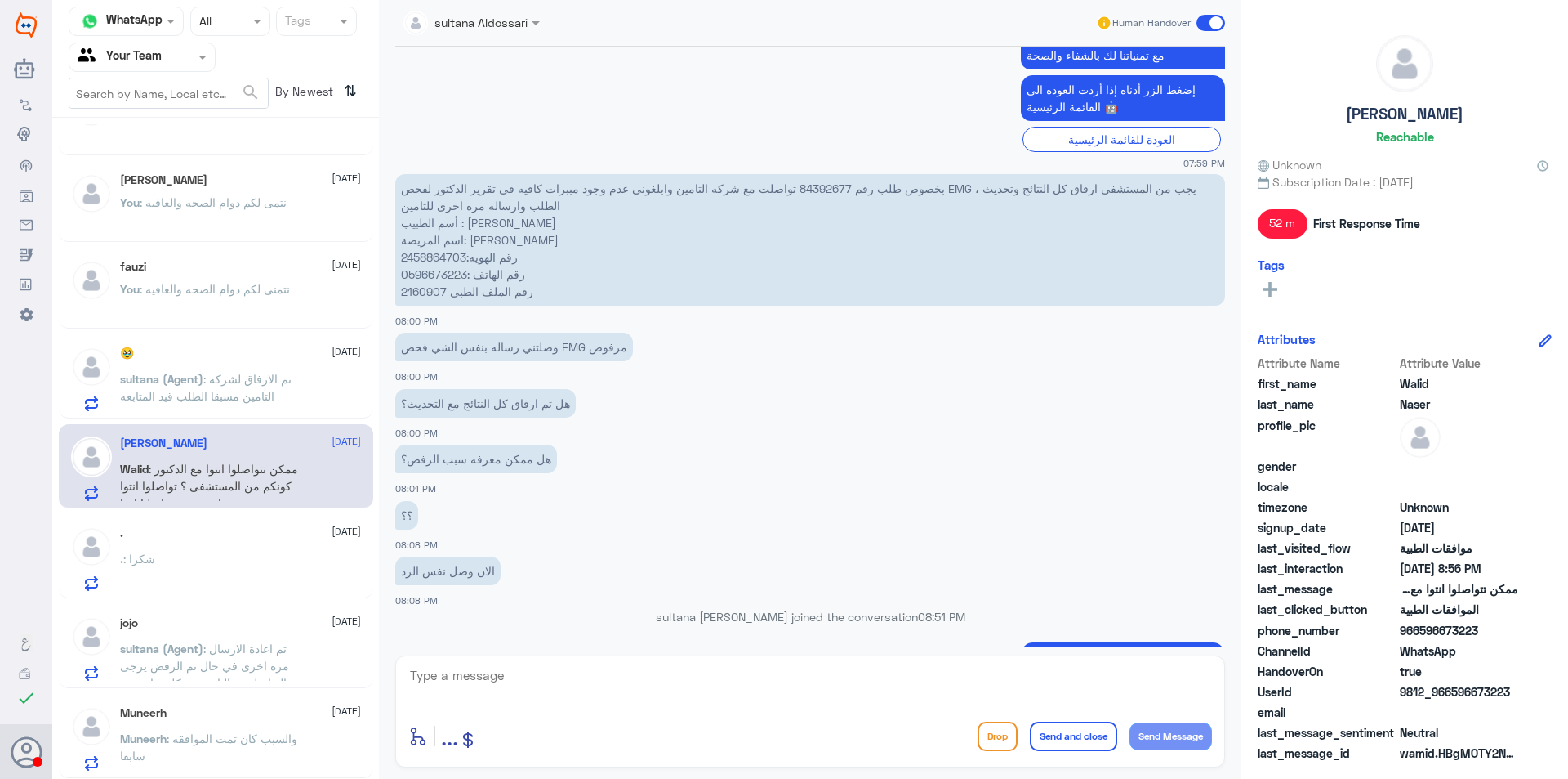
click at [425, 273] on p "بخصوص طلب رقم 84392677 تواصلت مع شركه التامين وابلغوني عدم وجود مببرات كافيه في…" at bounding box center [810, 240] width 830 height 132
copy p "0596673223"
click at [224, 576] on div ". : شكرا" at bounding box center [240, 572] width 241 height 37
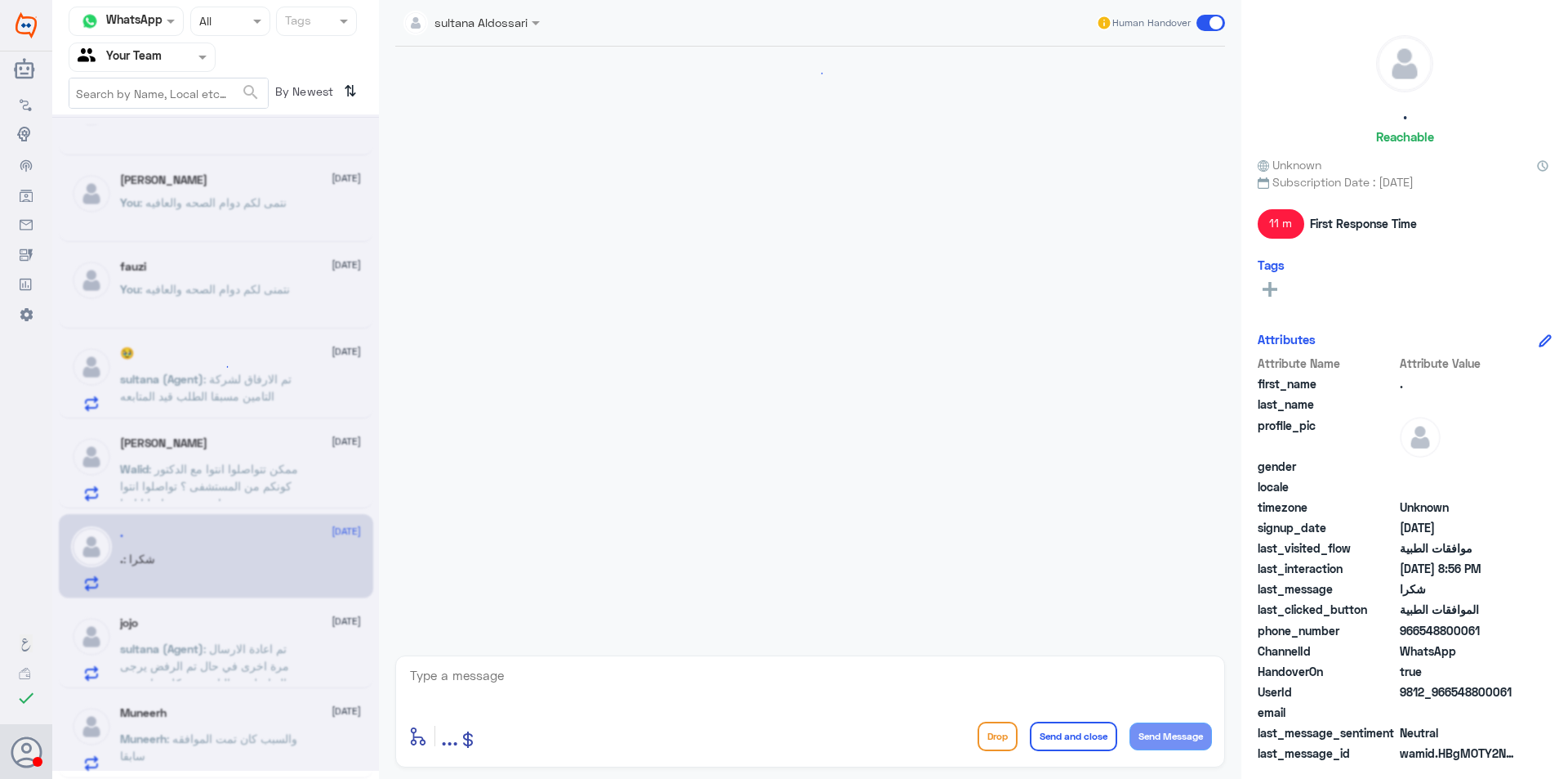
scroll to position [752, 0]
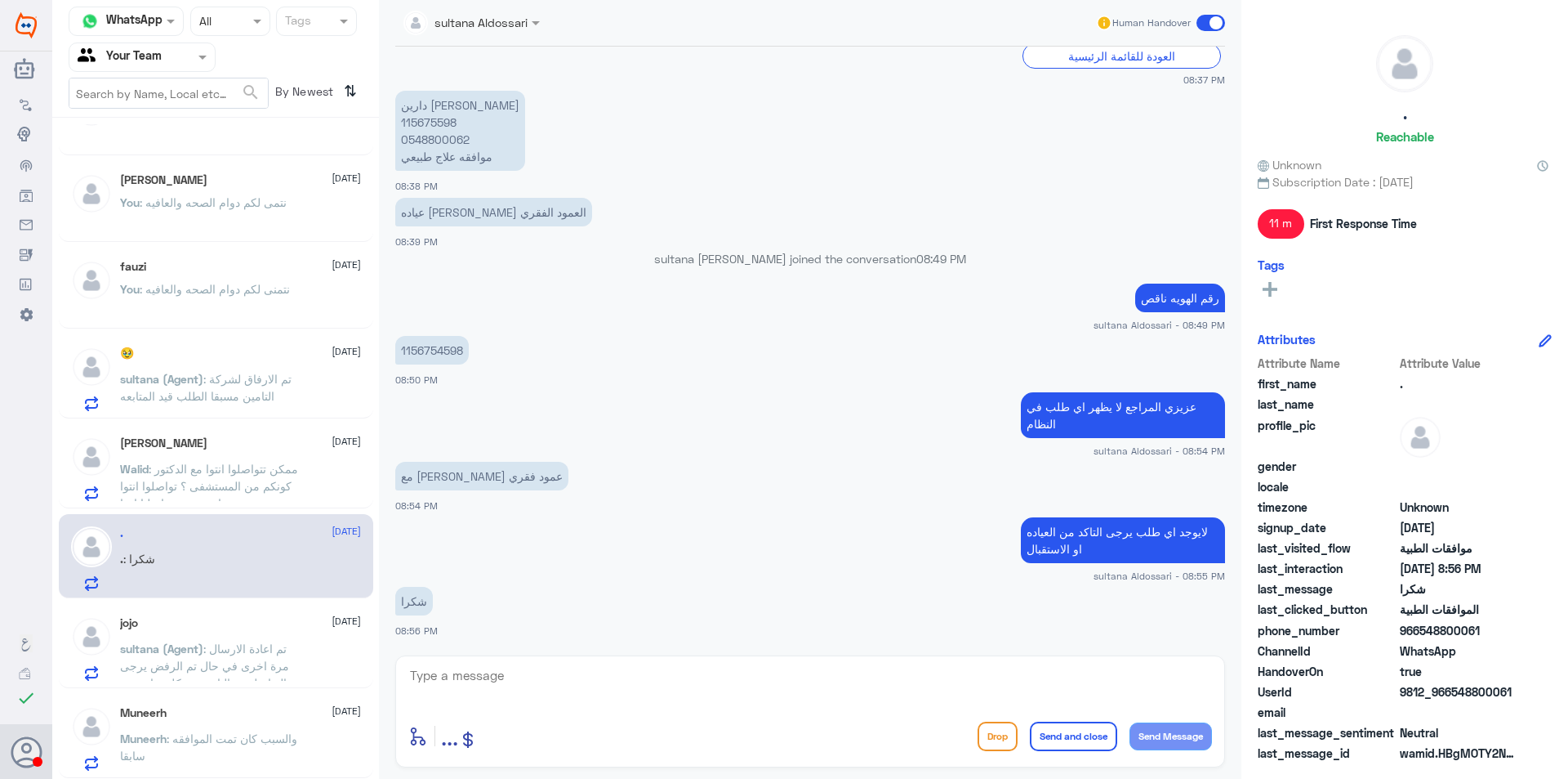
click at [731, 673] on textarea at bounding box center [810, 684] width 804 height 40
type textarea "k"
click at [731, 673] on textarea "نتمنى لكم دوام الصحه والعافيه" at bounding box center [810, 684] width 804 height 40
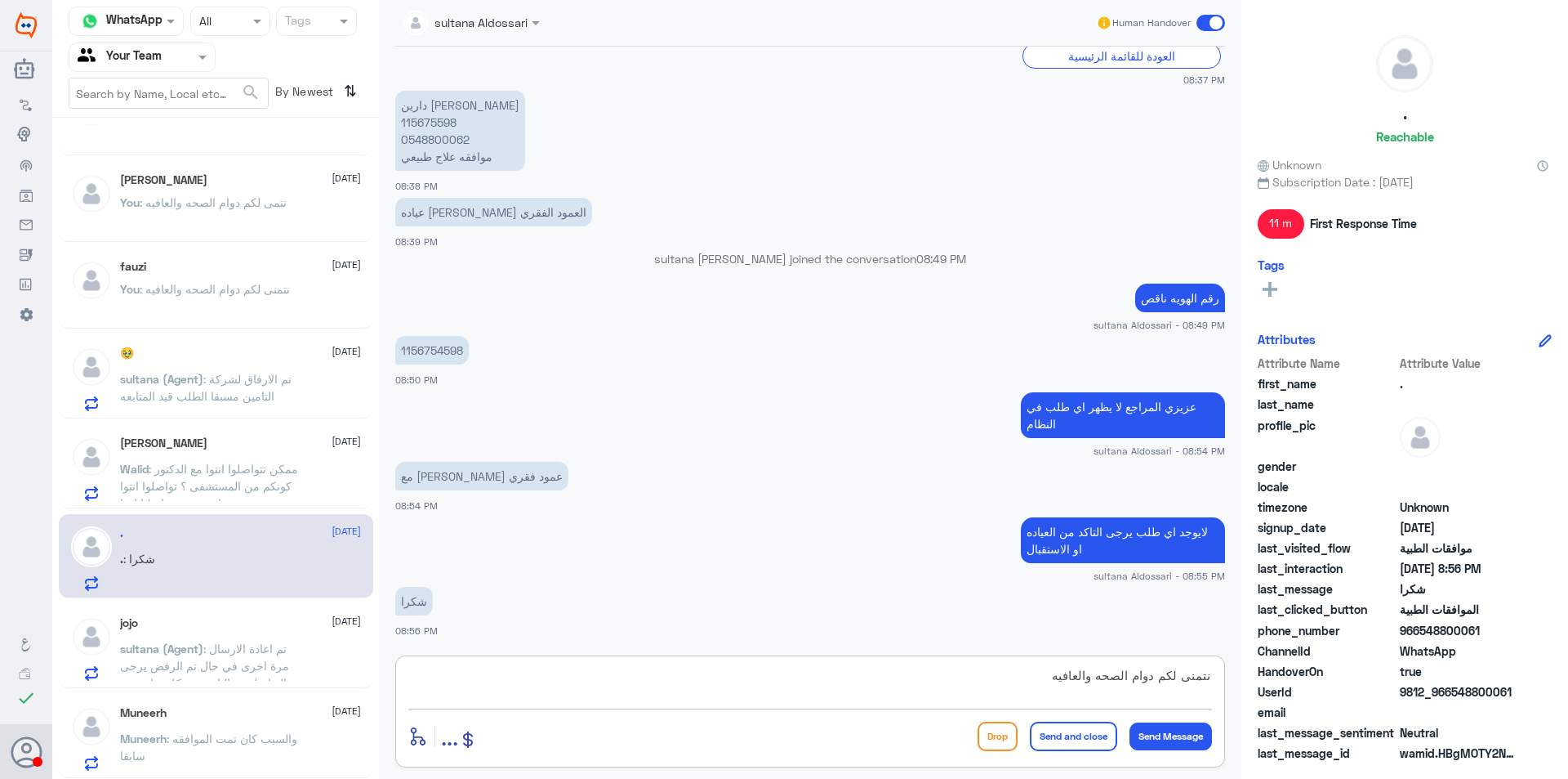
type textarea "نتمنى لكم دوام الصحه والعافيه"
click at [1074, 726] on button "Send and close" at bounding box center [1073, 736] width 87 height 29
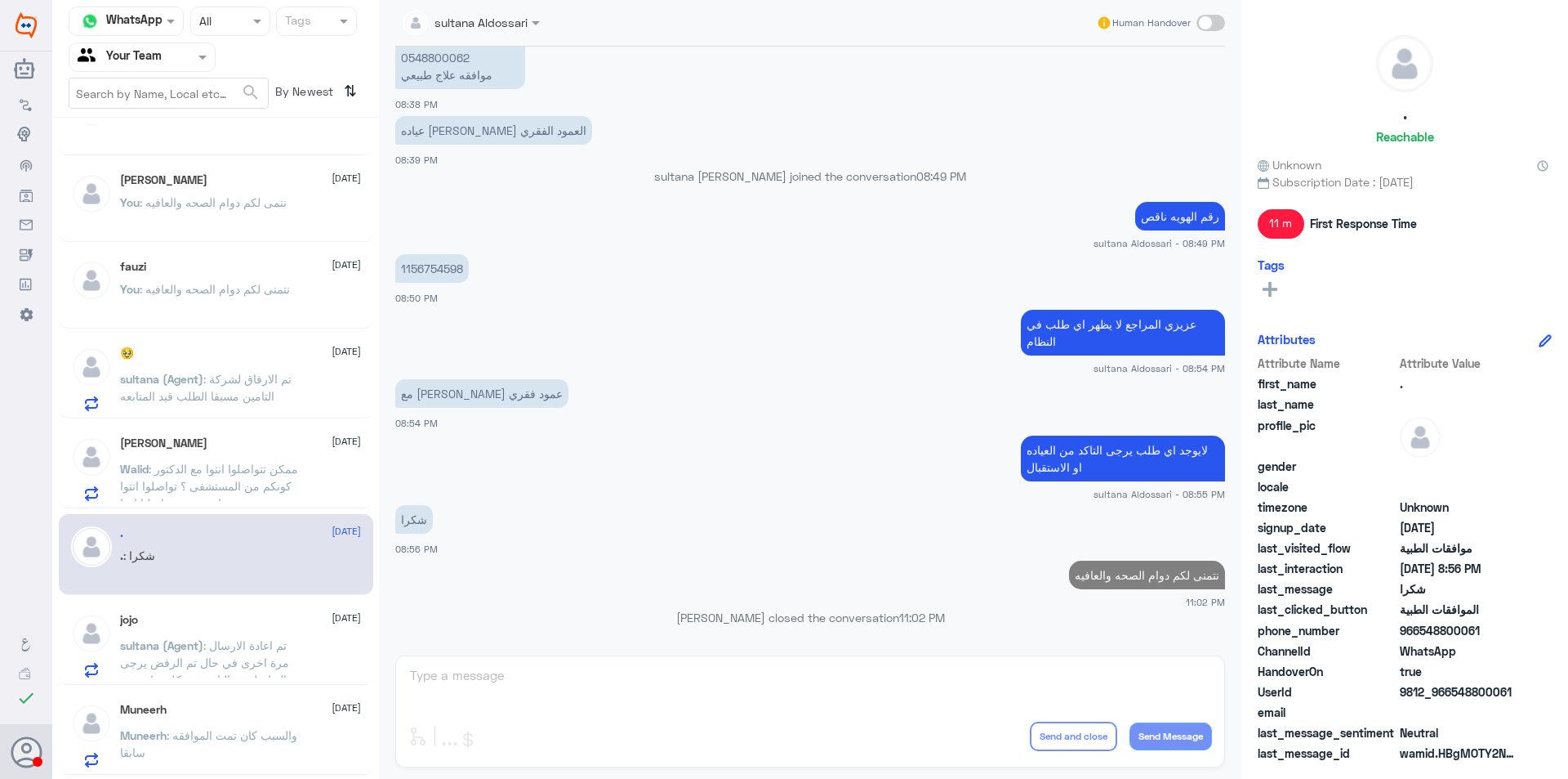
click at [248, 668] on span ": تم اعادة الارسال مرة اخرى في حال تم الرفض يرجى التواصل مع التامين بشكل مباشر …" at bounding box center [205, 670] width 169 height 65
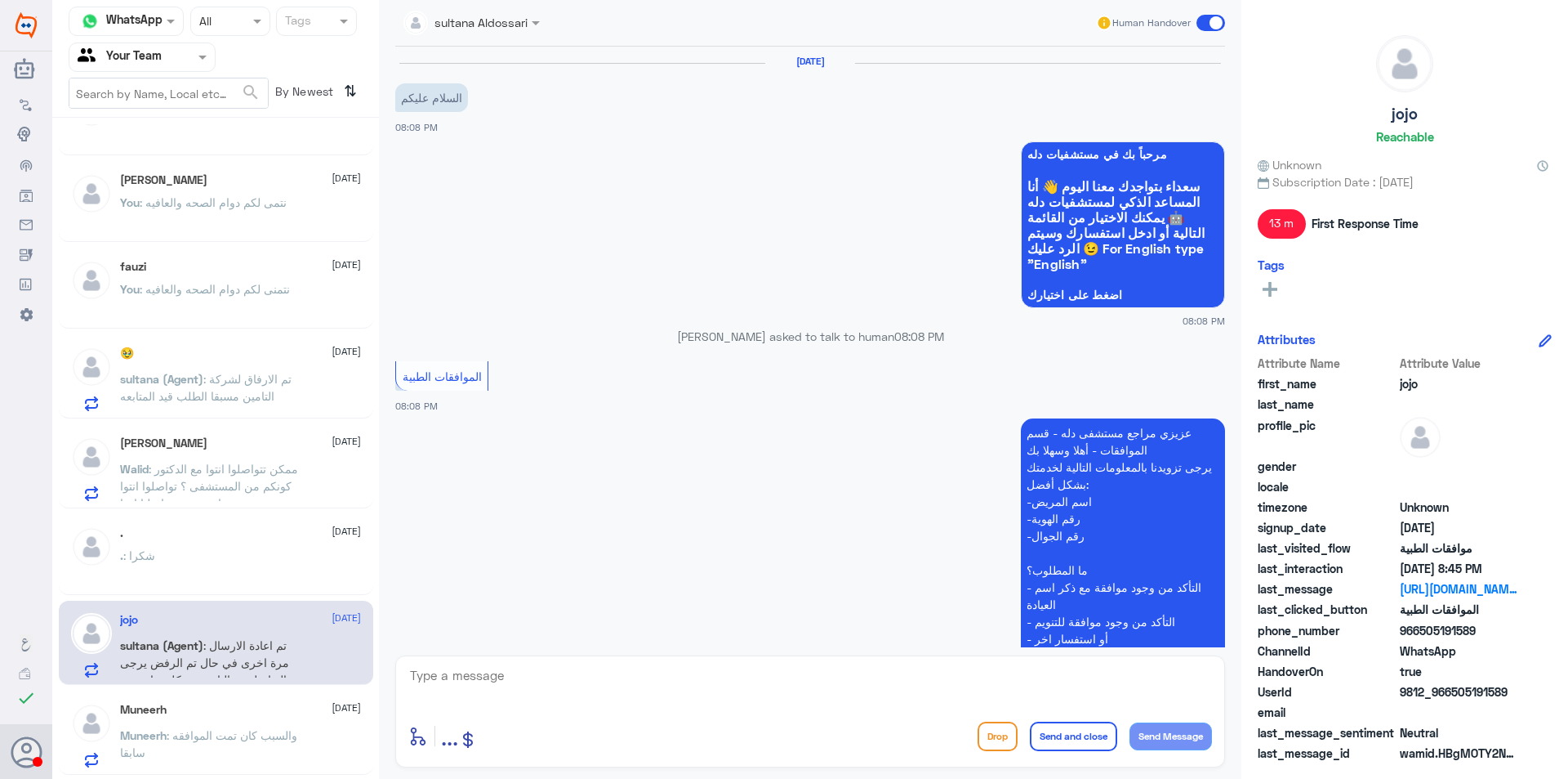
scroll to position [1085, 0]
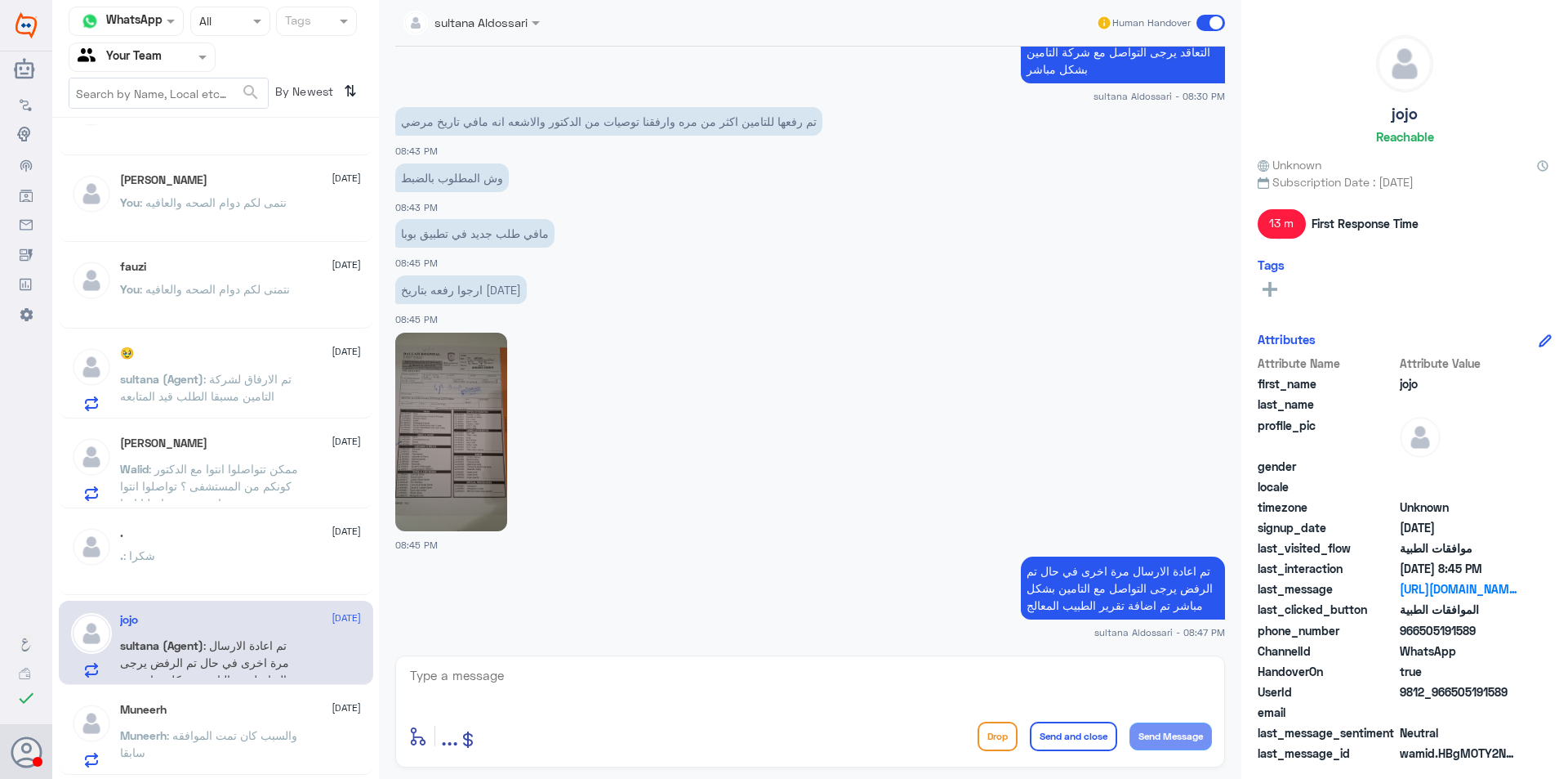
click at [438, 679] on textarea at bounding box center [810, 684] width 804 height 40
click at [1140, 662] on div "enter flow name ... Drop Send and close Send Message" at bounding box center [810, 711] width 830 height 112
click at [1145, 669] on textarea at bounding box center [810, 684] width 804 height 40
paste textarea "نتمنى لكم دوام الصحه والعافيه"
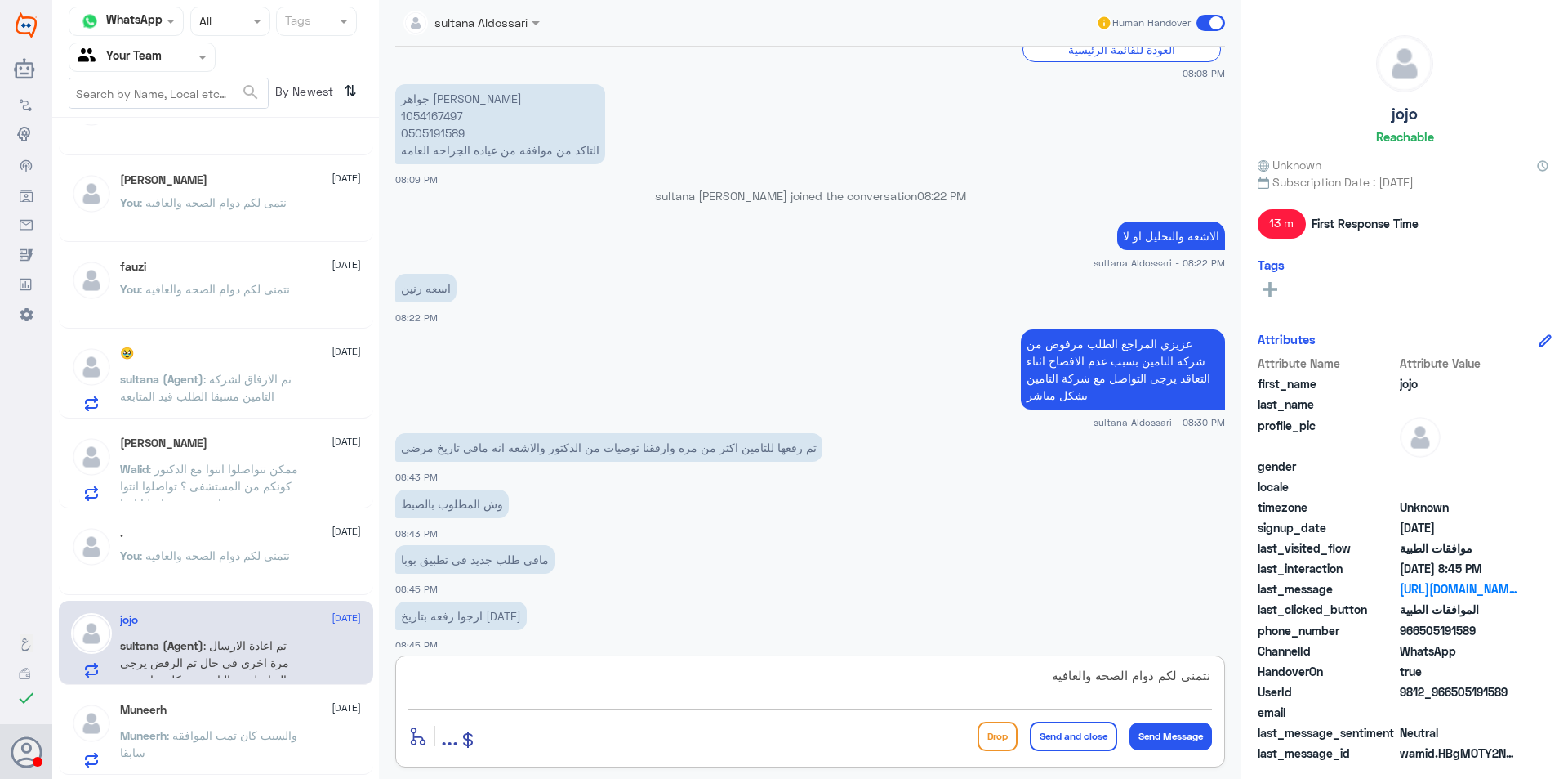
scroll to position [759, 0]
type textarea "نتمنى لكم دوام الصحه والعافيه"
click at [428, 122] on p "[PERSON_NAME] 1054167497 0505191589 التاكد من موافقه من عياده الجراحه العامه" at bounding box center [500, 125] width 210 height 80
click at [439, 128] on p "[PERSON_NAME] 1054167497 0505191589 التاكد من موافقه من عياده الجراحه العامه" at bounding box center [500, 125] width 210 height 80
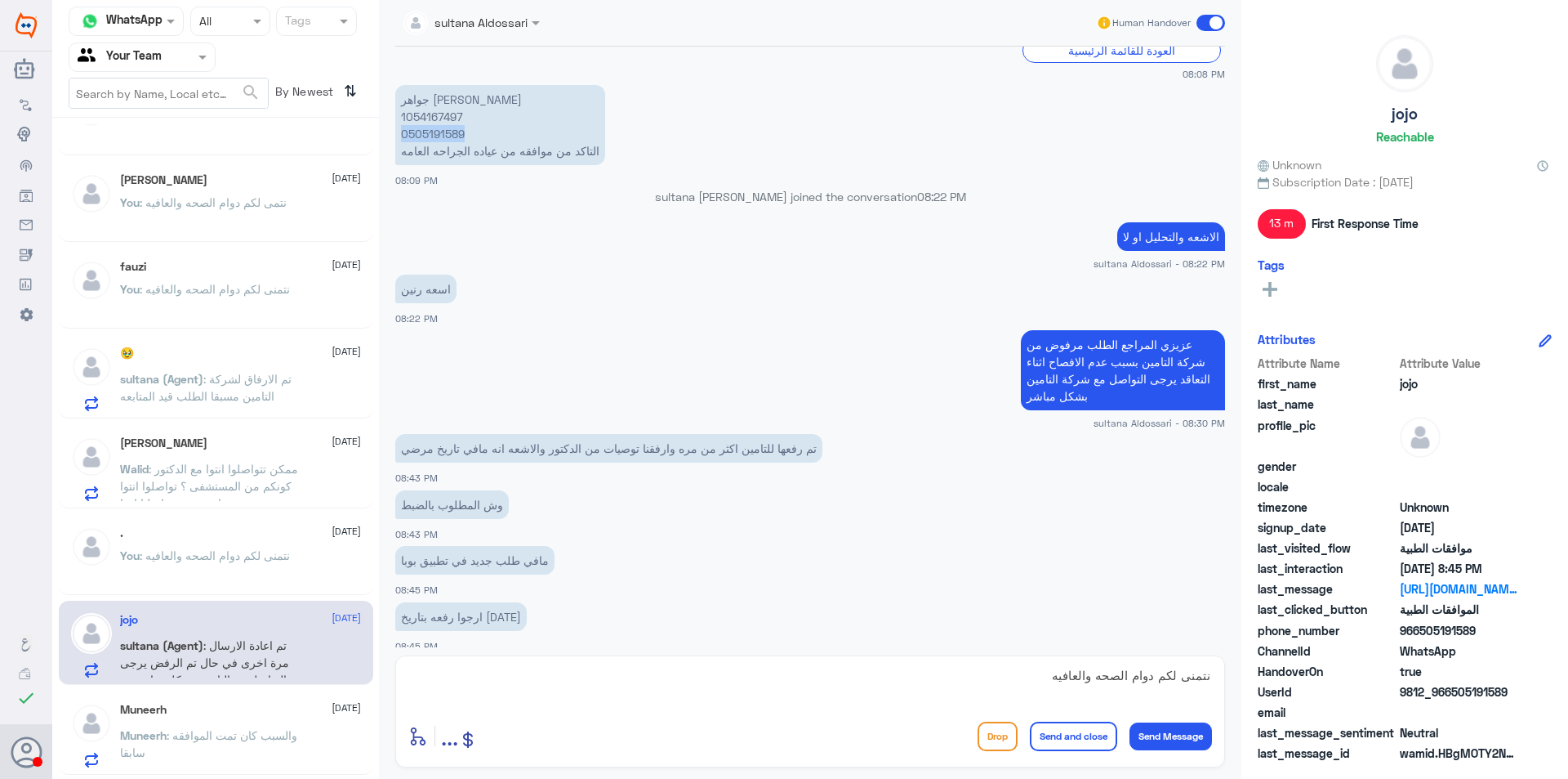
copy p "0505191589"
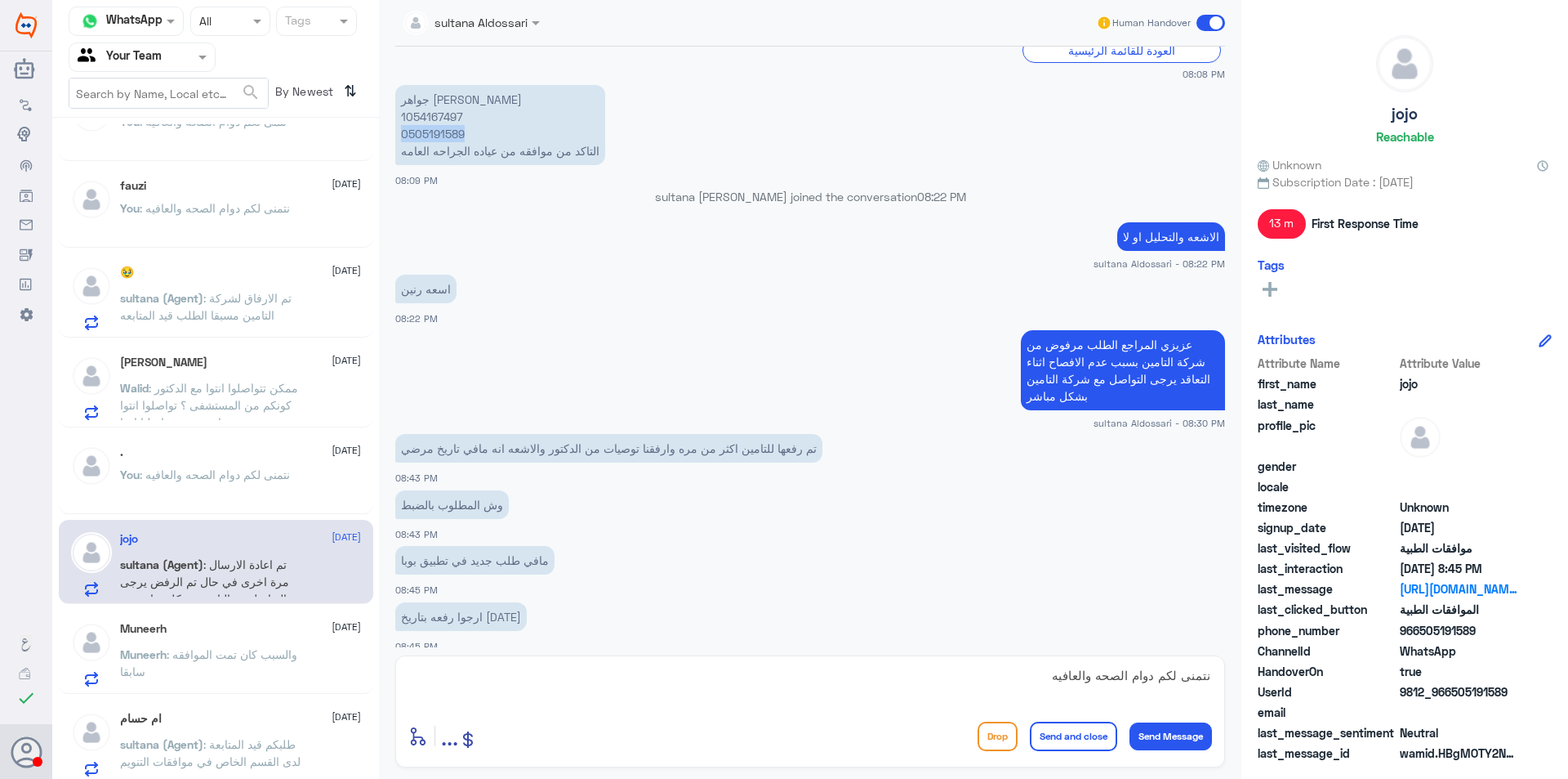
scroll to position [491, 0]
click at [301, 606] on div "Jeje [DATE] Jeje : حصلت حبه في صيدلية الدواء ومااعرف كيف اقدر اخذه من عندهم Arw…" at bounding box center [215, 455] width 327 height 661
click at [240, 609] on div "Muneerh [DATE] Muneerh : والسبب كان تمت الموافقه سابقا" at bounding box center [215, 651] width 314 height 85
click at [262, 651] on span ": والسبب كان تمت الموافقه سابقا" at bounding box center [208, 661] width 177 height 31
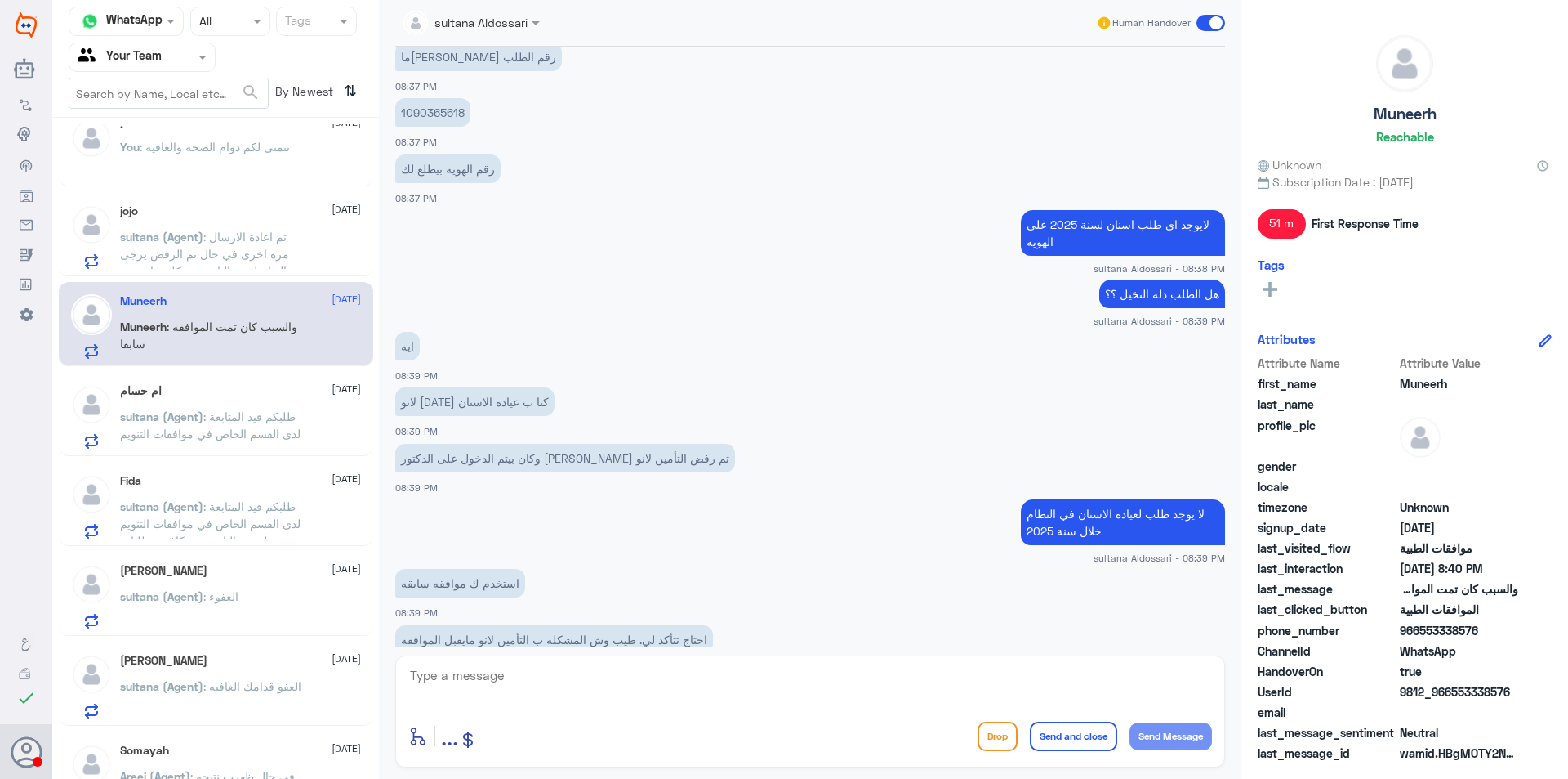
scroll to position [201, 0]
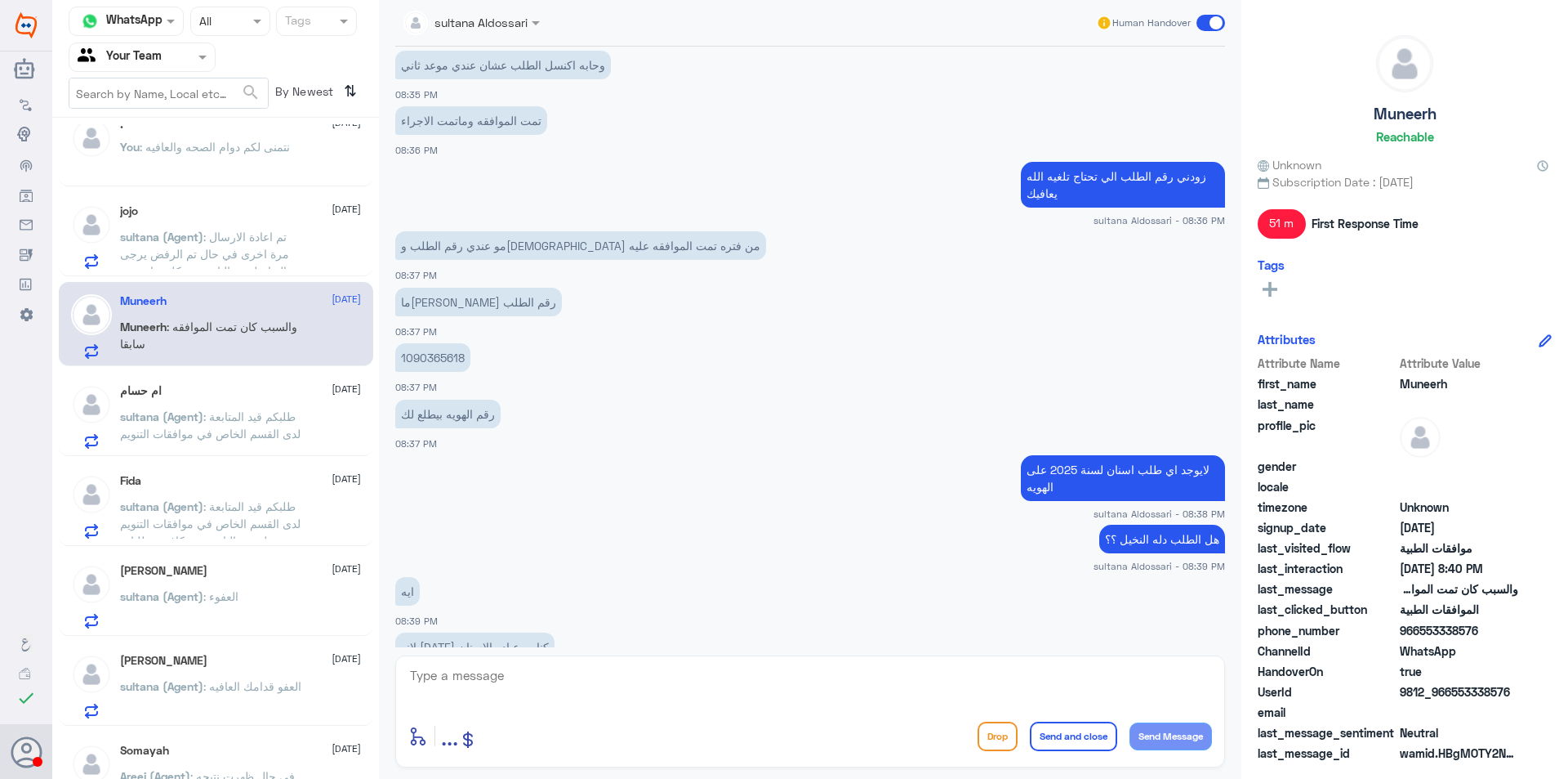
click at [440, 350] on p "1090365618" at bounding box center [432, 358] width 75 height 28
copy p "1090365618"
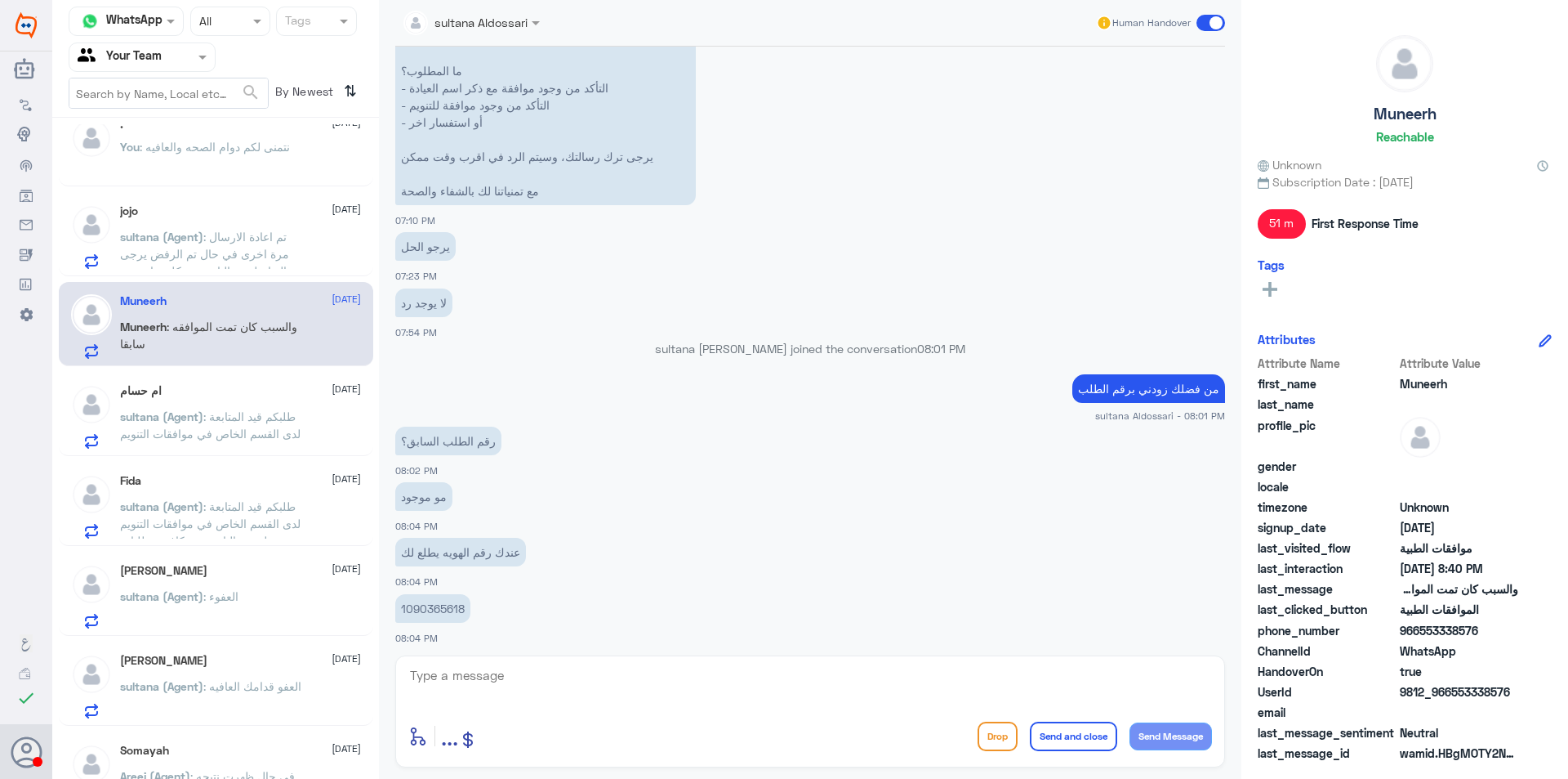
scroll to position [2631, 0]
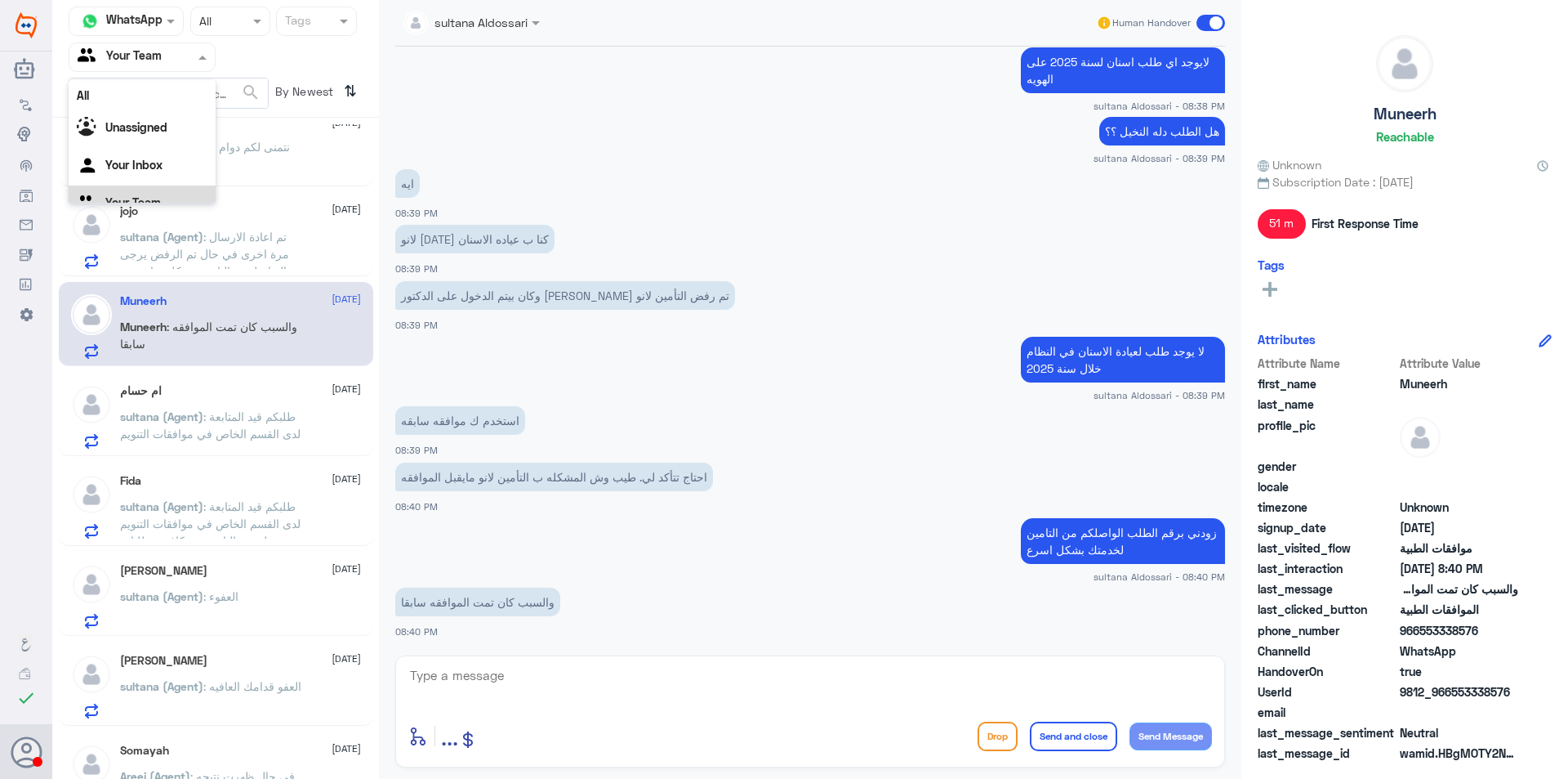
drag, startPoint x: 174, startPoint y: 53, endPoint x: 165, endPoint y: 120, distance: 67.6
click at [174, 58] on div at bounding box center [141, 56] width 145 height 19
click at [168, 148] on div "Your Inbox" at bounding box center [141, 146] width 147 height 37
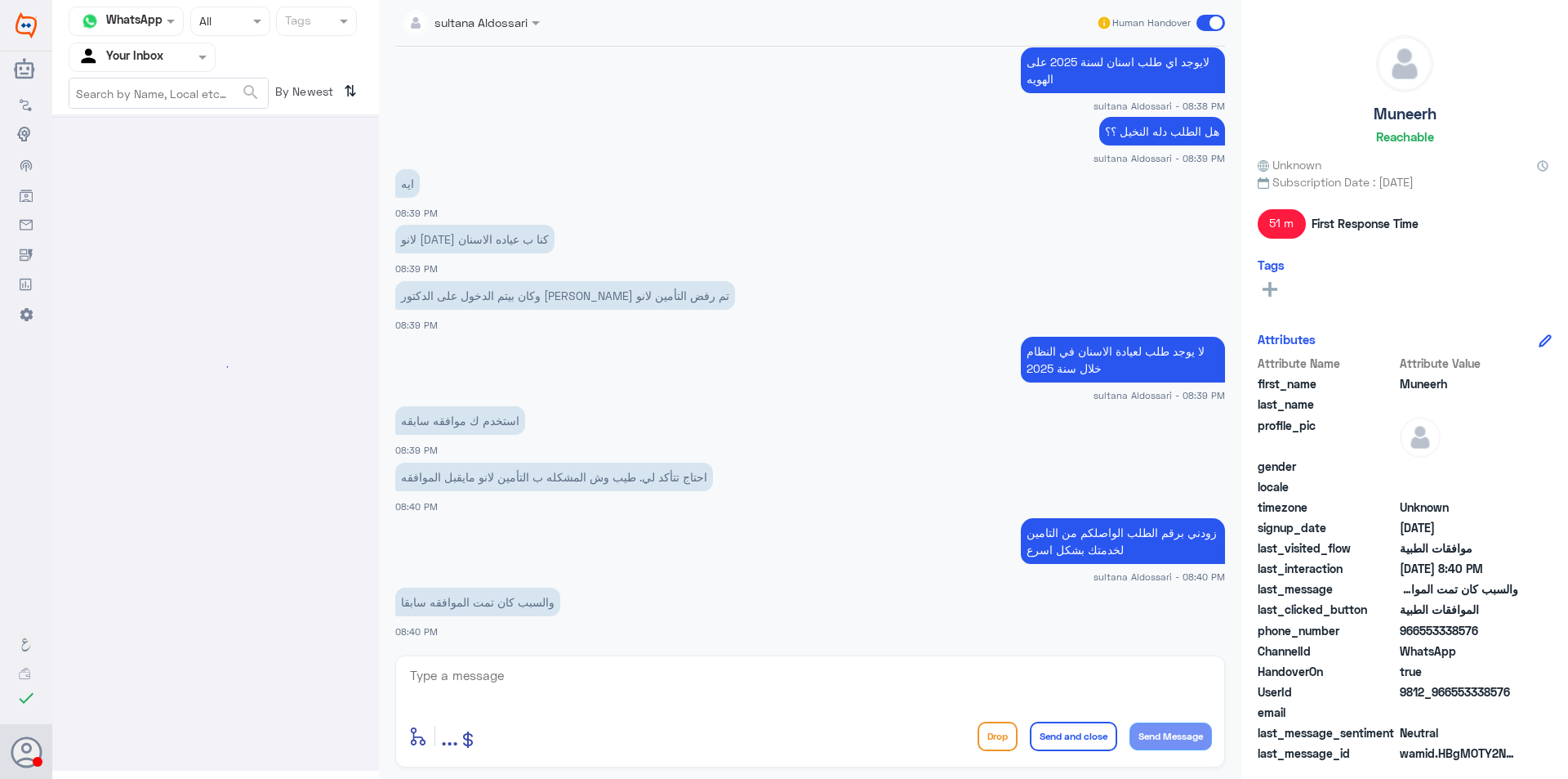
scroll to position [0, 0]
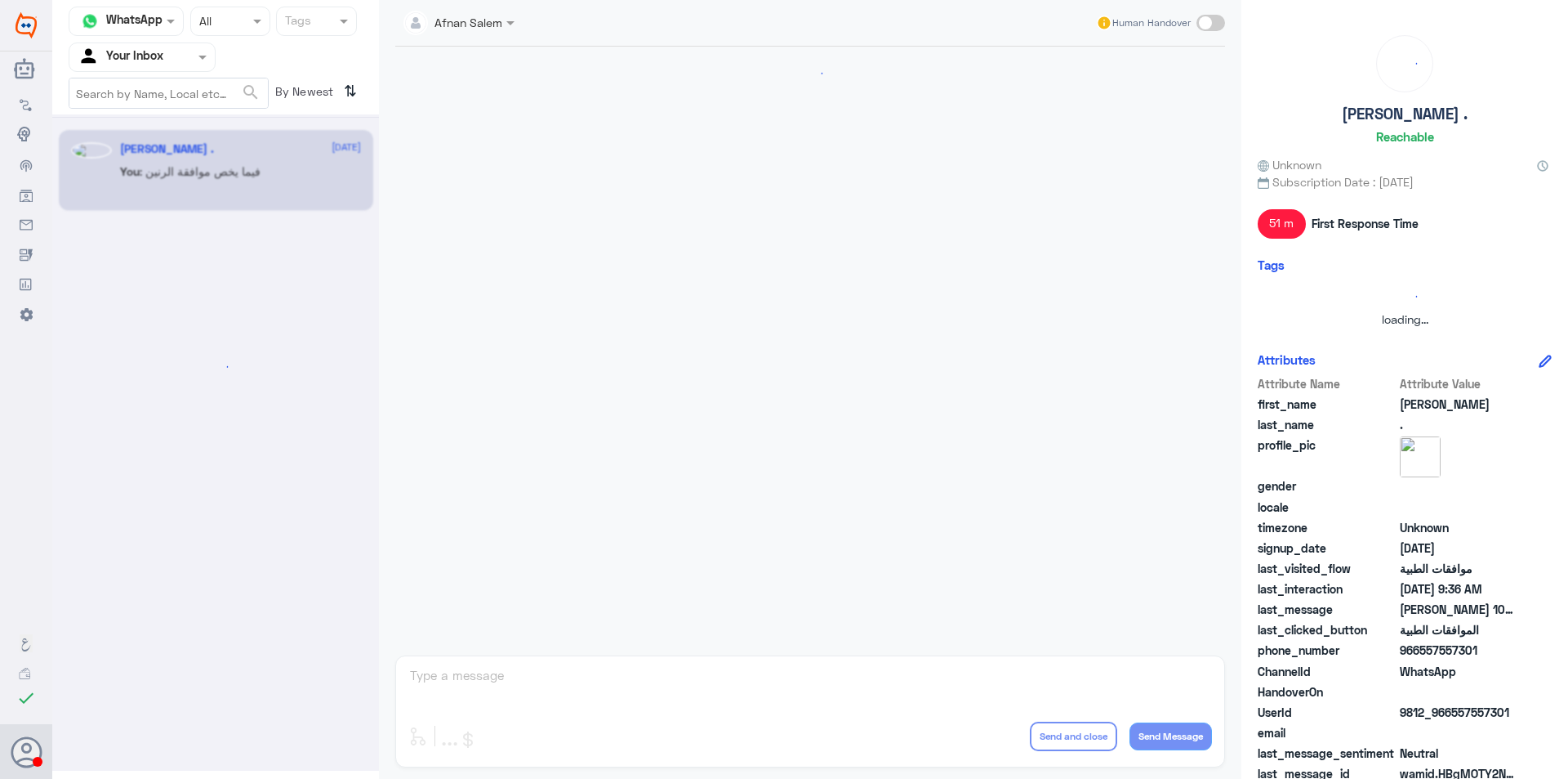
click at [179, 52] on div at bounding box center [141, 56] width 145 height 19
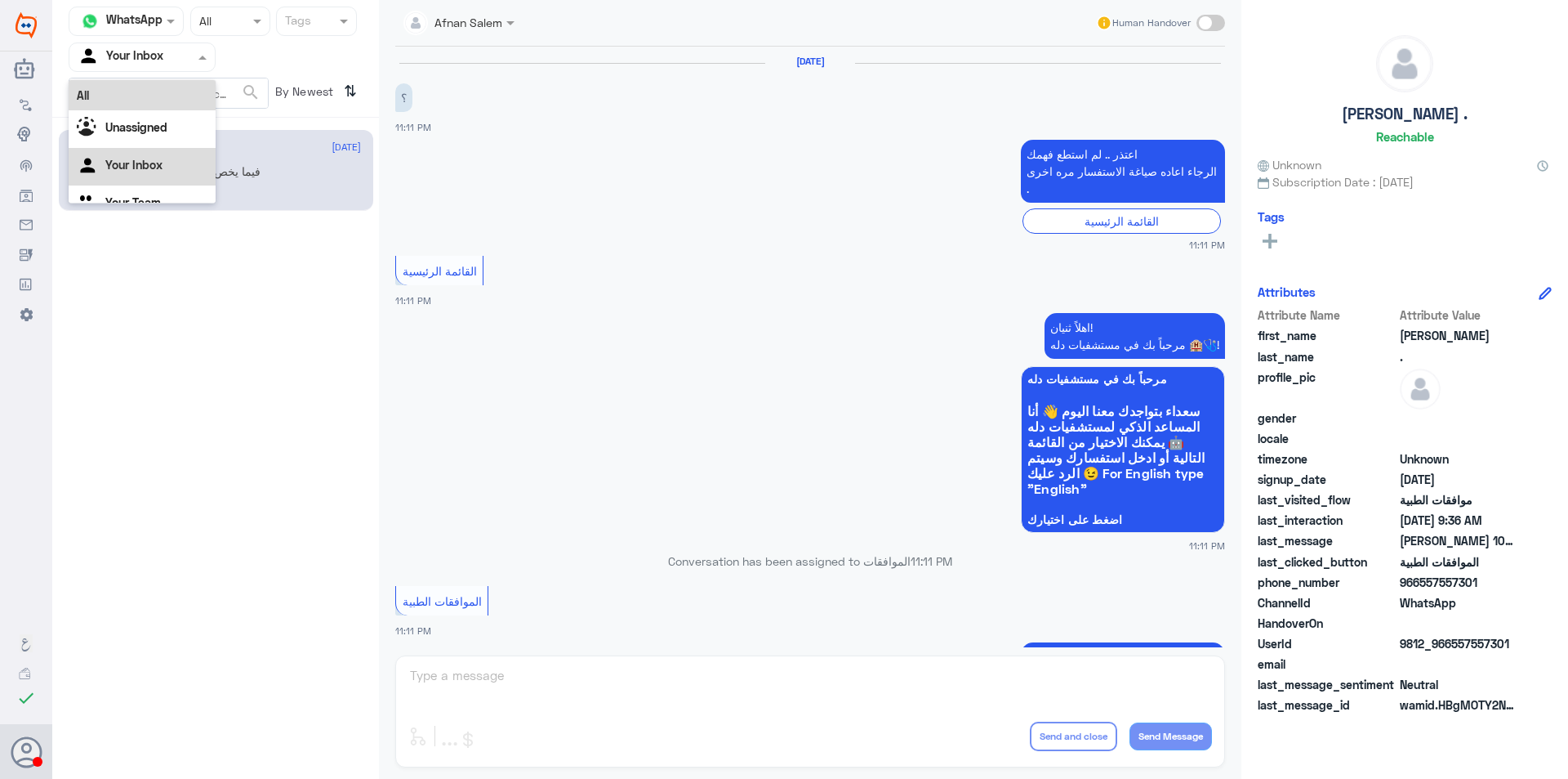
scroll to position [20, 0]
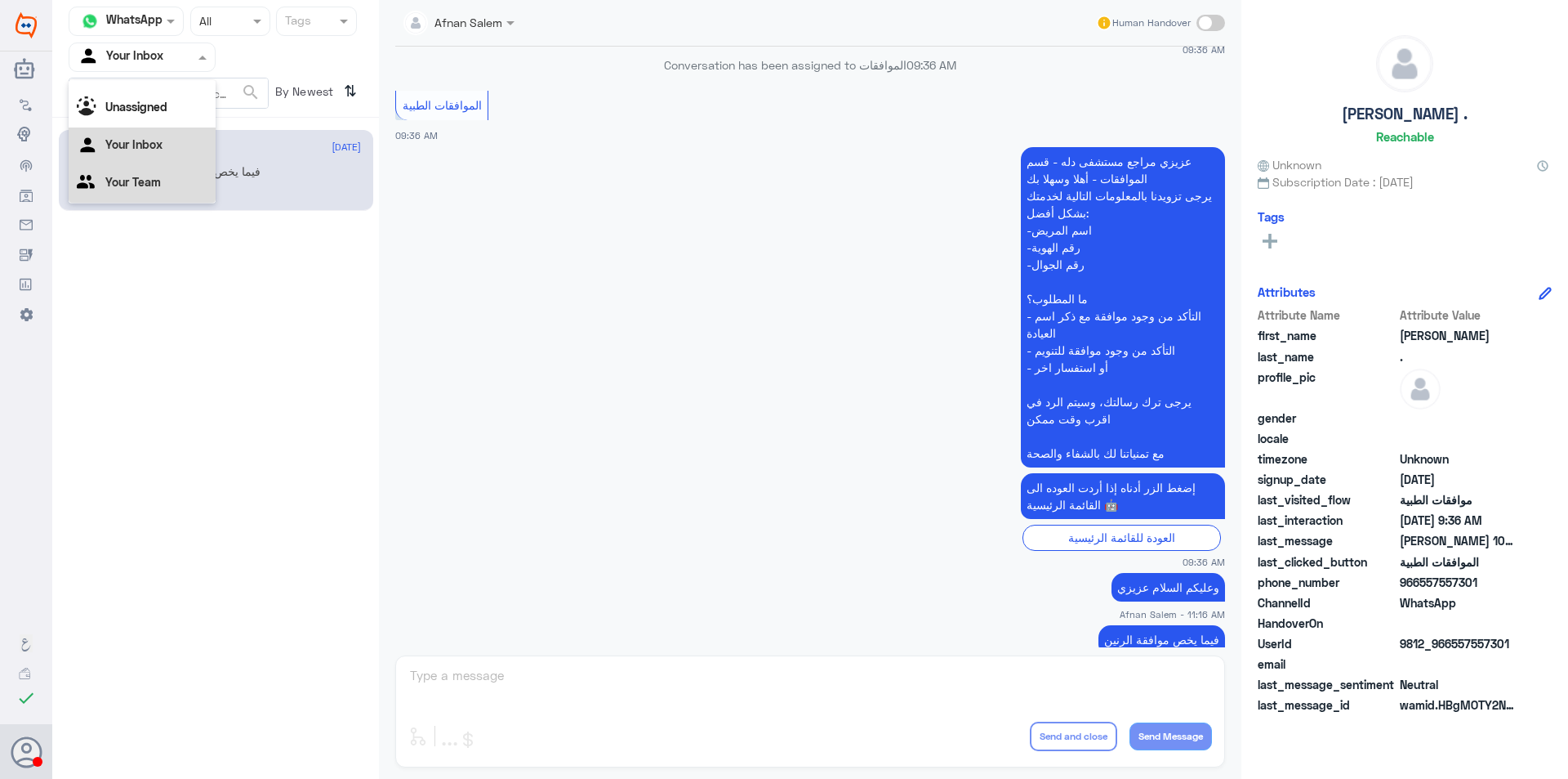
click at [176, 174] on div "Your Team" at bounding box center [141, 183] width 147 height 37
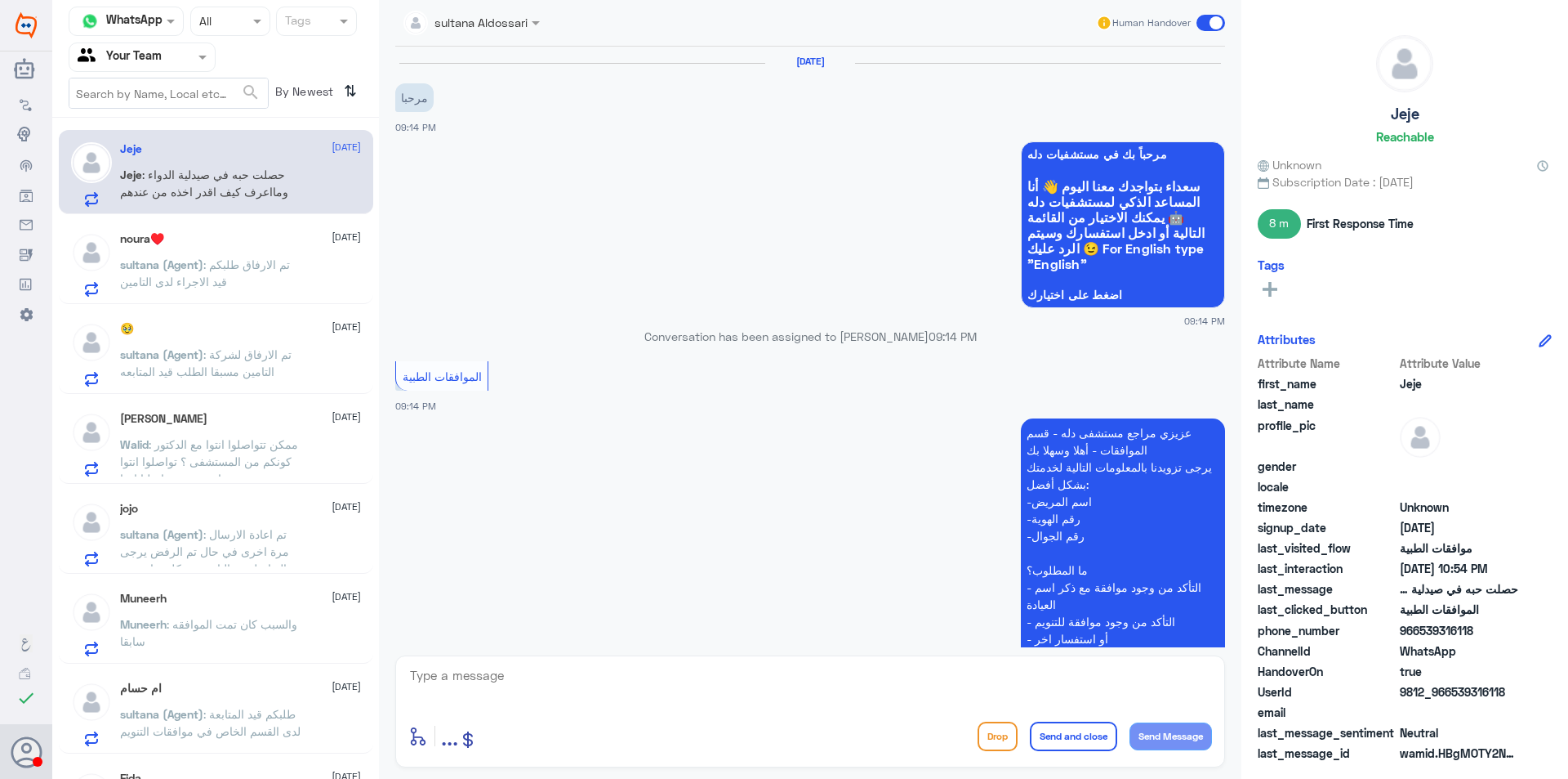
scroll to position [394, 0]
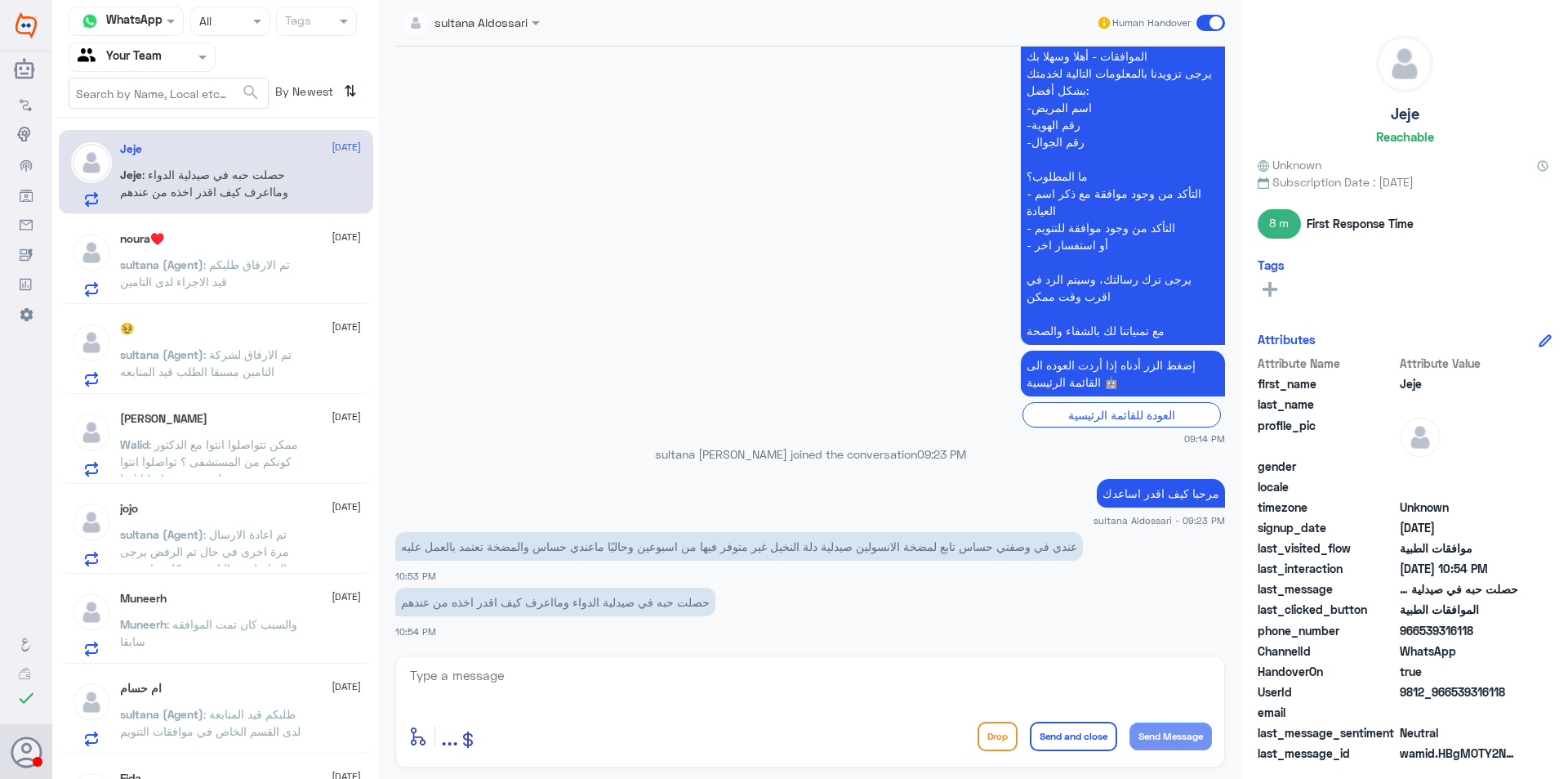
click at [156, 68] on div "Your Team" at bounding box center [119, 57] width 85 height 25
click at [170, 97] on div "Unassigned" at bounding box center [141, 109] width 147 height 37
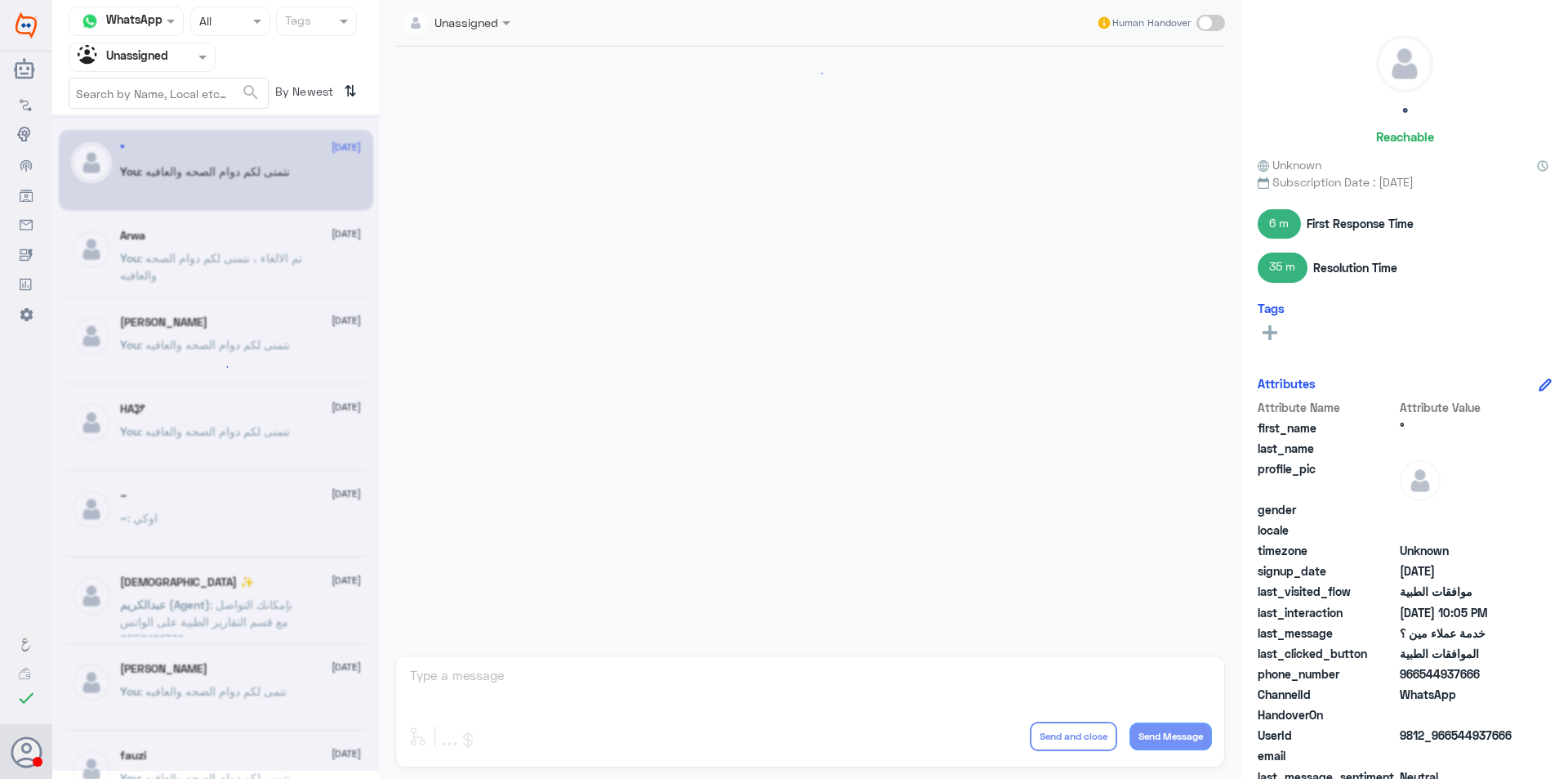
scroll to position [589, 0]
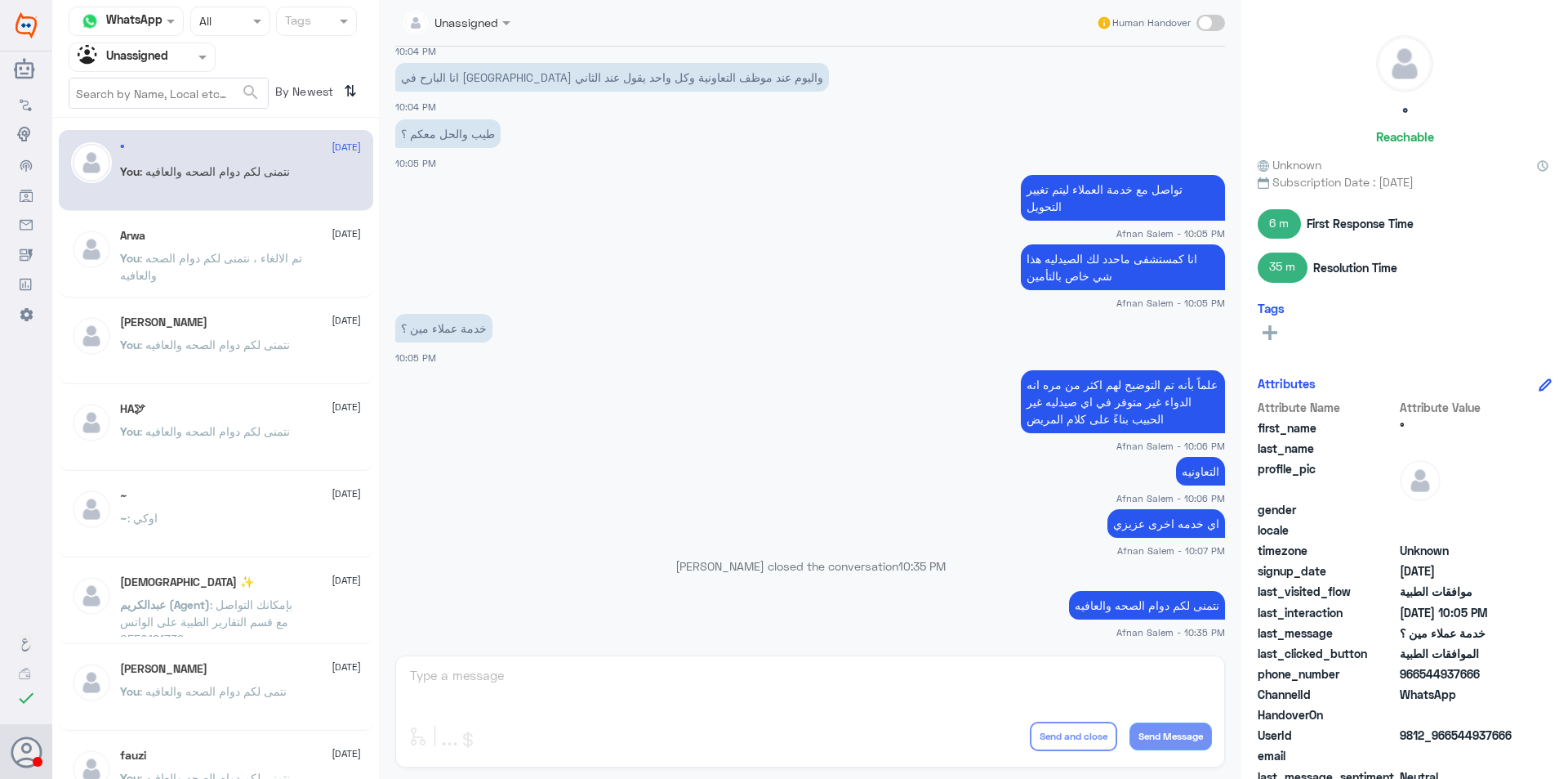
click at [300, 250] on p "You : تم الالغاء ، نتمنى لكم دوام الصحه والعافيه" at bounding box center [212, 270] width 184 height 41
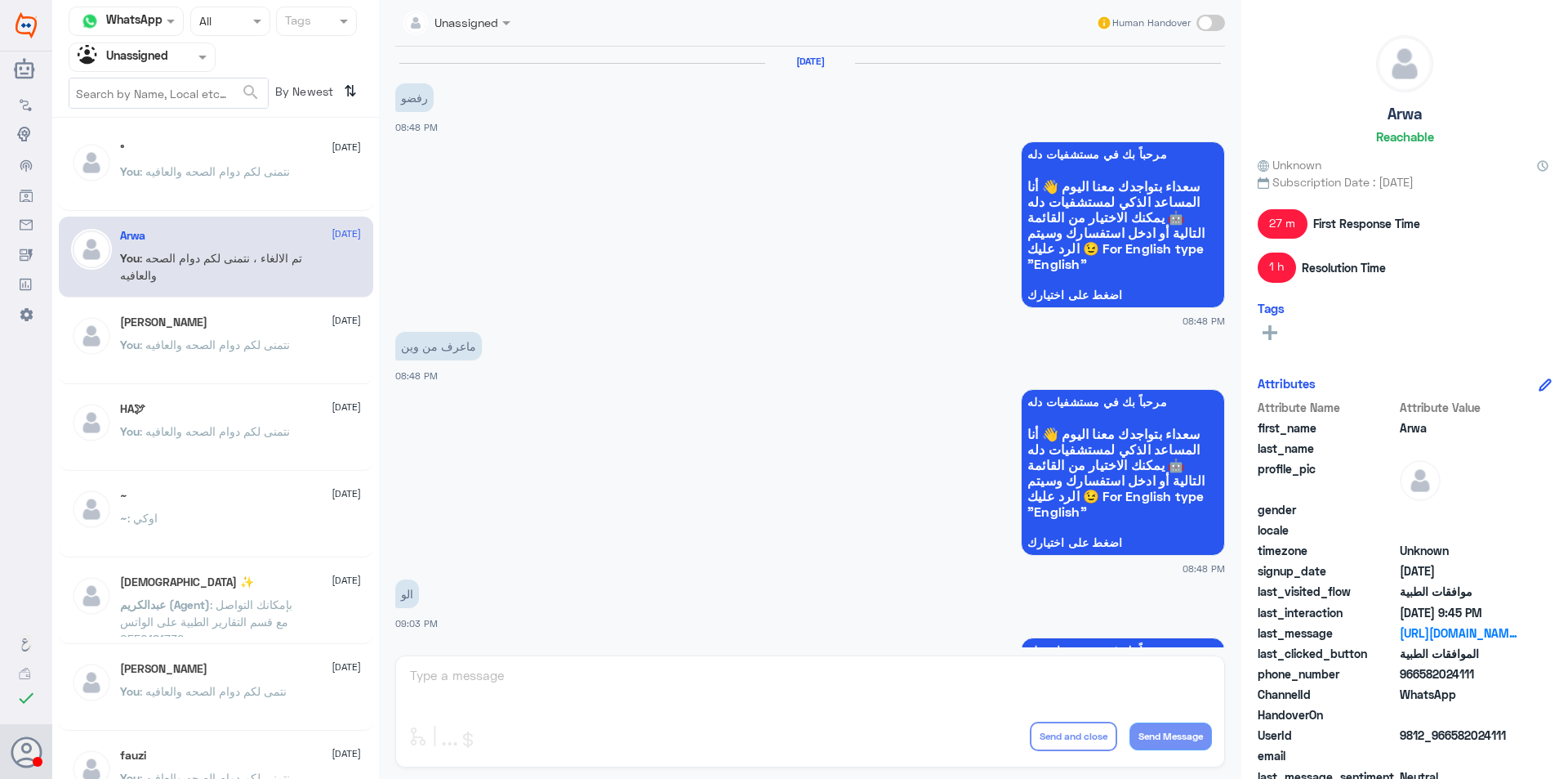
scroll to position [1445, 0]
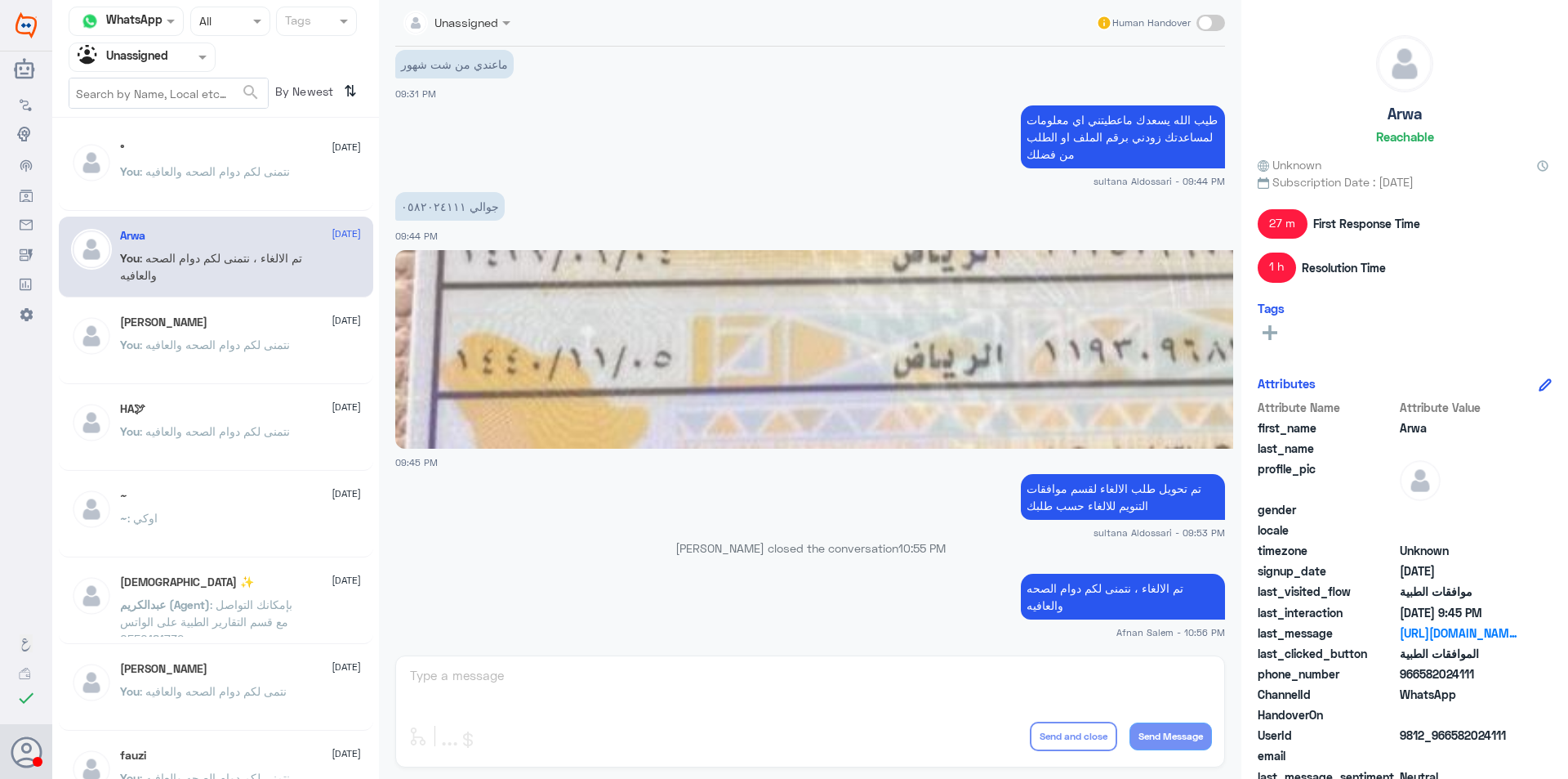
click at [266, 355] on p "You : نتمنى لكم دوام الصحه والعافيه" at bounding box center [205, 356] width 170 height 41
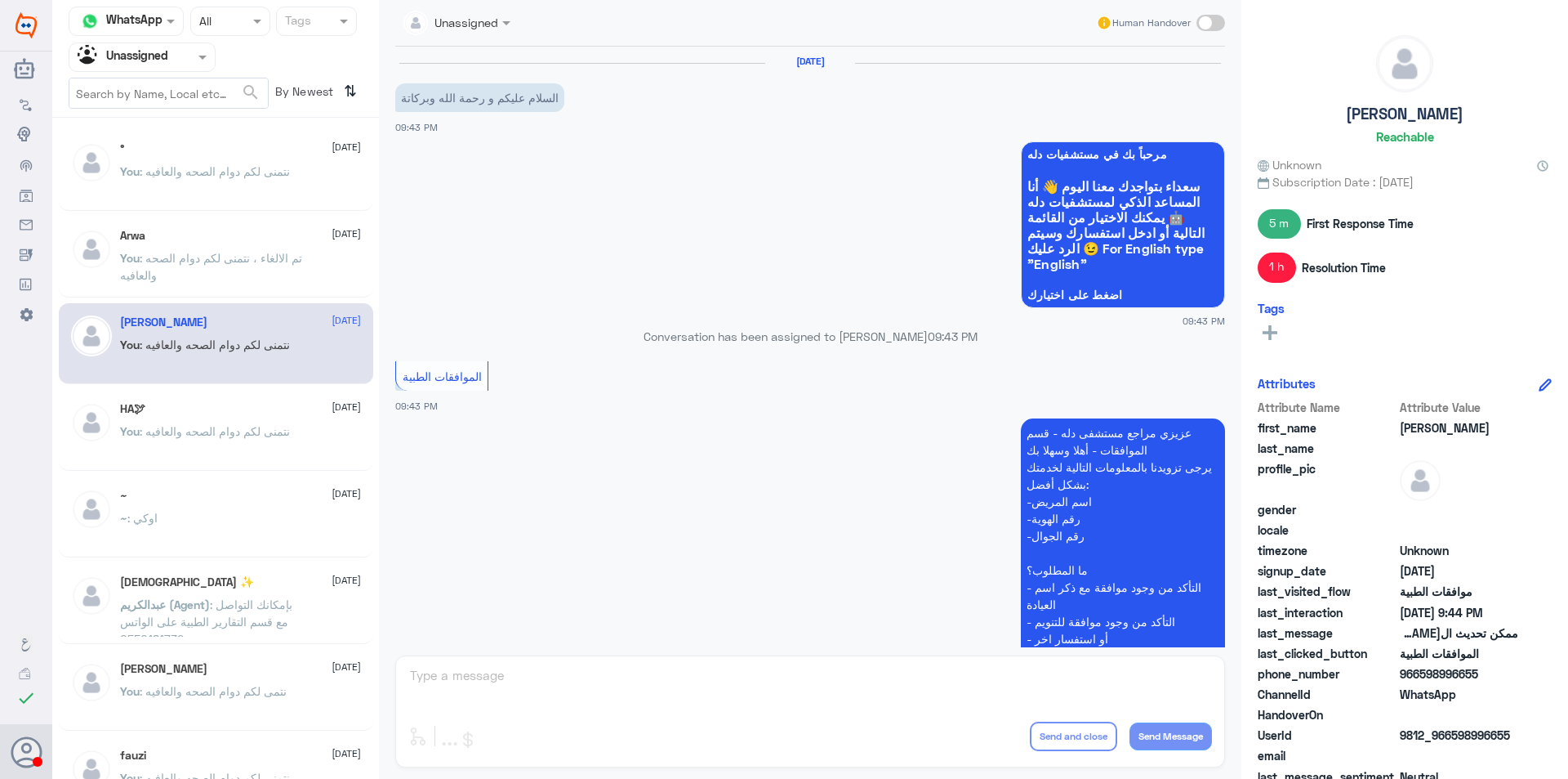
scroll to position [472, 0]
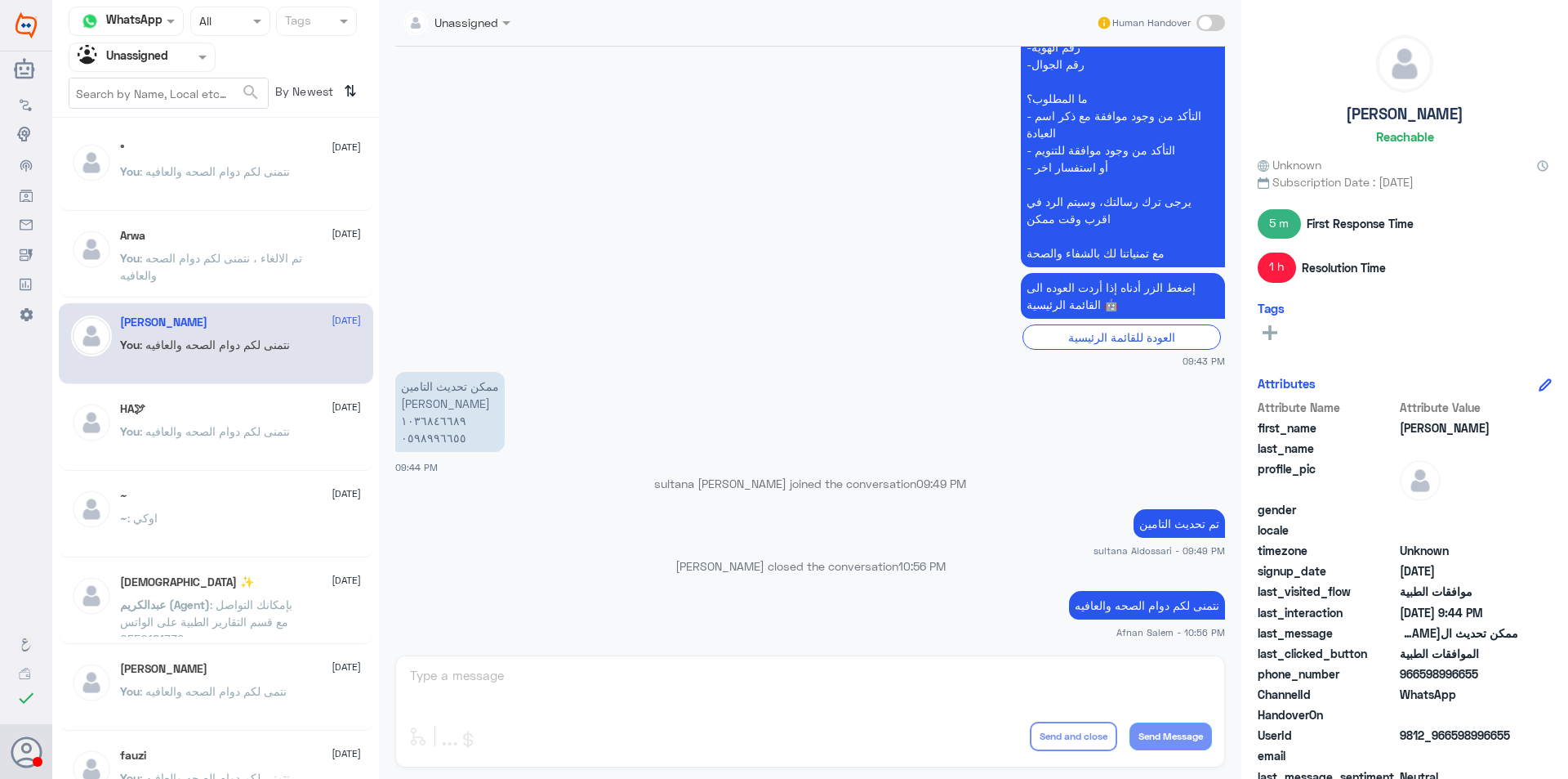
click at [276, 420] on div "HA🕊 [DATE] You : نتمنى لكم دوام الصحه والعافيه" at bounding box center [240, 433] width 241 height 61
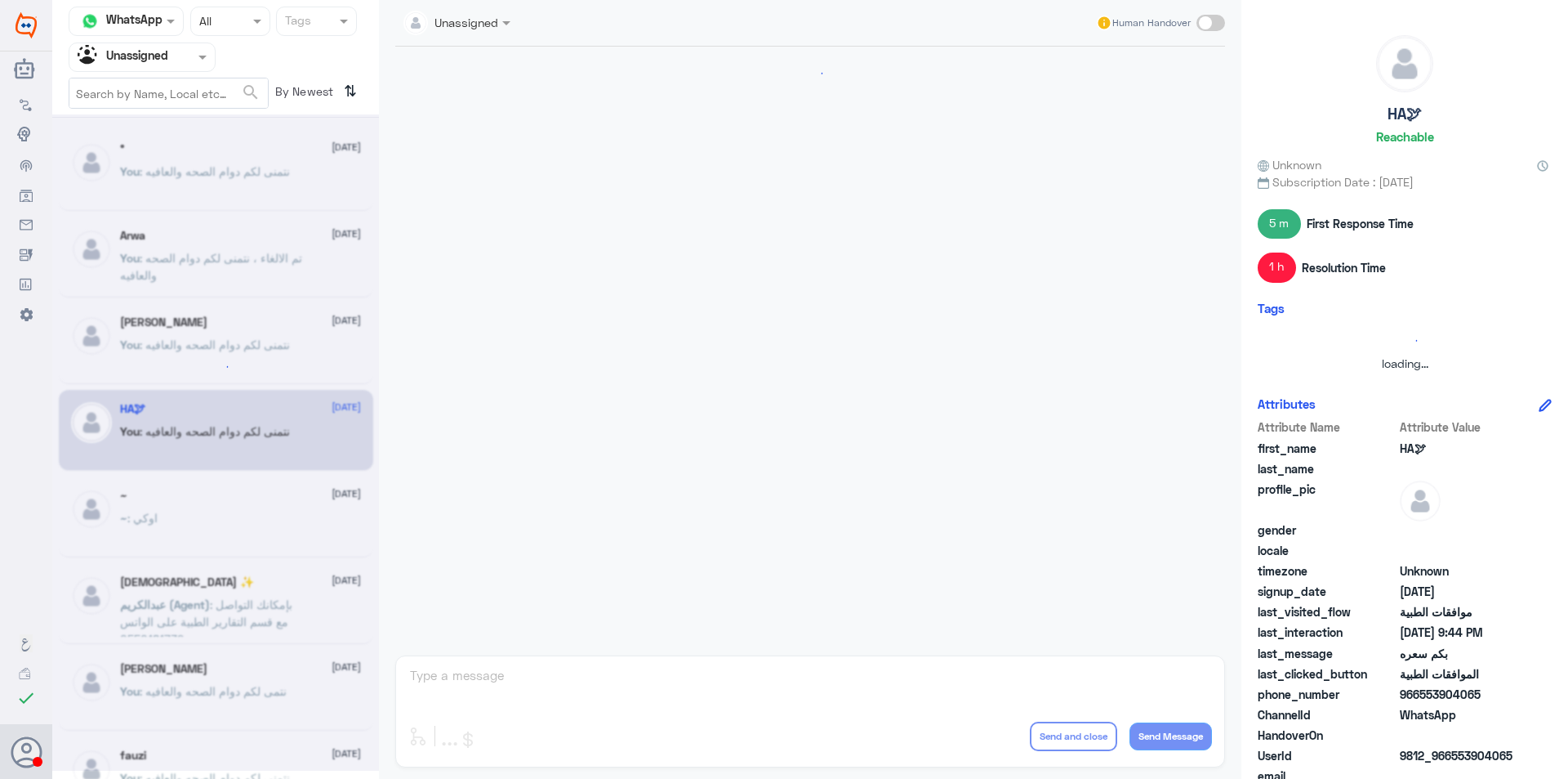
scroll to position [998, 0]
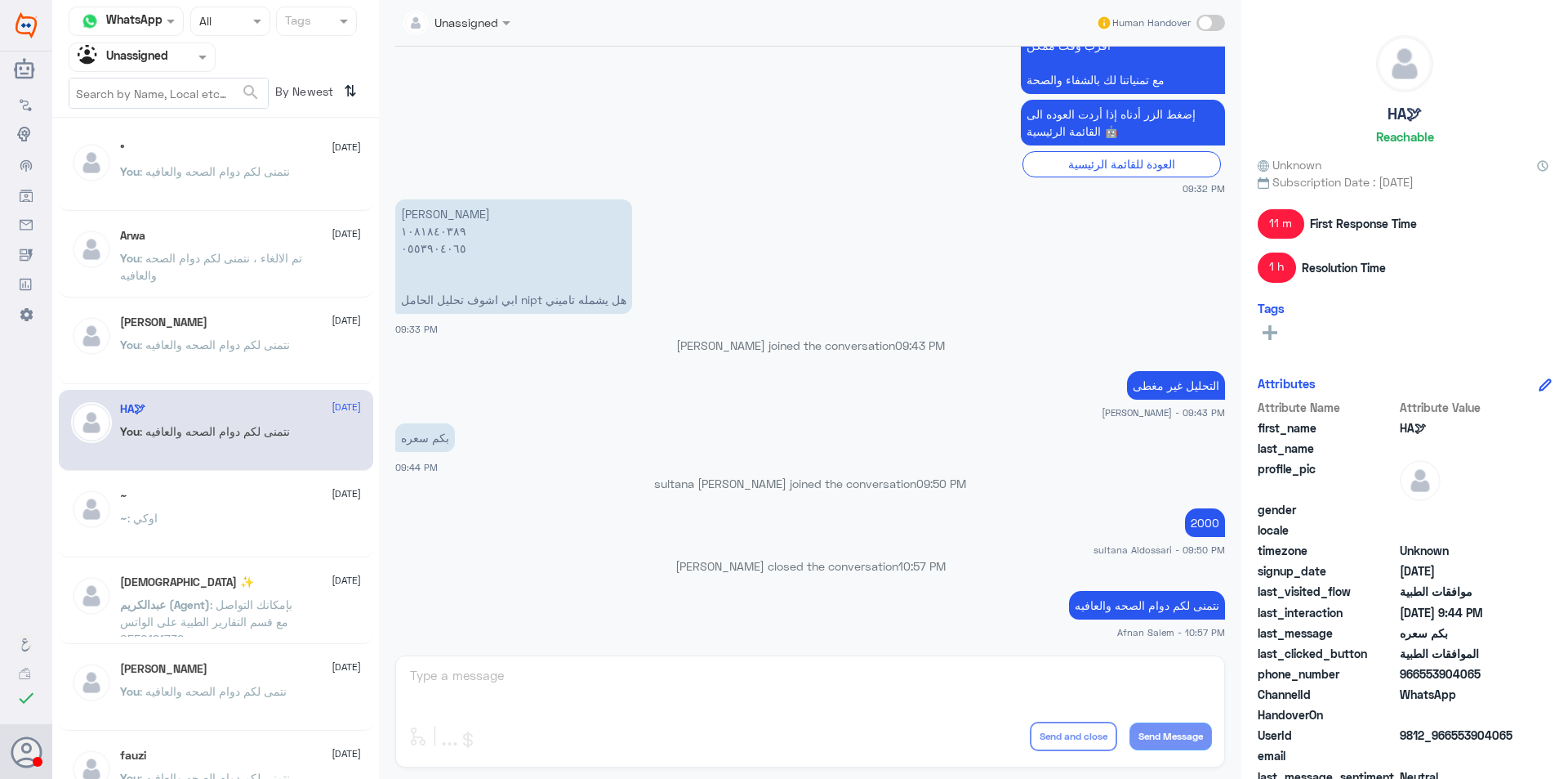
click at [277, 507] on div "~ [DATE] ~ : اوكي" at bounding box center [240, 519] width 241 height 61
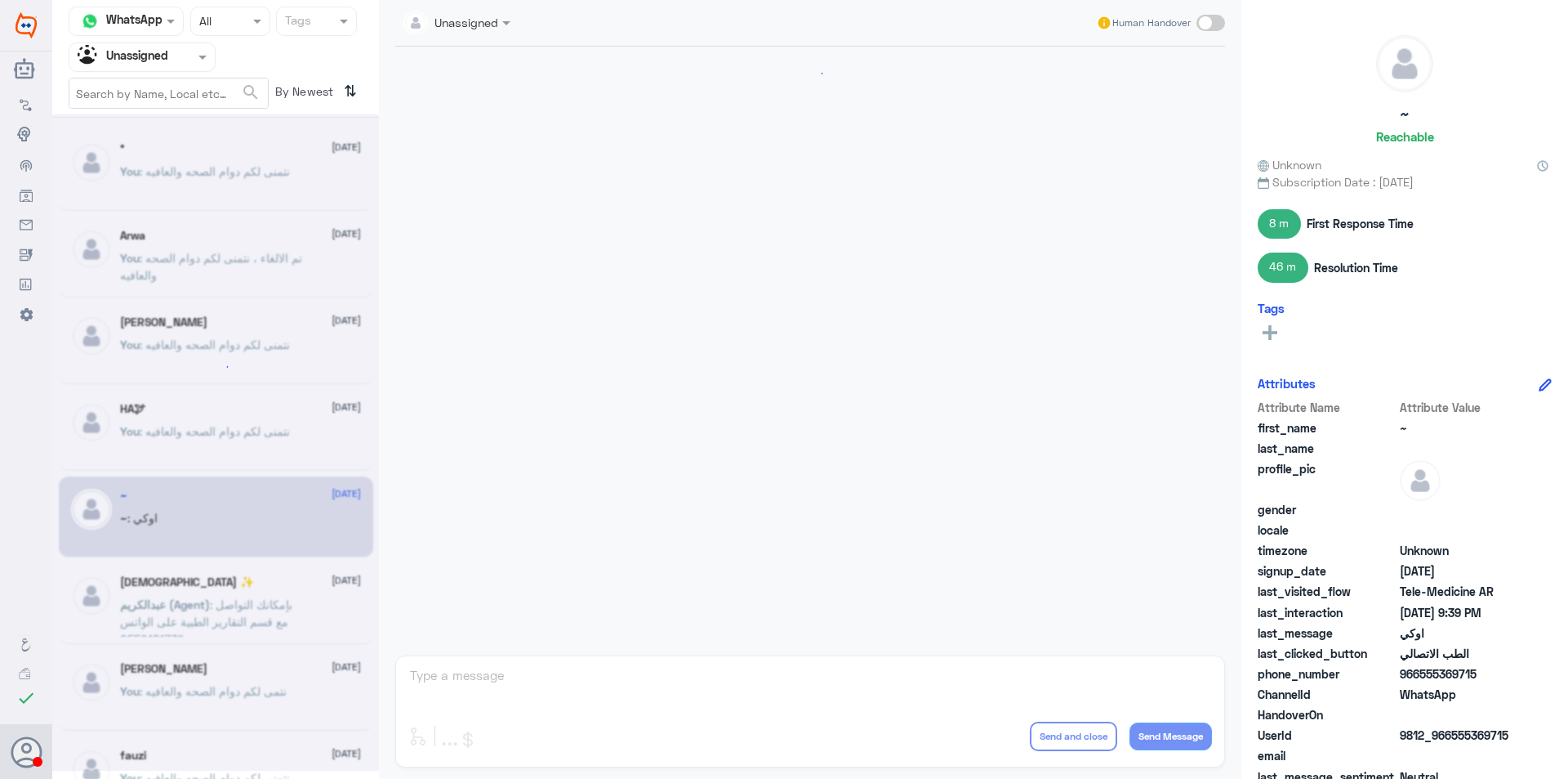
scroll to position [609, 0]
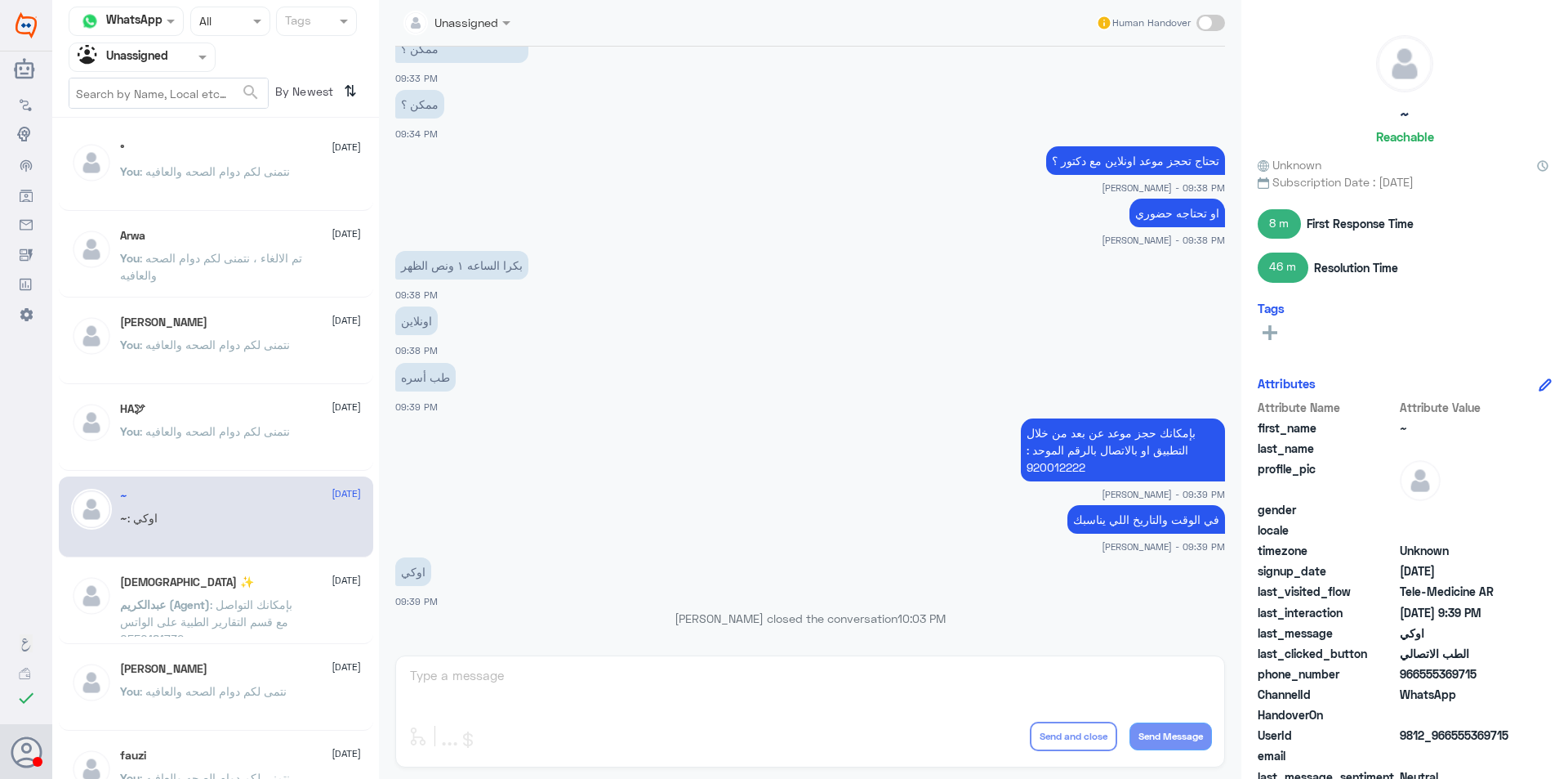
click at [279, 622] on span ": بإمكانك التواصل مع قسم التقارير الطبية على الواتس 0550181732" at bounding box center [206, 621] width 173 height 48
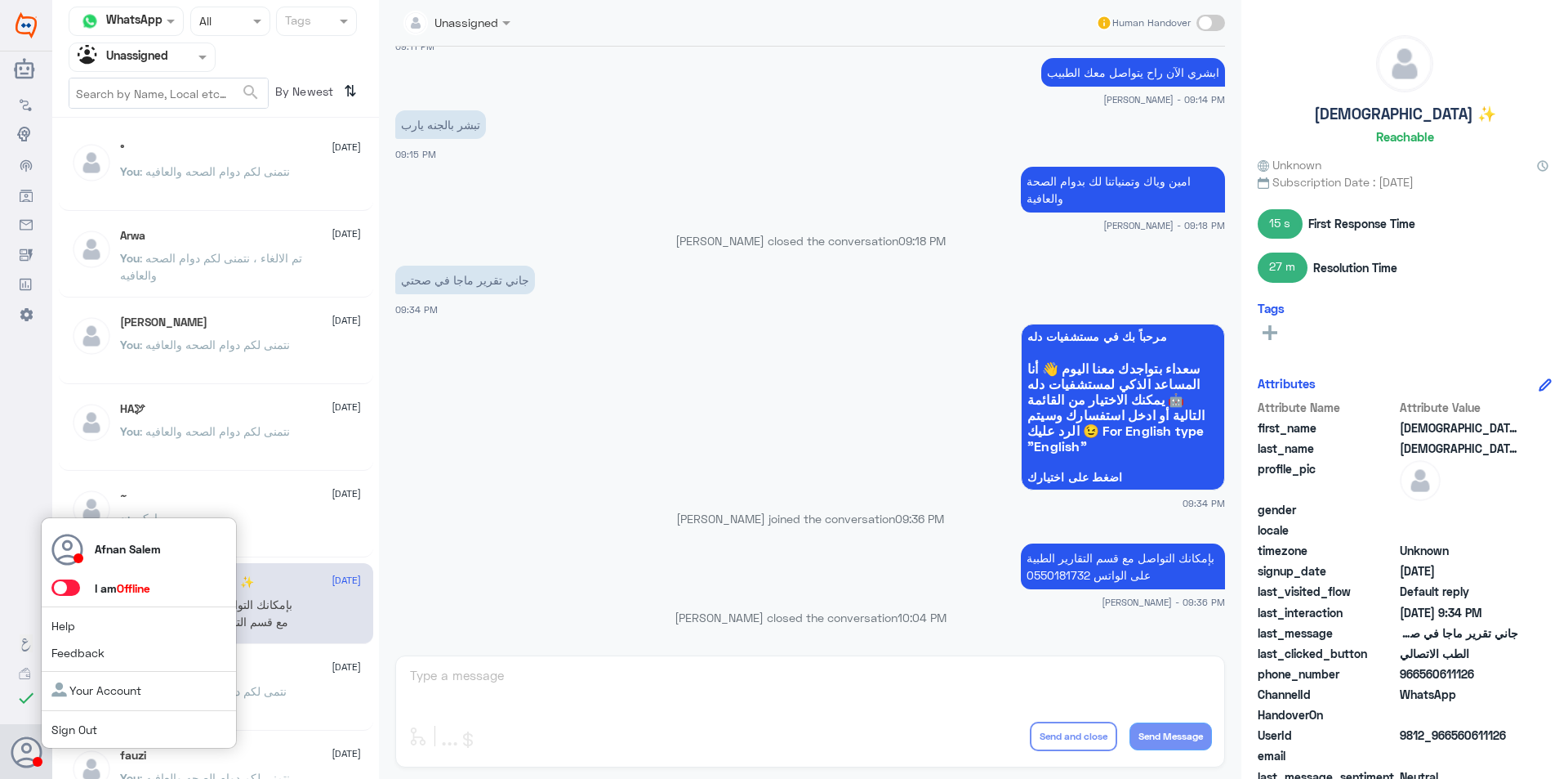
click at [81, 729] on link "Sign Out" at bounding box center [74, 729] width 45 height 14
